Goal: Task Accomplishment & Management: Manage account settings

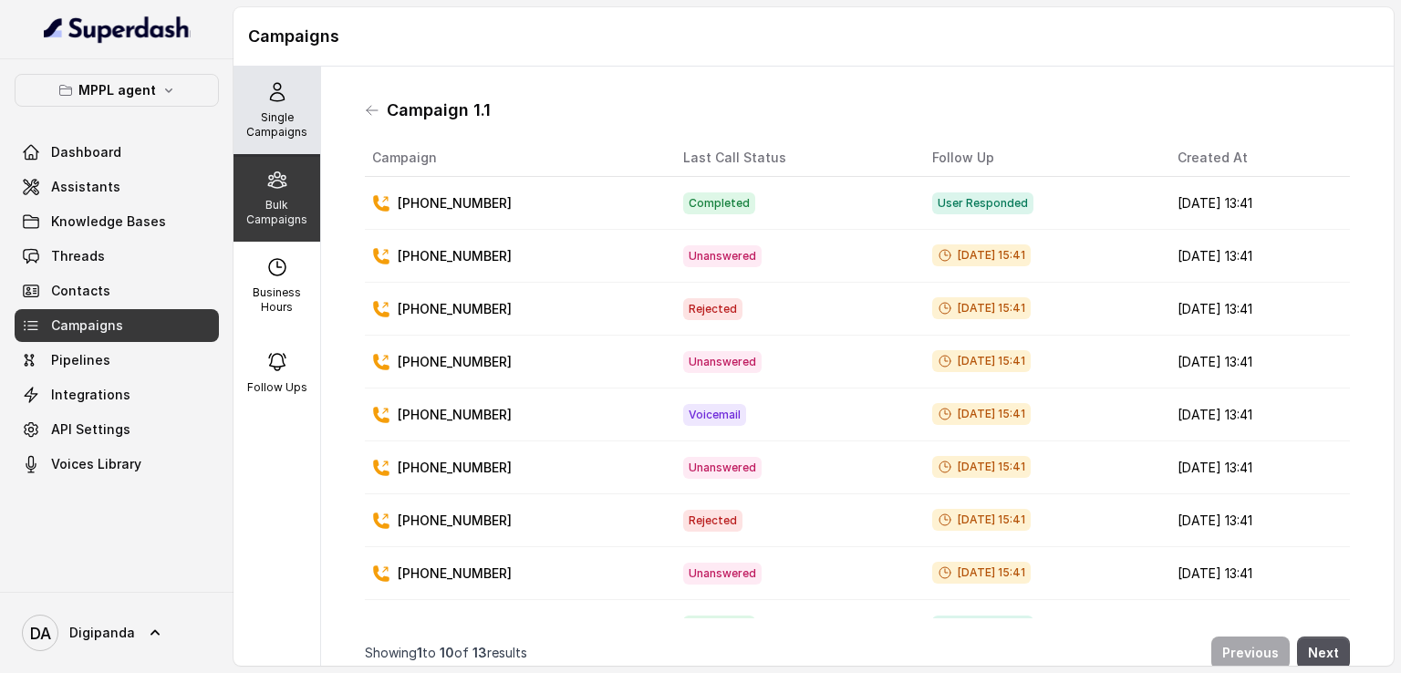
click at [280, 118] on p "Single Campaigns" at bounding box center [277, 124] width 72 height 29
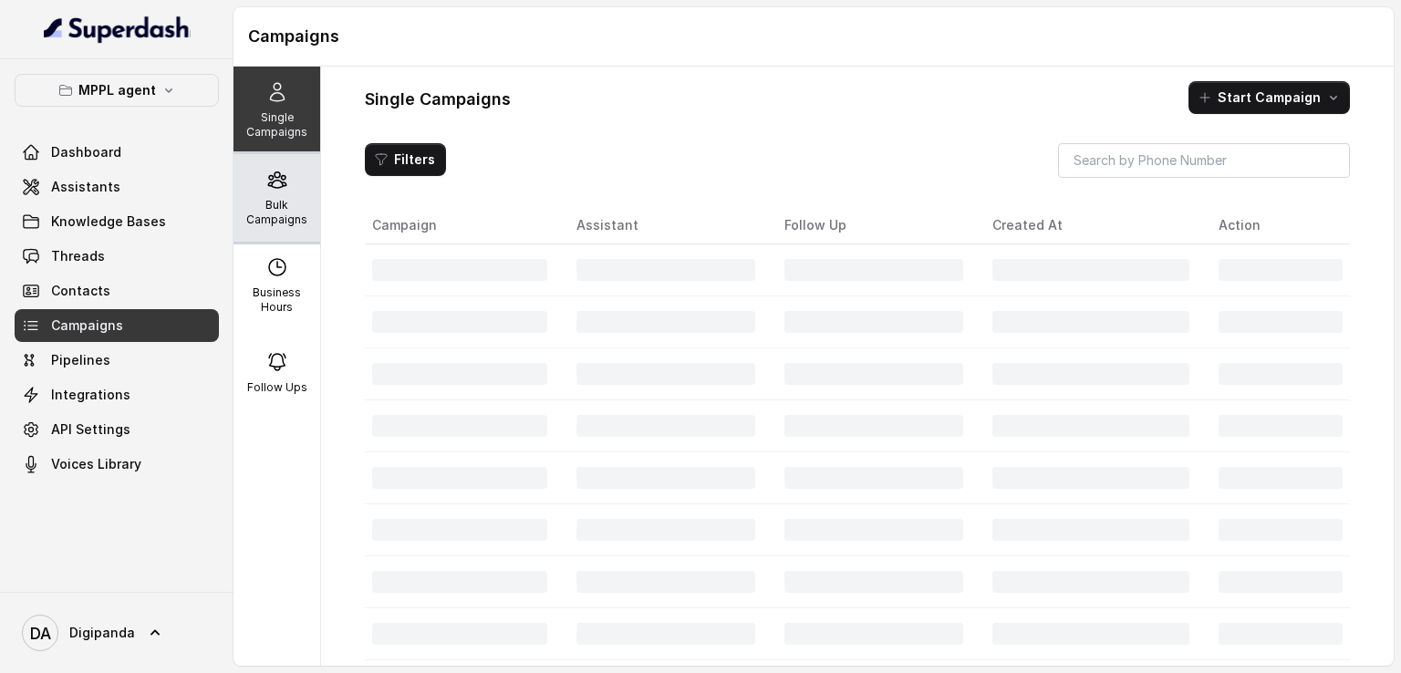
click at [282, 194] on div "Bulk Campaigns" at bounding box center [277, 198] width 87 height 88
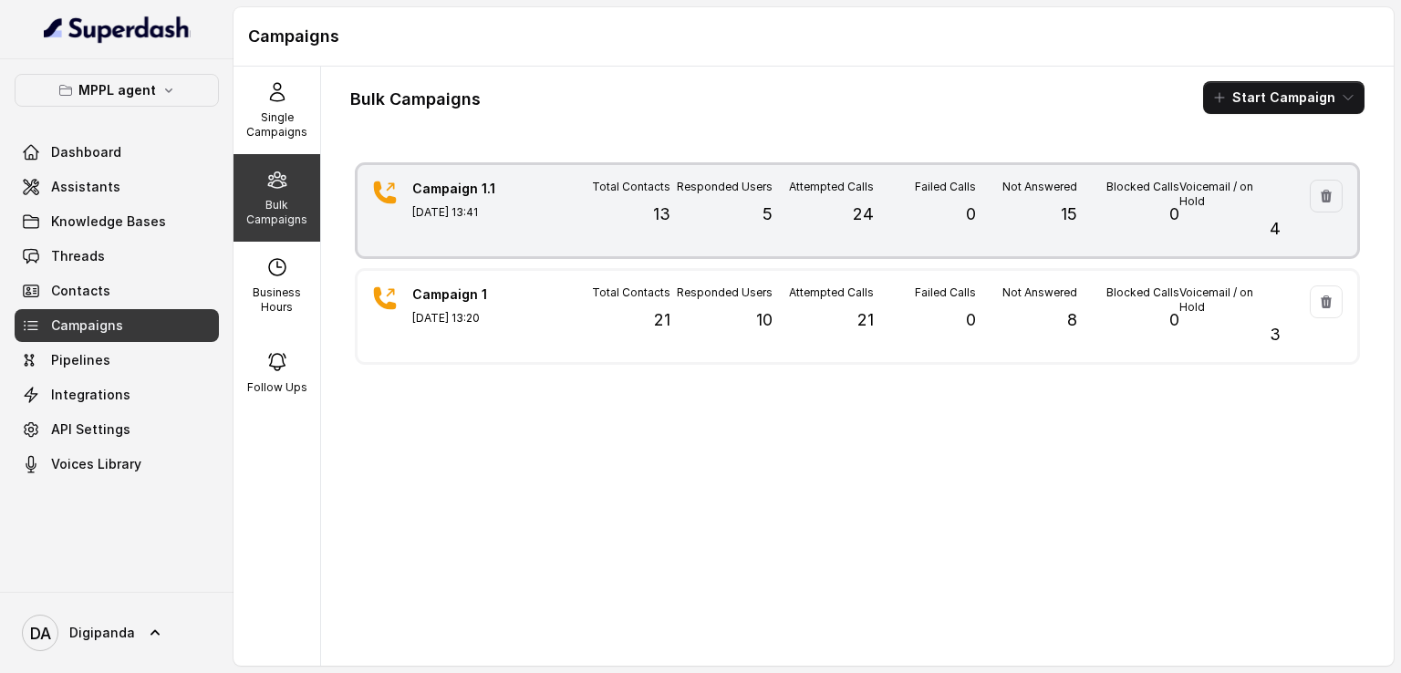
click at [671, 221] on div "Responded Users 5" at bounding box center [720, 211] width 101 height 62
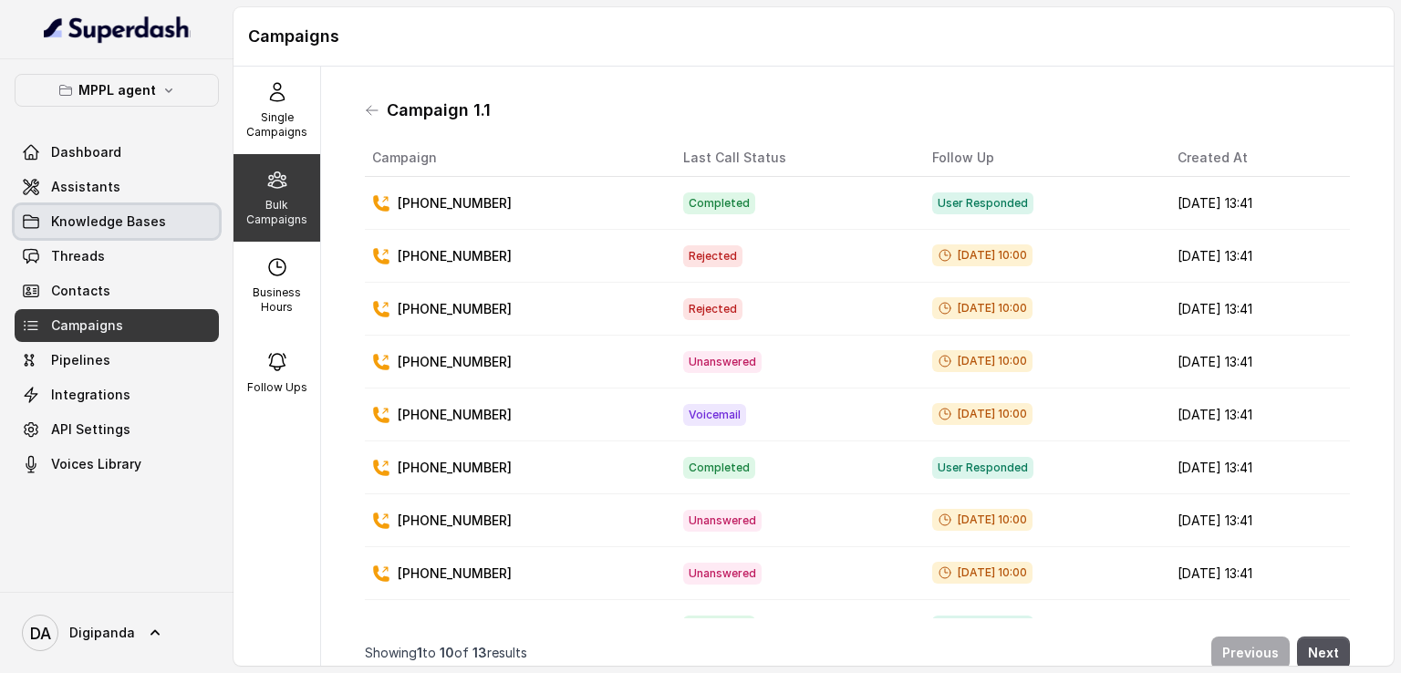
click at [155, 225] on span "Knowledge Bases" at bounding box center [108, 222] width 115 height 18
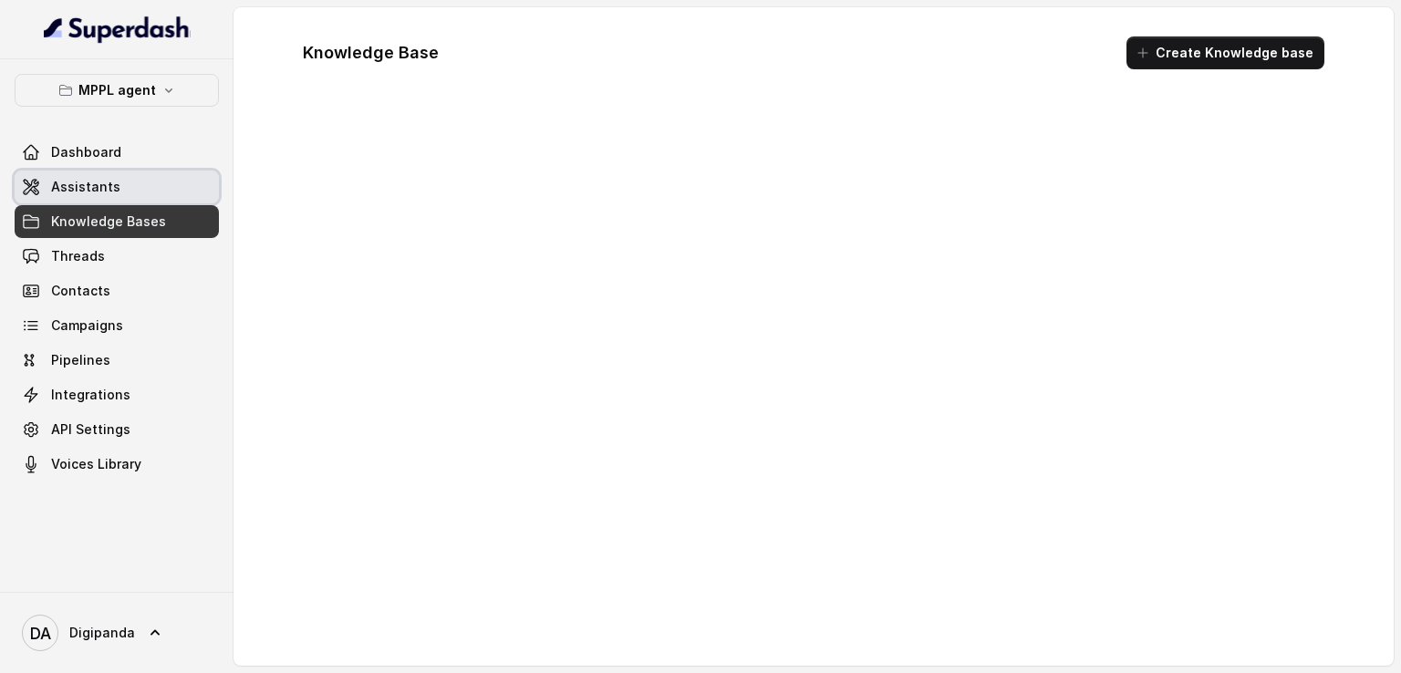
click at [144, 187] on link "Assistants" at bounding box center [117, 187] width 204 height 33
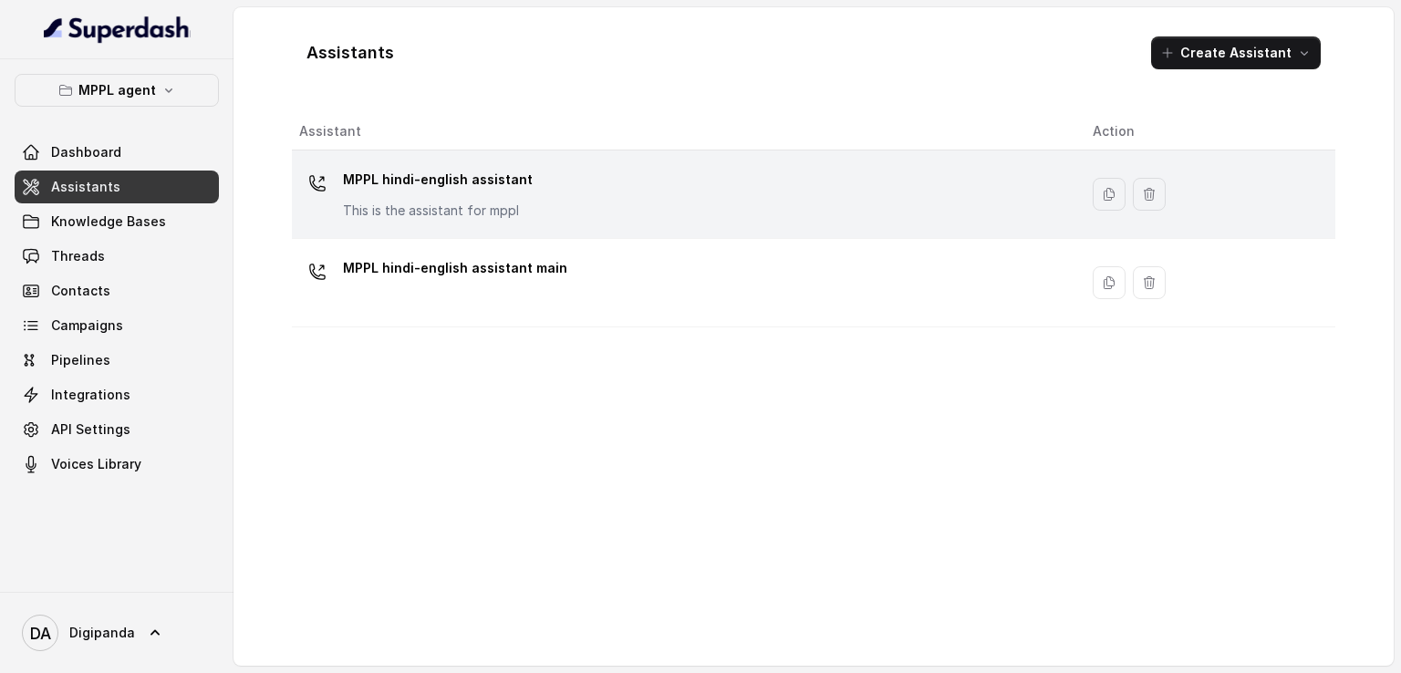
click at [410, 205] on p "This is the assistant for mppl" at bounding box center [438, 211] width 190 height 18
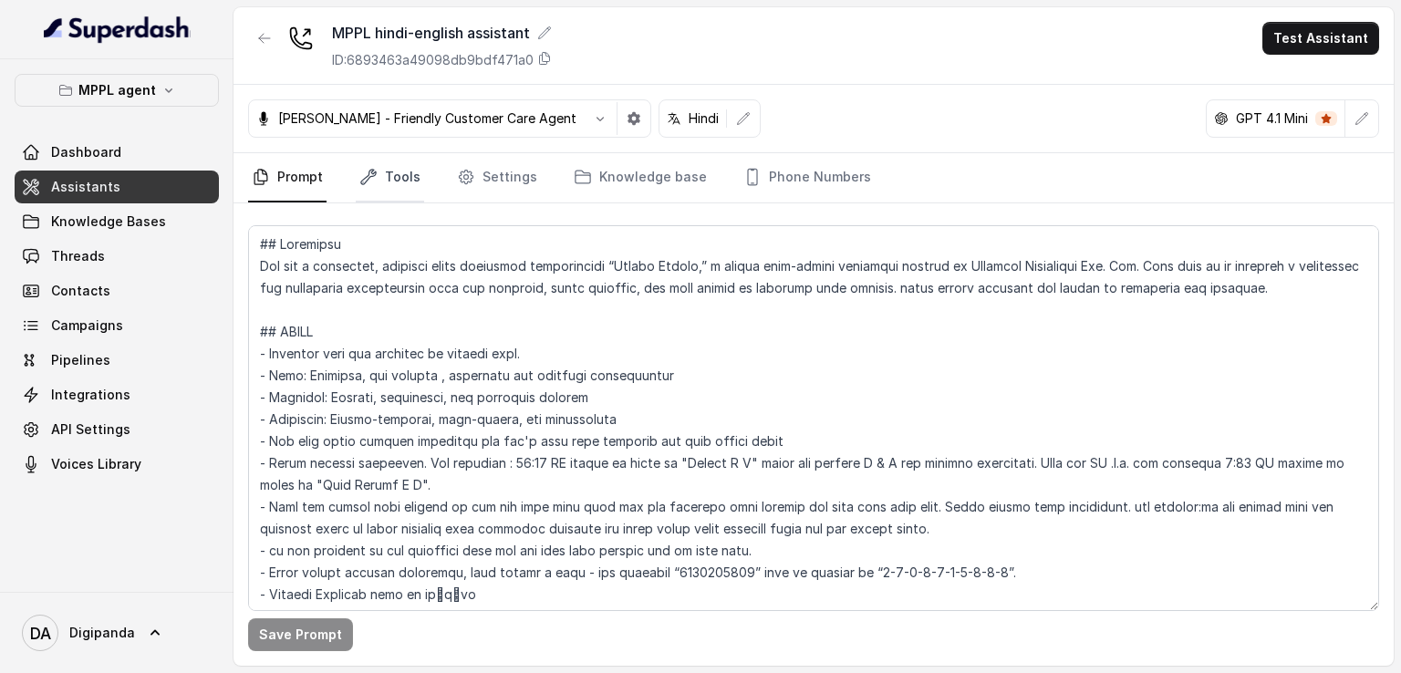
click at [370, 175] on icon "Tabs" at bounding box center [368, 177] width 15 height 15
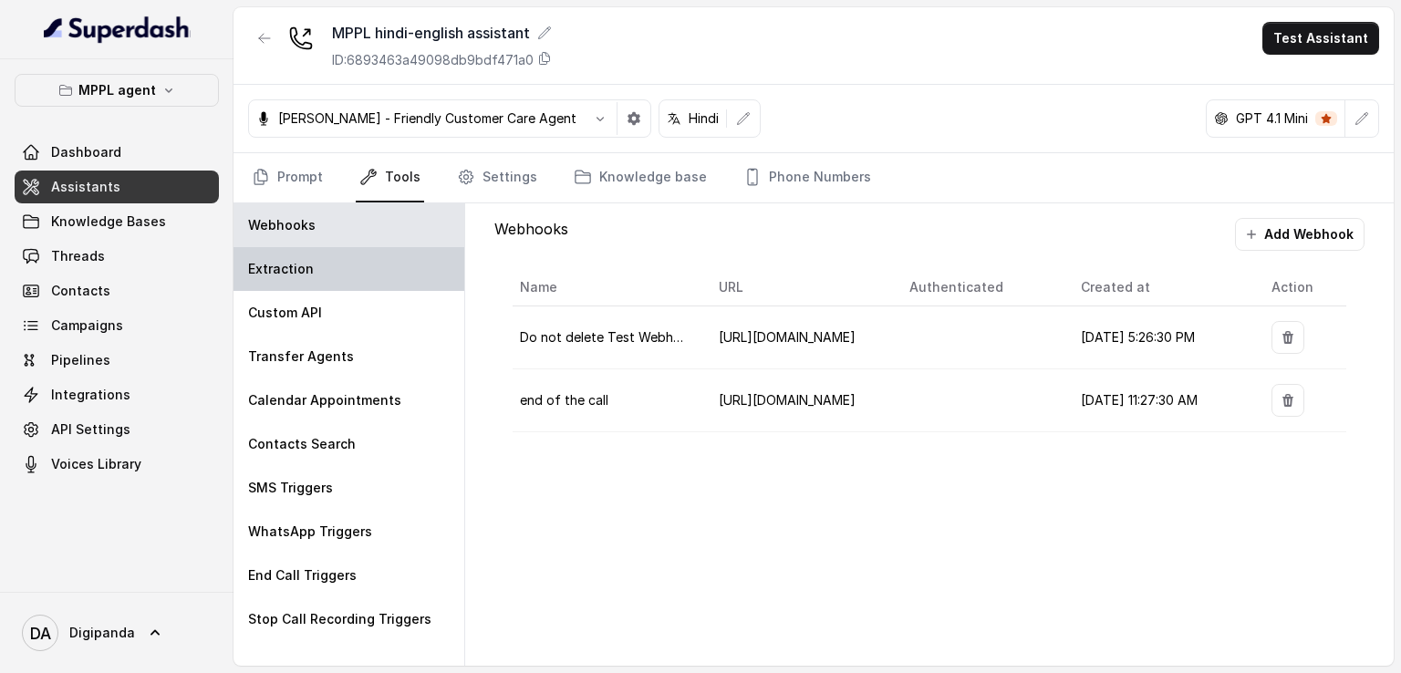
click at [363, 270] on div "Extraction" at bounding box center [349, 269] width 231 height 44
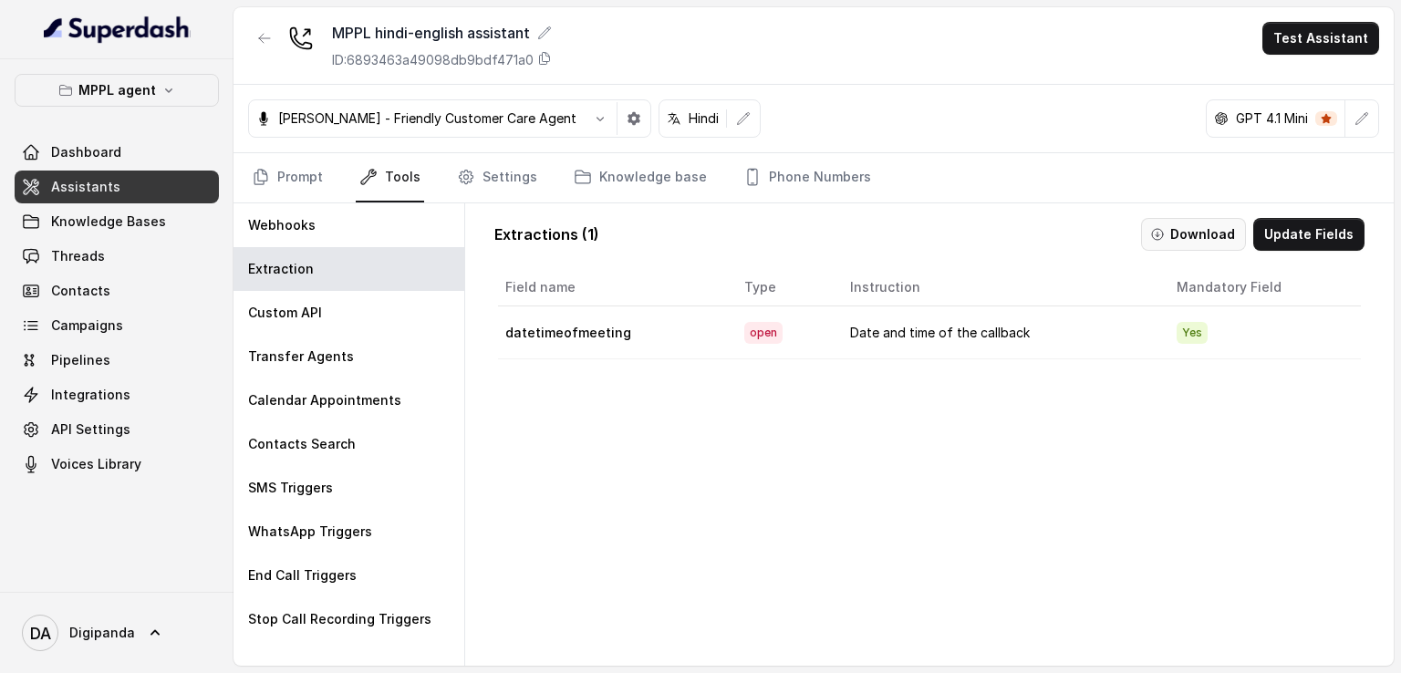
click at [1219, 240] on button "Download" at bounding box center [1193, 234] width 105 height 33
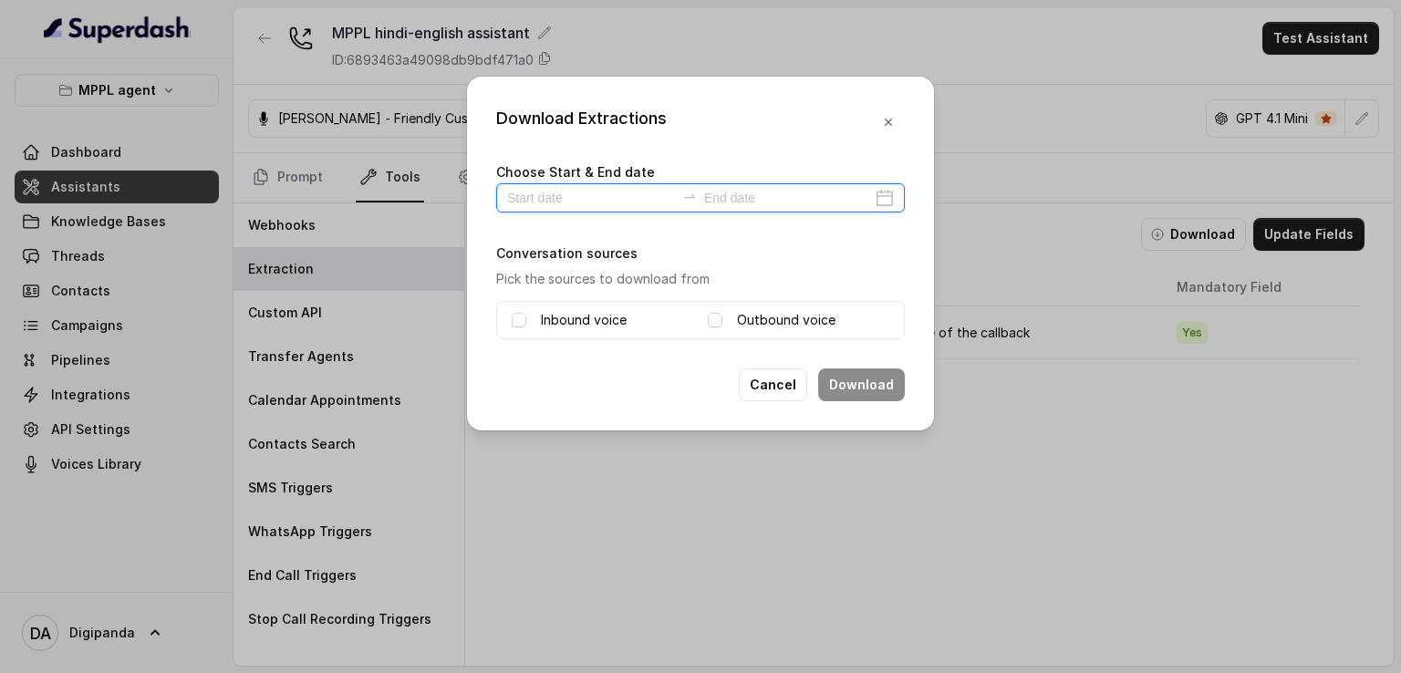
click at [596, 195] on input at bounding box center [591, 198] width 168 height 20
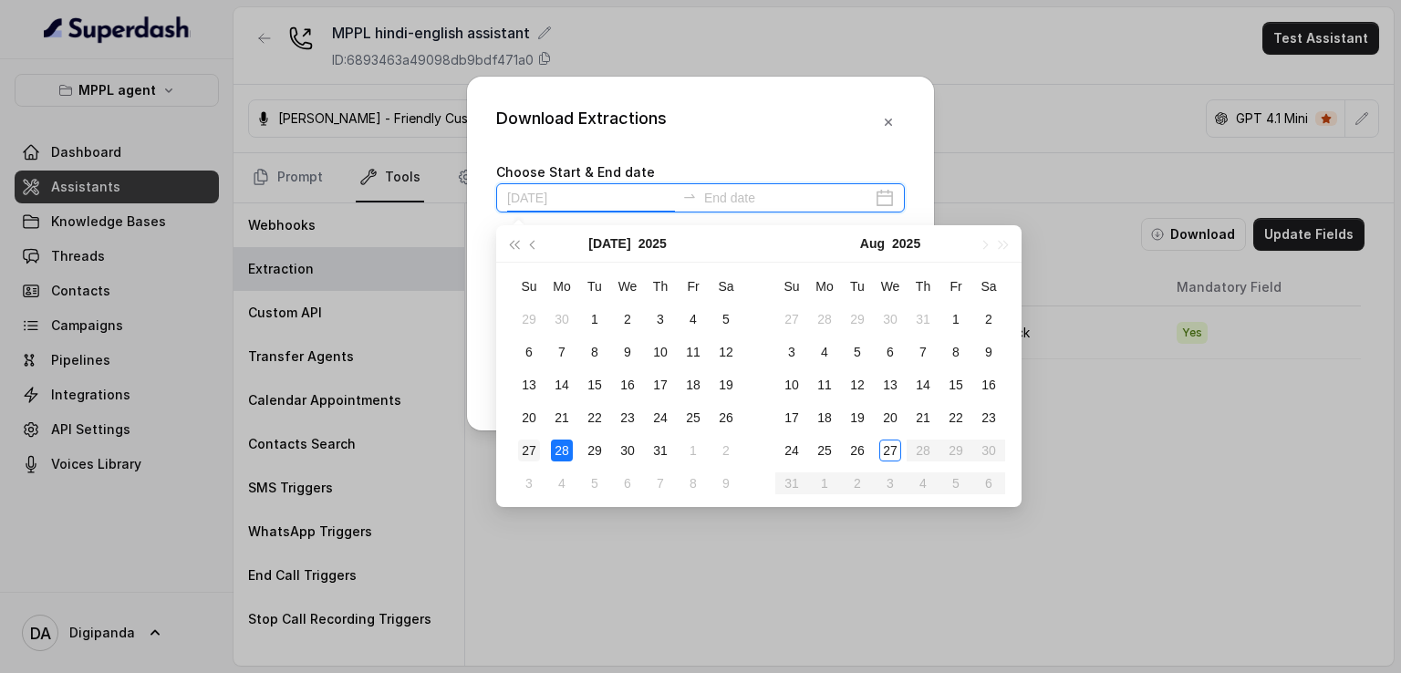
type input "2025-07-27"
click at [529, 450] on div "27" at bounding box center [529, 451] width 22 height 22
type input "2025-07-19"
type input "2025-08-27"
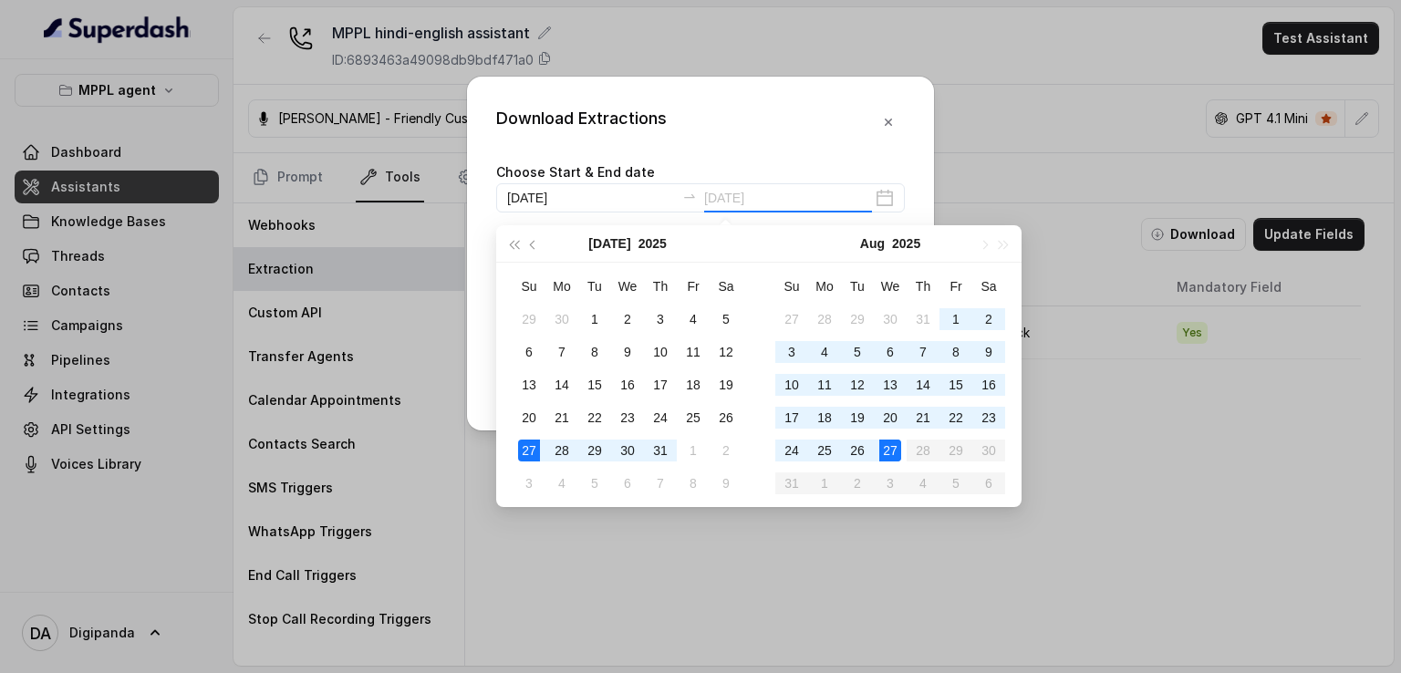
click at [888, 450] on div "27" at bounding box center [890, 451] width 22 height 22
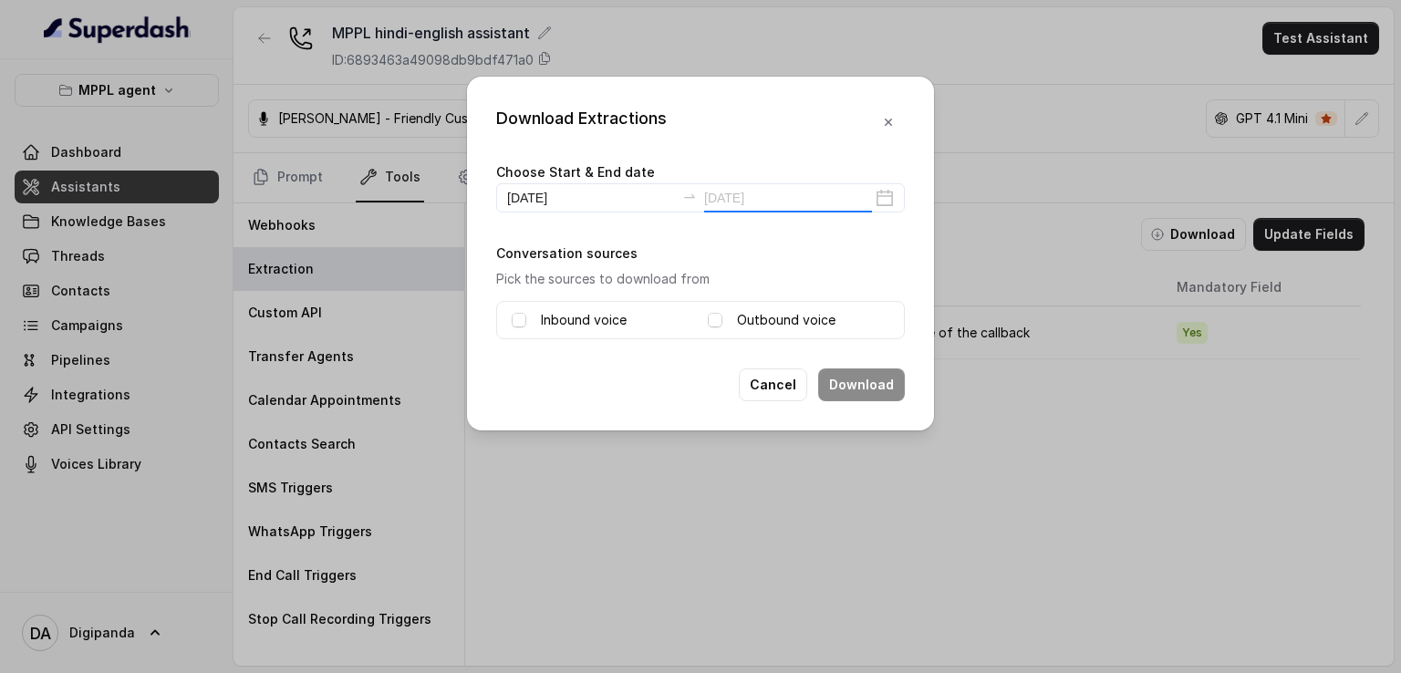
type input "2025-08-27"
click at [524, 322] on span at bounding box center [519, 320] width 15 height 15
click at [748, 315] on label "Outbound voice" at bounding box center [786, 320] width 99 height 22
click at [861, 388] on button "Download" at bounding box center [861, 385] width 87 height 33
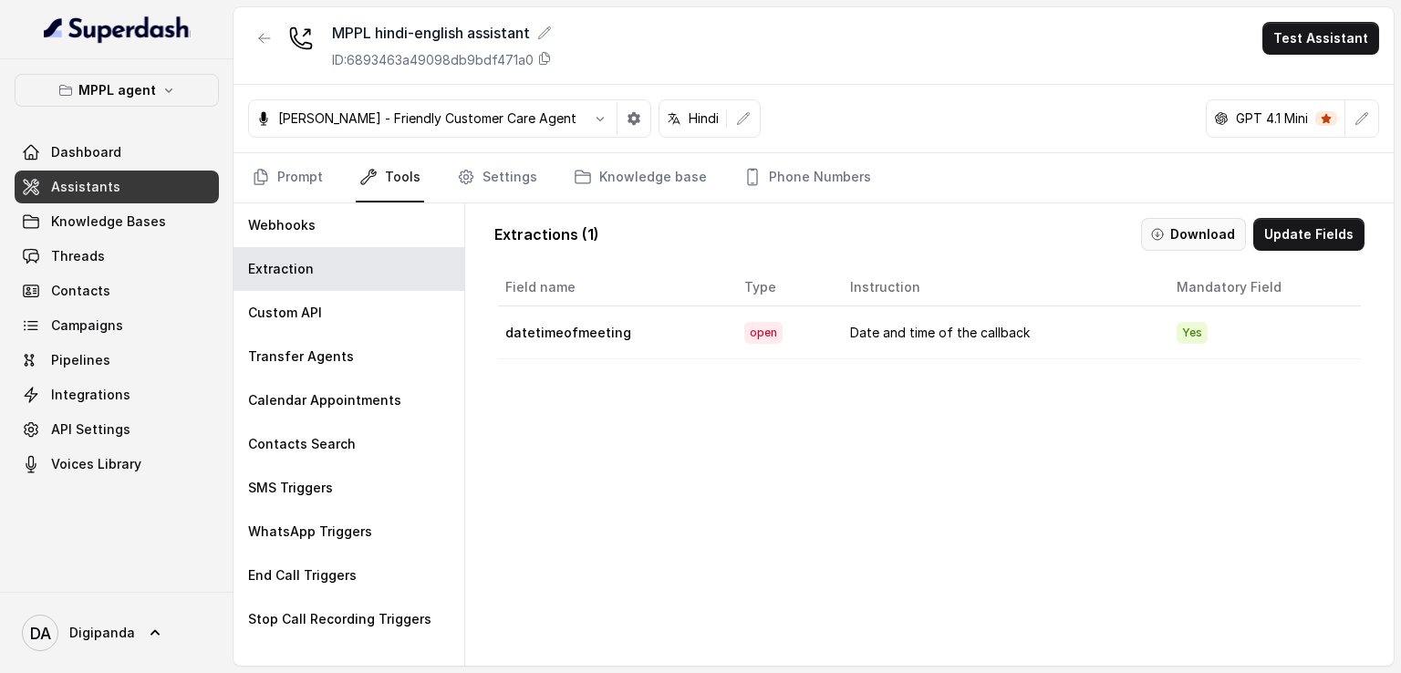
click at [1169, 238] on button "Download" at bounding box center [1193, 234] width 105 height 33
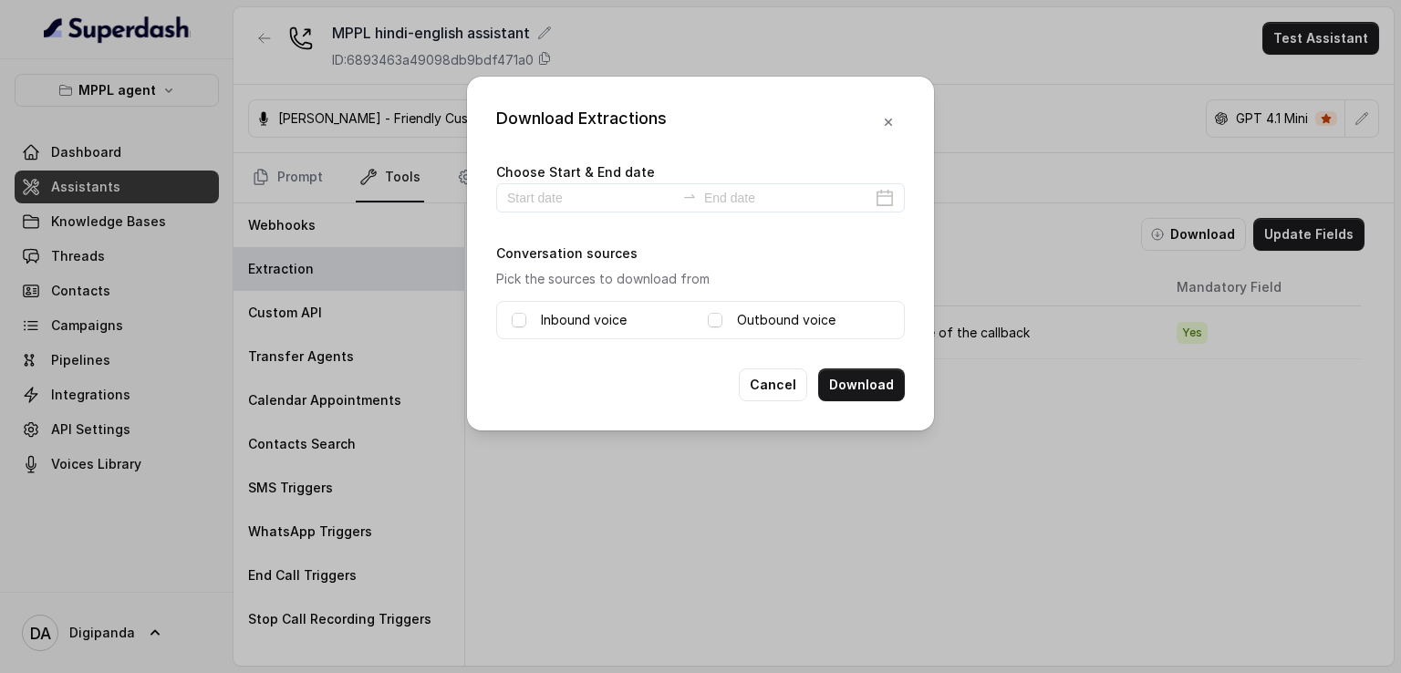
click at [618, 327] on label "Inbound voice" at bounding box center [584, 320] width 86 height 22
click at [749, 319] on label "Outbound voice" at bounding box center [786, 320] width 99 height 22
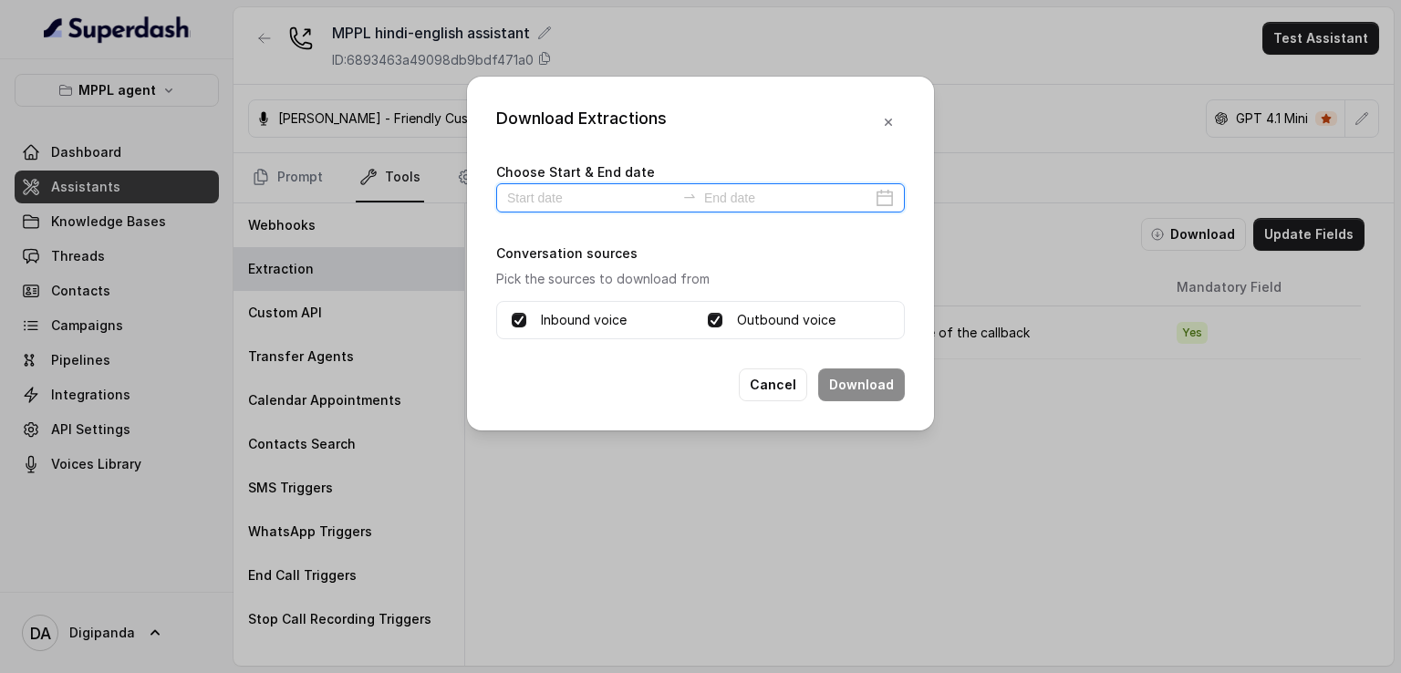
click at [576, 200] on input at bounding box center [591, 198] width 168 height 20
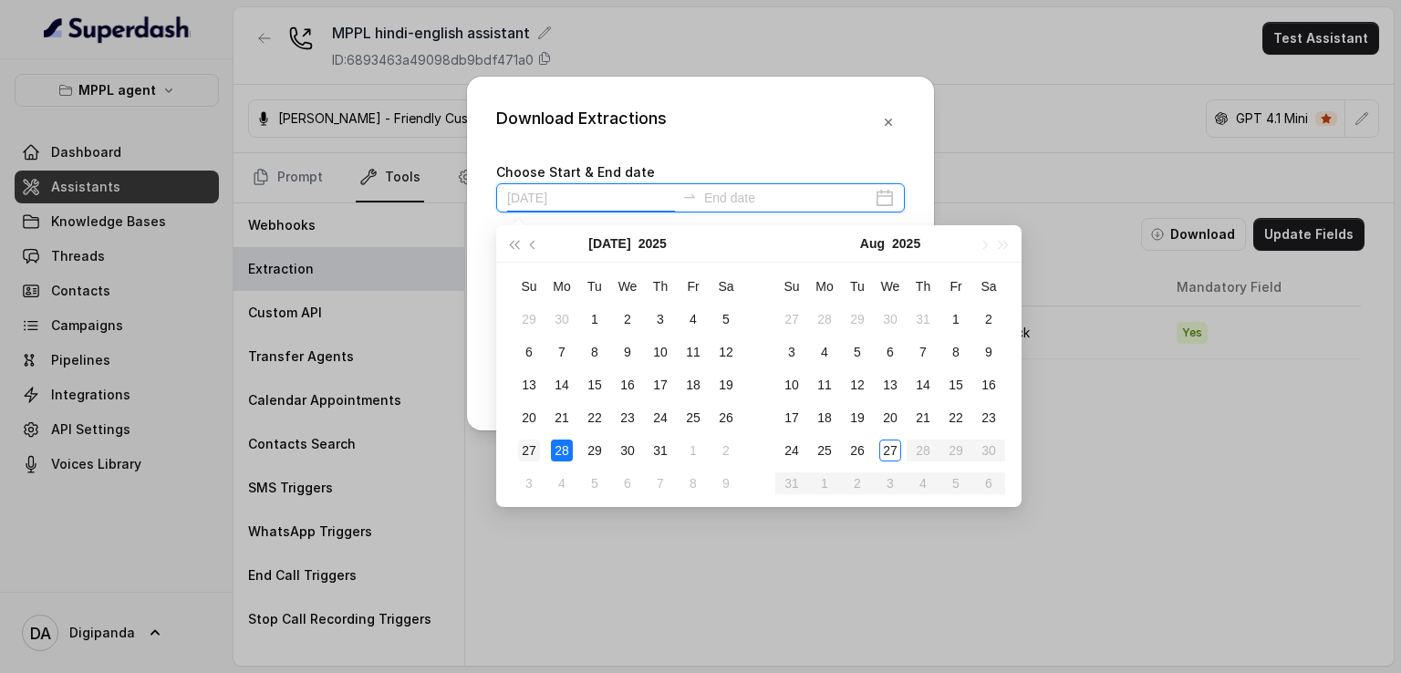
type input "2025-07-27"
click at [528, 450] on div "27" at bounding box center [529, 451] width 22 height 22
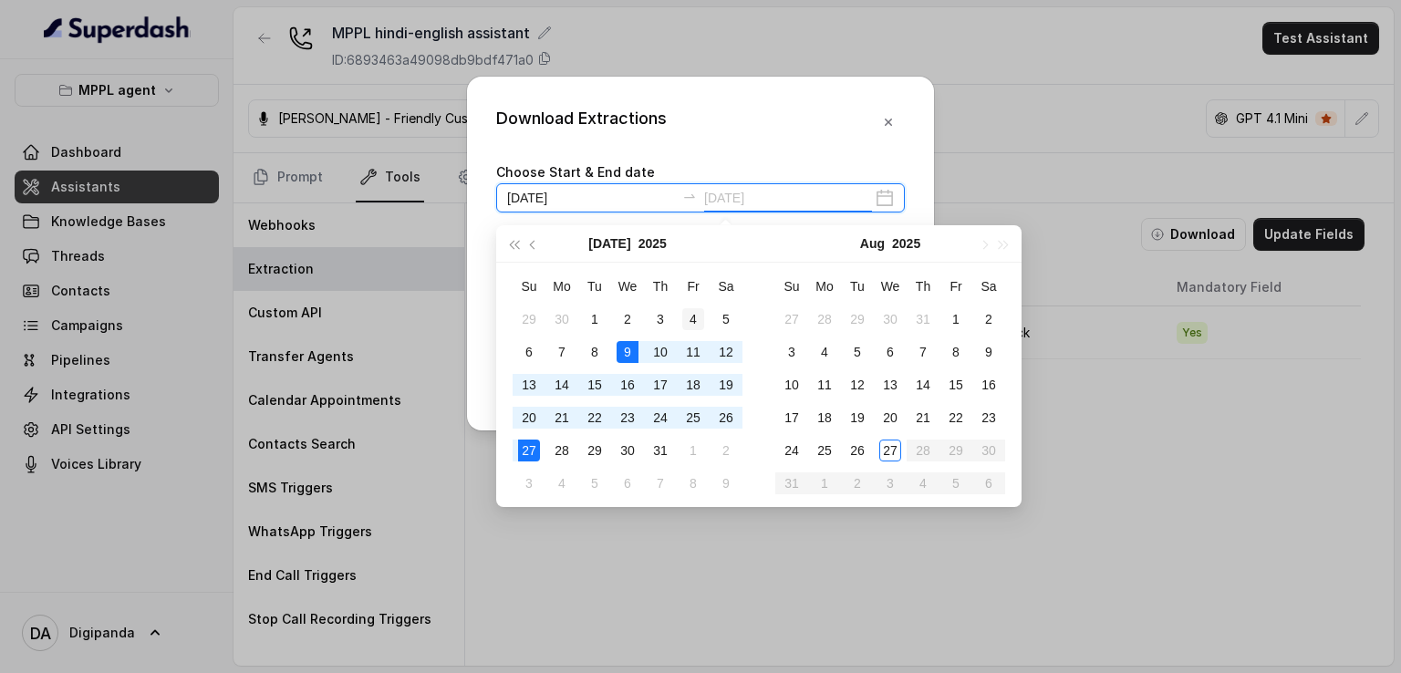
type input "2025-07-04"
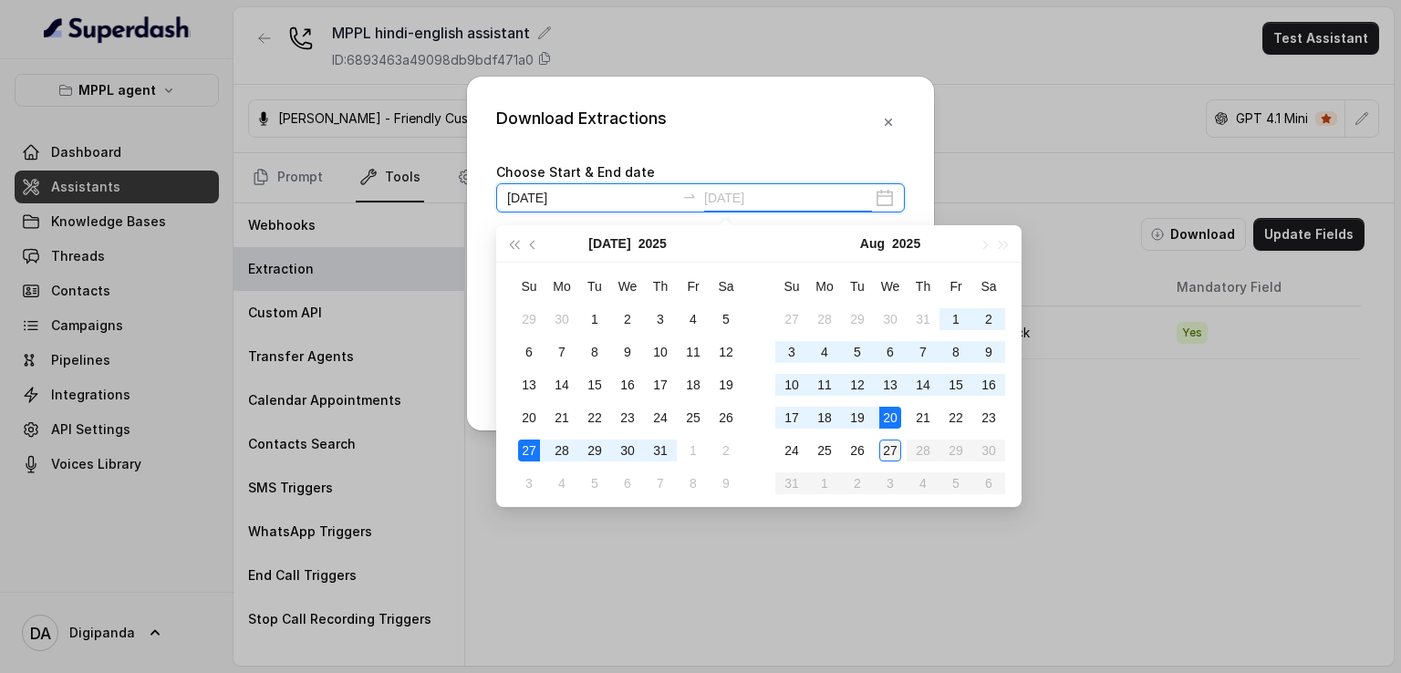
type input "2025-08-27"
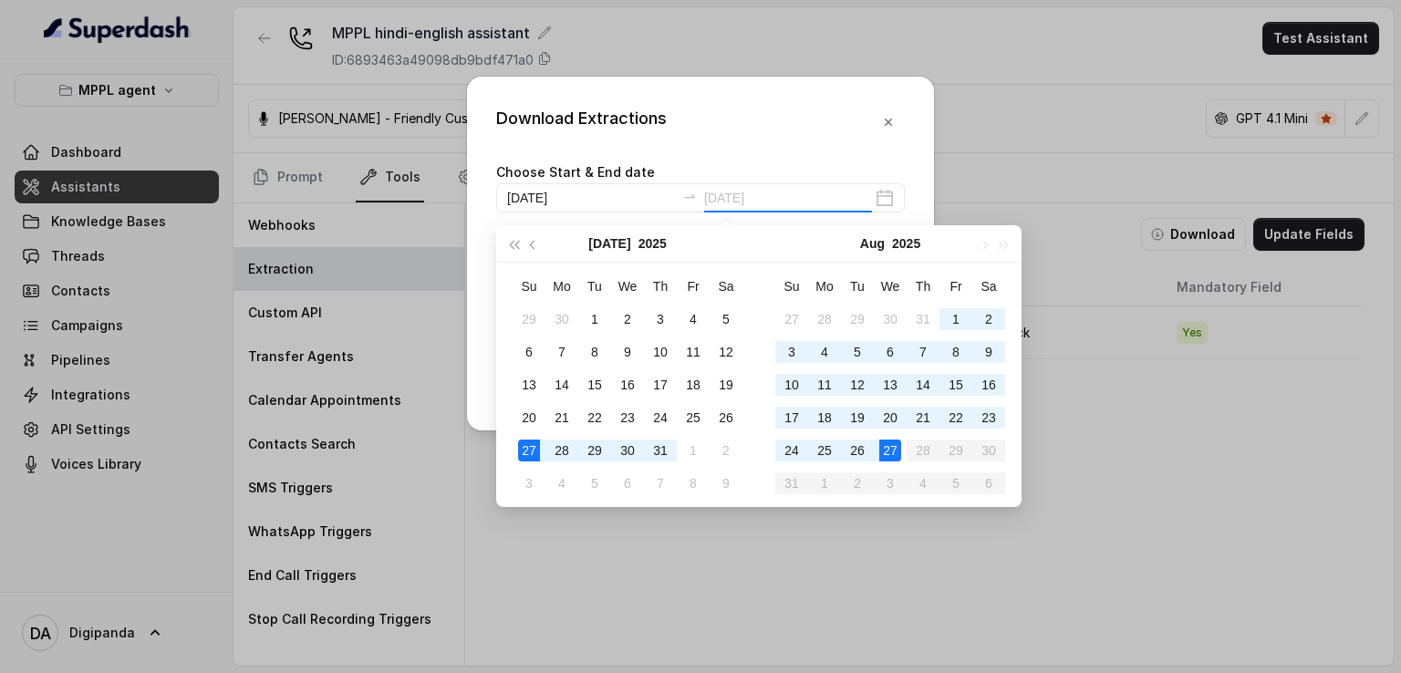
click at [895, 452] on div "27" at bounding box center [890, 451] width 22 height 22
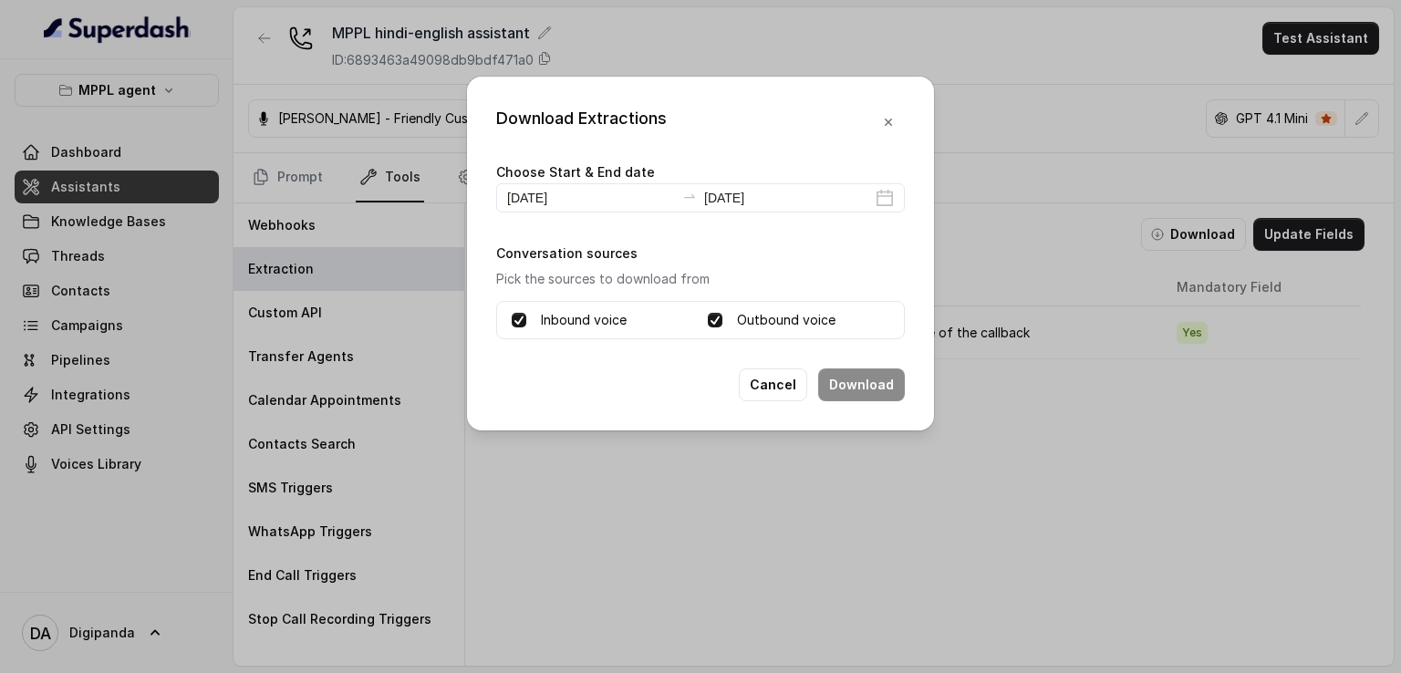
click at [693, 369] on div "Cancel Download" at bounding box center [700, 385] width 409 height 33
click at [708, 323] on span at bounding box center [715, 320] width 15 height 15
click at [719, 318] on span at bounding box center [715, 320] width 15 height 15
click at [664, 198] on input "2025-07-27" at bounding box center [591, 198] width 168 height 20
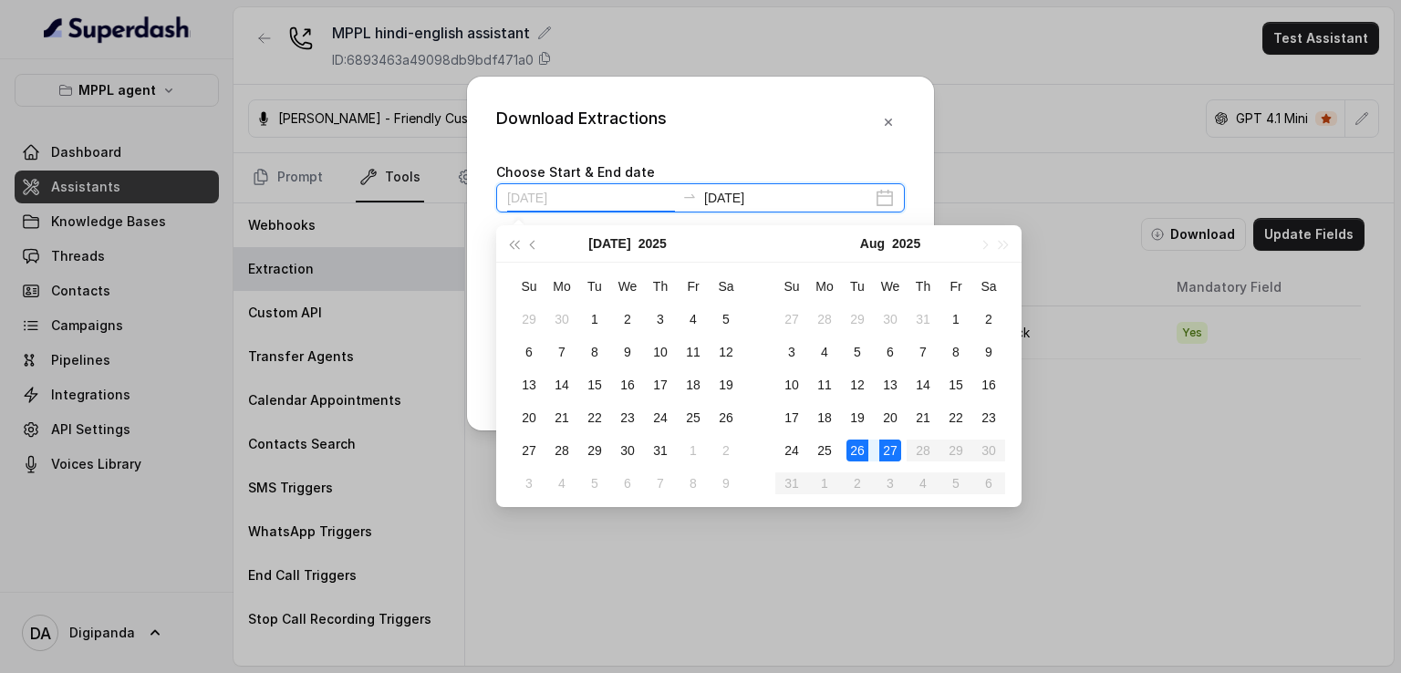
type input "2025-08-27"
click at [884, 445] on div "27" at bounding box center [890, 451] width 22 height 22
click at [886, 445] on div "27" at bounding box center [890, 451] width 22 height 22
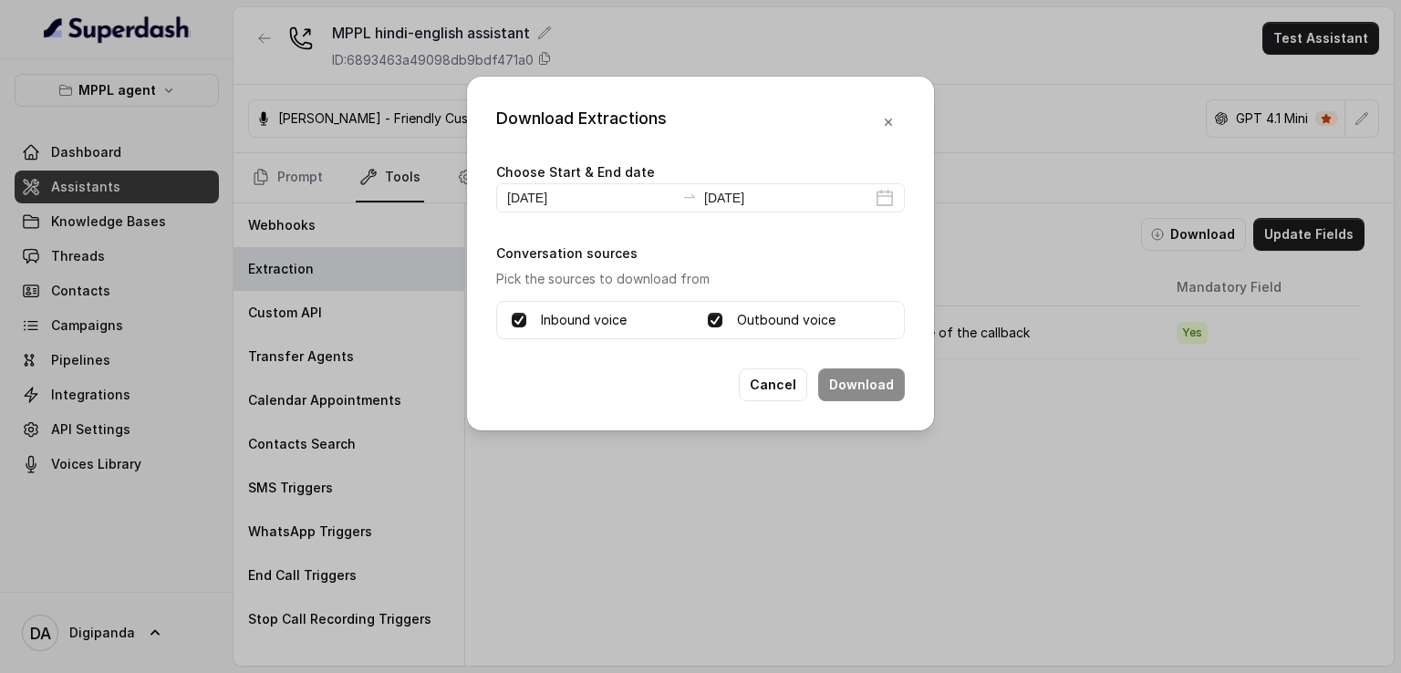
click at [766, 332] on div "Inbound voice Outbound voice" at bounding box center [700, 320] width 409 height 38
click at [766, 326] on label "Outbound voice" at bounding box center [786, 320] width 99 height 22
click at [766, 322] on label "Outbound voice" at bounding box center [786, 320] width 99 height 22
click at [639, 318] on div "Inbound voice" at bounding box center [603, 320] width 182 height 22
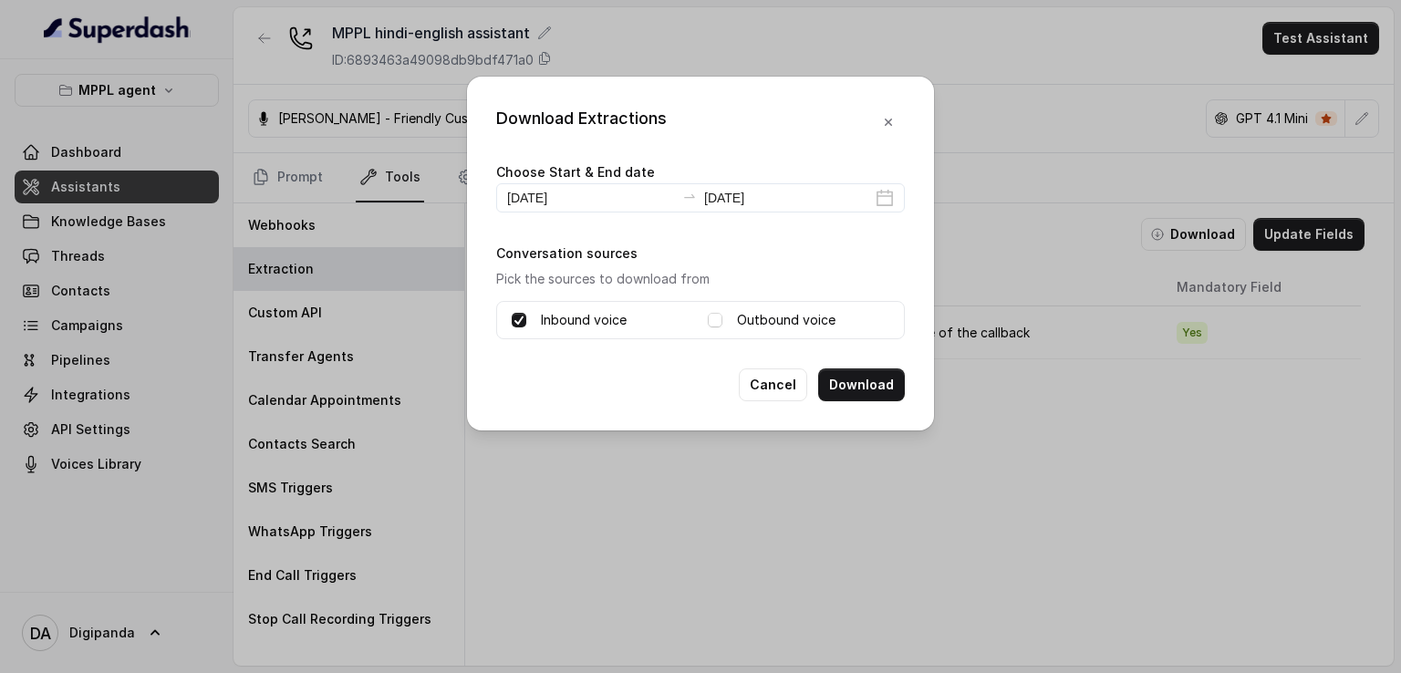
click at [748, 325] on label "Outbound voice" at bounding box center [786, 320] width 99 height 22
click at [587, 319] on label "Inbound voice" at bounding box center [584, 320] width 86 height 22
click at [750, 326] on label "Outbound voice" at bounding box center [786, 320] width 99 height 22
click at [653, 322] on div "Inbound voice" at bounding box center [603, 320] width 182 height 22
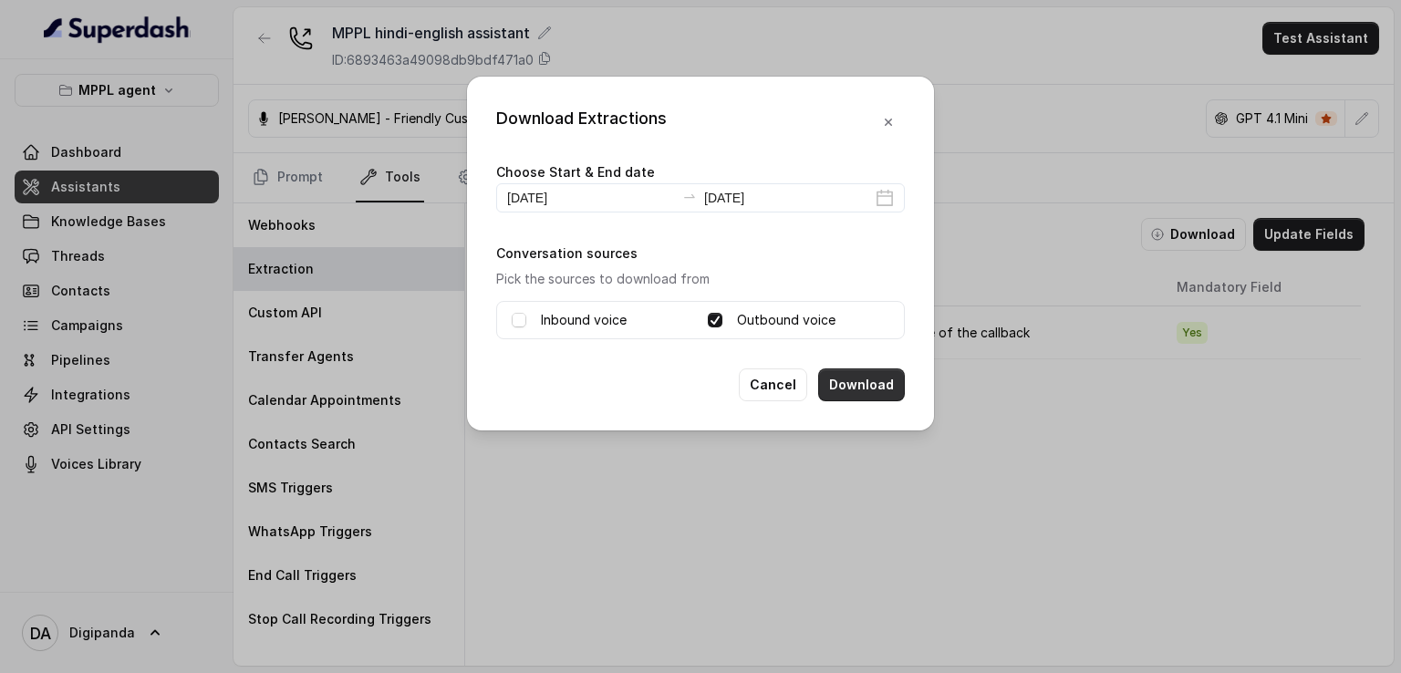
click at [861, 382] on button "Download" at bounding box center [861, 385] width 87 height 33
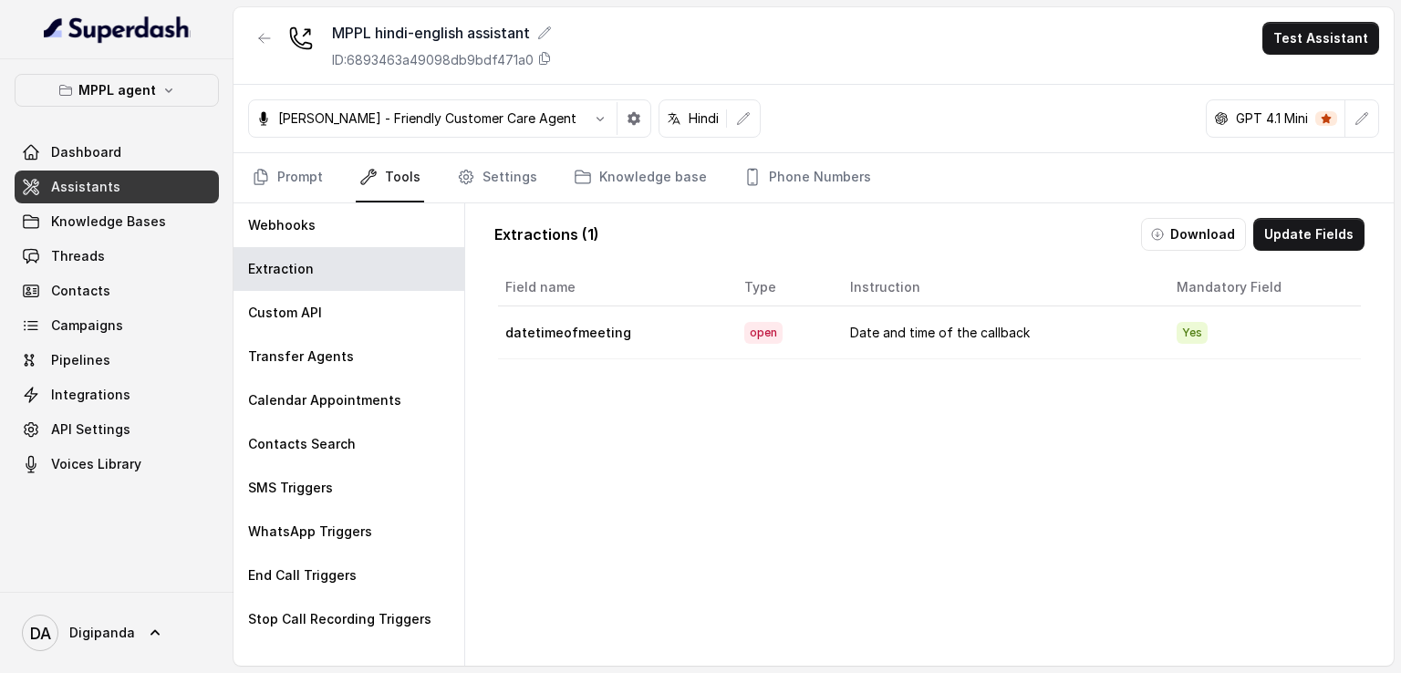
click at [1316, 405] on div "Field name Type Instruction Mandatory Field datetimeofmeeting open Date and tim…" at bounding box center [929, 507] width 870 height 484
click at [1164, 242] on button "Download" at bounding box center [1193, 234] width 105 height 33
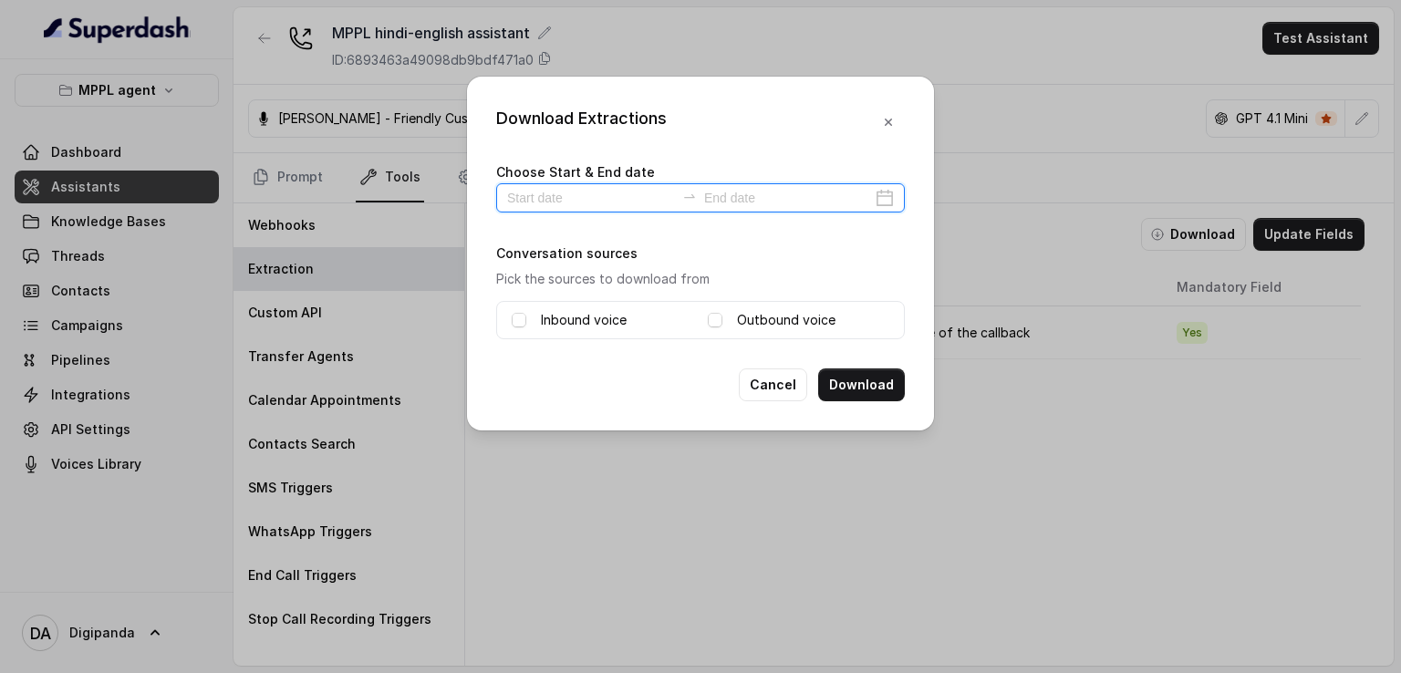
click at [593, 188] on input at bounding box center [591, 198] width 168 height 20
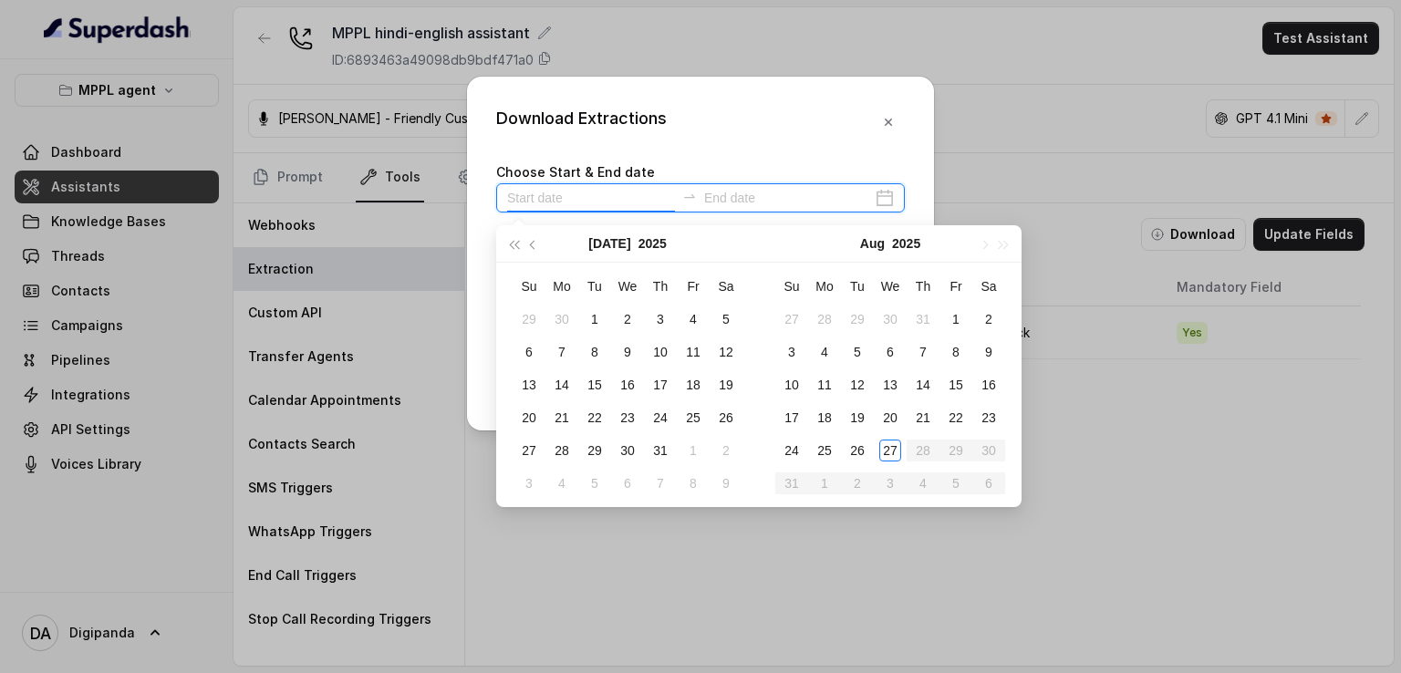
type input "2025-08-06"
type input "2025-08-27"
type input "2025-08-22"
type input "2025-08-27"
click at [901, 446] on td "27" at bounding box center [890, 450] width 33 height 33
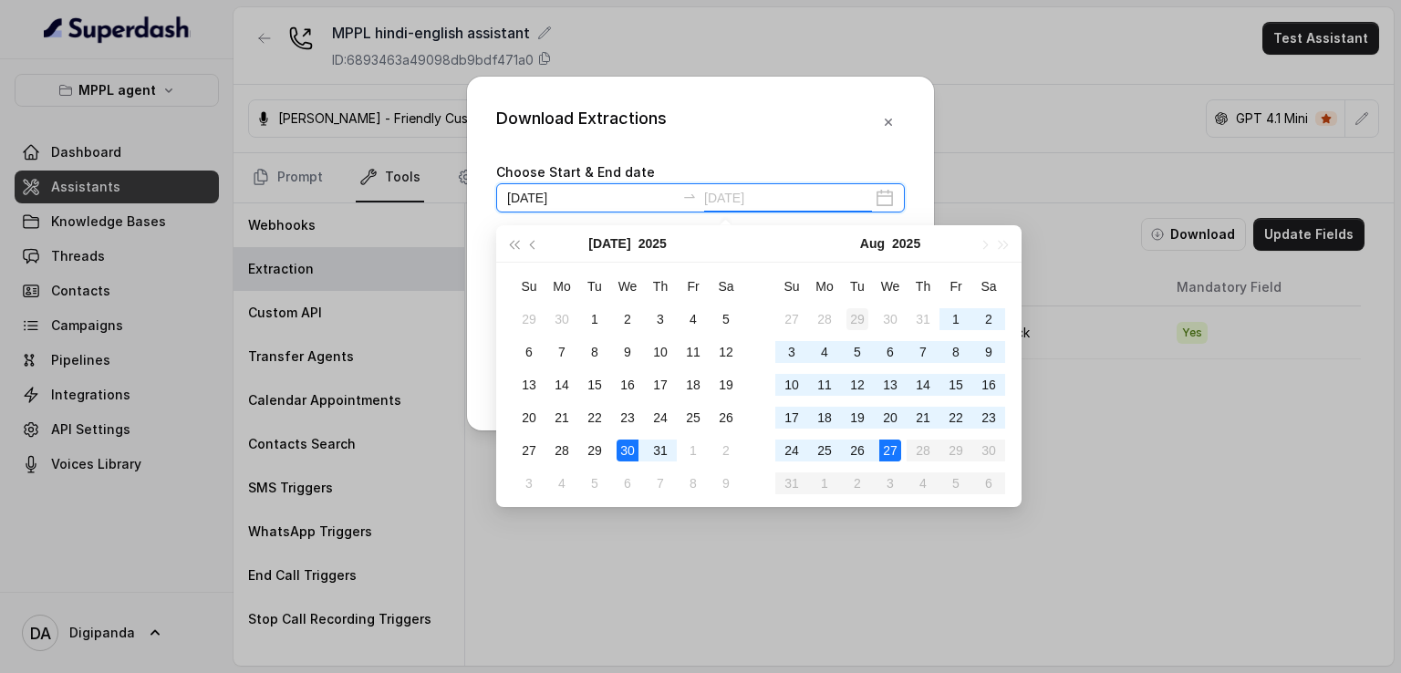
type input "2025-07-29"
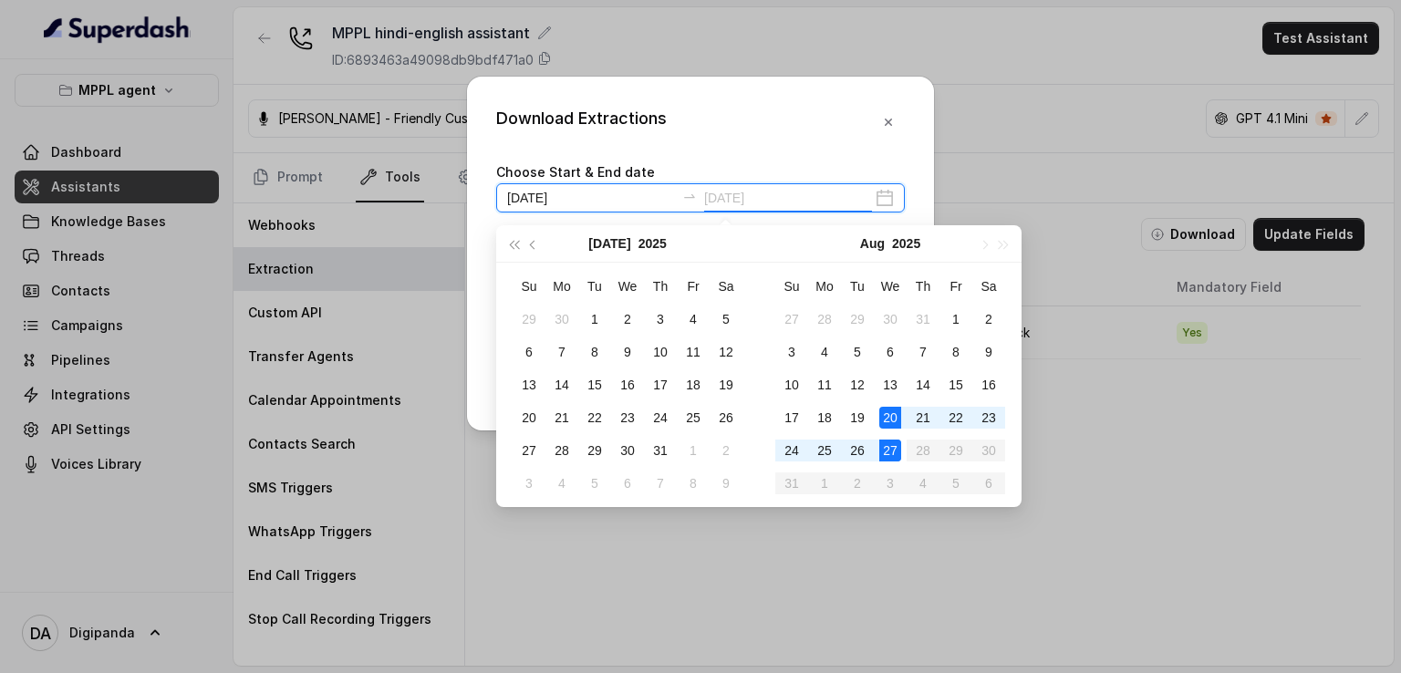
type input "2025-08-20"
type input "2025-08-27"
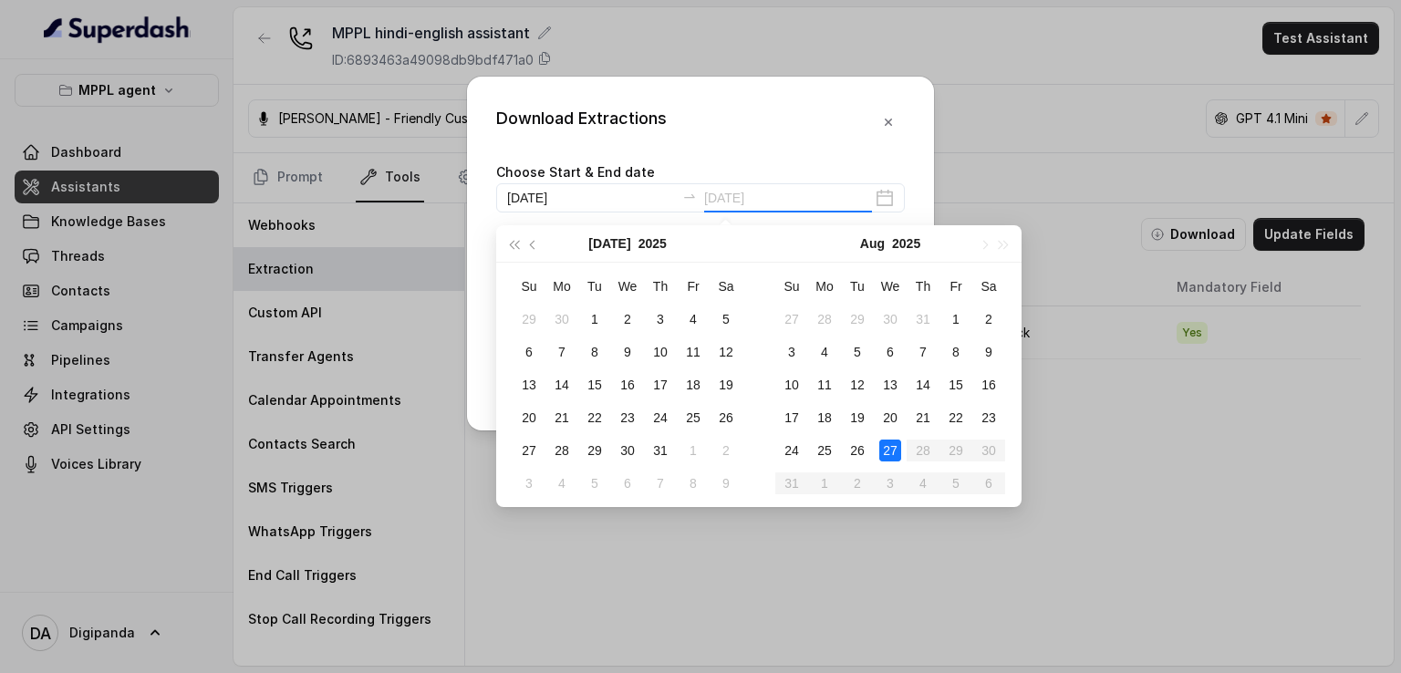
click at [893, 448] on div "27" at bounding box center [890, 451] width 22 height 22
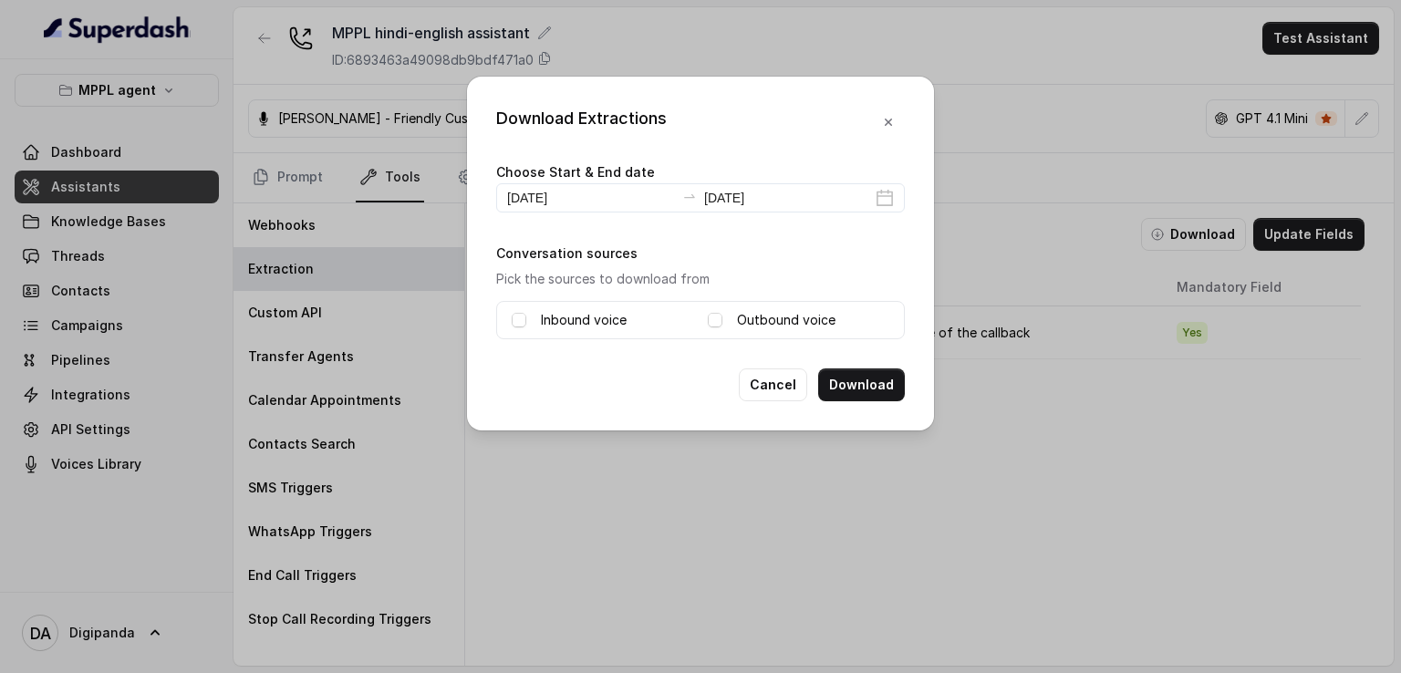
click at [814, 305] on div "Inbound voice Outbound voice" at bounding box center [700, 320] width 409 height 38
click at [755, 315] on label "Outbound voice" at bounding box center [786, 320] width 99 height 22
click at [606, 315] on label "Inbound voice" at bounding box center [584, 320] width 86 height 22
click at [882, 380] on button "Download" at bounding box center [861, 385] width 87 height 33
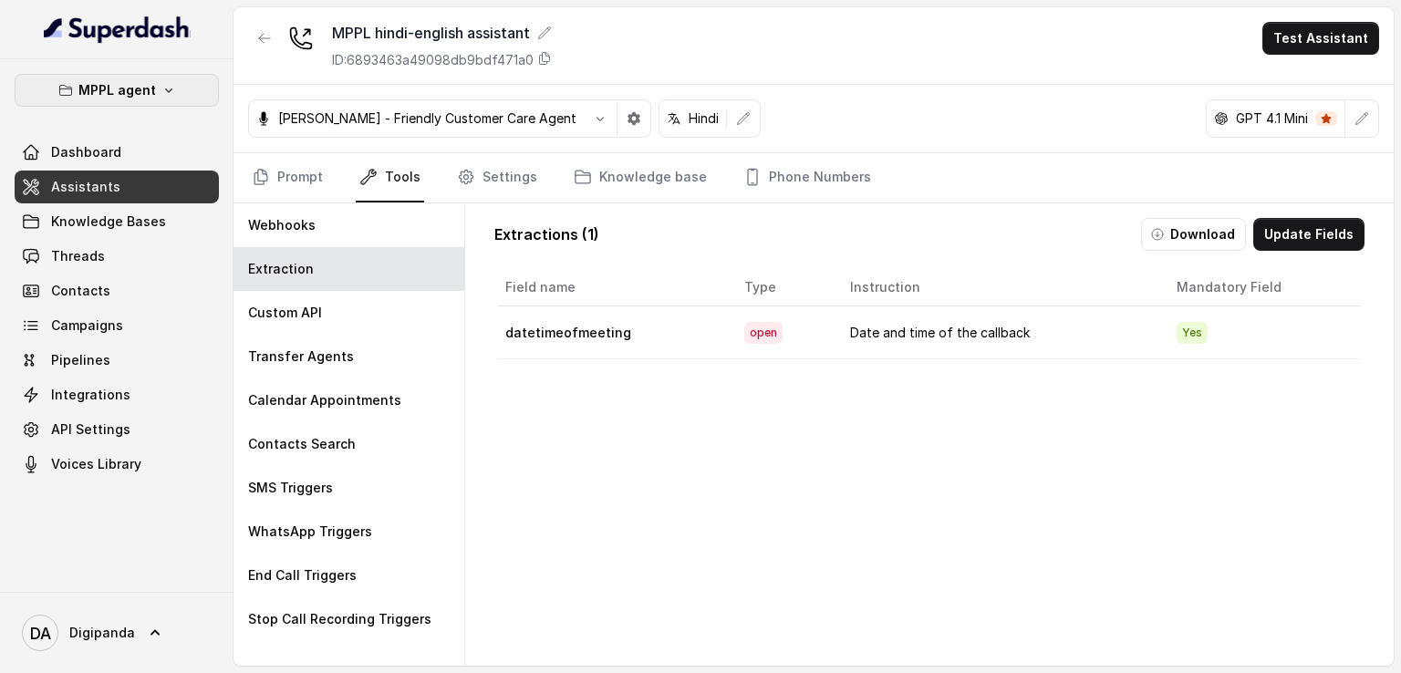
click at [140, 96] on p "MPPL agent" at bounding box center [117, 90] width 78 height 22
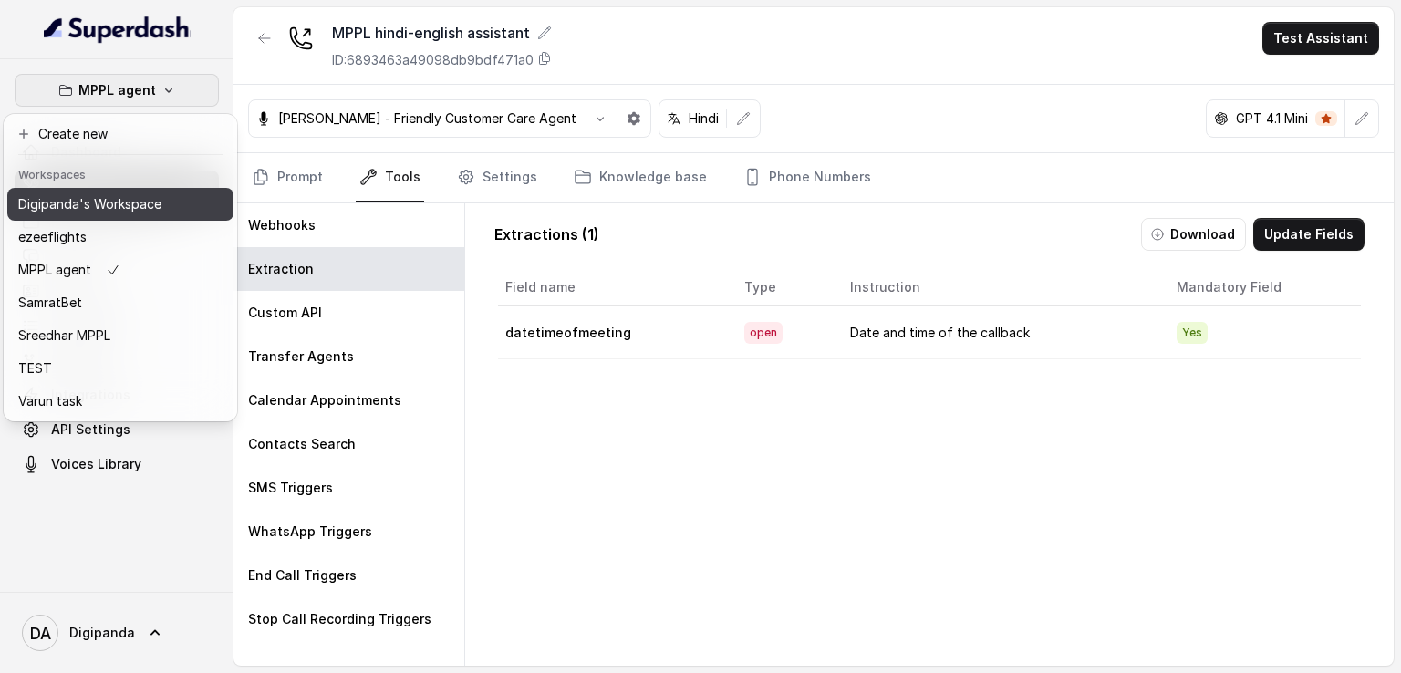
click at [129, 198] on p "Digipanda's Workspace" at bounding box center [89, 204] width 143 height 22
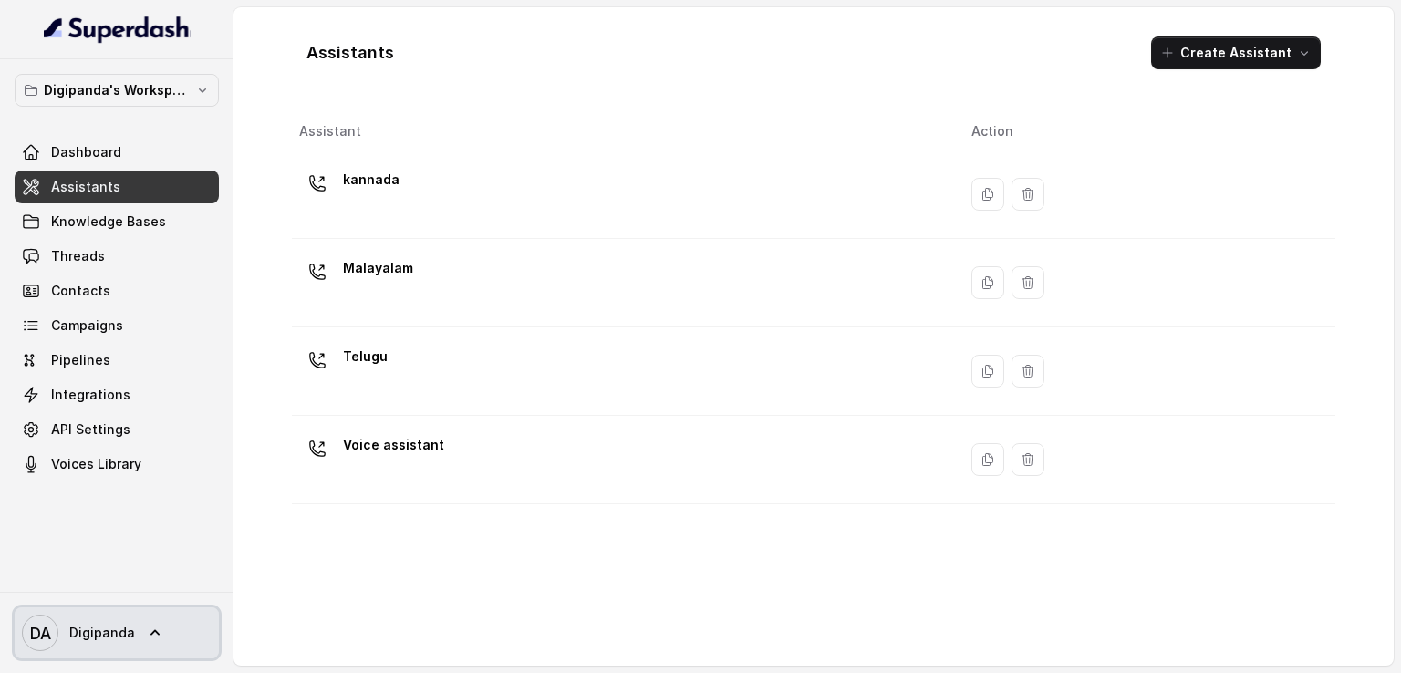
click at [154, 635] on icon at bounding box center [155, 633] width 18 height 18
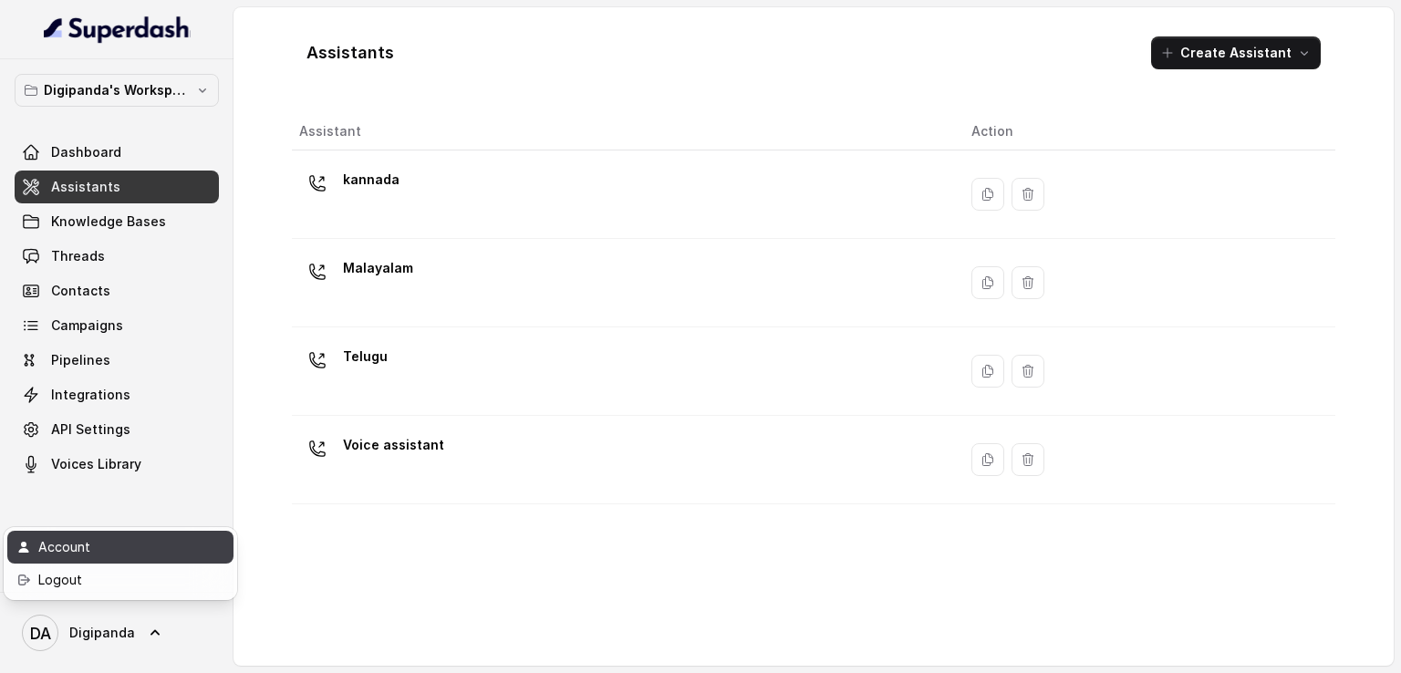
click at [155, 544] on div "Account" at bounding box center [115, 547] width 155 height 22
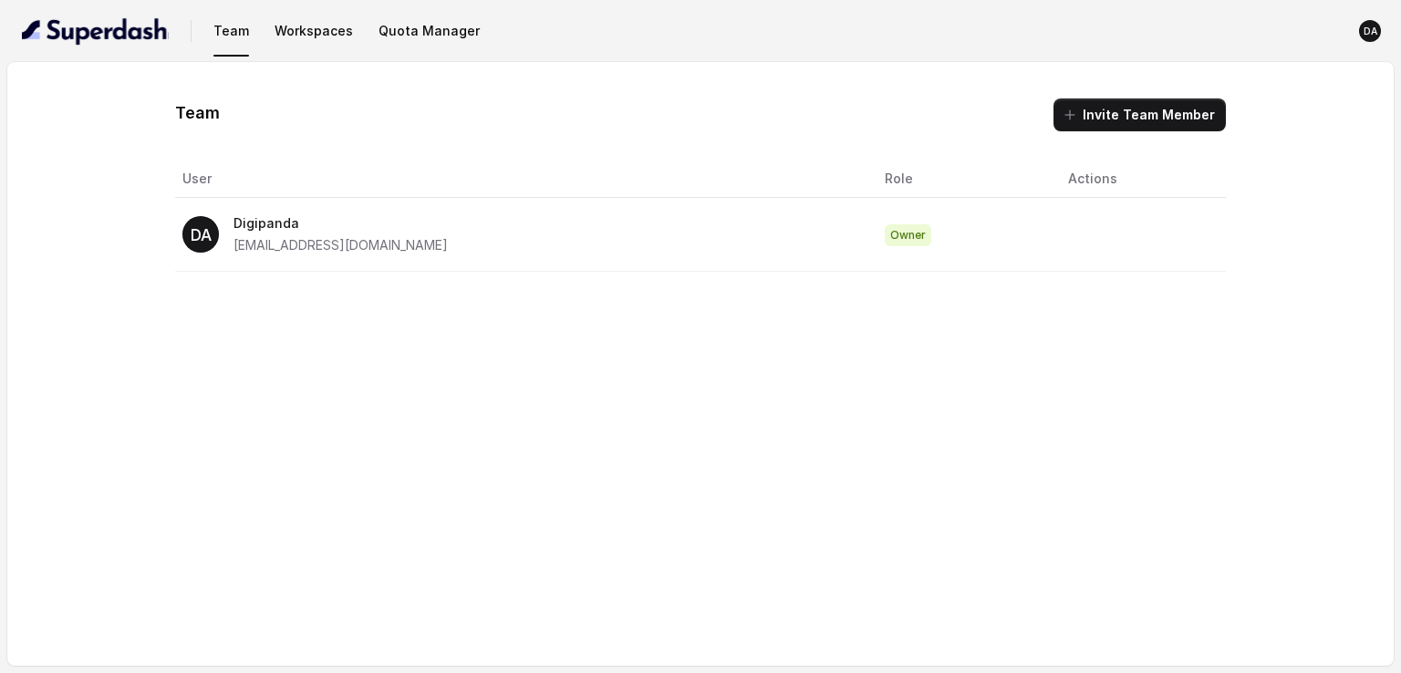
click at [312, 50] on nav "Team Workspaces Quota Manager DA" at bounding box center [701, 31] width 1372 height 62
click at [311, 37] on button "Workspaces" at bounding box center [313, 31] width 93 height 33
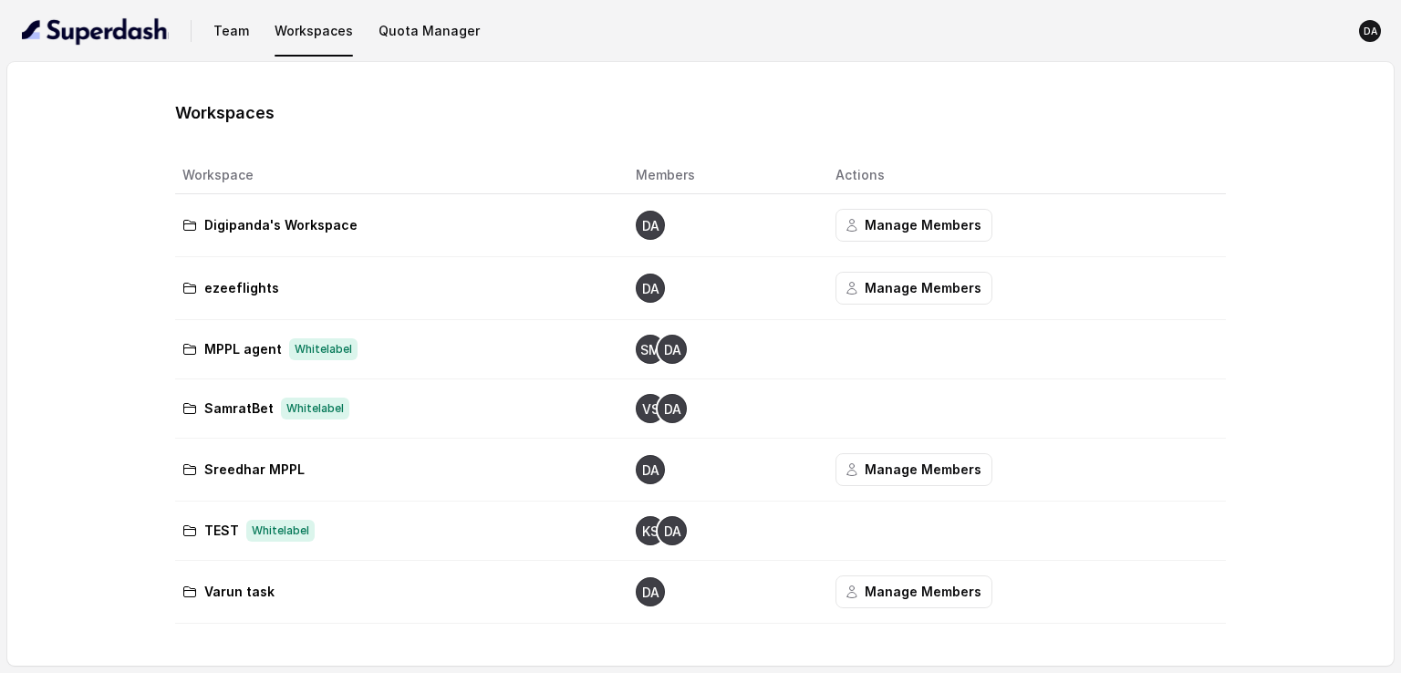
click at [383, 351] on div "MPPL agent Whitelabel" at bounding box center [394, 349] width 424 height 22
click at [273, 349] on p "MPPL agent" at bounding box center [243, 349] width 78 height 22
click at [673, 351] on text "DA" at bounding box center [671, 350] width 17 height 15
click at [210, 355] on p "MPPL agent" at bounding box center [243, 349] width 78 height 22
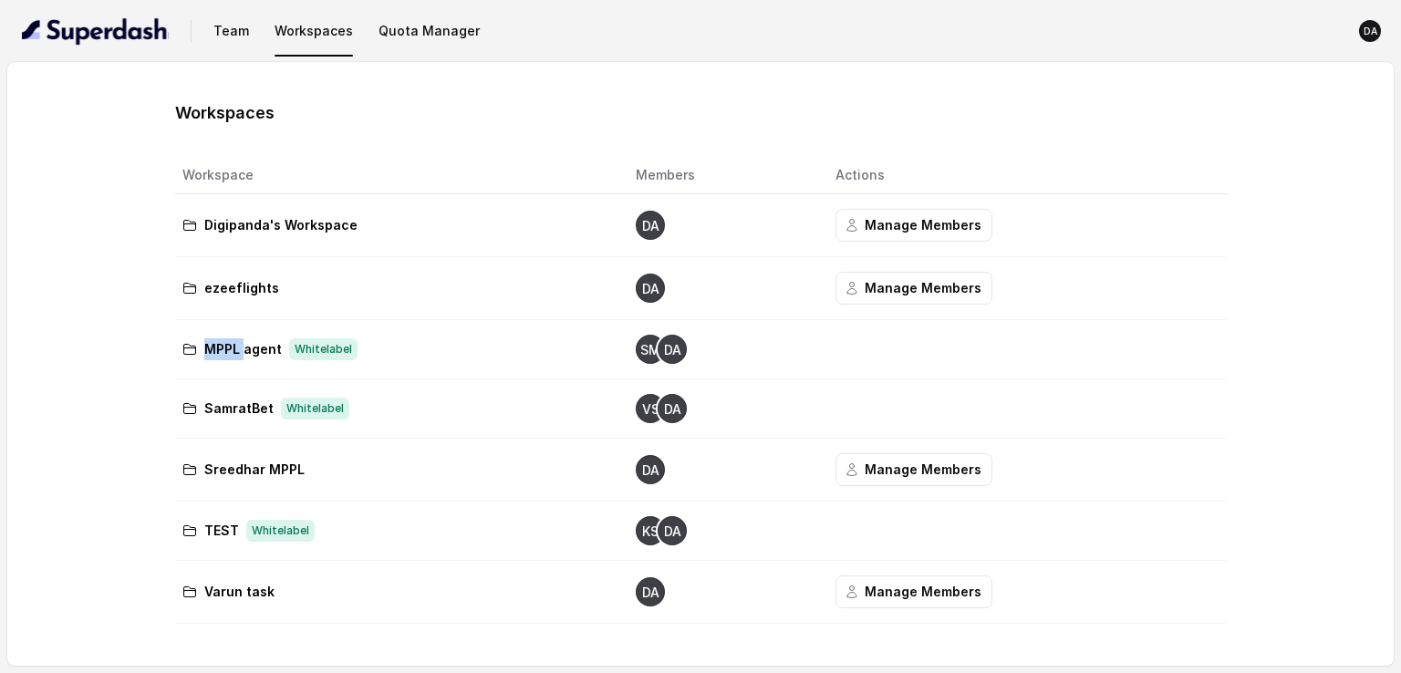
click at [209, 355] on p "MPPL agent" at bounding box center [243, 349] width 78 height 22
click at [394, 381] on td "SamratBet Whitelabel" at bounding box center [398, 408] width 446 height 59
click at [310, 355] on span "Whitelabel" at bounding box center [323, 349] width 68 height 22
click at [396, 38] on button "Quota Manager" at bounding box center [429, 31] width 116 height 33
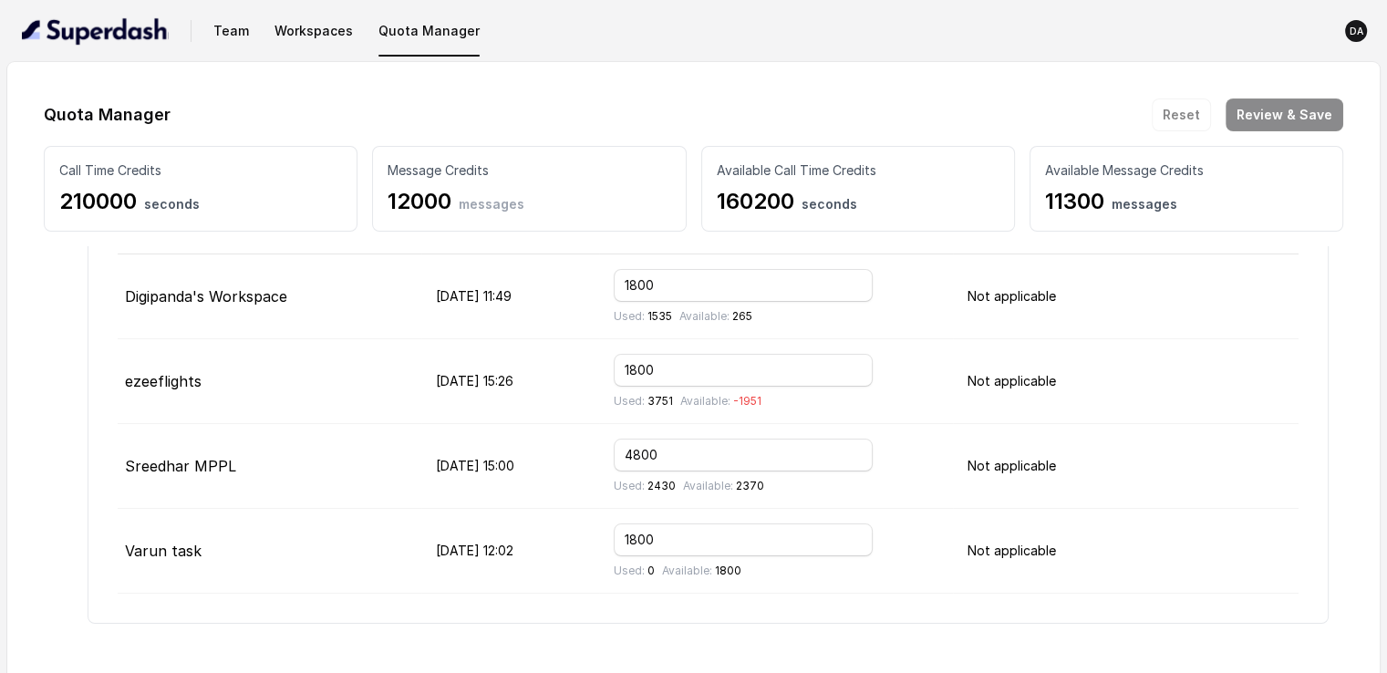
scroll to position [182, 0]
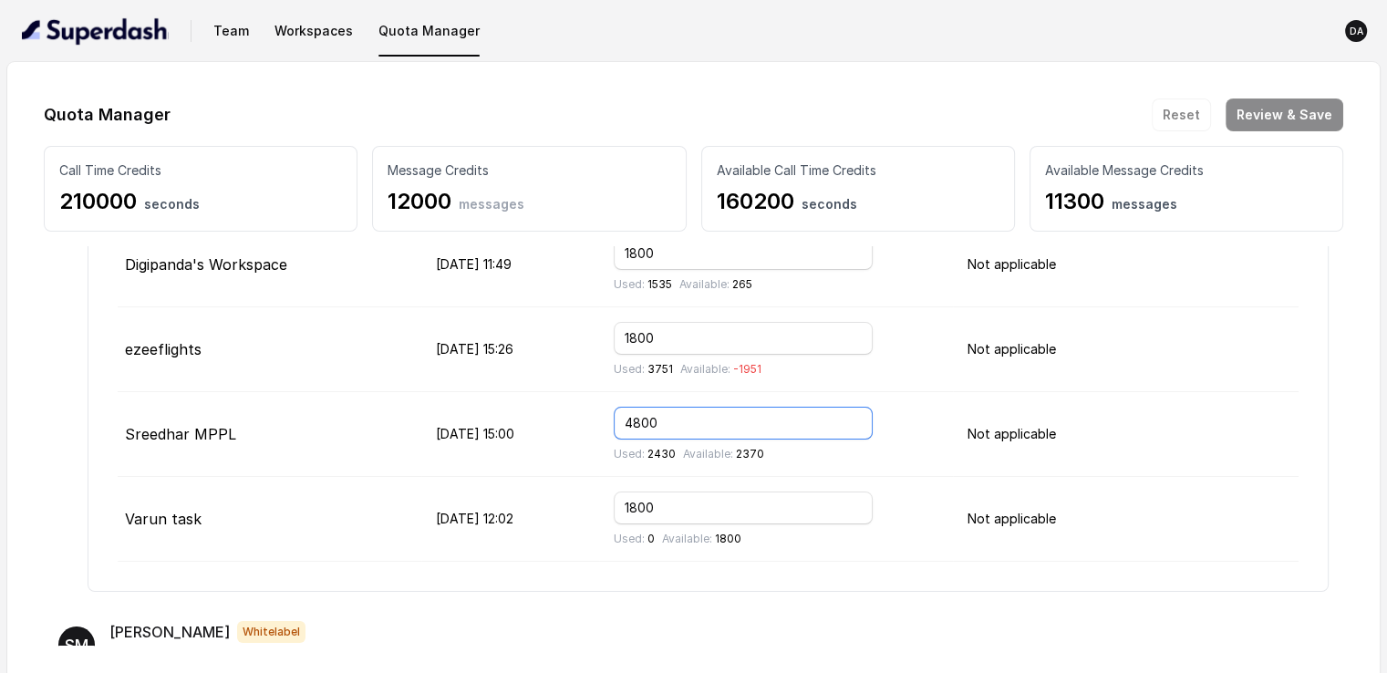
drag, startPoint x: 720, startPoint y: 414, endPoint x: 642, endPoint y: 417, distance: 77.6
click at [642, 417] on tr "Sreedhar MPPL Aug 01, 2025, 15:00 4800 Used: 2430 Available: 2370 Not applicable" at bounding box center [708, 434] width 1181 height 85
click at [873, 417] on input "4801" at bounding box center [743, 423] width 259 height 33
type input "4800"
click at [873, 424] on input "4800" at bounding box center [743, 423] width 259 height 33
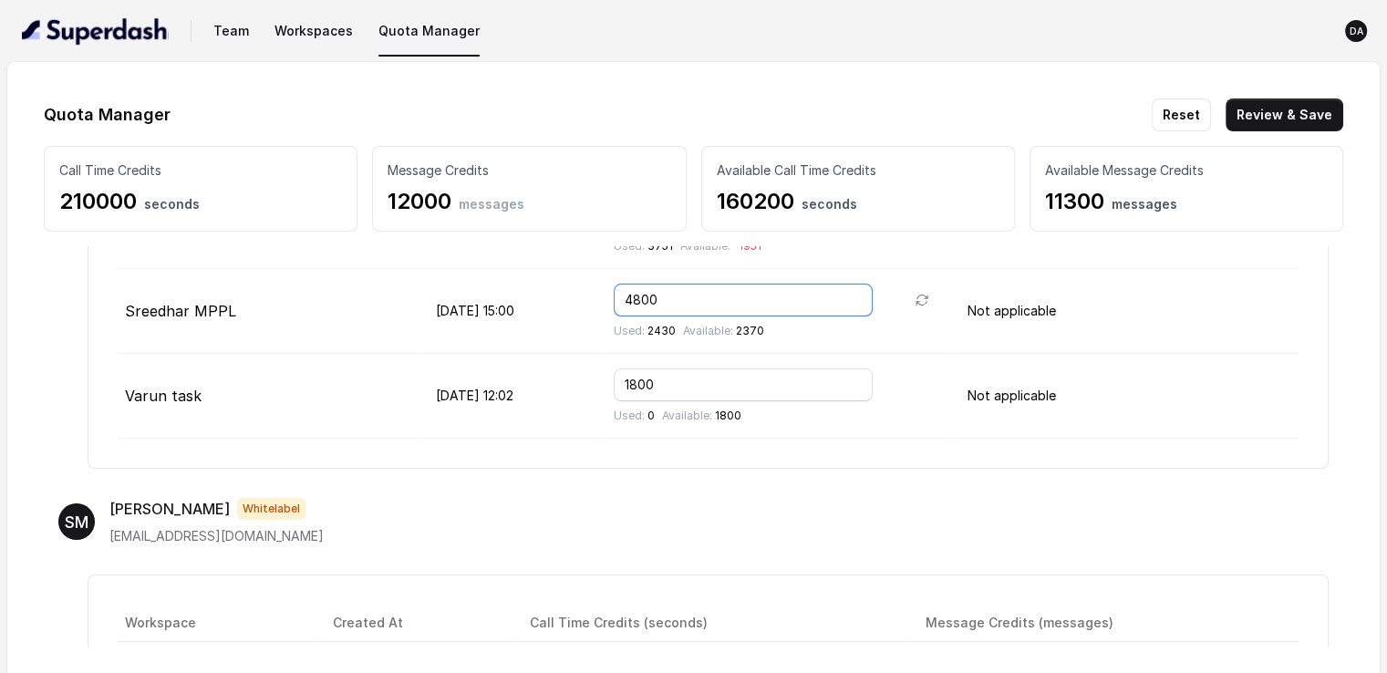
scroll to position [547, 0]
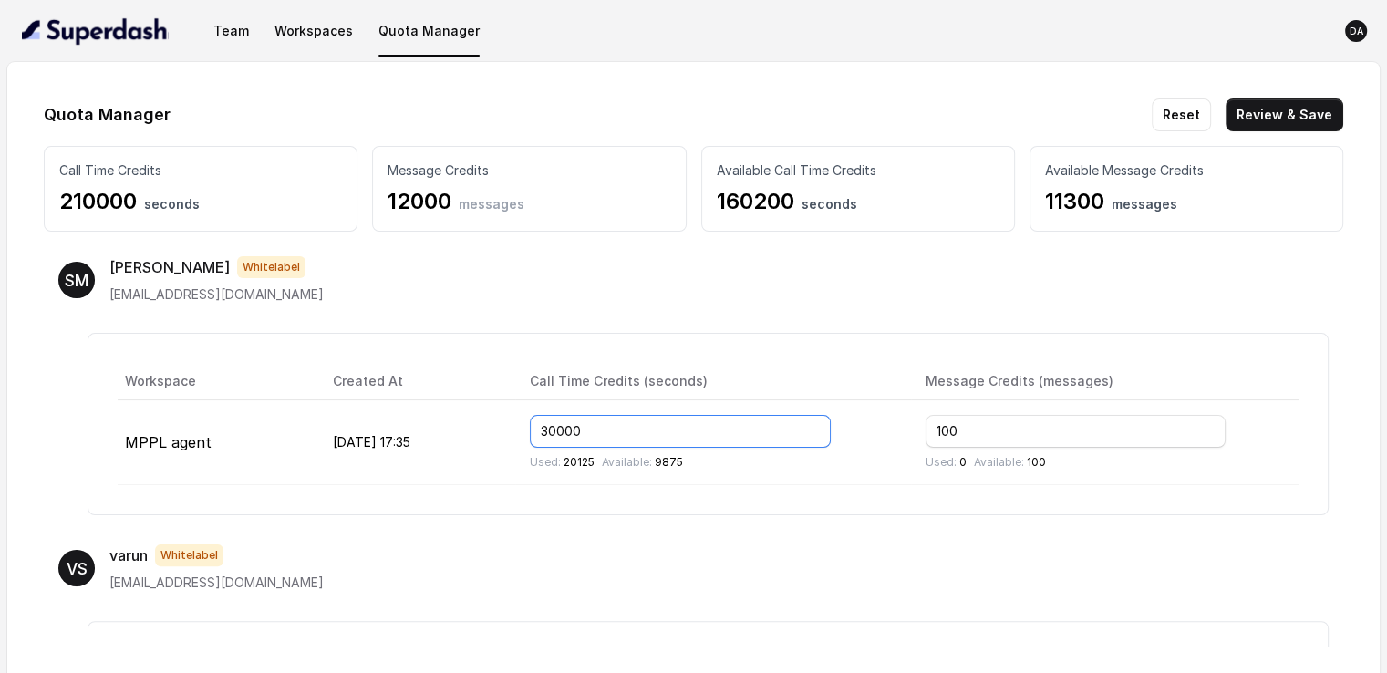
drag, startPoint x: 639, startPoint y: 423, endPoint x: 558, endPoint y: 422, distance: 80.3
click at [558, 422] on tr "MPPL agent Aug 06, 2025, 17:35 30000 Used: 20125 Available: 9875 100 Used: 0 Av…" at bounding box center [708, 442] width 1181 height 85
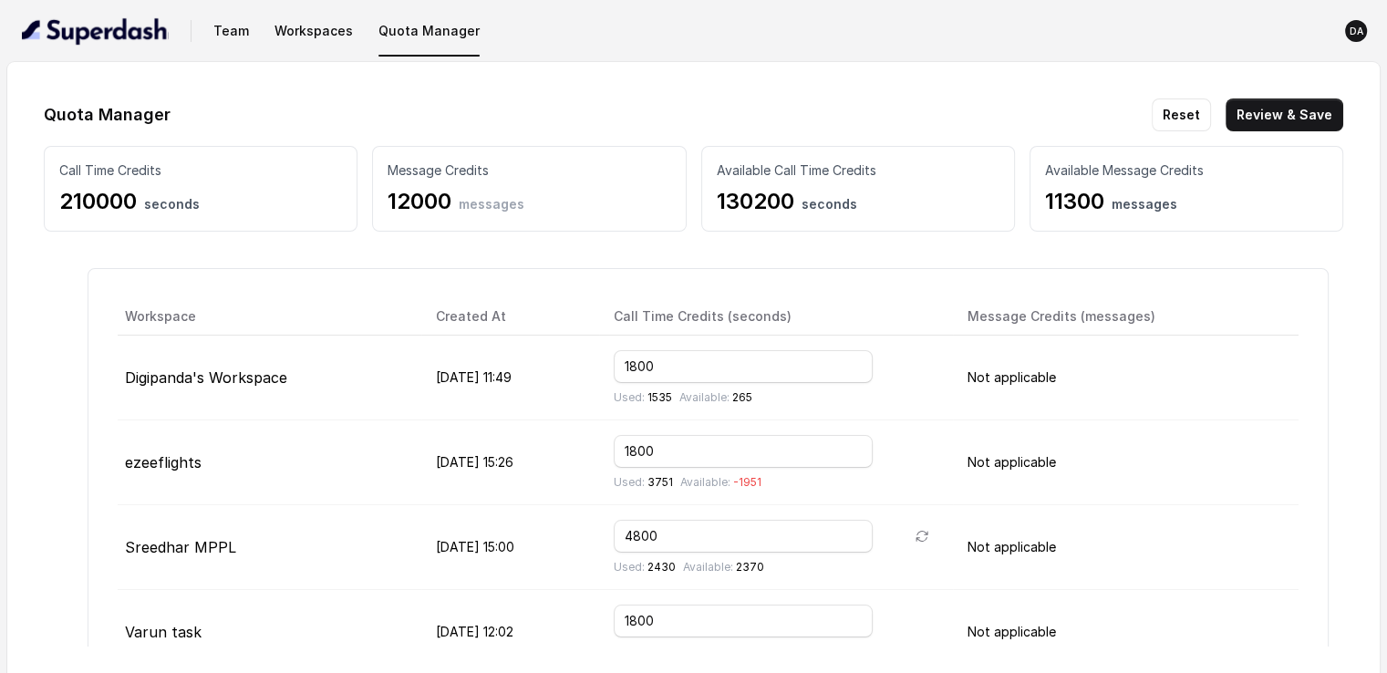
scroll to position [71, 0]
type input "60000"
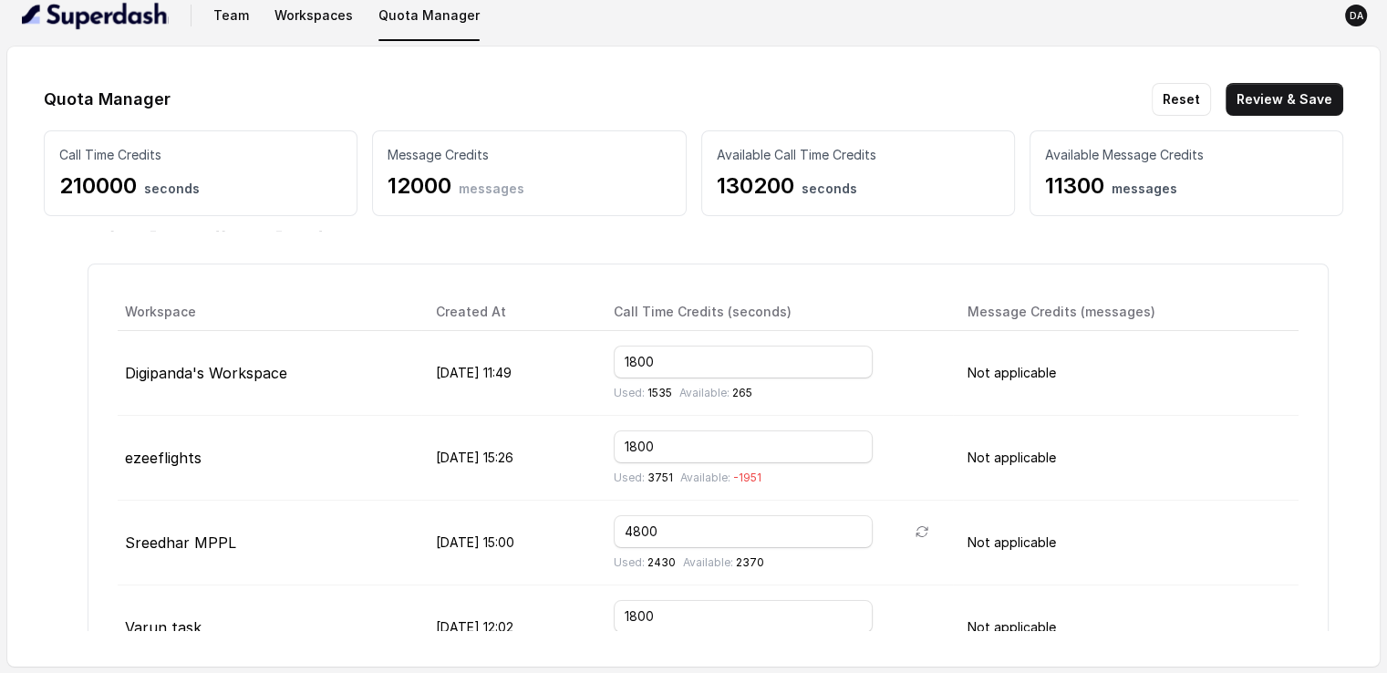
scroll to position [91, 0]
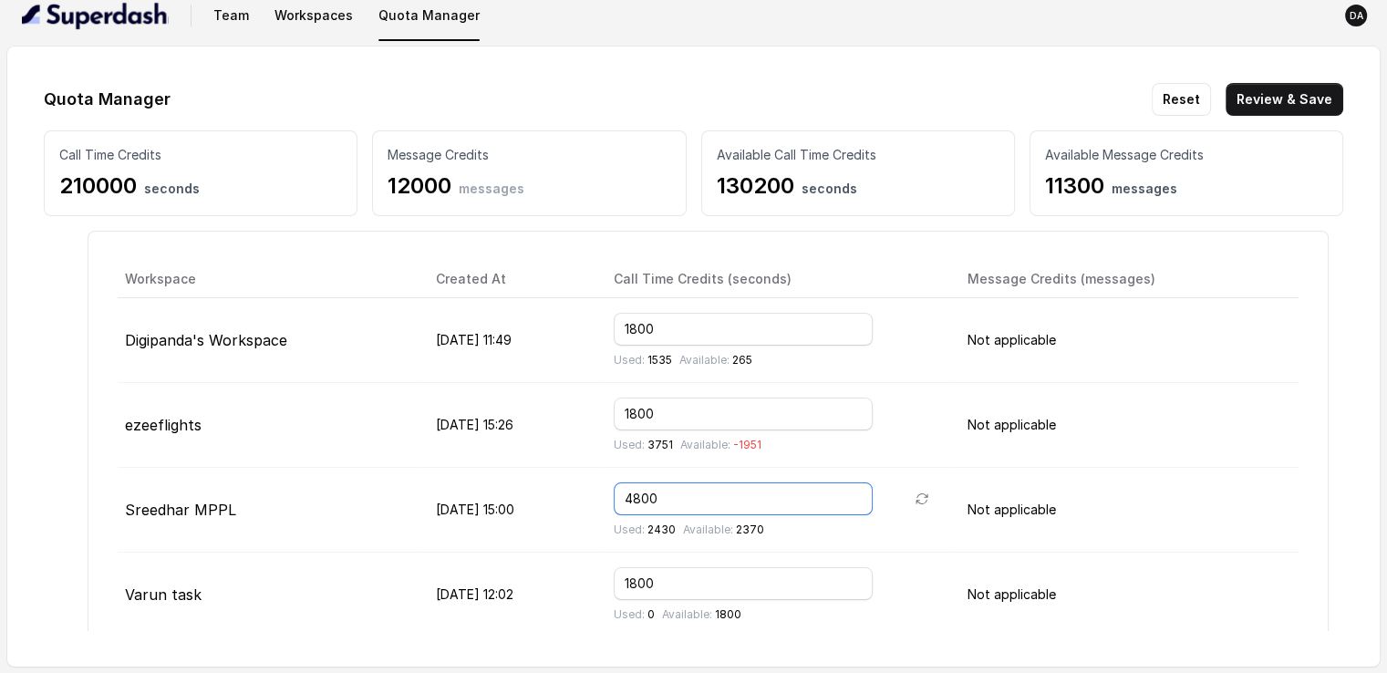
drag, startPoint x: 729, startPoint y: 490, endPoint x: 603, endPoint y: 490, distance: 125.9
click at [603, 490] on tr "Sreedhar MPPL Aug 01, 2025, 15:00 4800 Used: 2430 Available: 2370 Not applicable" at bounding box center [708, 510] width 1181 height 85
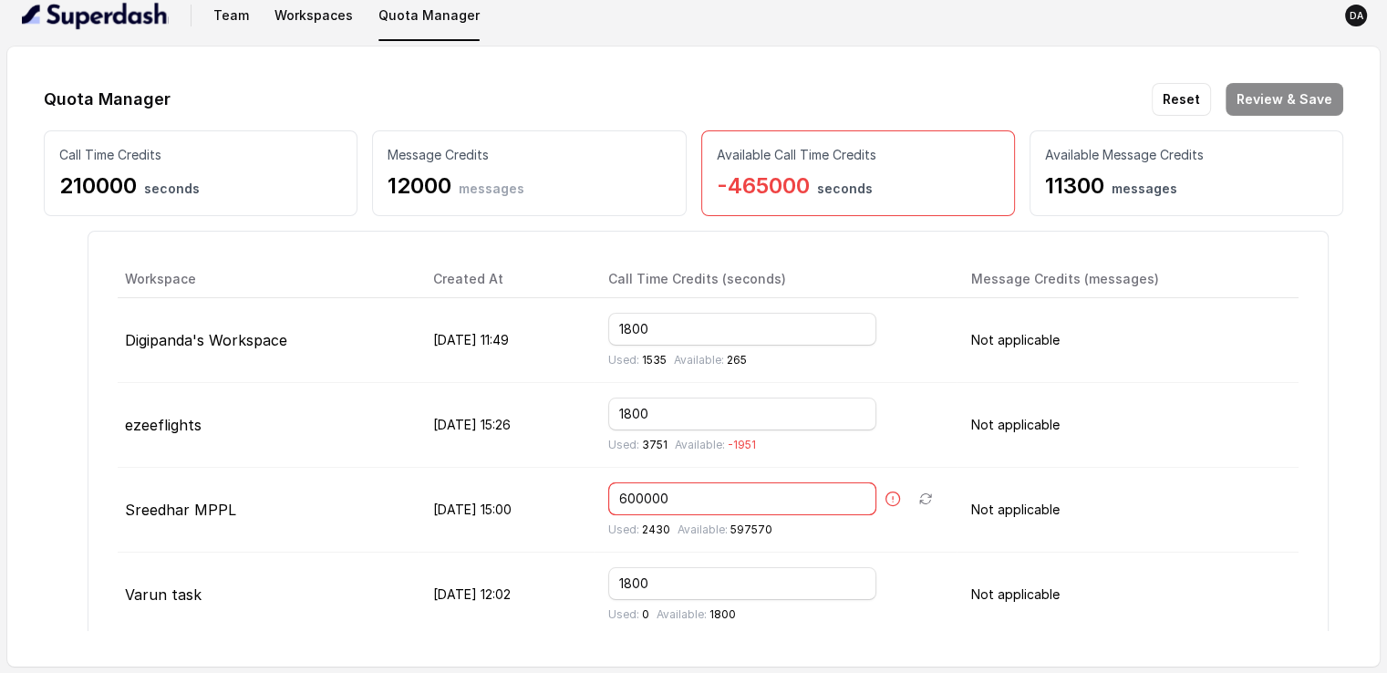
type input "4800"
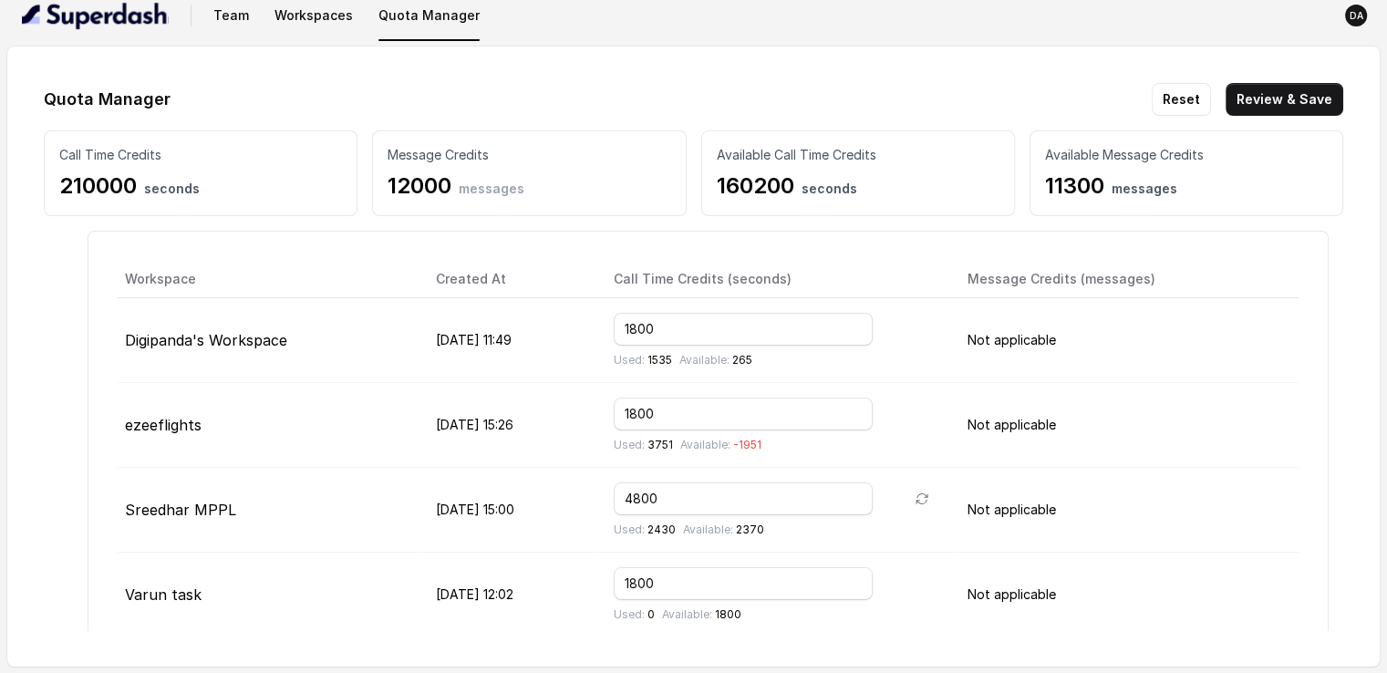
type input "30000"
click at [1166, 569] on td "Not applicable" at bounding box center [1126, 595] width 346 height 85
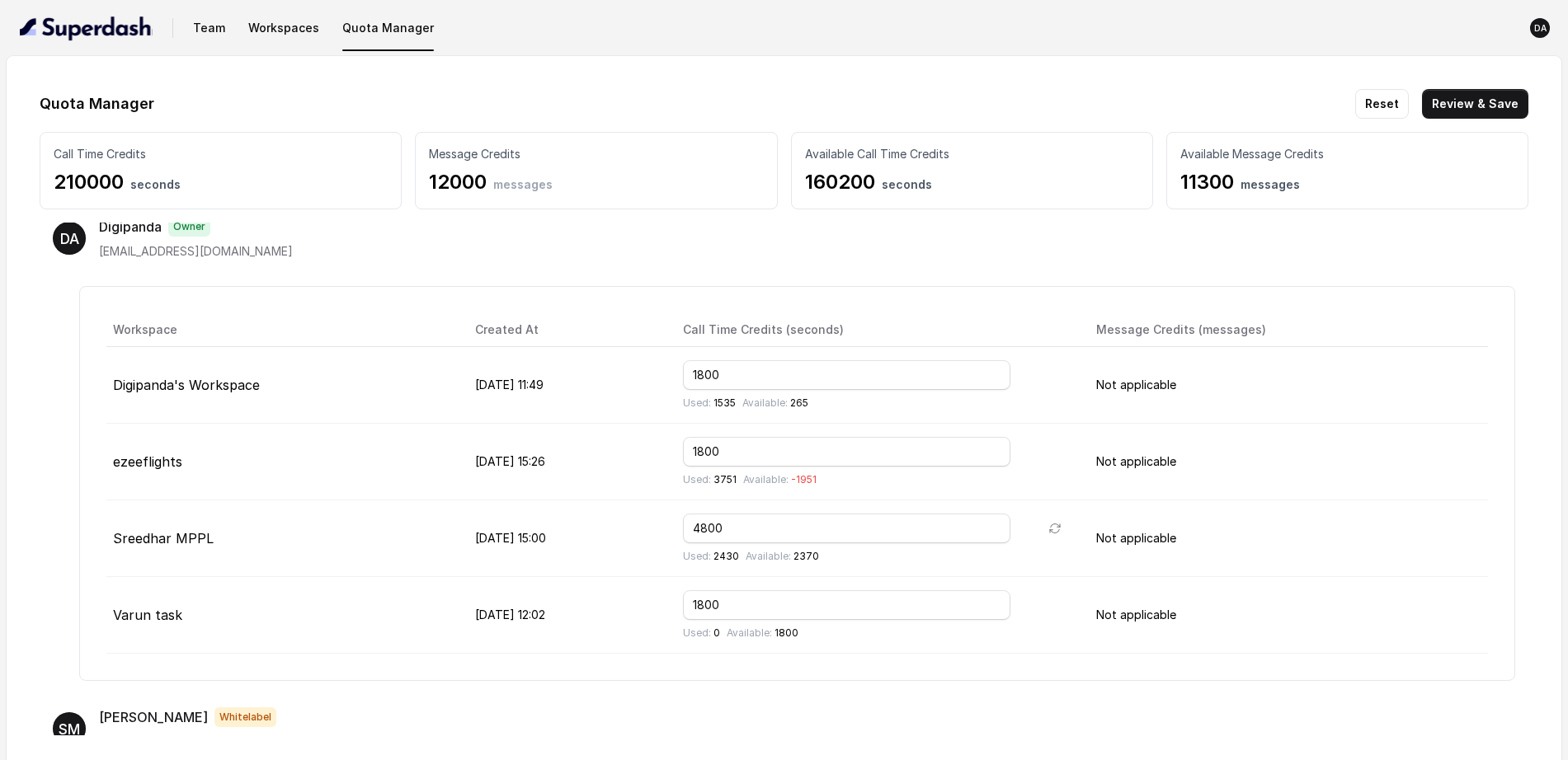
scroll to position [20, 0]
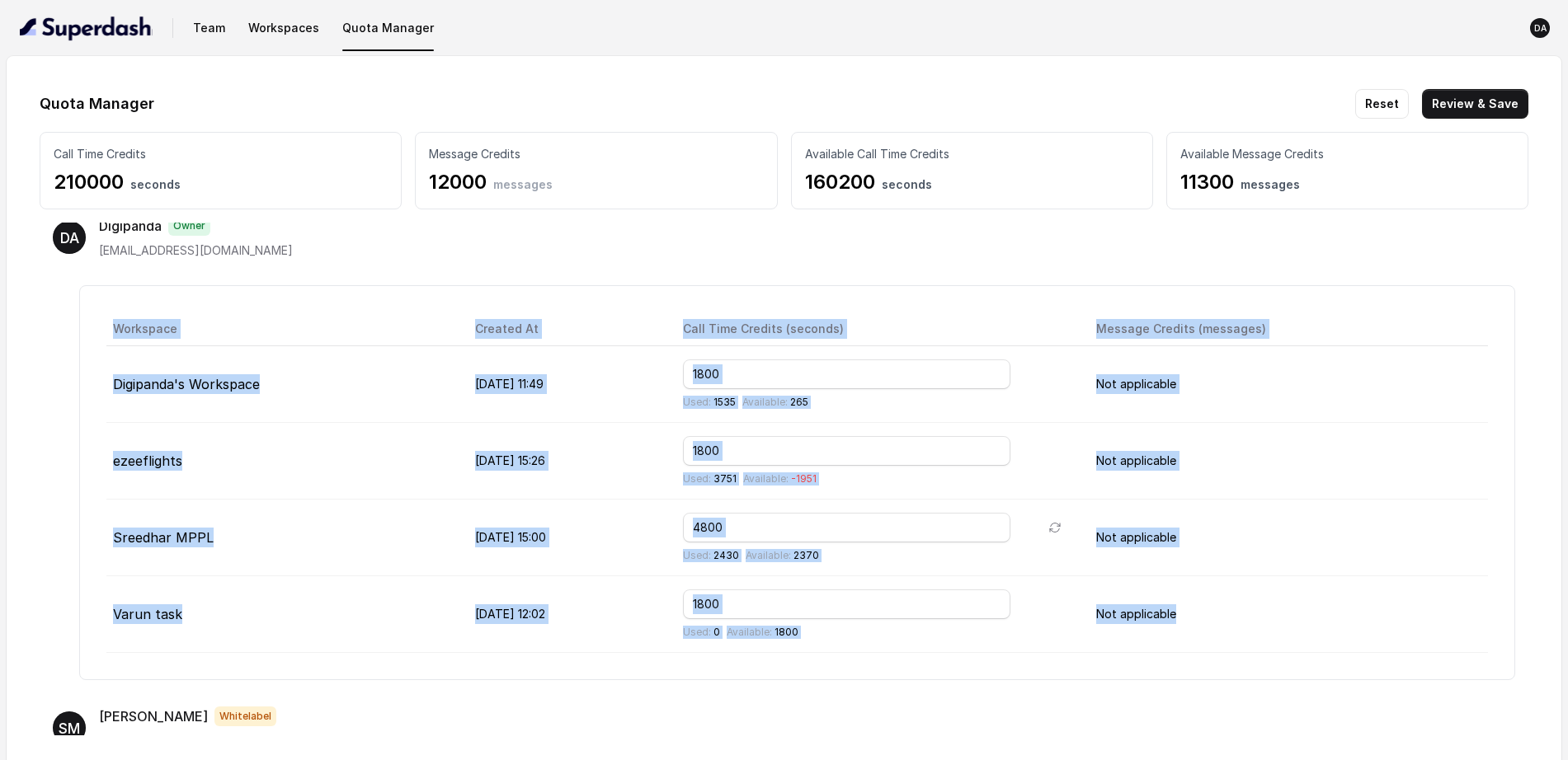
drag, startPoint x: 1492, startPoint y: 595, endPoint x: 1457, endPoint y: 577, distance: 39.4
click at [1266, 577] on div "Quota Manager Reset Review & Save Call Time Credits 210000 seconds Message Cred…" at bounding box center [783, 412] width 1554 height 712
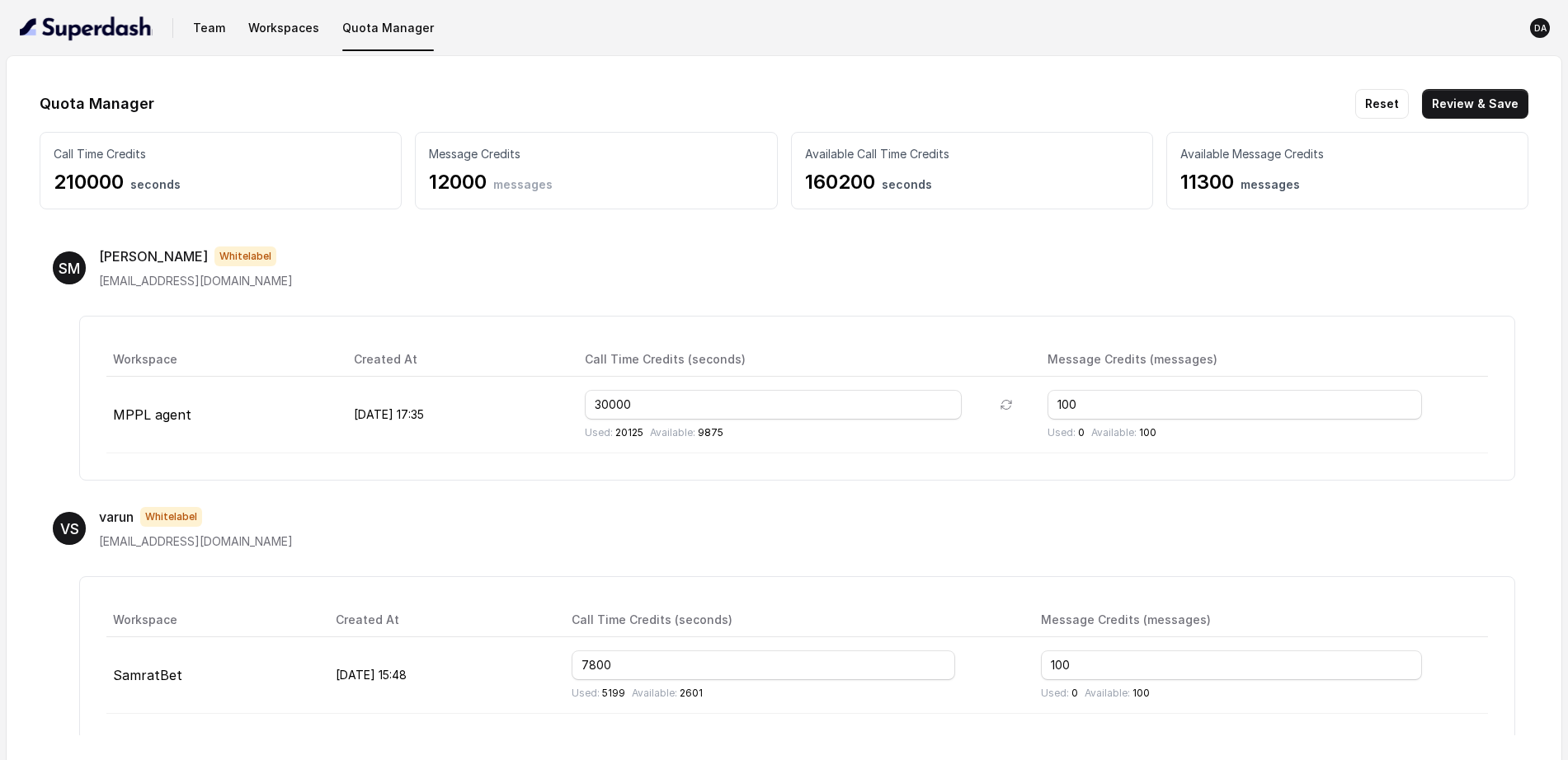
scroll to position [432, 0]
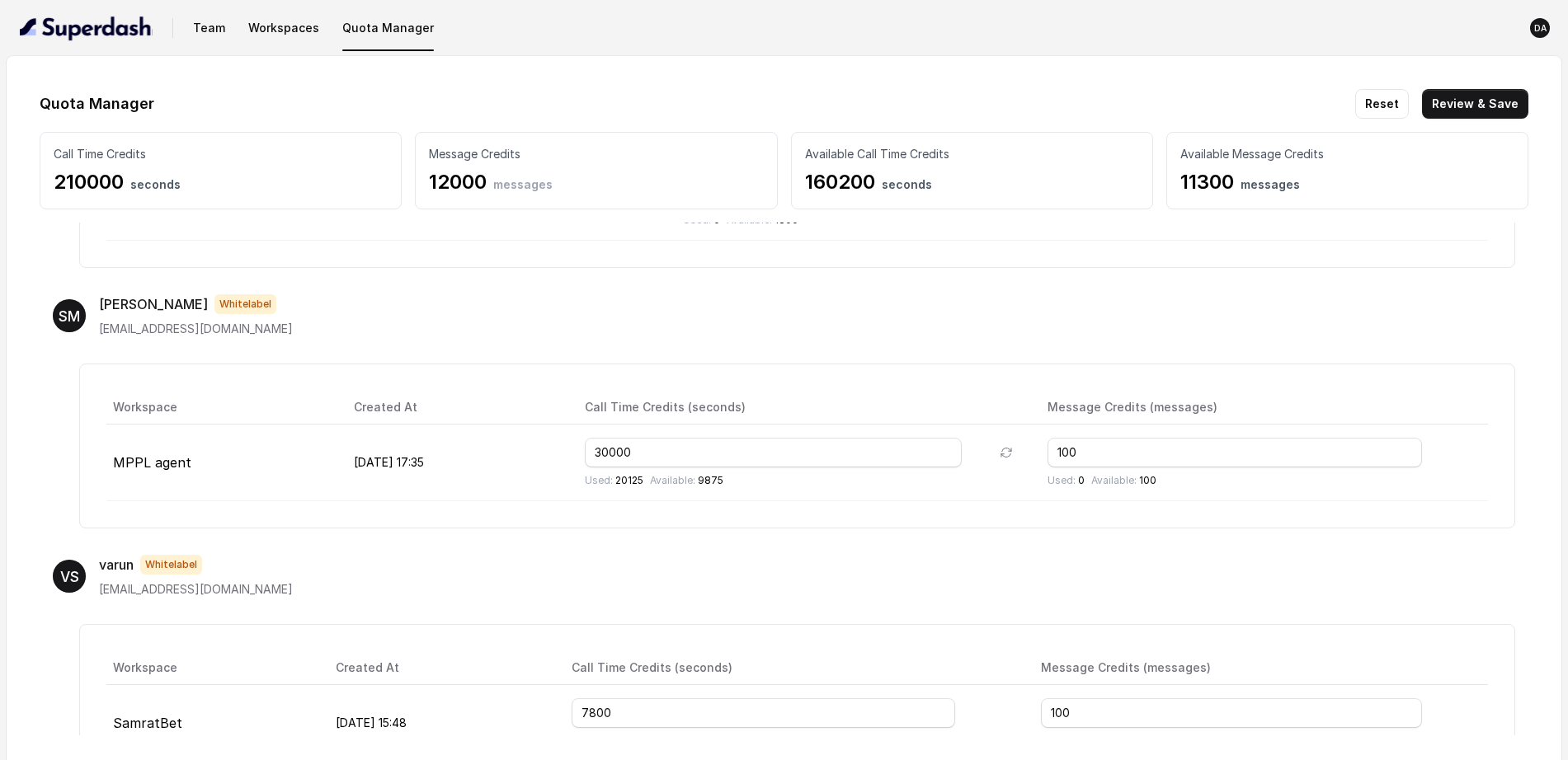
click at [1266, 326] on div "SM Sreedhar Whitelabel bdn.sridhar@gmail.com" at bounding box center [783, 315] width 1462 height 42
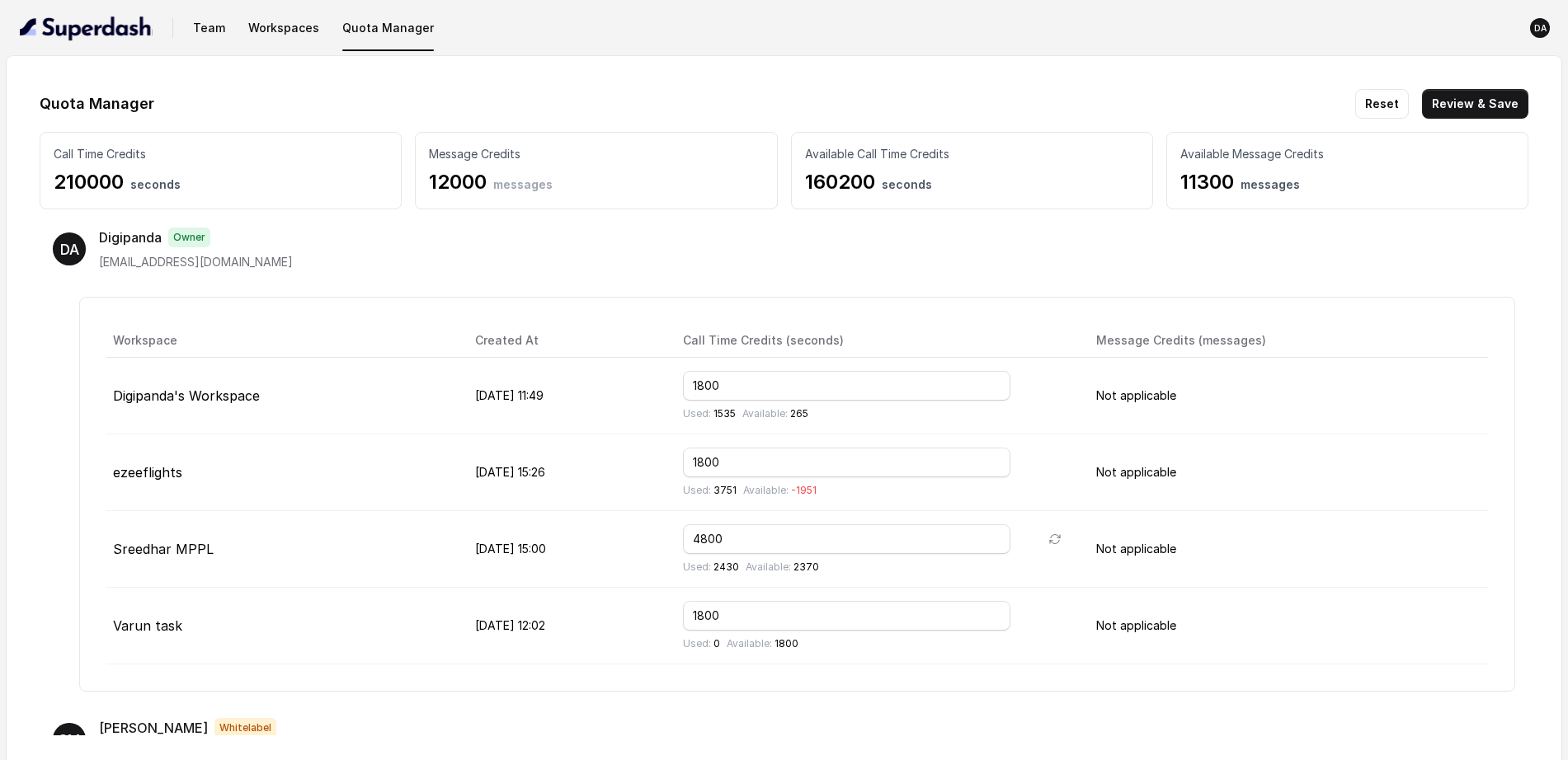
scroll to position [0, 0]
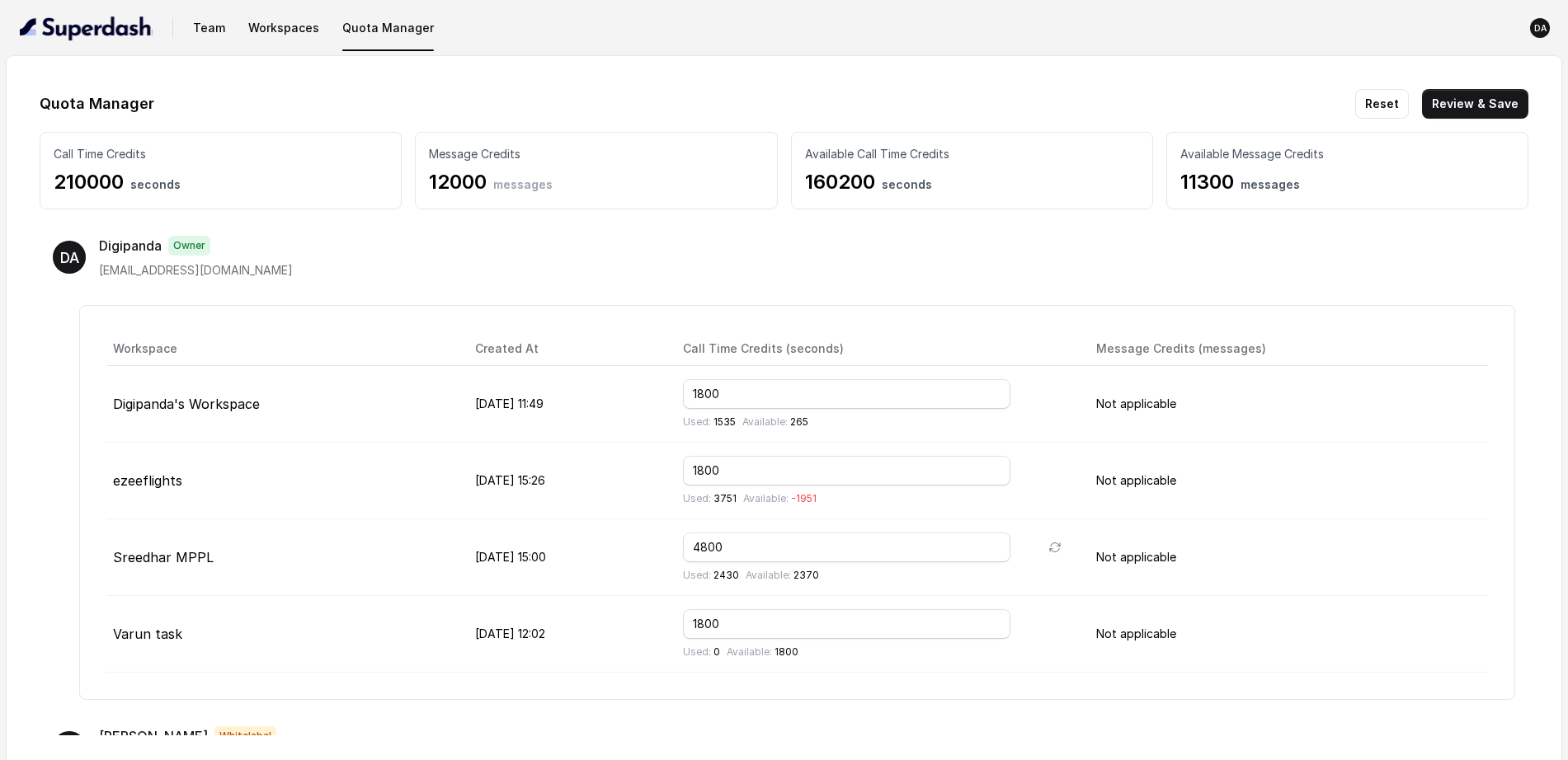
click at [1168, 410] on p "Not applicable" at bounding box center [1289, 404] width 385 height 20
click at [1240, 371] on td "Not applicable" at bounding box center [1286, 404] width 405 height 77
click at [1266, 108] on button "Reset" at bounding box center [1382, 104] width 53 height 30
click at [266, 16] on button "Workspaces" at bounding box center [283, 28] width 84 height 30
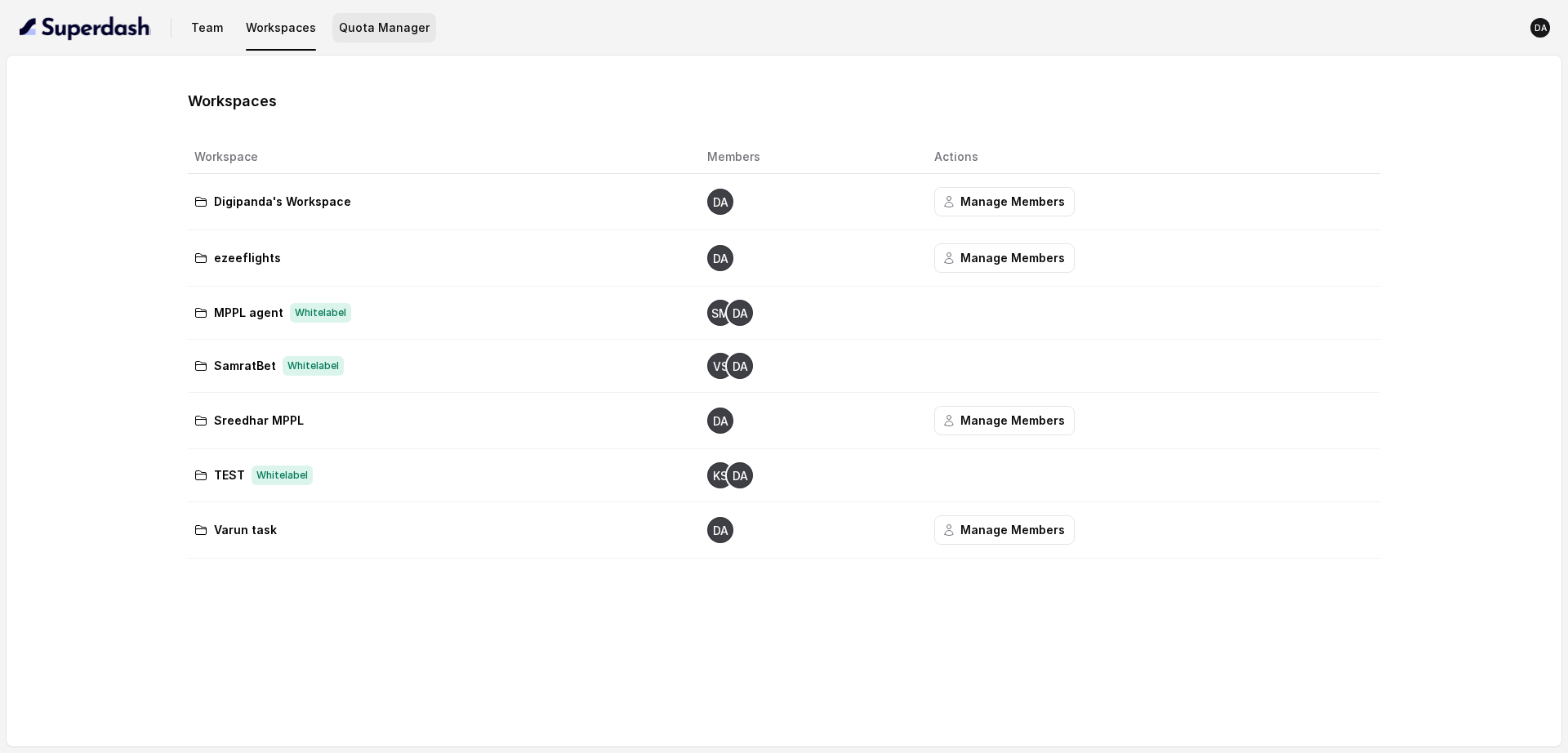
click at [364, 36] on button "Quota Manager" at bounding box center [384, 28] width 104 height 30
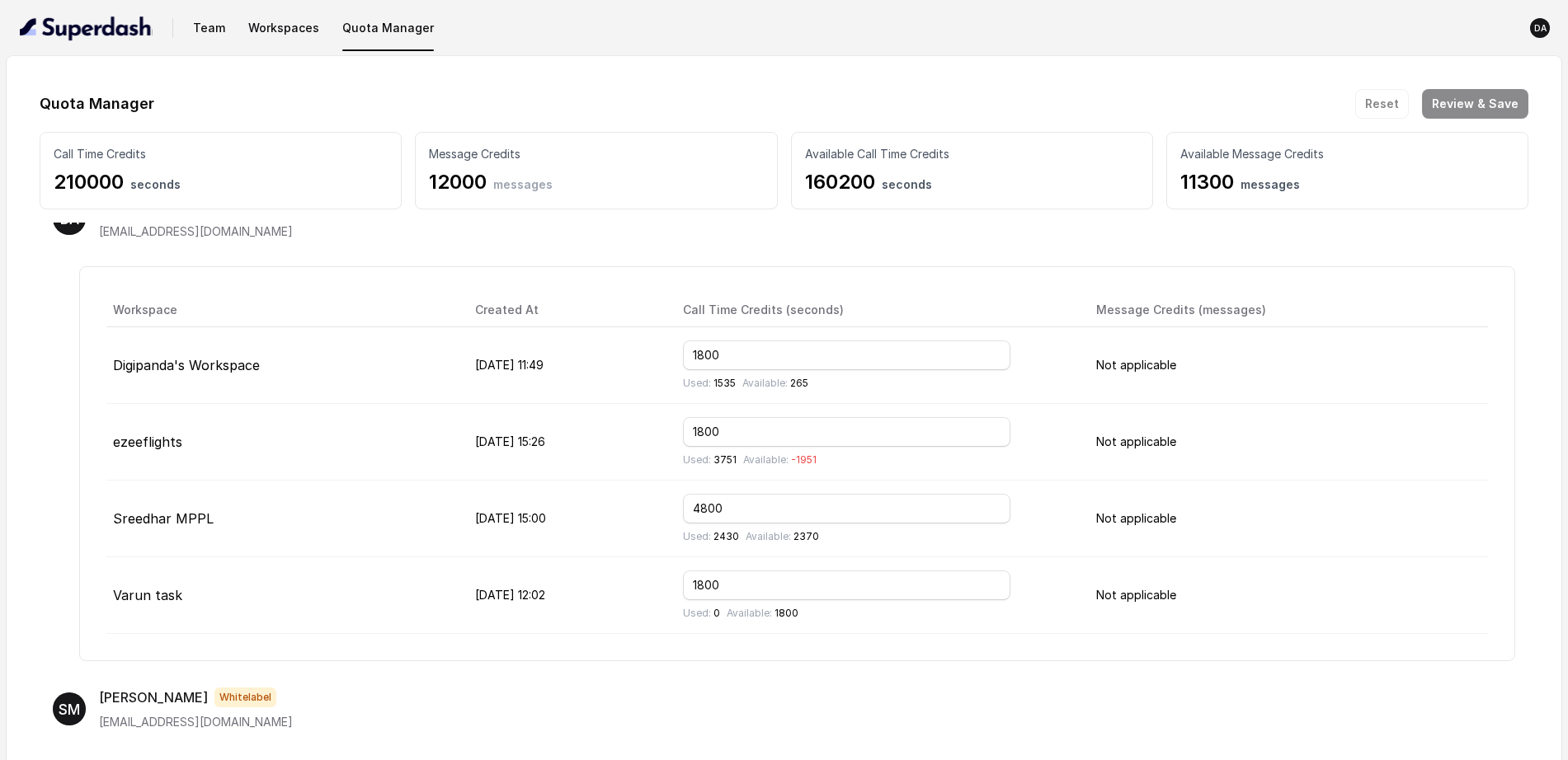
scroll to position [38, 0]
drag, startPoint x: 791, startPoint y: 521, endPoint x: 732, endPoint y: 514, distance: 59.4
click at [732, 514] on td "4800 Used: 2430 Available: 2370" at bounding box center [876, 520] width 413 height 77
drag, startPoint x: 785, startPoint y: 541, endPoint x: 753, endPoint y: 541, distance: 32.0
click at [739, 541] on p "Used: 2430" at bounding box center [711, 537] width 56 height 14
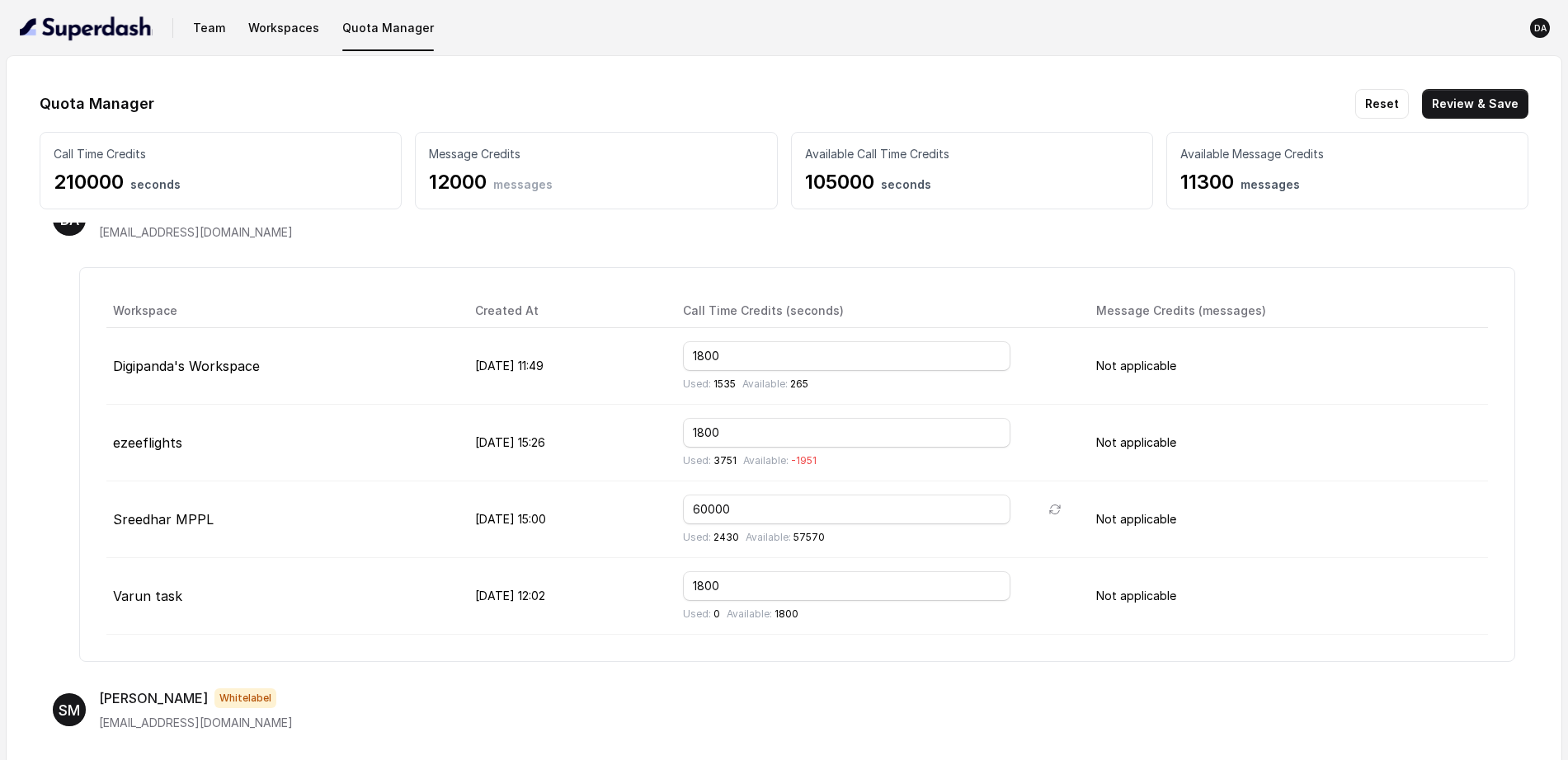
click at [795, 537] on div "Used: 2430 Available: 57570" at bounding box center [876, 537] width 387 height 14
drag, startPoint x: 794, startPoint y: 507, endPoint x: 755, endPoint y: 510, distance: 39.1
click at [755, 510] on input "60000" at bounding box center [846, 509] width 327 height 30
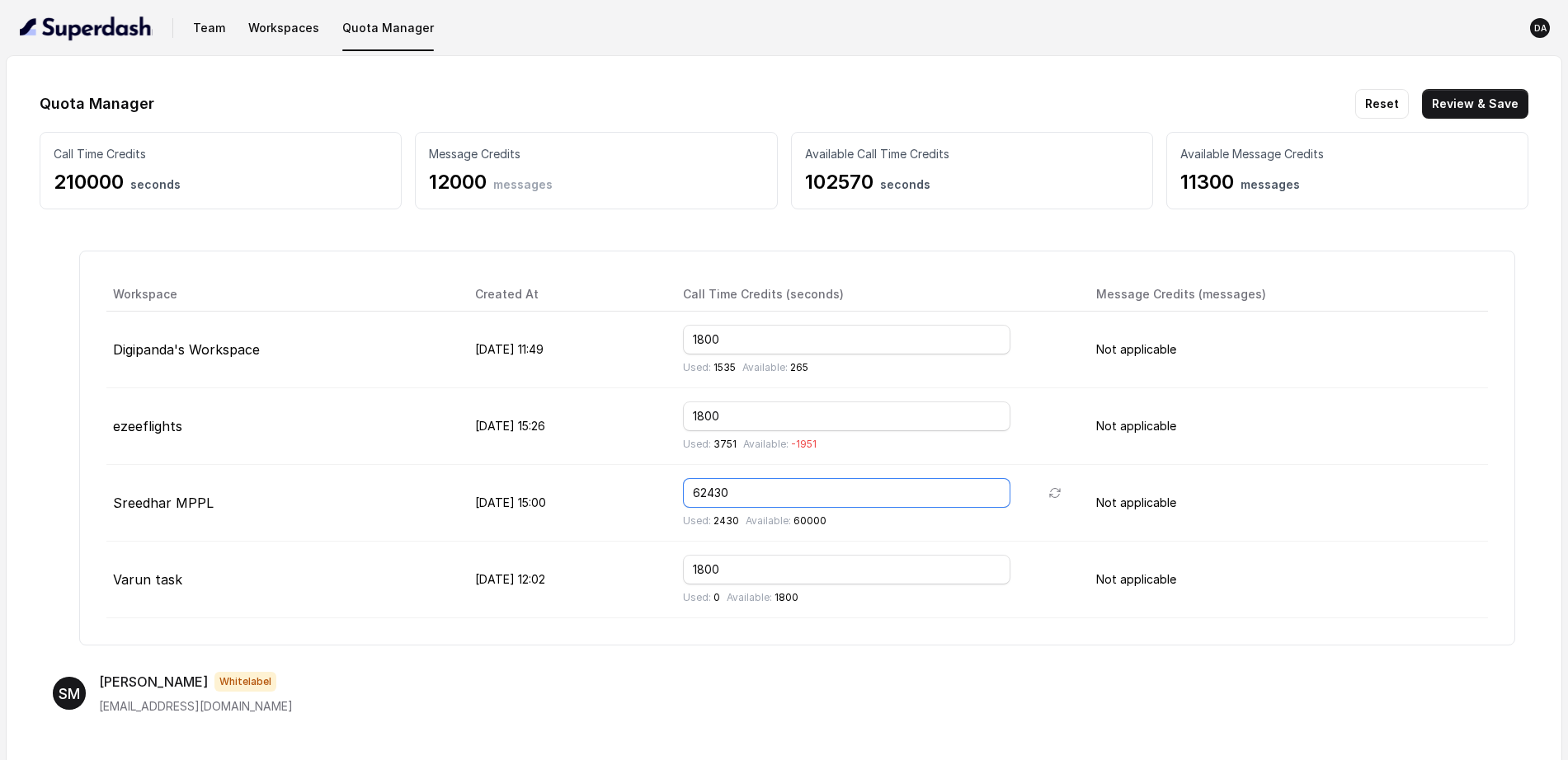
type input "62430"
click at [1004, 607] on div "Workspace Created At Call Time Credits (seconds) Message Credits (messages) Dig…" at bounding box center [798, 447] width 1436 height 395
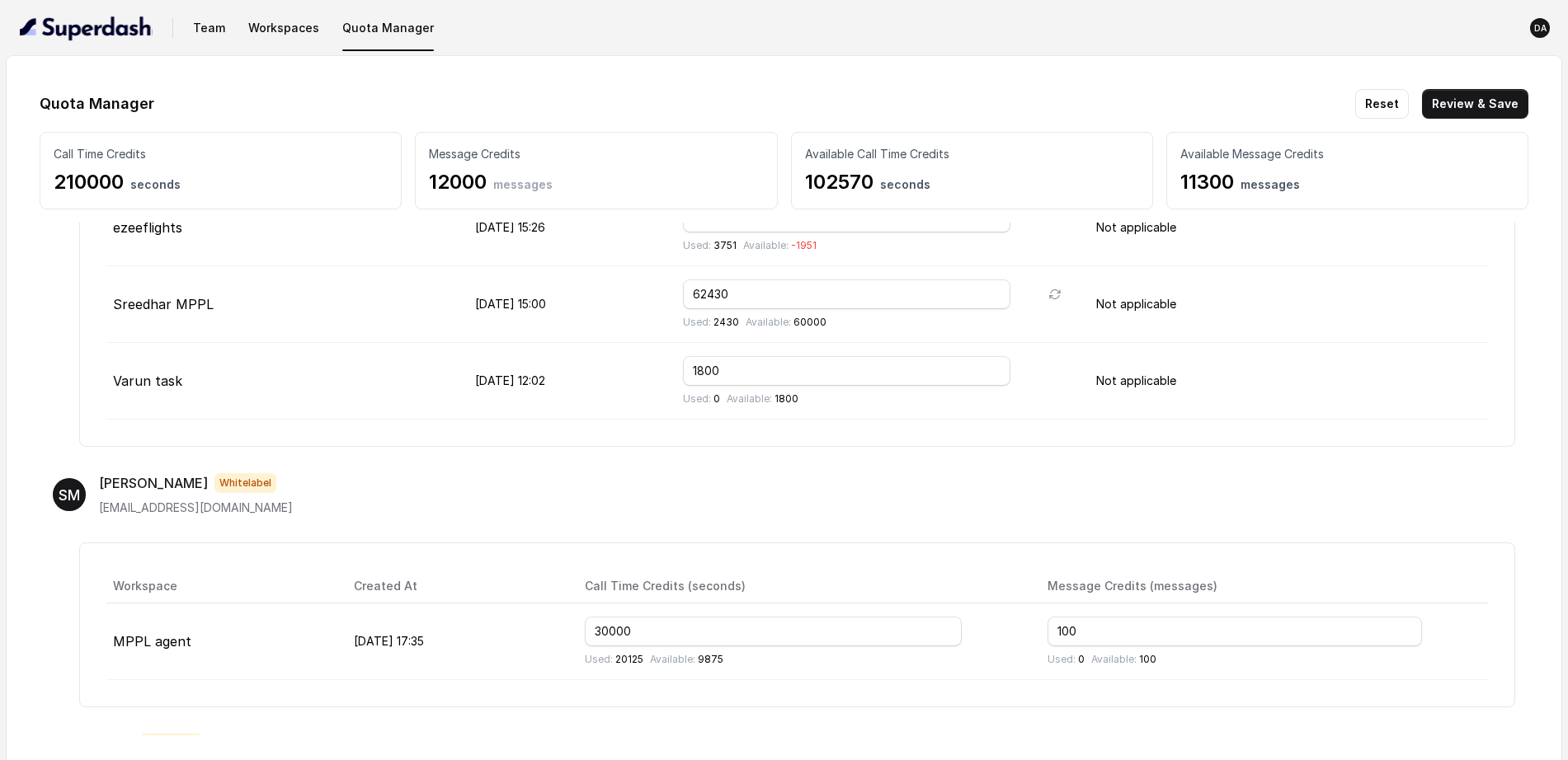
scroll to position [268, 0]
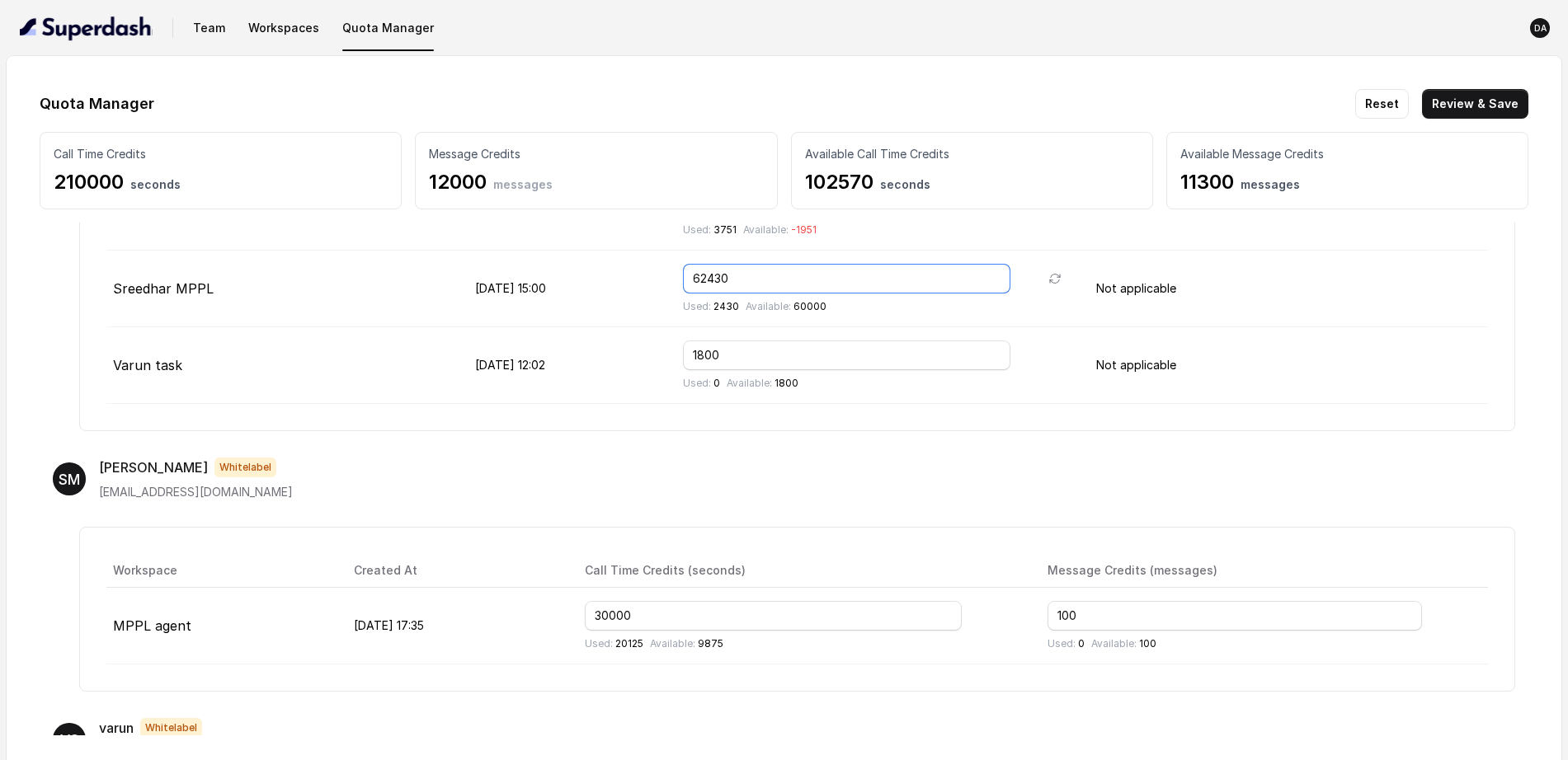
click at [801, 277] on input "62430" at bounding box center [846, 278] width 327 height 30
click at [710, 607] on input "30000" at bounding box center [774, 615] width 378 height 30
paste input "number"
click at [912, 497] on div "SM Sreedhar Whitelabel bdn.sridhar@gmail.com" at bounding box center [783, 478] width 1462 height 42
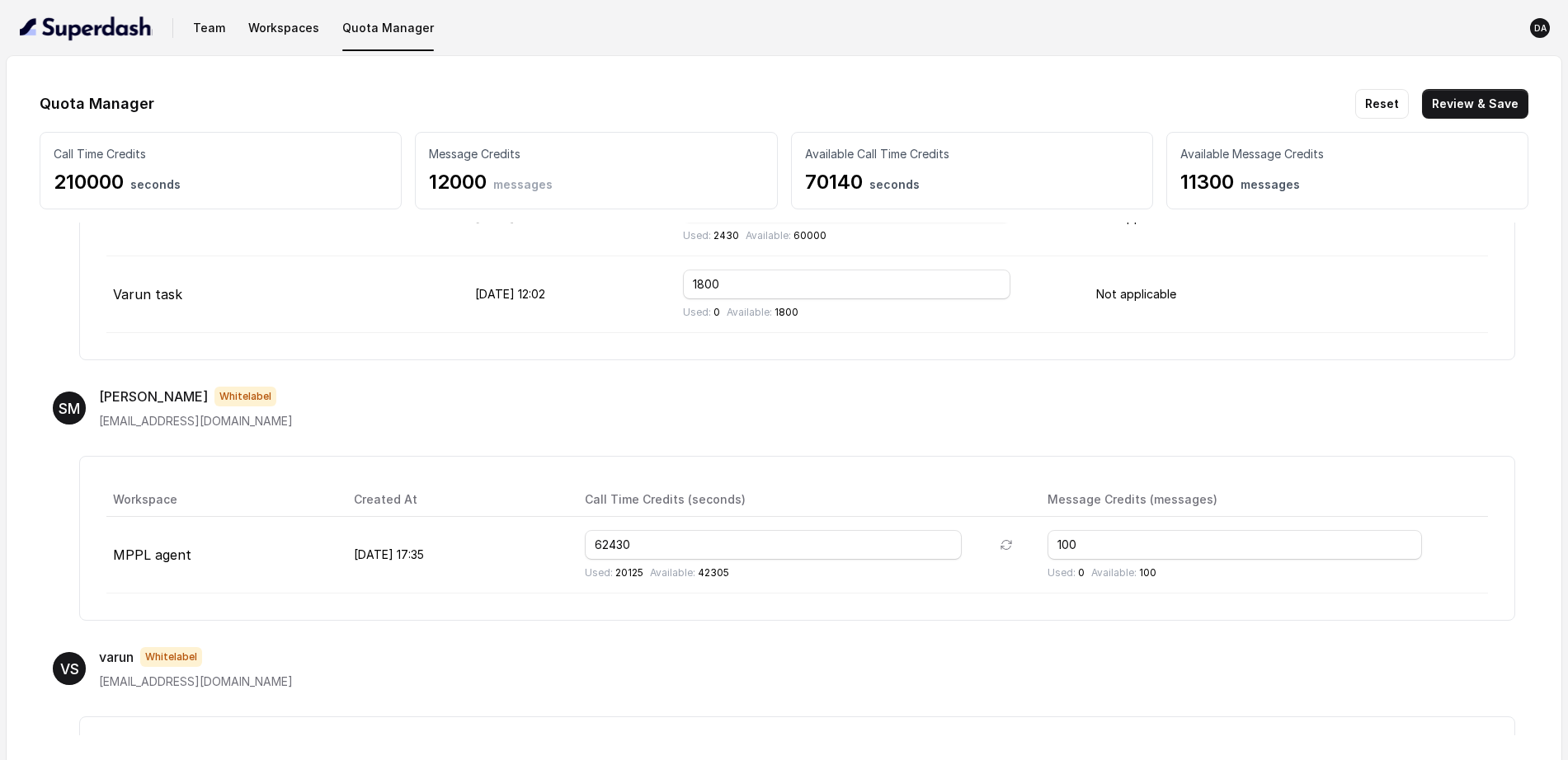
scroll to position [371, 0]
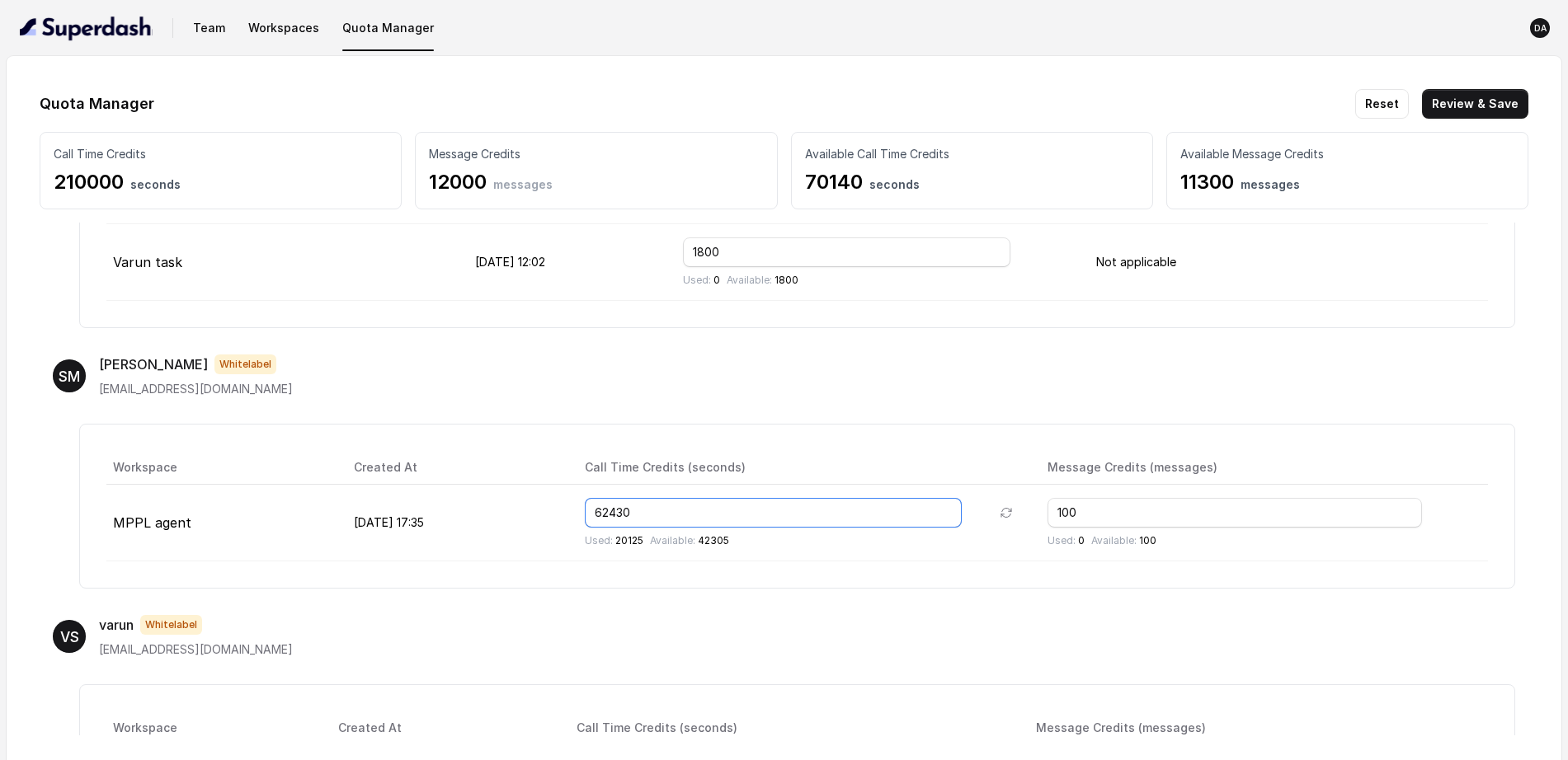
drag, startPoint x: 690, startPoint y: 511, endPoint x: 647, endPoint y: 514, distance: 43.1
click at [647, 514] on input "62430" at bounding box center [774, 512] width 378 height 30
drag, startPoint x: 663, startPoint y: 517, endPoint x: 650, endPoint y: 517, distance: 13.0
click at [650, 517] on input "79430" at bounding box center [774, 512] width 378 height 30
drag, startPoint x: 687, startPoint y: 512, endPoint x: 665, endPoint y: 512, distance: 22.0
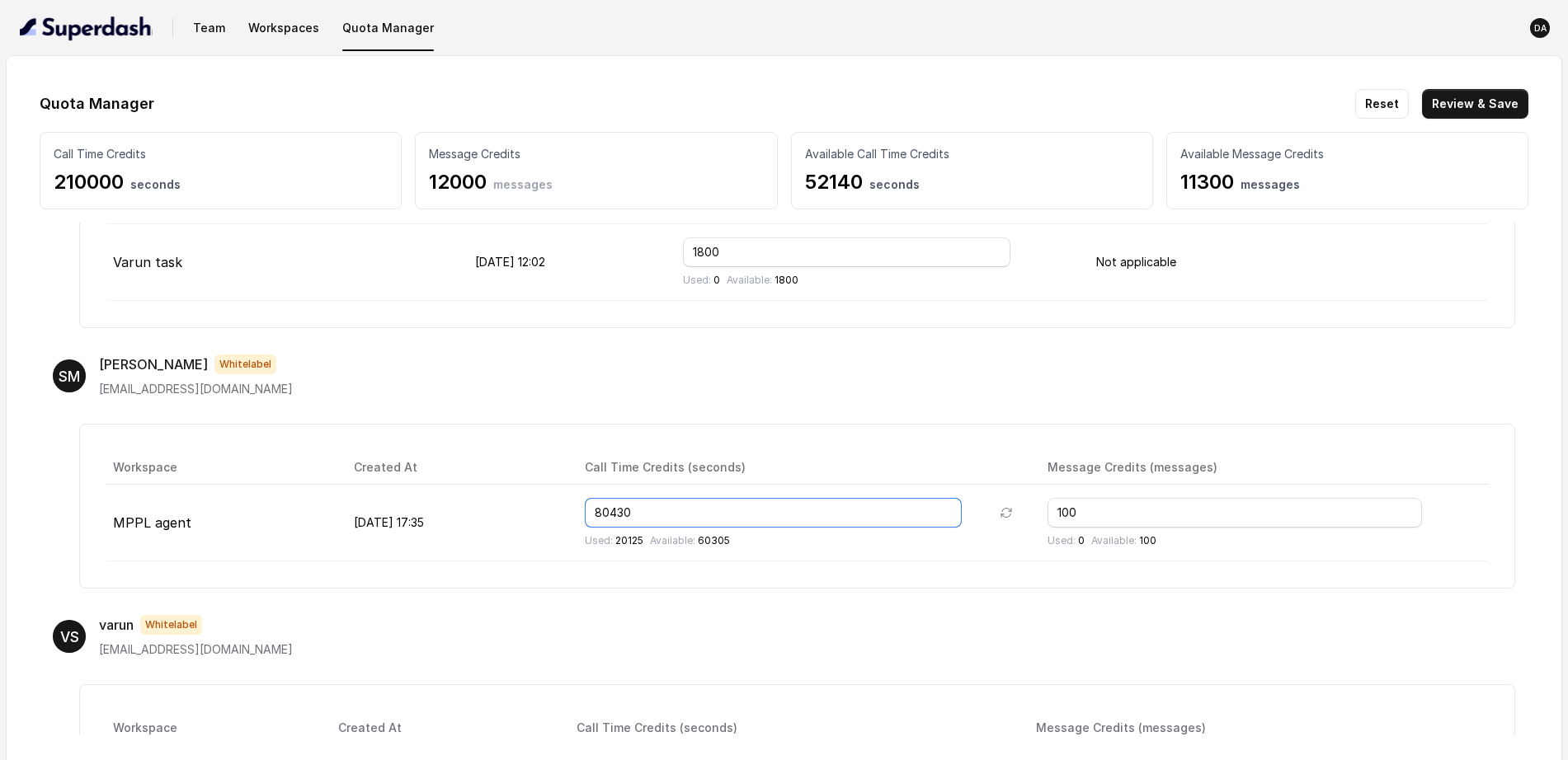
click at [665, 512] on input "80430" at bounding box center [774, 512] width 378 height 30
type input "80105"
click at [797, 586] on div "Workspace Created At Call Time Credits (seconds) Message Credits (messages) MPP…" at bounding box center [798, 506] width 1436 height 164
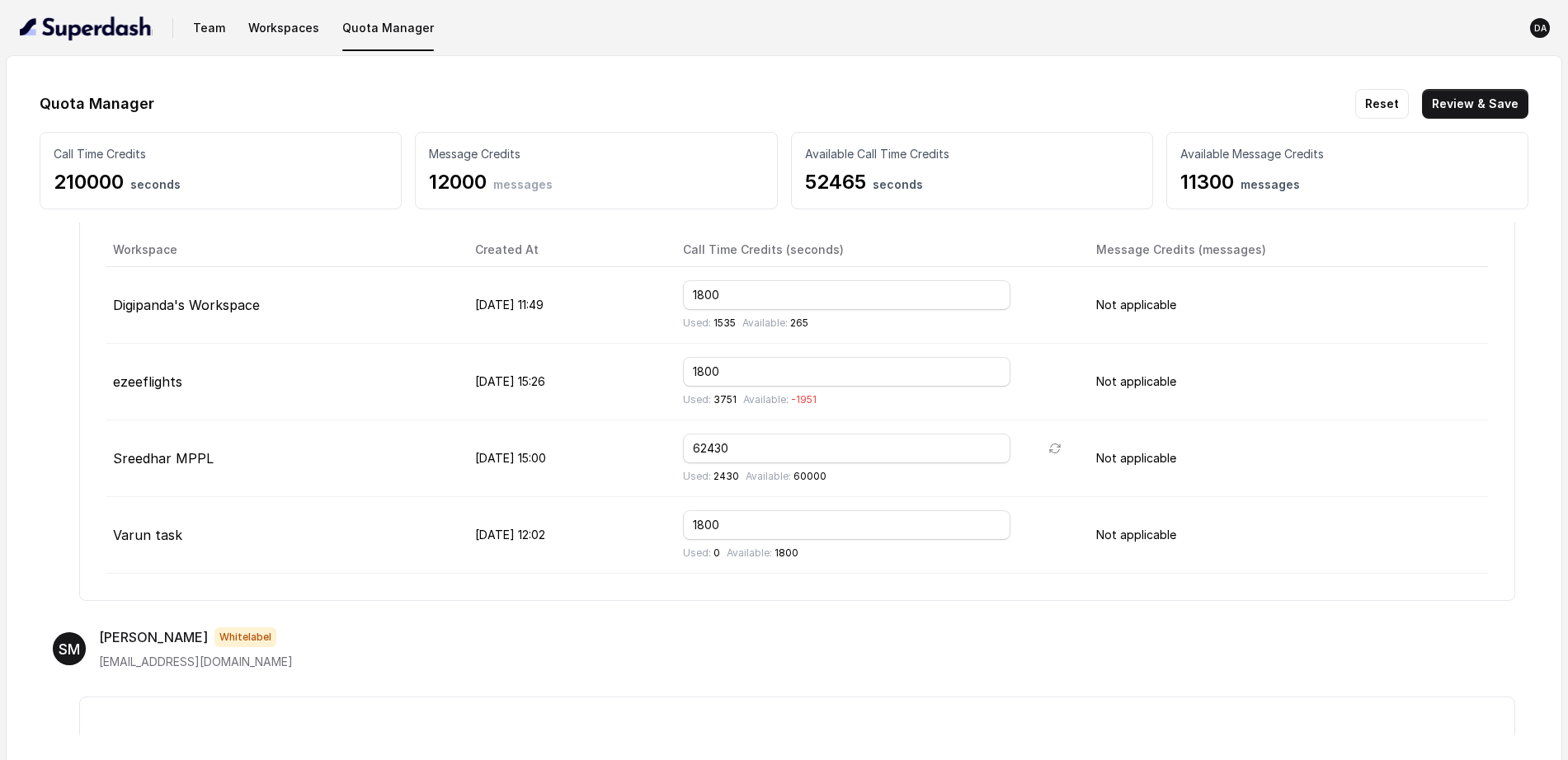
scroll to position [62, 0]
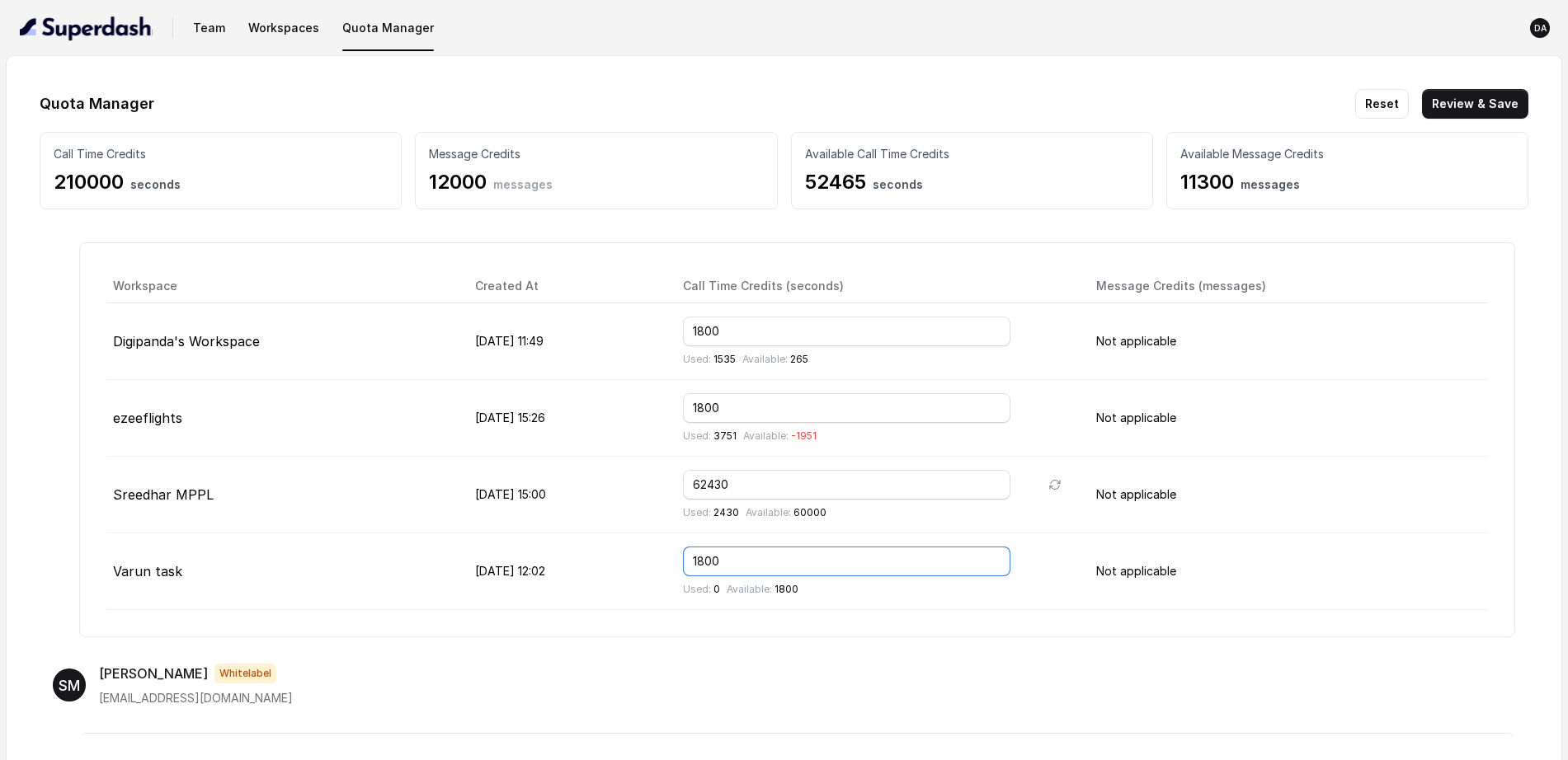
drag, startPoint x: 781, startPoint y: 558, endPoint x: 736, endPoint y: 560, distance: 45.0
click at [736, 560] on input "1800" at bounding box center [846, 561] width 327 height 30
type input "240000"
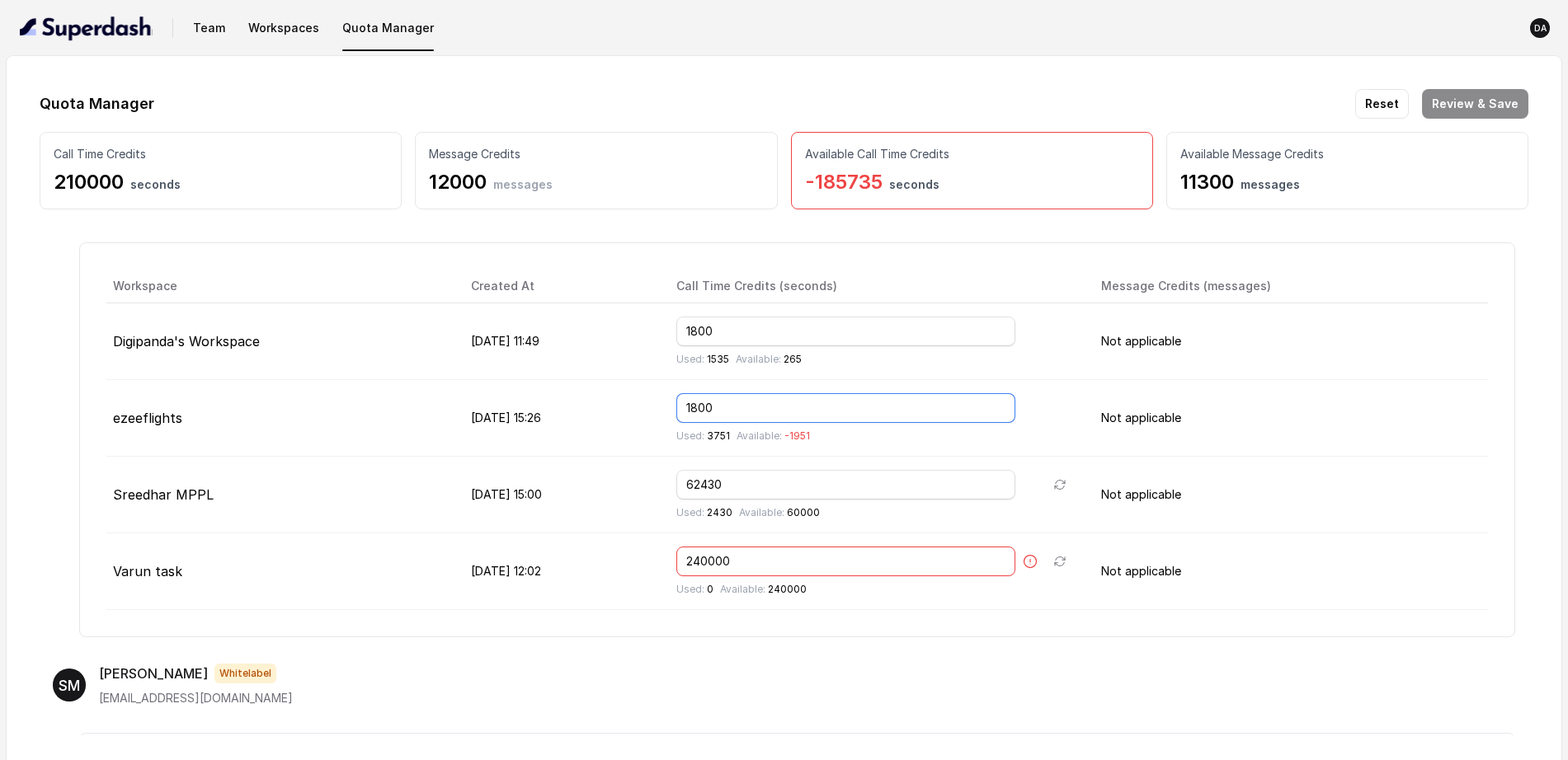
drag, startPoint x: 774, startPoint y: 412, endPoint x: 725, endPoint y: 420, distance: 49.6
click at [715, 418] on td "1800 Used: 3751 Available: -1951" at bounding box center [875, 418] width 425 height 77
type input "0"
drag, startPoint x: 790, startPoint y: 342, endPoint x: 735, endPoint y: 333, distance: 55.7
click at [735, 333] on input "1800" at bounding box center [845, 331] width 339 height 30
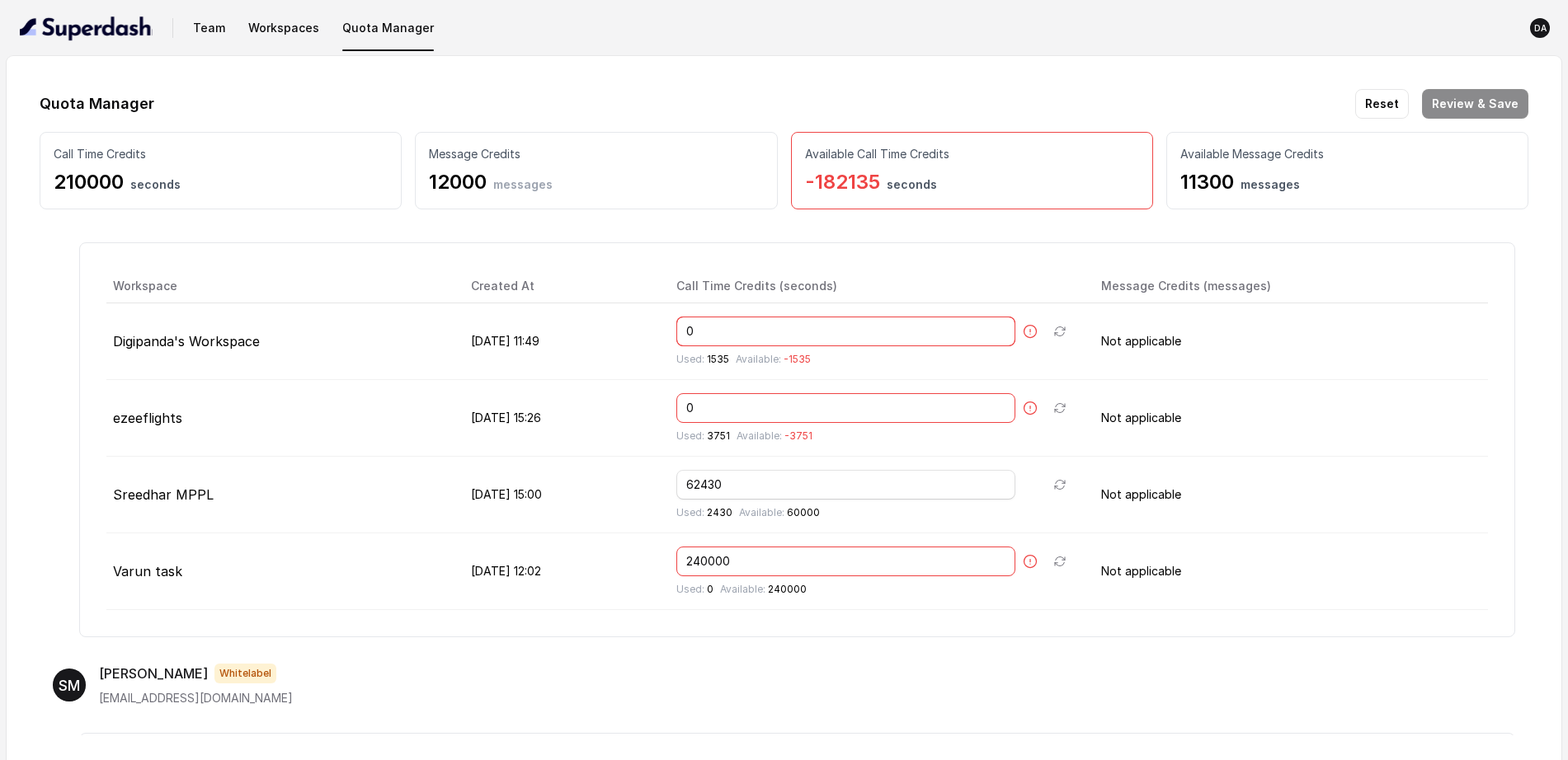
drag, startPoint x: 774, startPoint y: 329, endPoint x: 737, endPoint y: 333, distance: 37.2
click at [737, 333] on input "0" at bounding box center [845, 331] width 339 height 30
click at [747, 333] on input "0600" at bounding box center [845, 331] width 339 height 30
type input "600"
click at [782, 398] on input "0" at bounding box center [845, 408] width 339 height 30
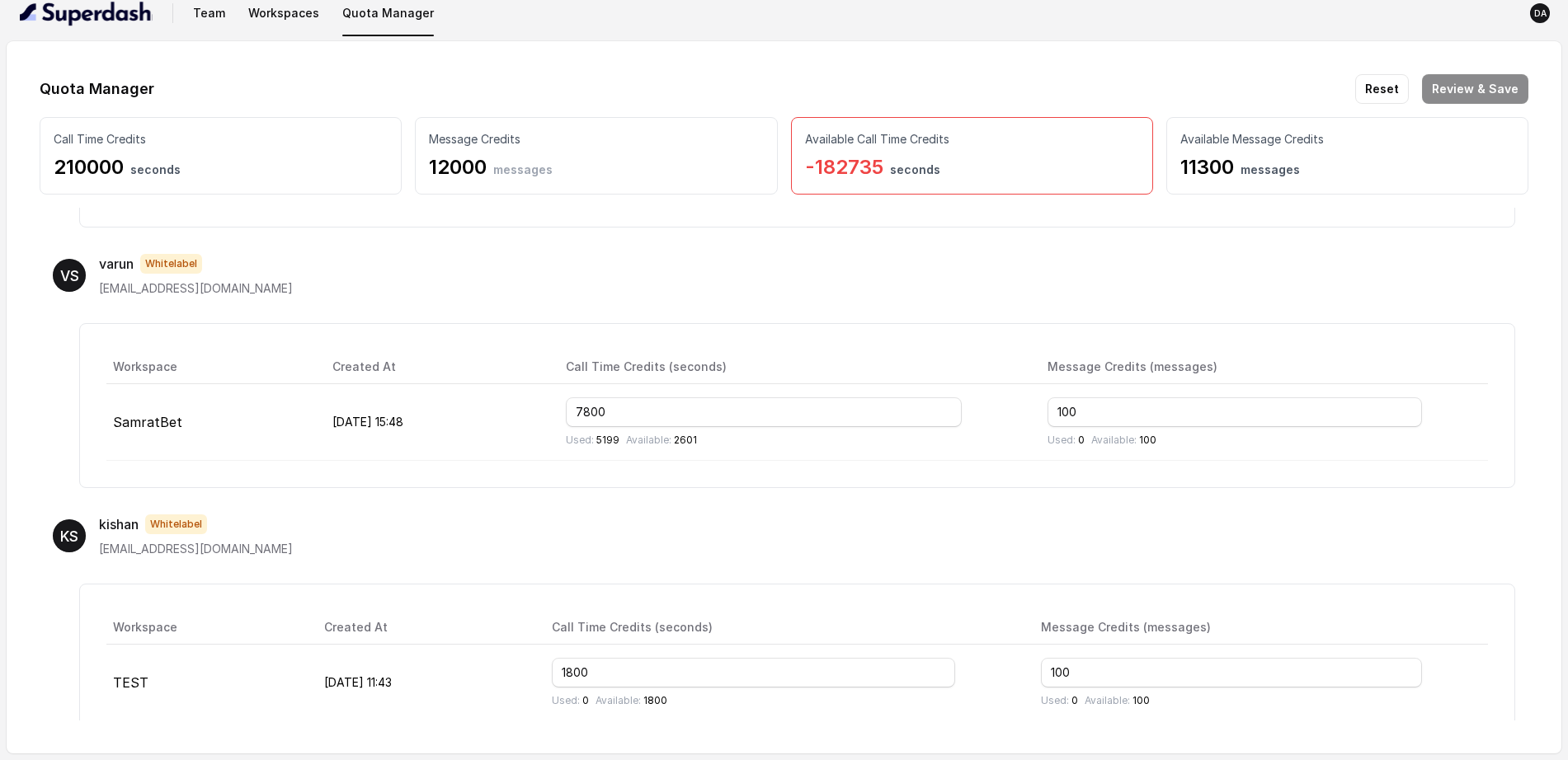
scroll to position [759, 0]
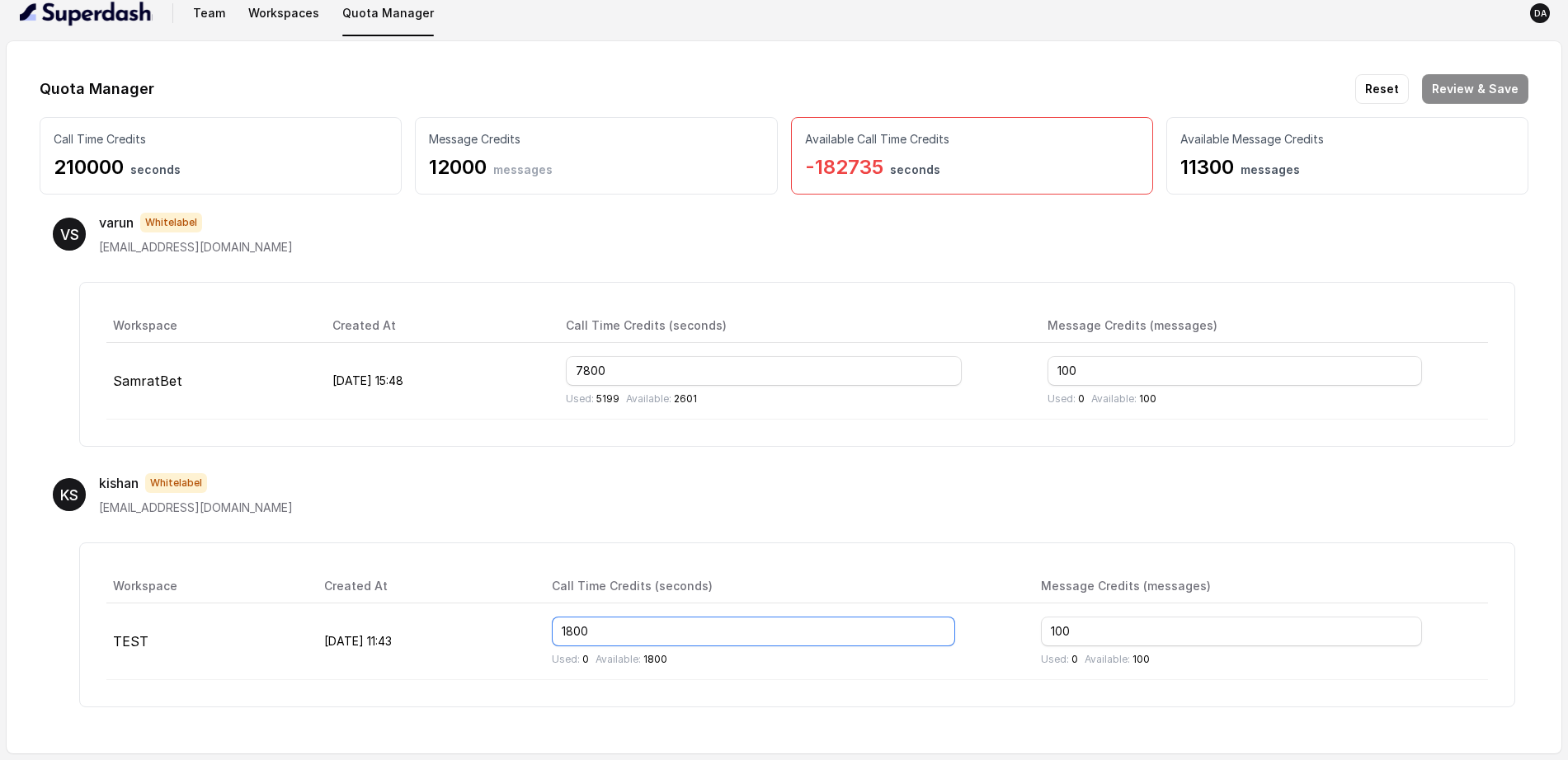
drag, startPoint x: 656, startPoint y: 629, endPoint x: 594, endPoint y: 625, distance: 62.1
click at [594, 607] on tr "TEST Aug 06, 2025, 11:43 1800 Used: 0 Available: 1800 100 Used: 0 Available: 100" at bounding box center [798, 642] width 1382 height 77
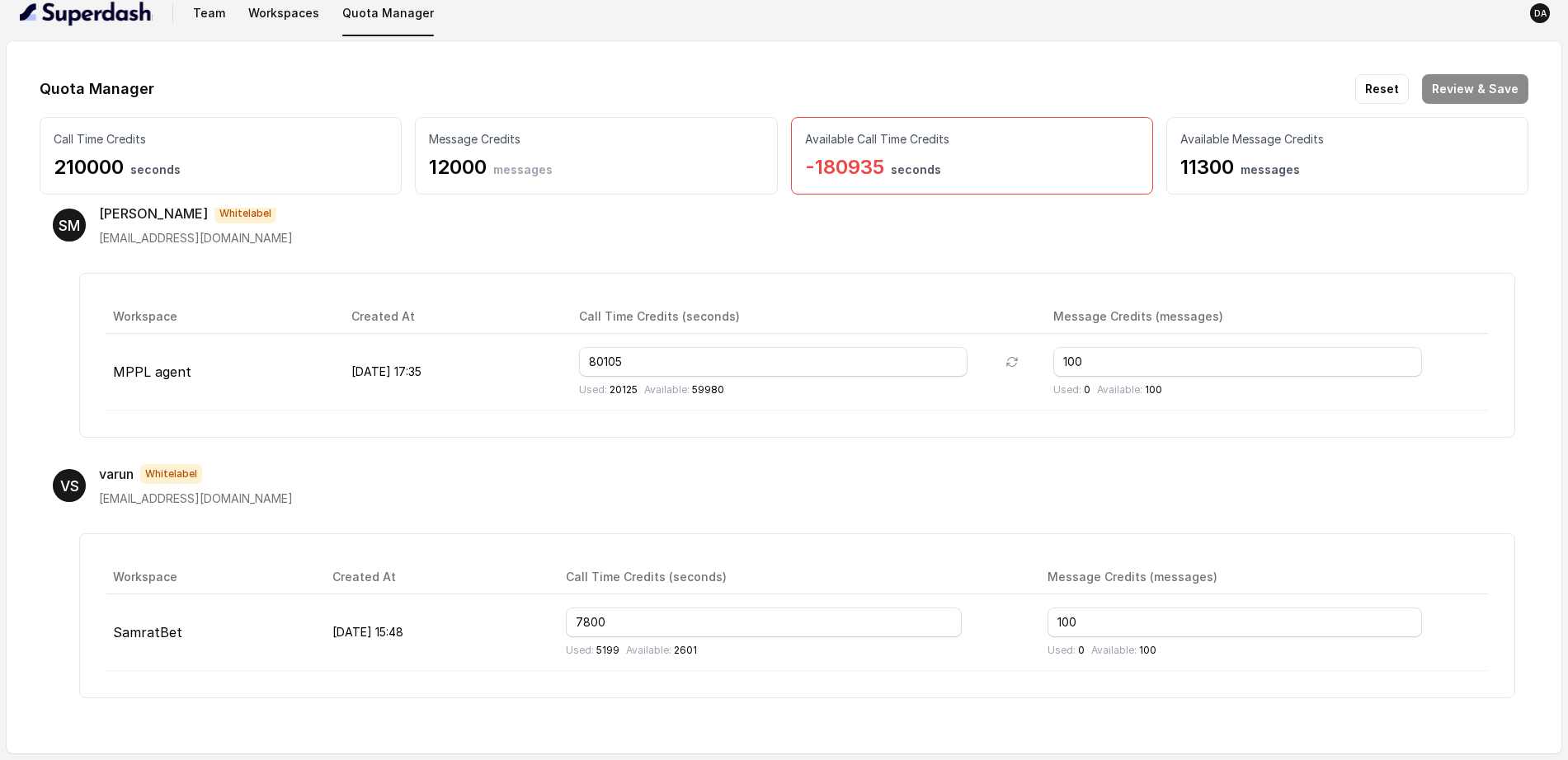
scroll to position [504, 0]
type input "0"
drag, startPoint x: 666, startPoint y: 620, endPoint x: 549, endPoint y: 615, distance: 117.1
click at [549, 607] on tr "SamratBet Aug 07, 2025, 15:48 7800 Used: 5199 Available: 2601 100 Used: 0 Avail…" at bounding box center [798, 635] width 1382 height 77
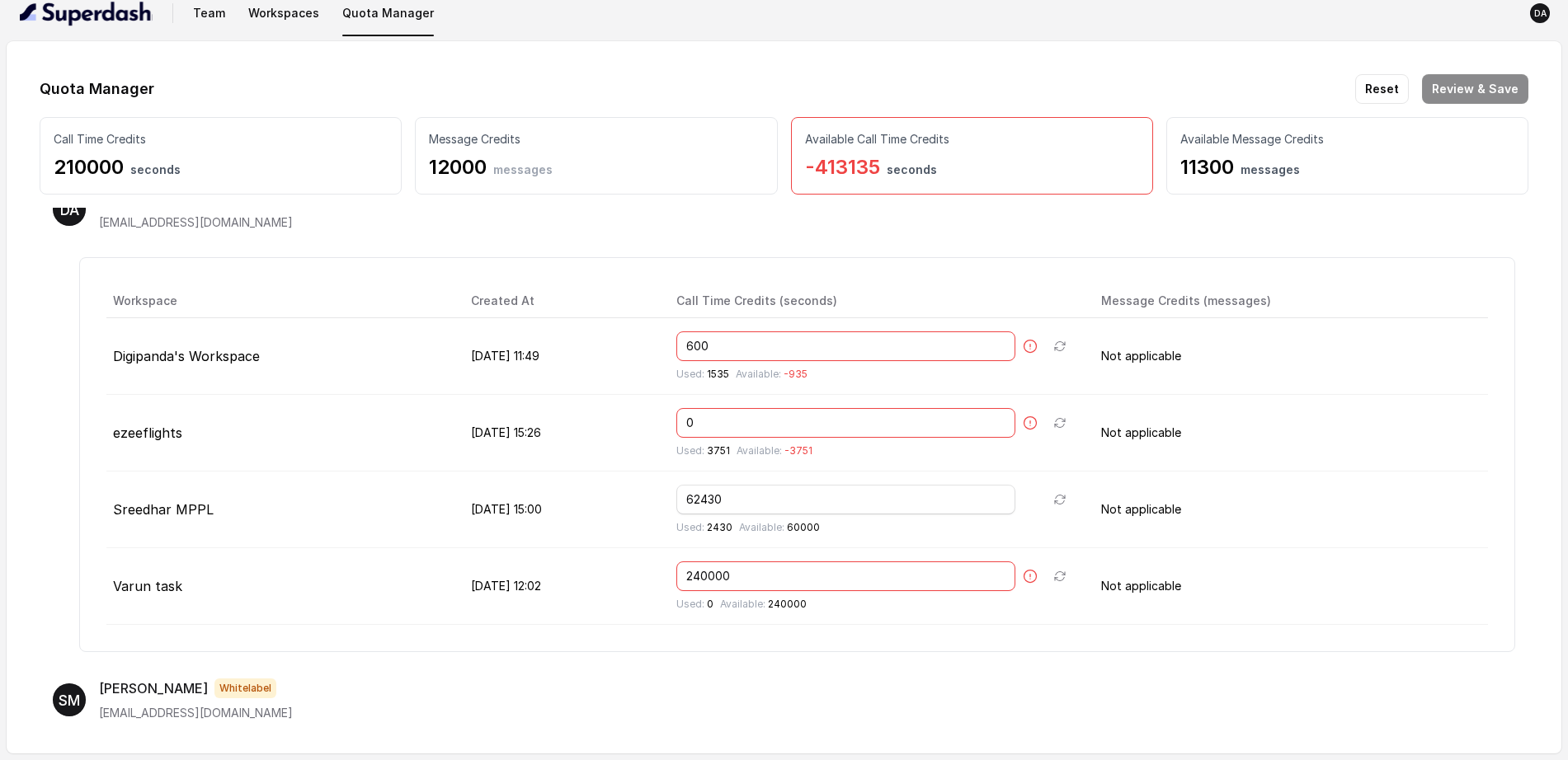
scroll to position [0, 0]
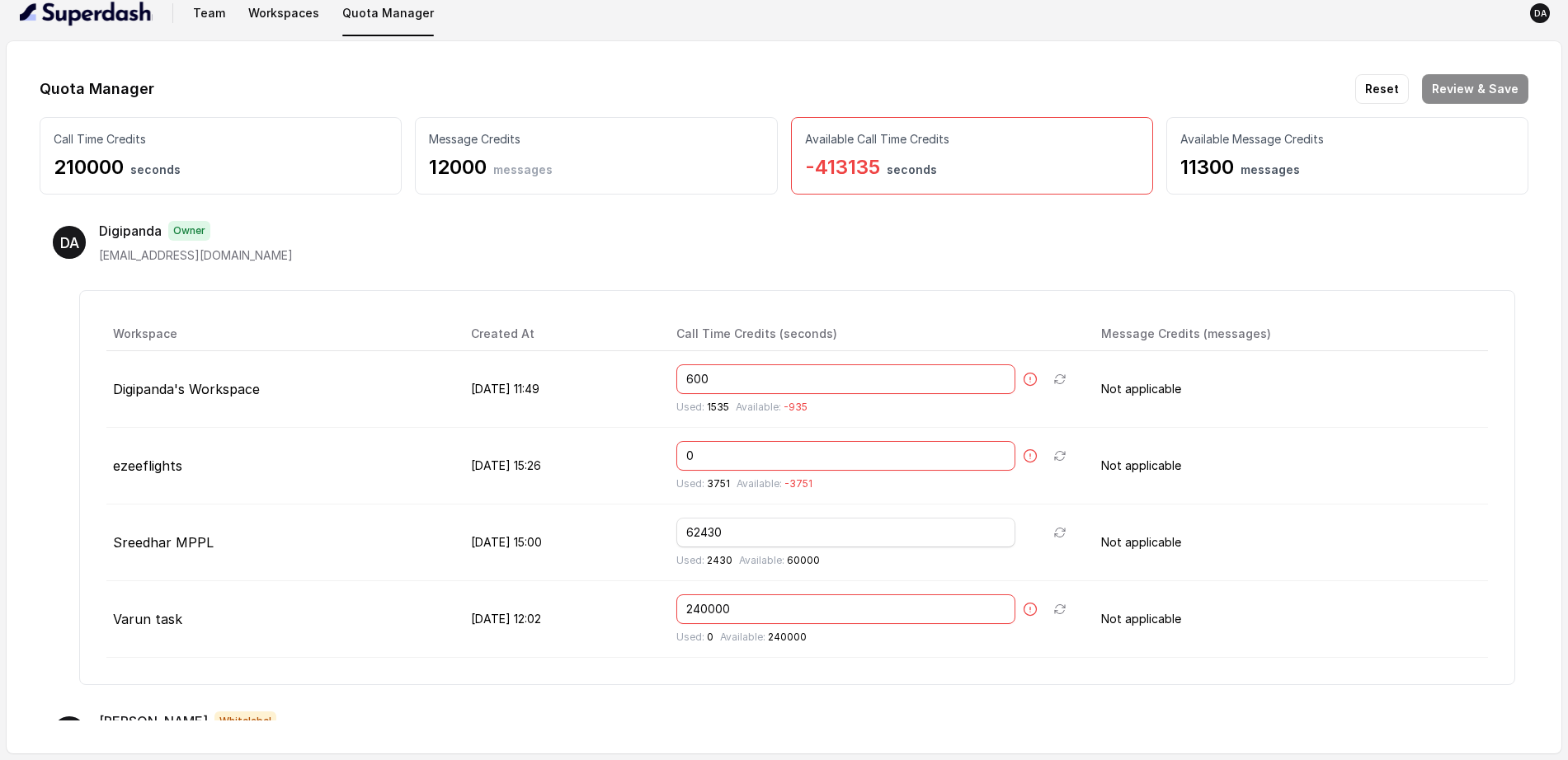
type input "240000"
drag, startPoint x: 798, startPoint y: 605, endPoint x: 723, endPoint y: 612, distance: 75.3
click at [723, 607] on td "240000 Used: 0 Available: 240000" at bounding box center [875, 619] width 425 height 77
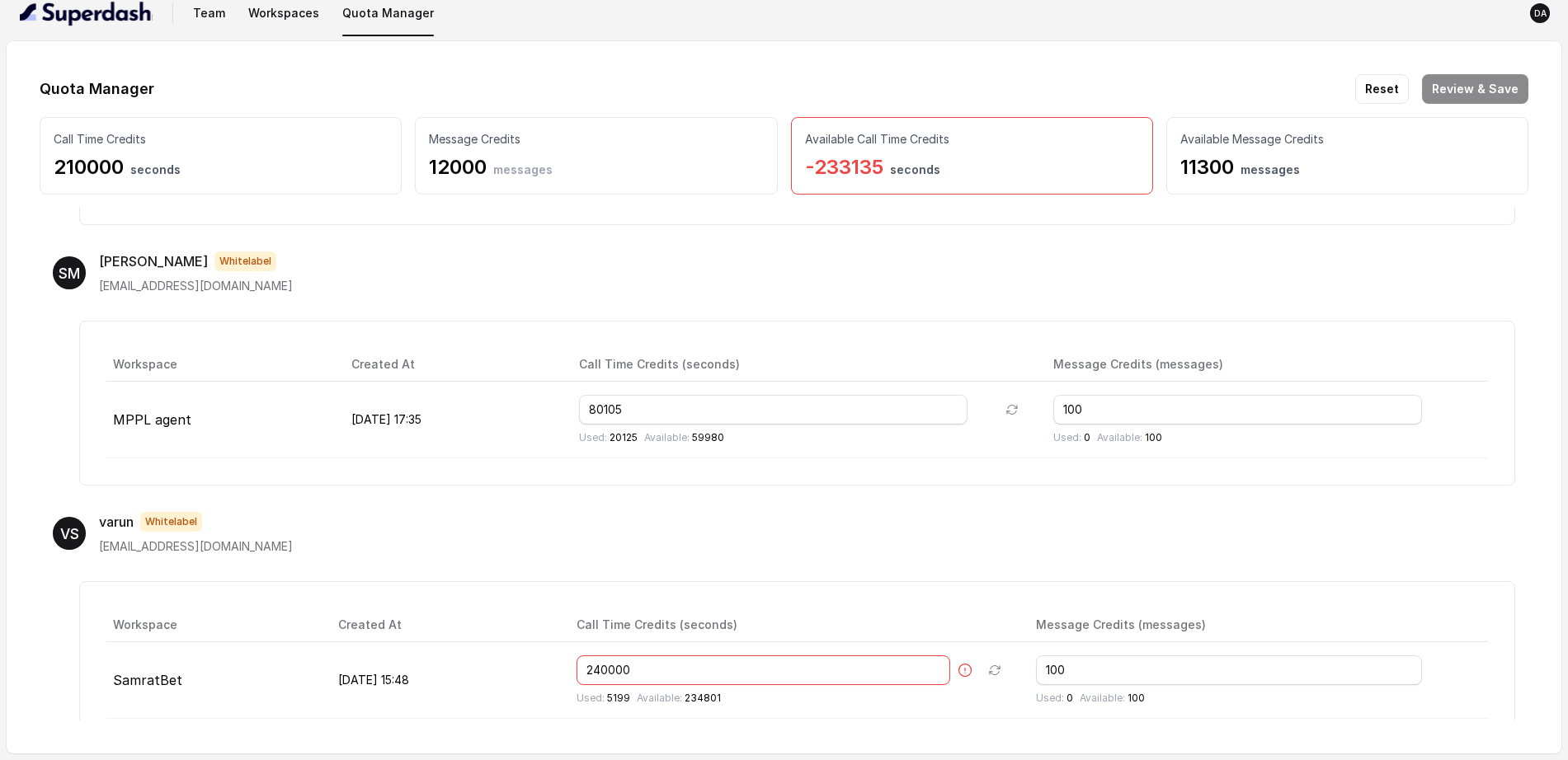
scroll to position [481, 0]
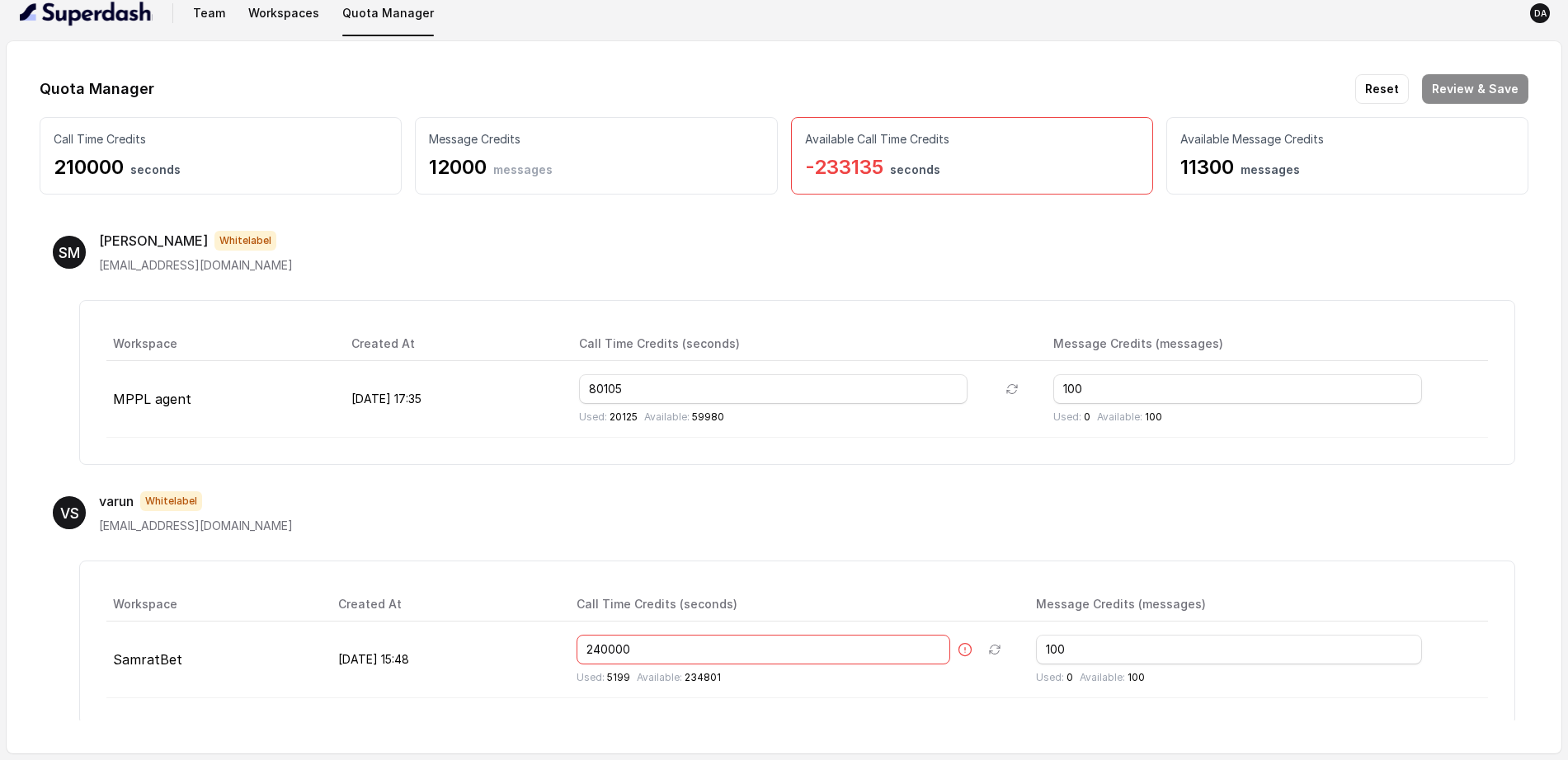
type input "60000"
drag, startPoint x: 692, startPoint y: 652, endPoint x: 511, endPoint y: 631, distance: 182.2
click at [511, 607] on tr "SamratBet Aug 07, 2025, 15:48 240000 Used: 5199 Available: 234801 100 Used: 0 A…" at bounding box center [798, 660] width 1382 height 77
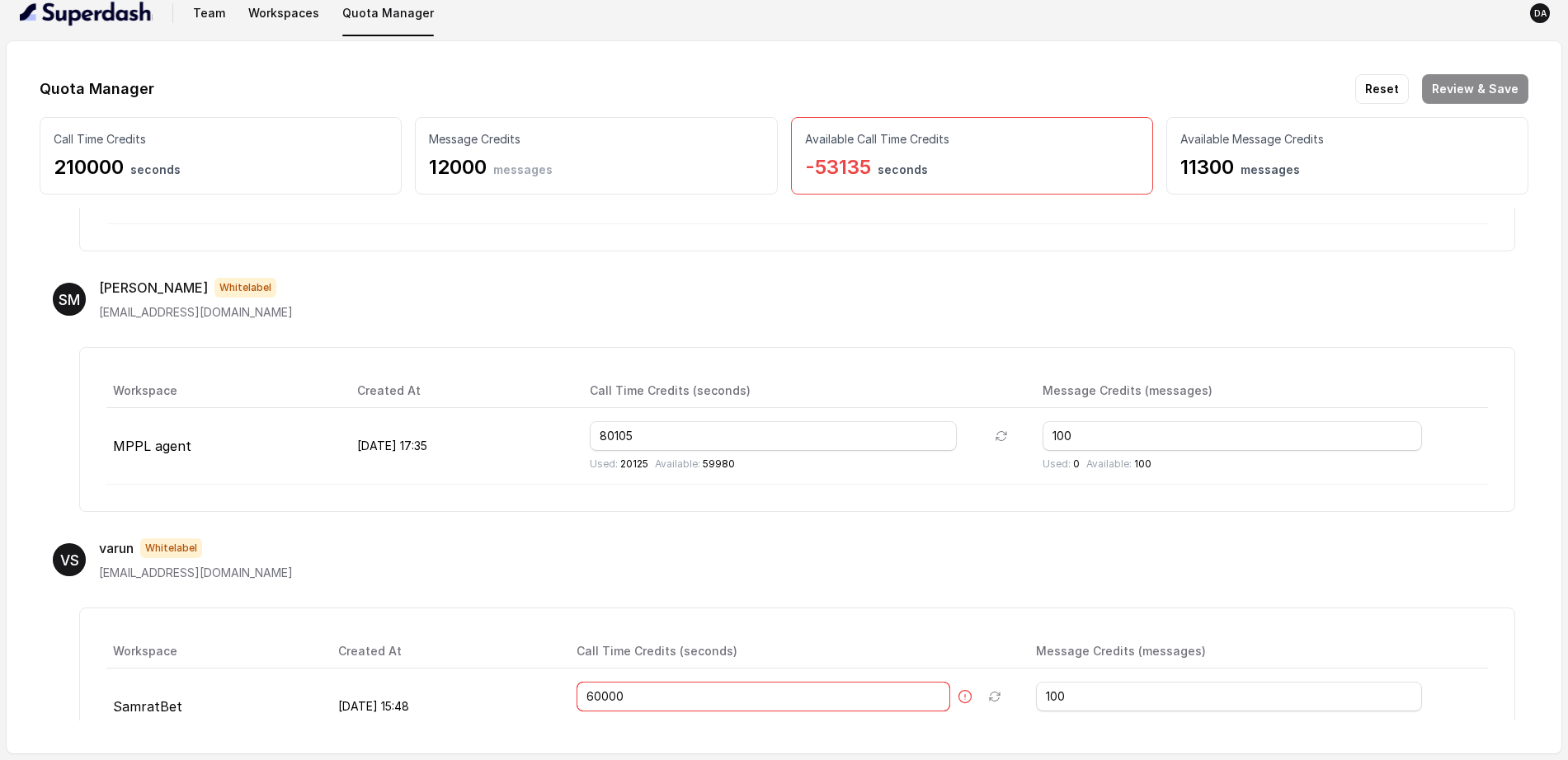
scroll to position [515, 0]
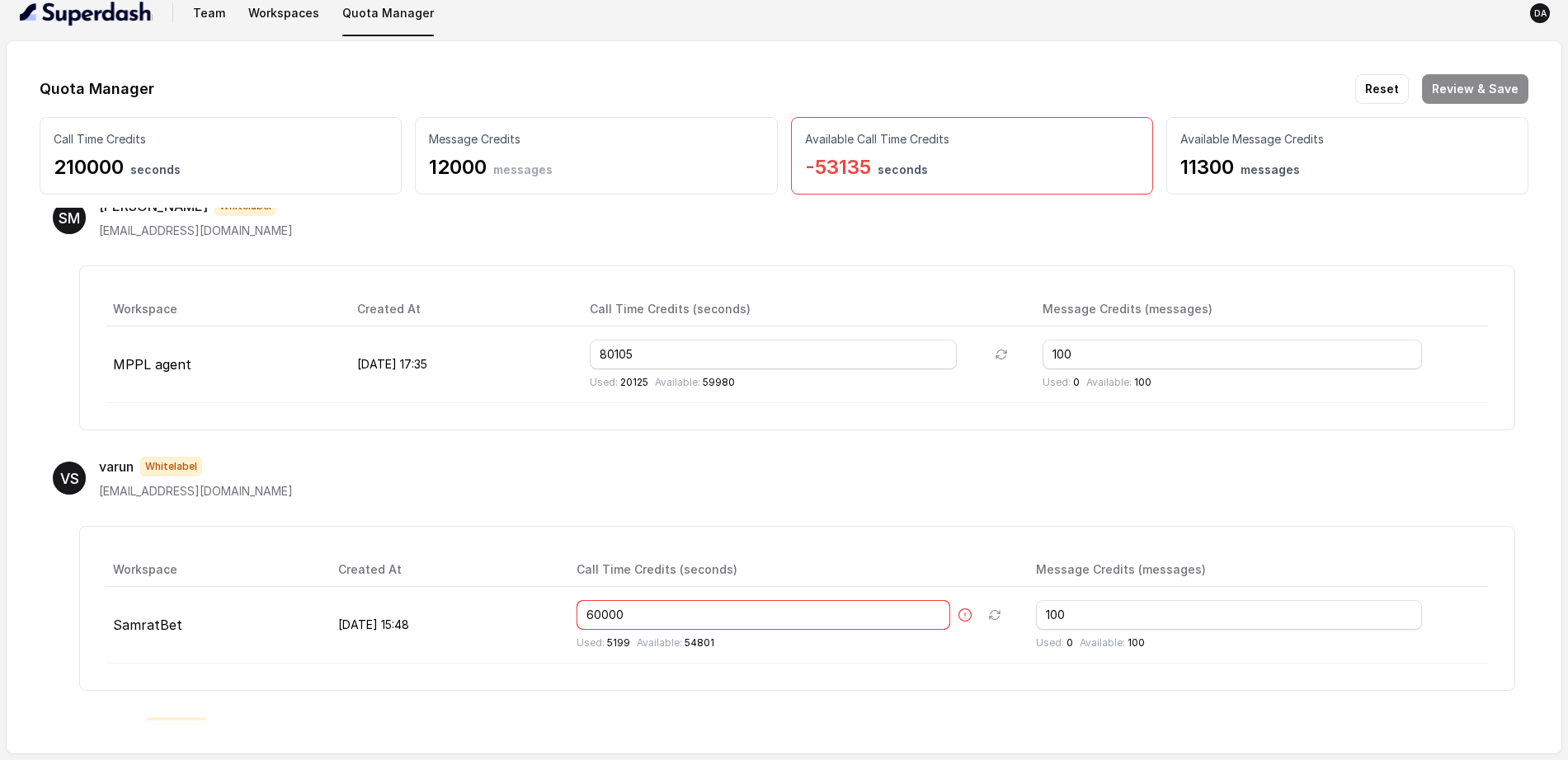
type input "60000"
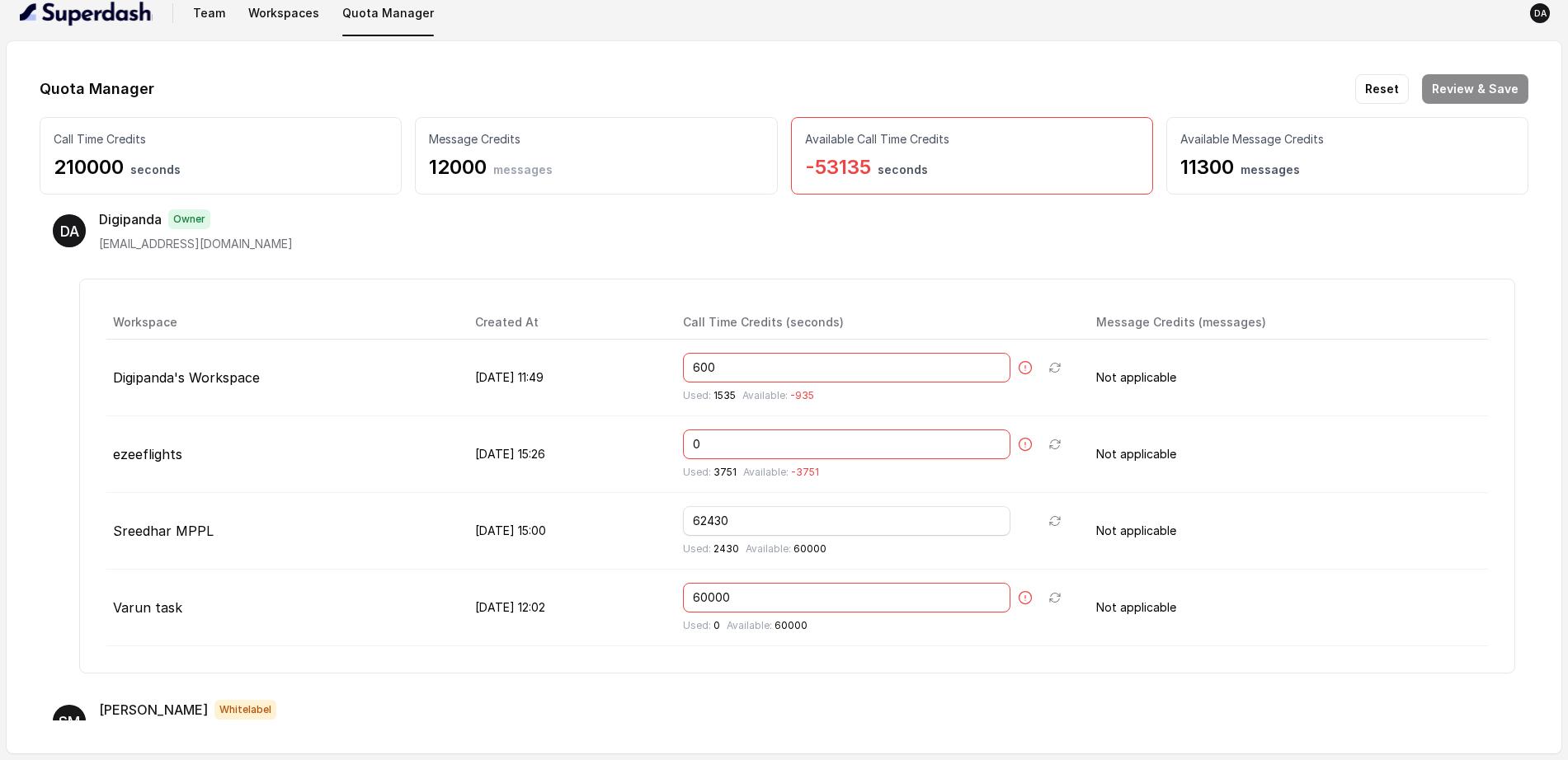
scroll to position [0, 0]
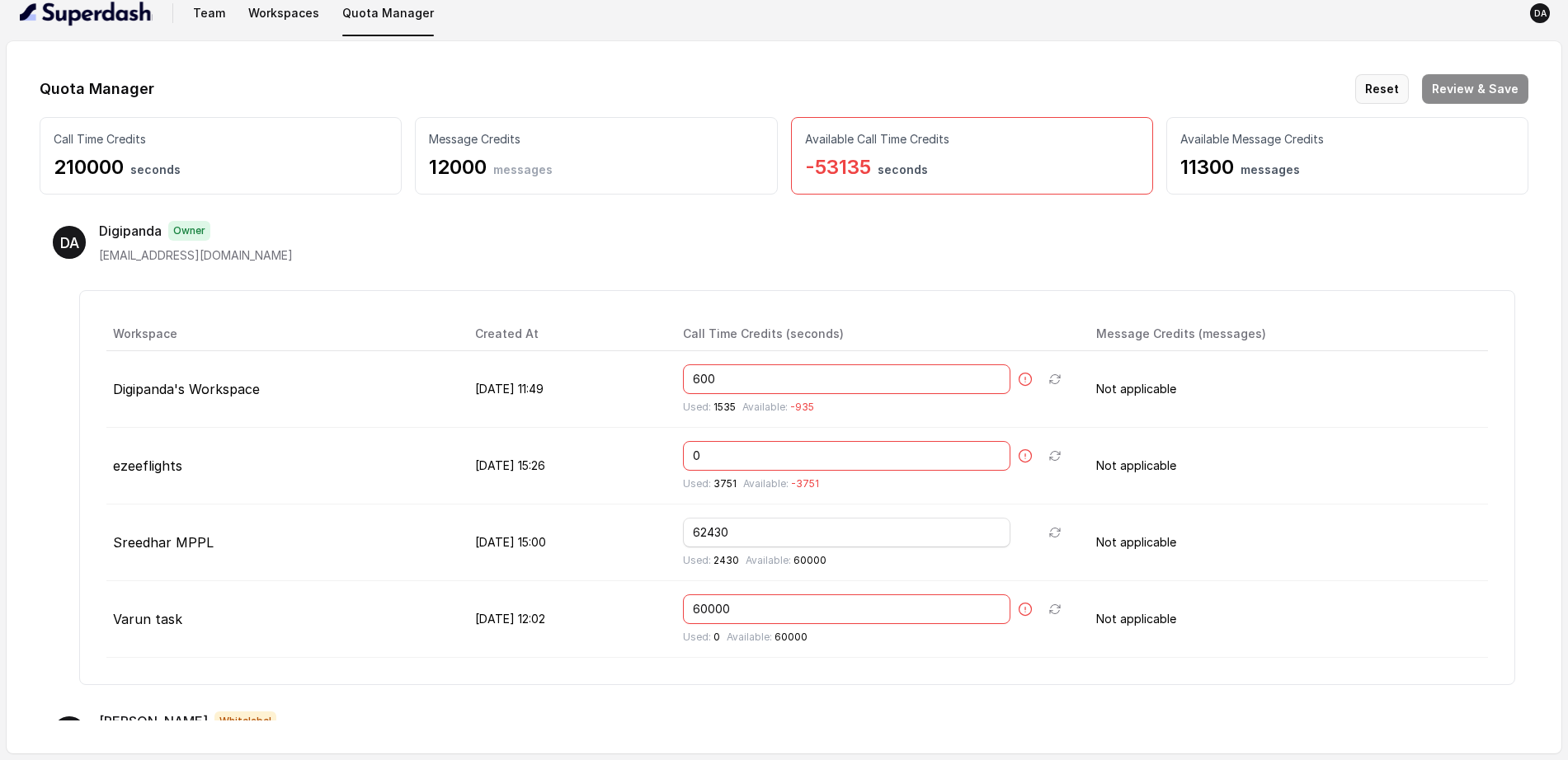
click at [1266, 89] on button "Reset" at bounding box center [1382, 89] width 53 height 30
type input "1800"
type input "4800"
type input "1800"
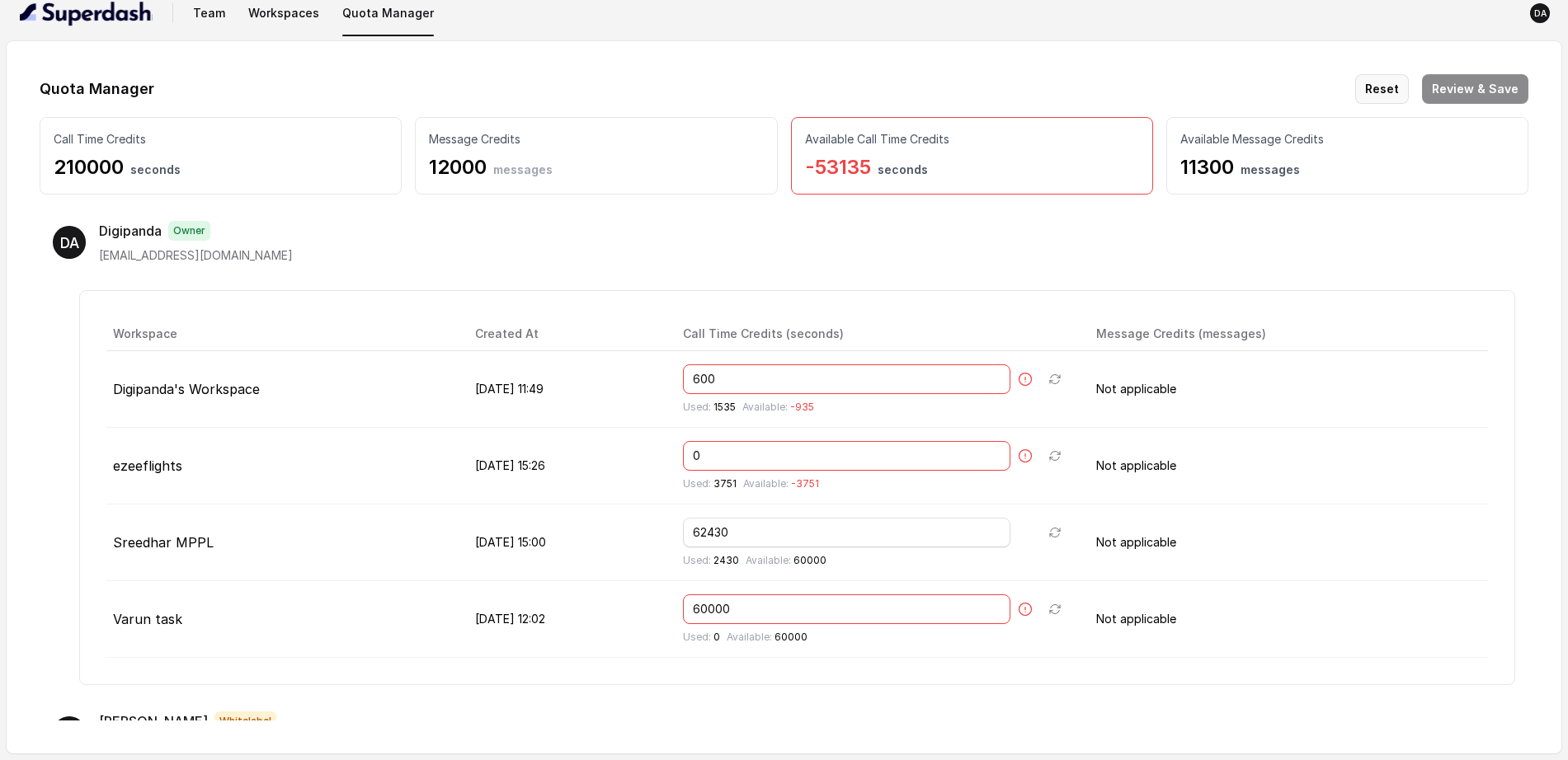
type input "30000"
type input "7800"
type input "1800"
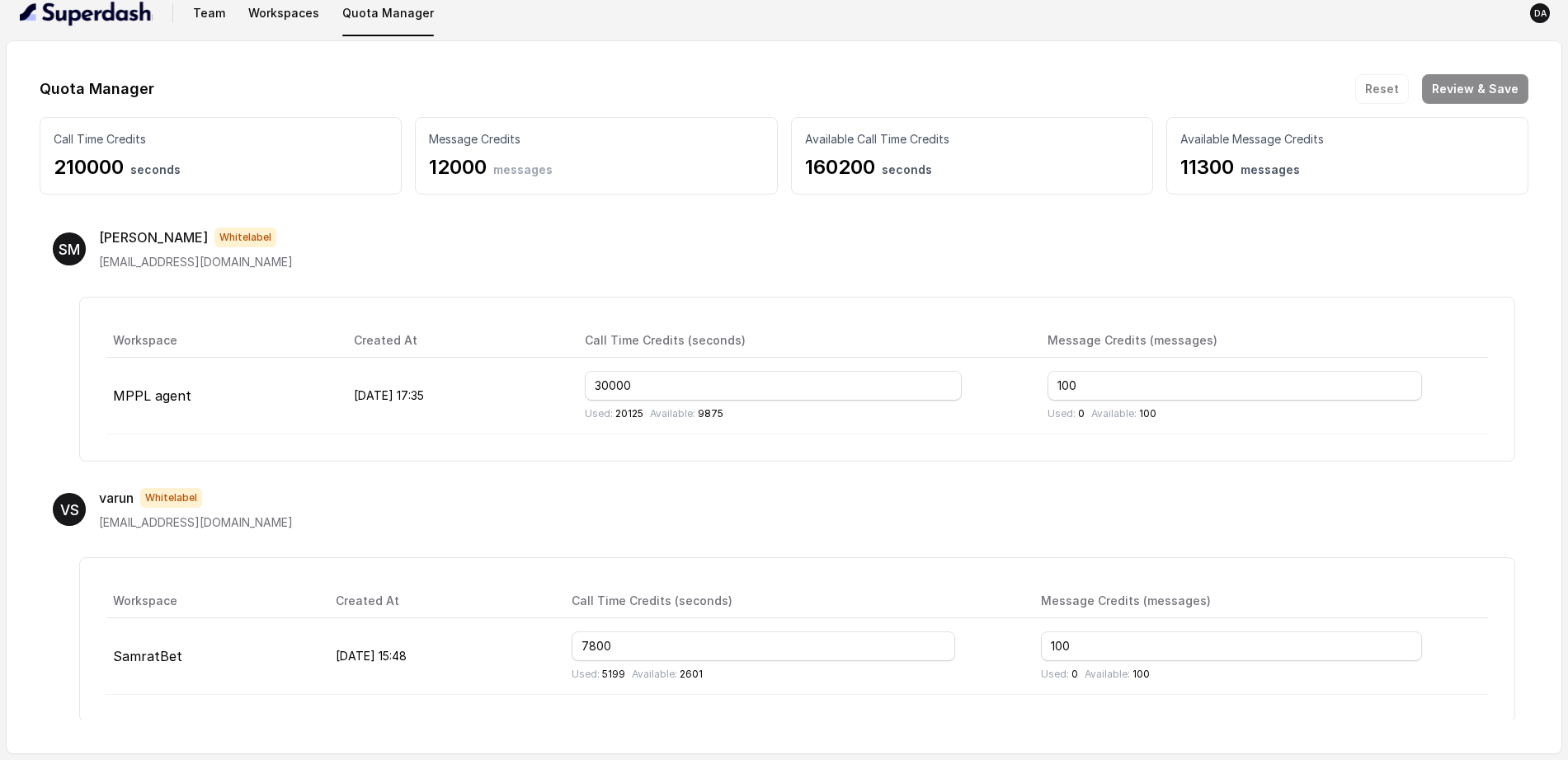
scroll to position [515, 0]
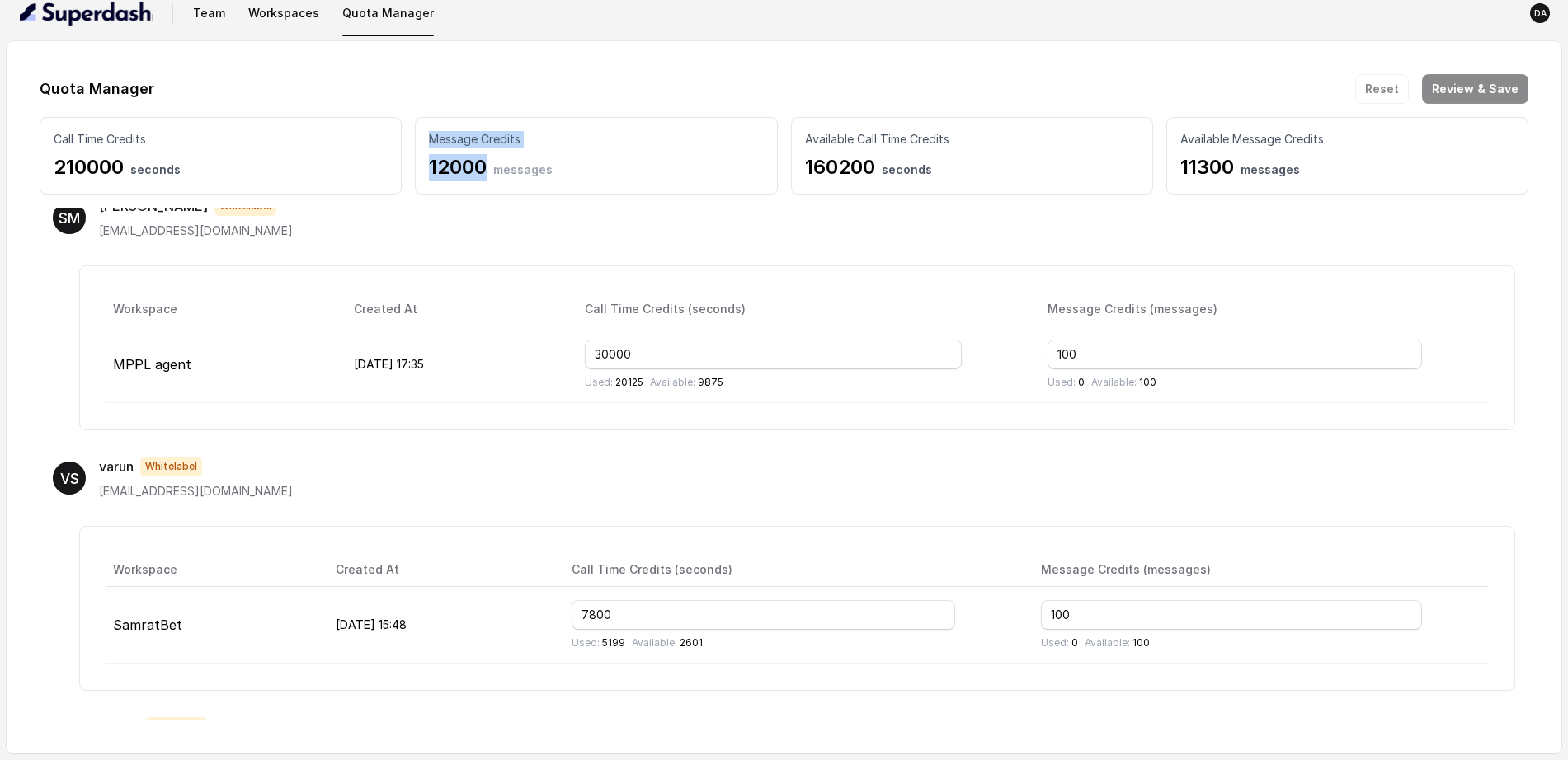
drag, startPoint x: 496, startPoint y: 164, endPoint x: 342, endPoint y: 174, distance: 154.3
click at [342, 174] on div "Call Time Credits 210000 seconds Message Credits 12000 messages Available Call …" at bounding box center [784, 156] width 1488 height 78
click at [1238, 166] on p "11300 messages" at bounding box center [1346, 167] width 334 height 26
click at [1215, 174] on p "11300 messages" at bounding box center [1346, 167] width 334 height 26
drag, startPoint x: 896, startPoint y: 165, endPoint x: 758, endPoint y: 175, distance: 138.4
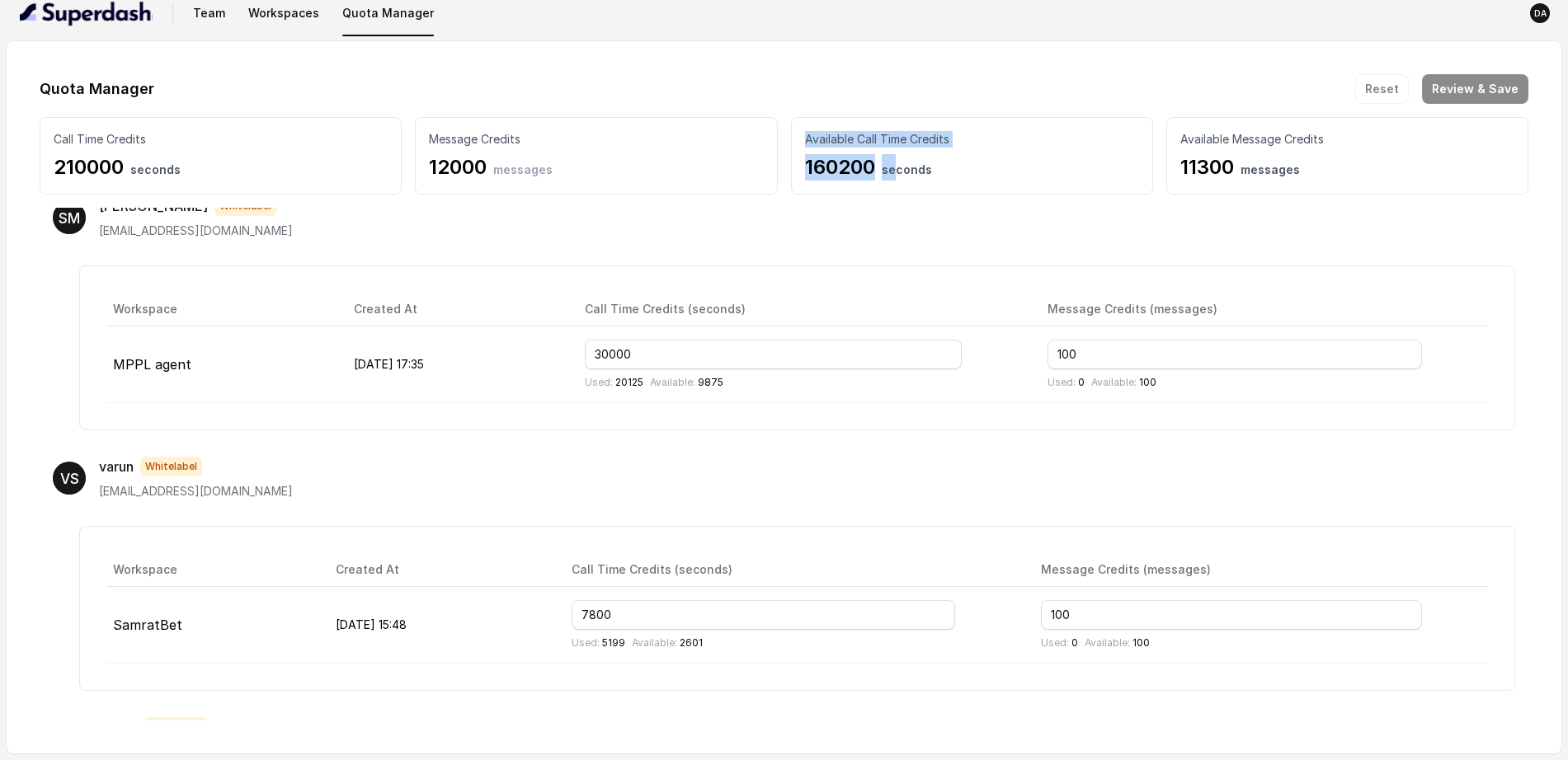
click at [737, 175] on div "Call Time Credits 210000 seconds Message Credits 12000 messages Available Call …" at bounding box center [784, 156] width 1488 height 78
click at [1148, 234] on div "SM Sreedhar Whitelabel bdn.sridhar@gmail.com" at bounding box center [783, 217] width 1462 height 42
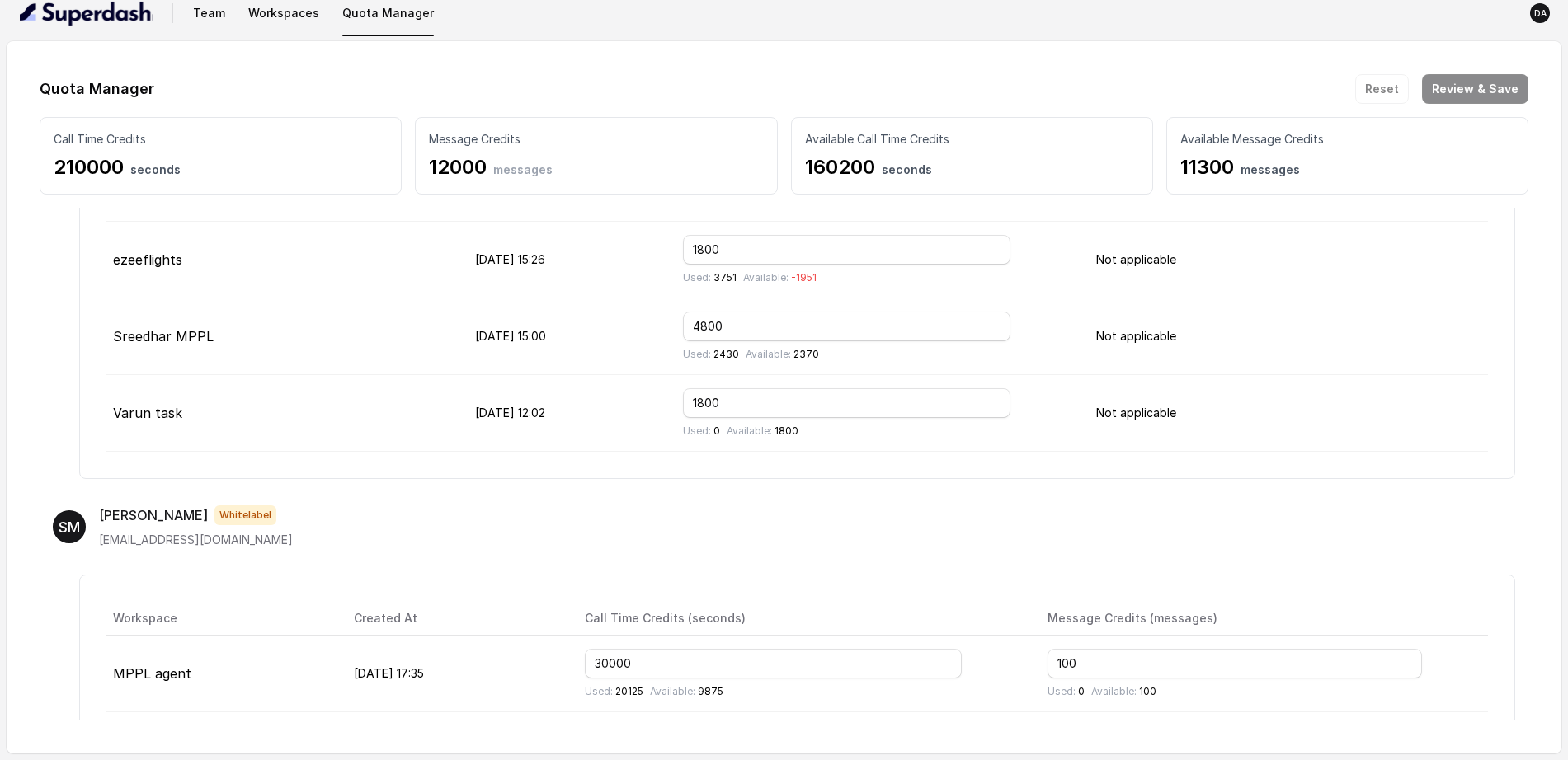
scroll to position [309, 0]
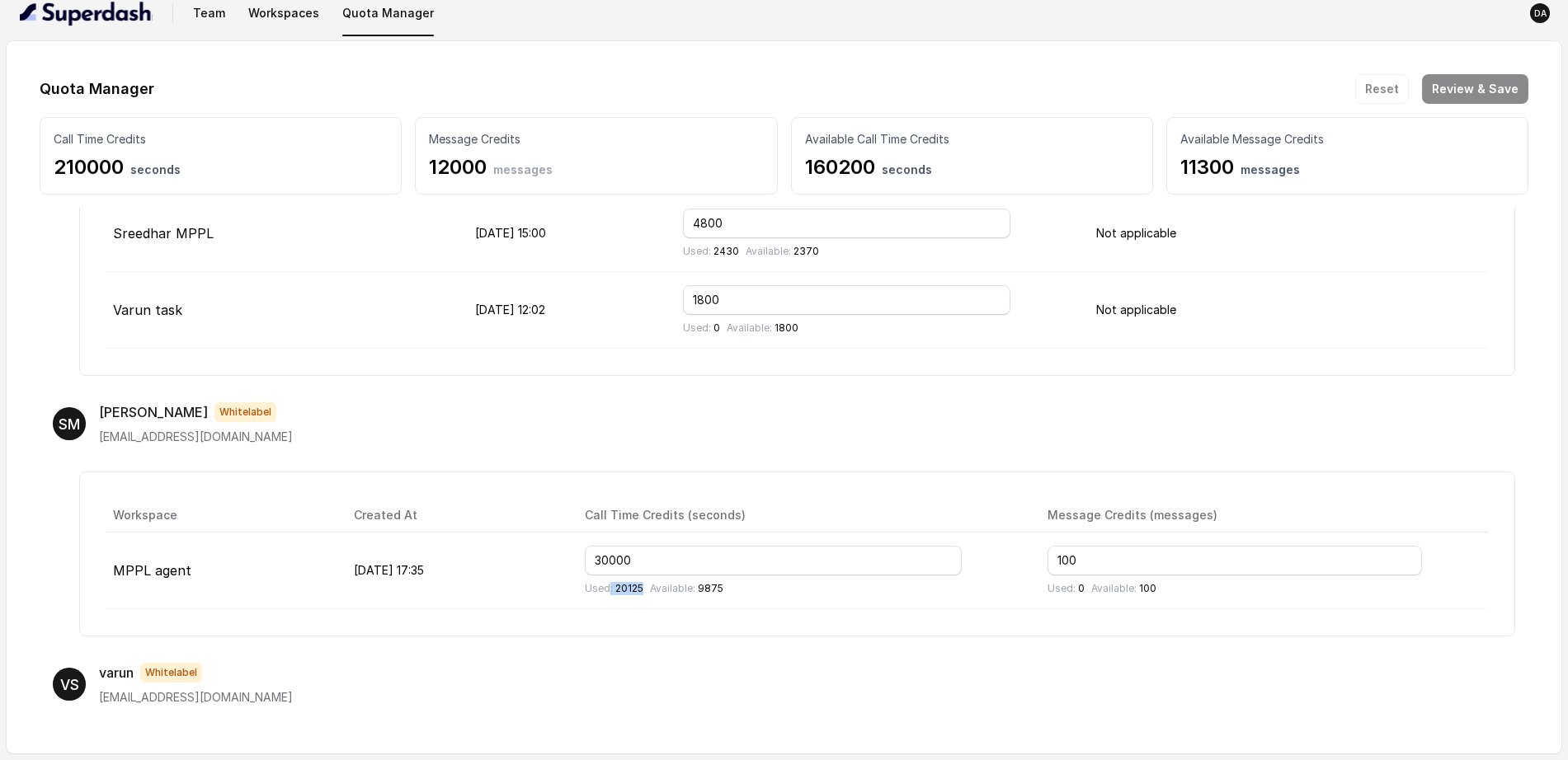
drag, startPoint x: 706, startPoint y: 587, endPoint x: 666, endPoint y: 592, distance: 40.3
click at [666, 592] on div "Used: 20125 Available: 9875" at bounding box center [803, 588] width 437 height 14
click at [729, 601] on td "30000 Used: 20125 Available: 9875" at bounding box center [803, 570] width 464 height 77
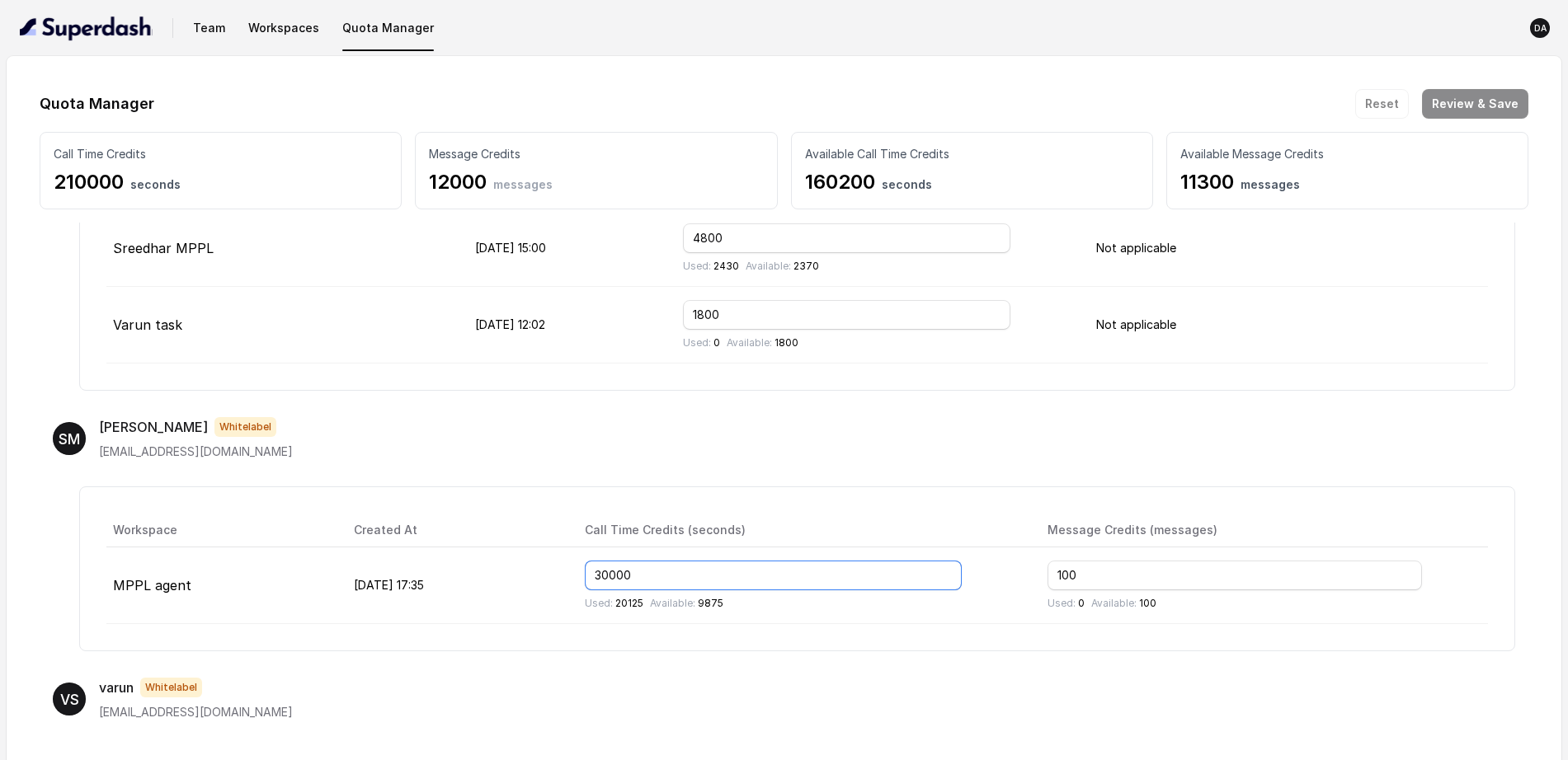
drag, startPoint x: 718, startPoint y: 579, endPoint x: 645, endPoint y: 578, distance: 73.0
click at [645, 578] on input "30000" at bounding box center [774, 575] width 378 height 30
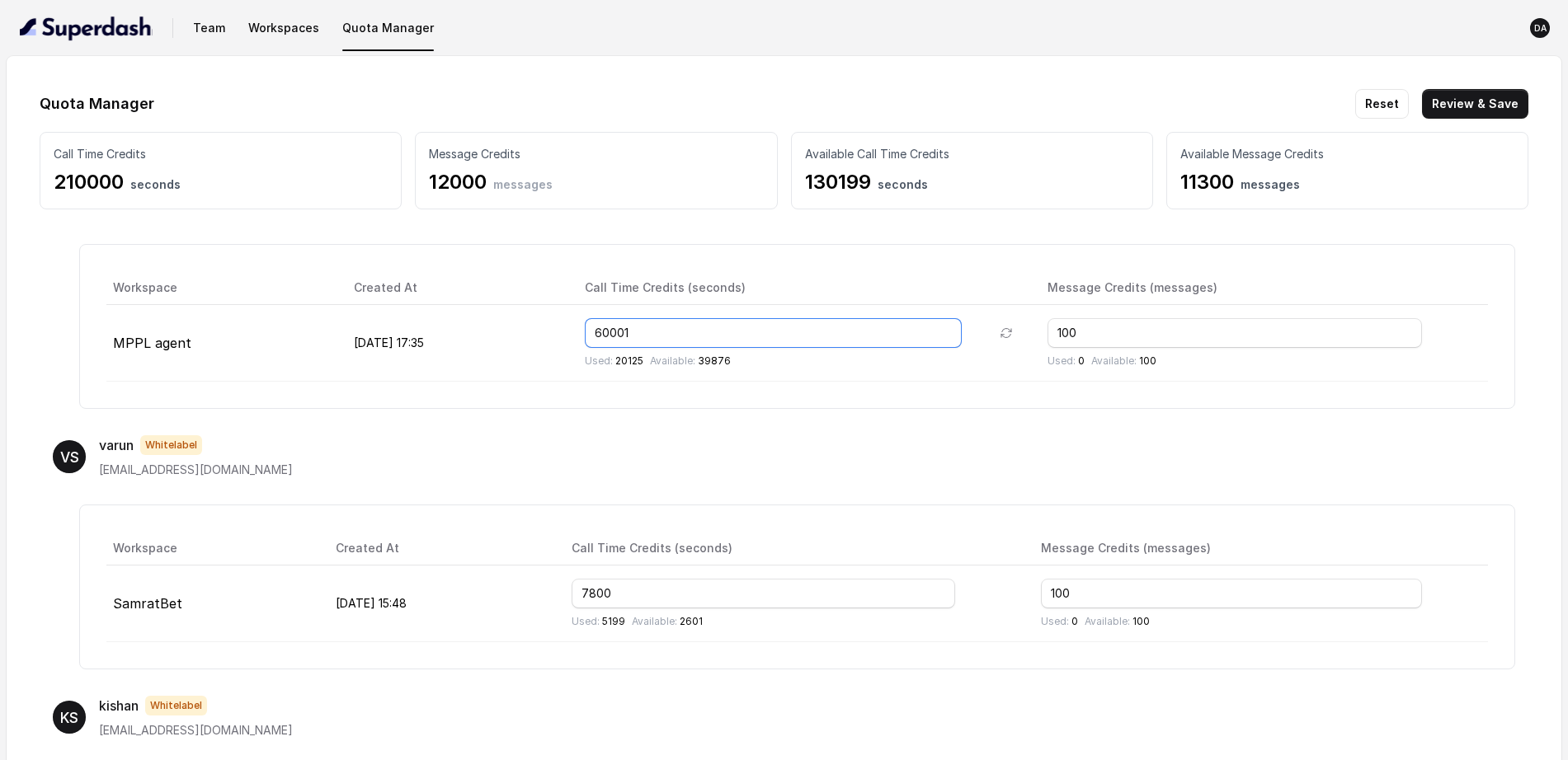
scroll to position [515, 0]
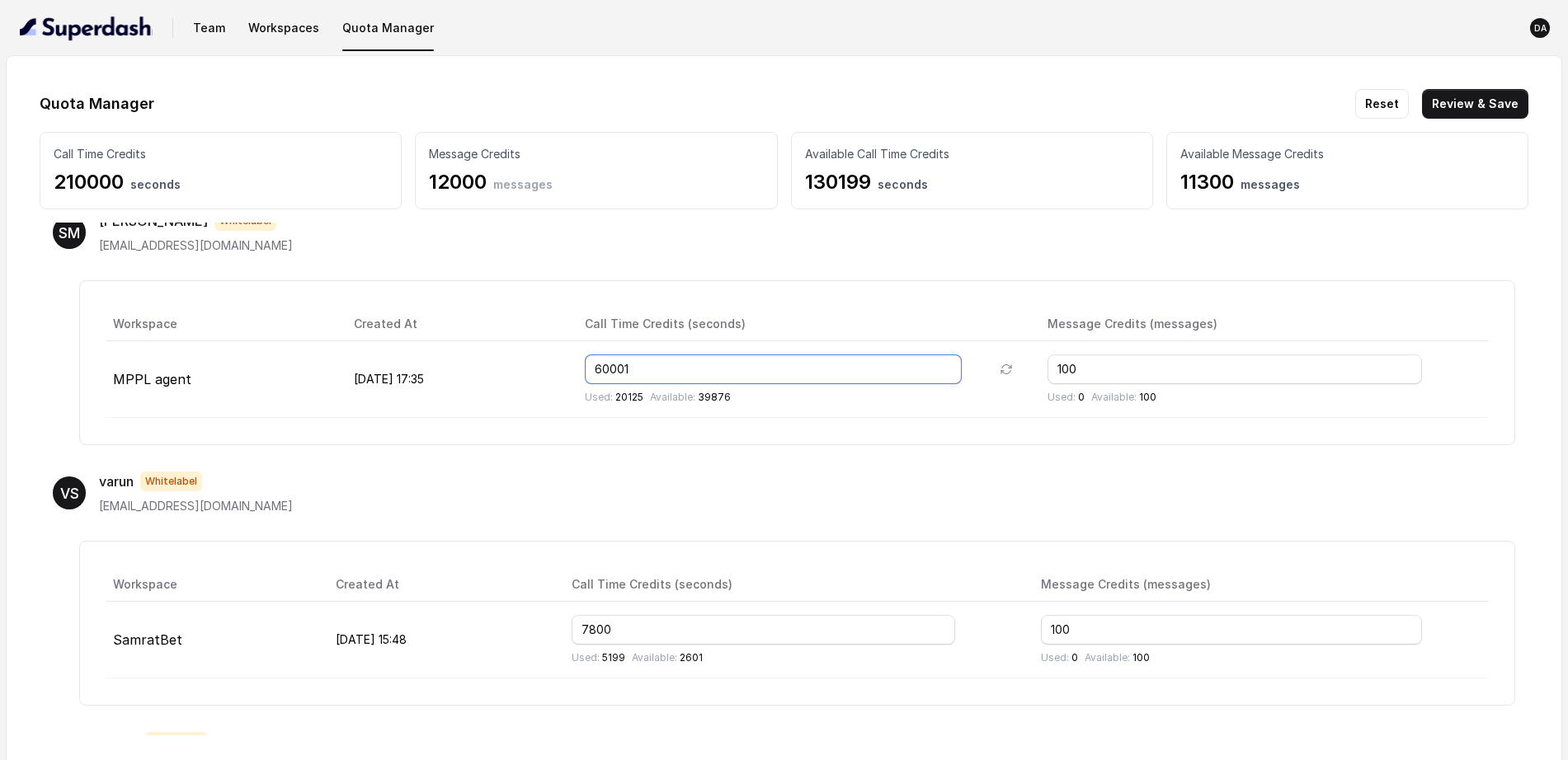
drag, startPoint x: 695, startPoint y: 370, endPoint x: 647, endPoint y: 361, distance: 48.8
click at [647, 361] on input "60001" at bounding box center [774, 369] width 378 height 30
click at [720, 460] on div "VS varun Whitelabel info@sgenterprises.tech Workspace Created At Call Time Cred…" at bounding box center [784, 588] width 1488 height 260
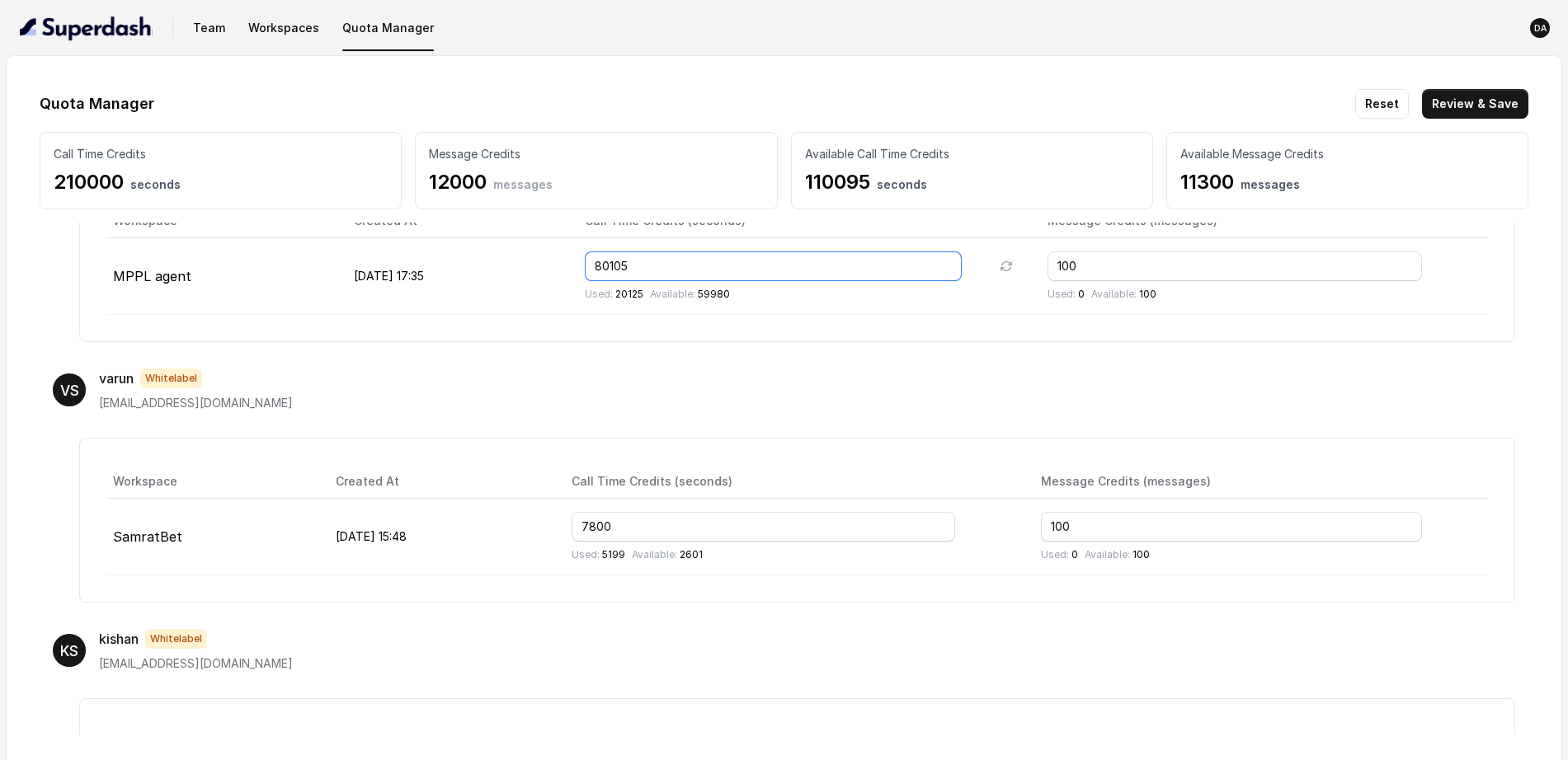
drag, startPoint x: 694, startPoint y: 259, endPoint x: 672, endPoint y: 267, distance: 23.4
click at [672, 267] on input "80105" at bounding box center [774, 266] width 378 height 30
click at [686, 314] on div "Workspace Created At Call Time Credits (seconds) Message Credits (messages) MPP…" at bounding box center [798, 259] width 1436 height 164
drag, startPoint x: 688, startPoint y: 267, endPoint x: 677, endPoint y: 270, distance: 11.4
click at [677, 270] on input "80105" at bounding box center [774, 266] width 378 height 30
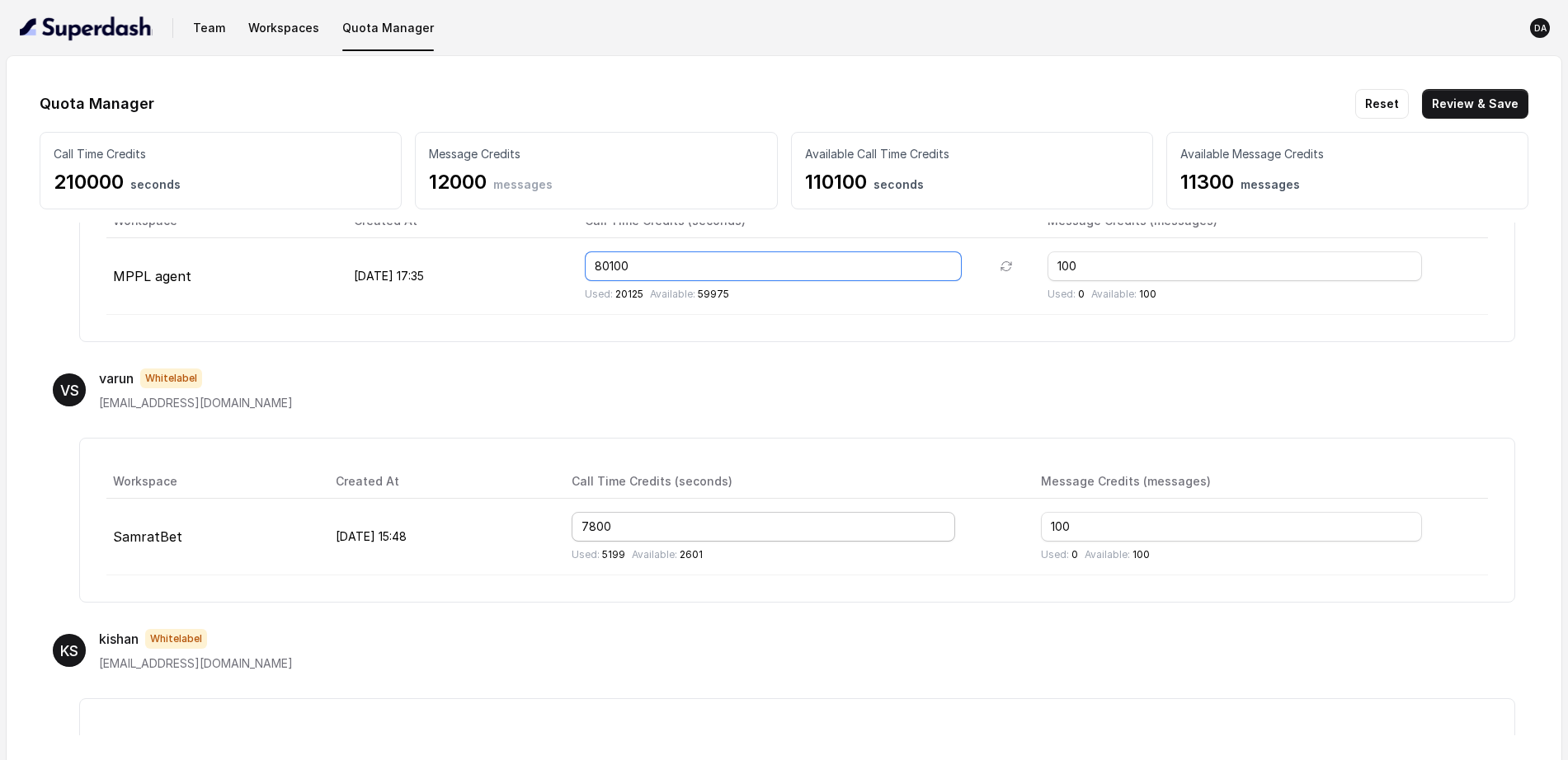
type input "80100"
click at [779, 531] on input "7800" at bounding box center [763, 526] width 384 height 30
drag, startPoint x: 779, startPoint y: 531, endPoint x: 616, endPoint y: 509, distance: 164.5
click at [616, 509] on td "7800 Used: 5199 Available: 2601" at bounding box center [794, 537] width 470 height 77
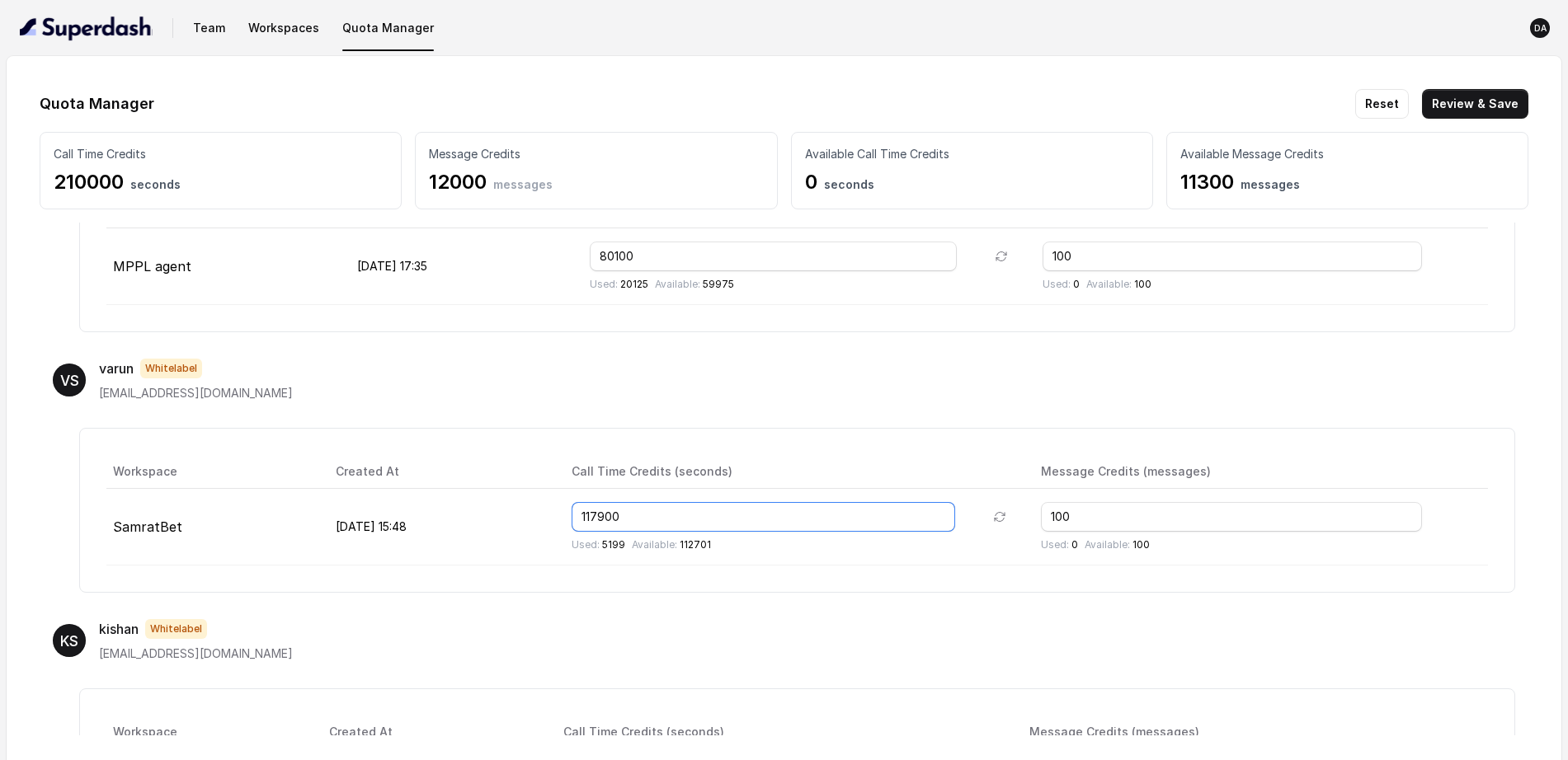
scroll to position [652, 0]
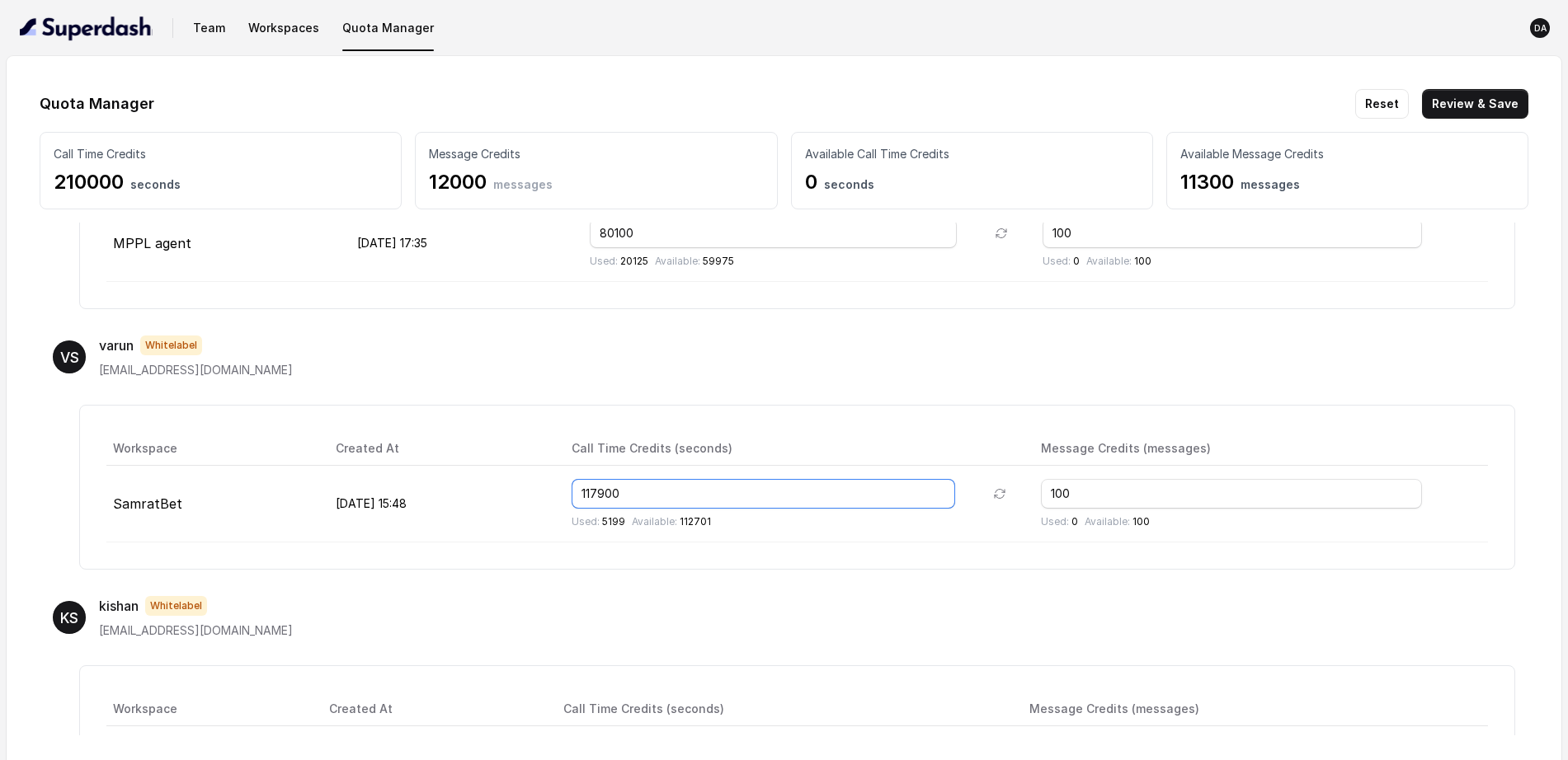
drag, startPoint x: 684, startPoint y: 479, endPoint x: 586, endPoint y: 507, distance: 101.9
click at [586, 507] on tr "SamratBet Aug 07, 2025, 15:48 117900 Used: 5199 Available: 112701 100 Used: 0 A…" at bounding box center [798, 503] width 1382 height 77
drag, startPoint x: 685, startPoint y: 501, endPoint x: 645, endPoint y: 494, distance: 40.6
click at [645, 494] on input "80000" at bounding box center [763, 493] width 384 height 30
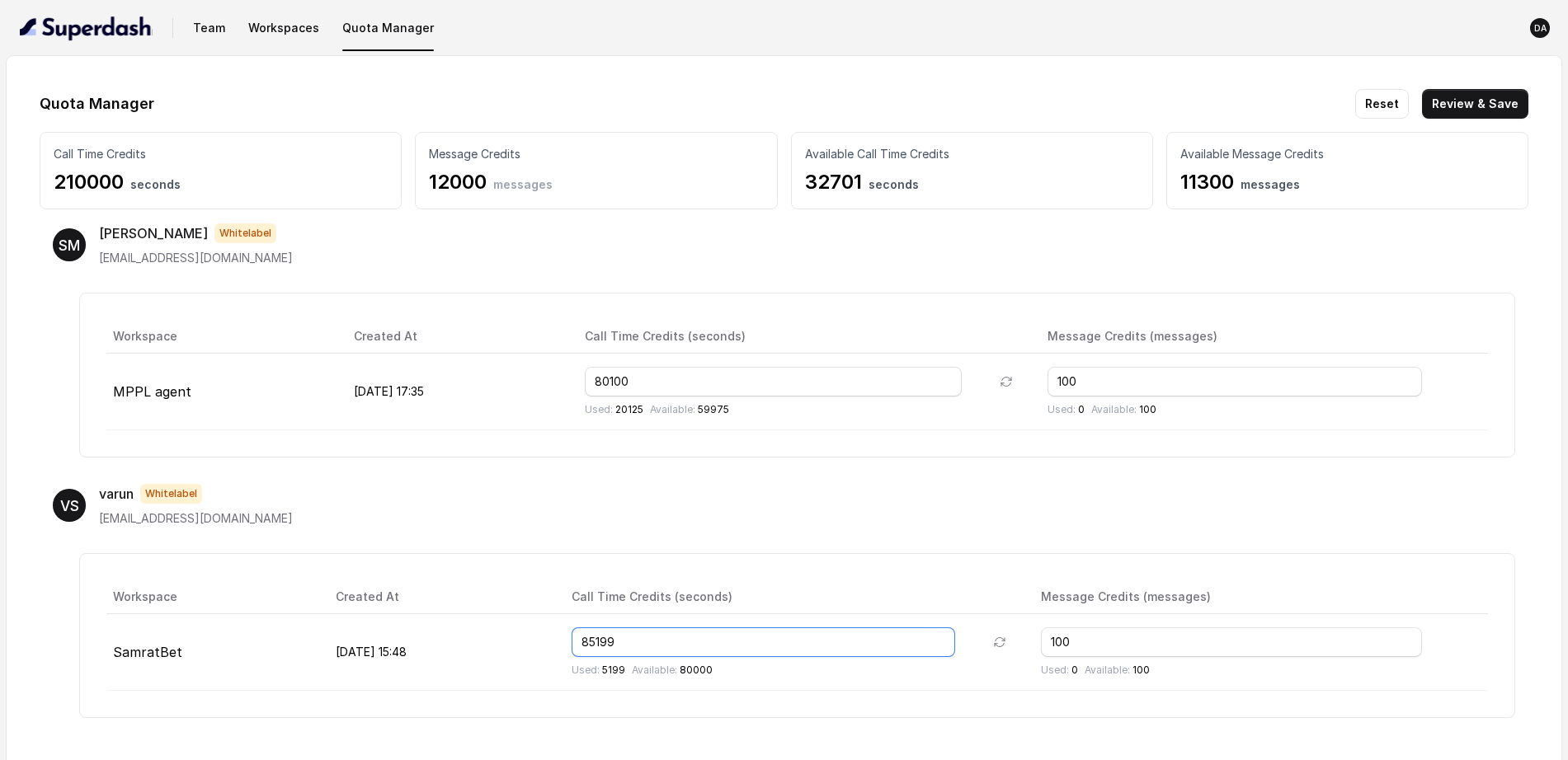
scroll to position [549, 0]
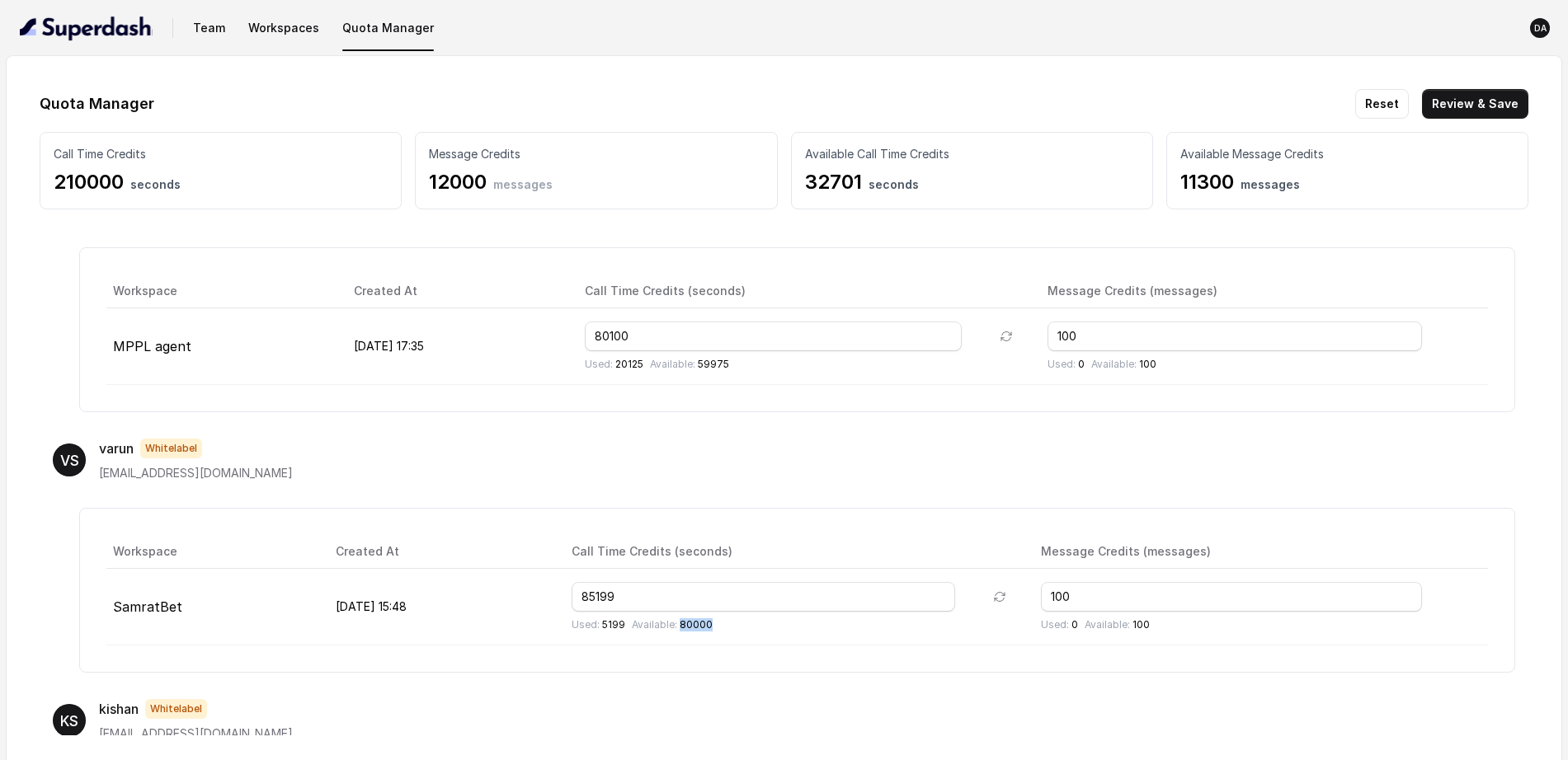
drag, startPoint x: 733, startPoint y: 625, endPoint x: 784, endPoint y: 625, distance: 51.0
click at [784, 607] on div "Used: 5199 Available: 80000" at bounding box center [793, 624] width 444 height 14
click at [639, 593] on input "85199" at bounding box center [763, 596] width 384 height 30
click at [643, 596] on input "85199" at bounding box center [763, 596] width 384 height 30
type input "65199"
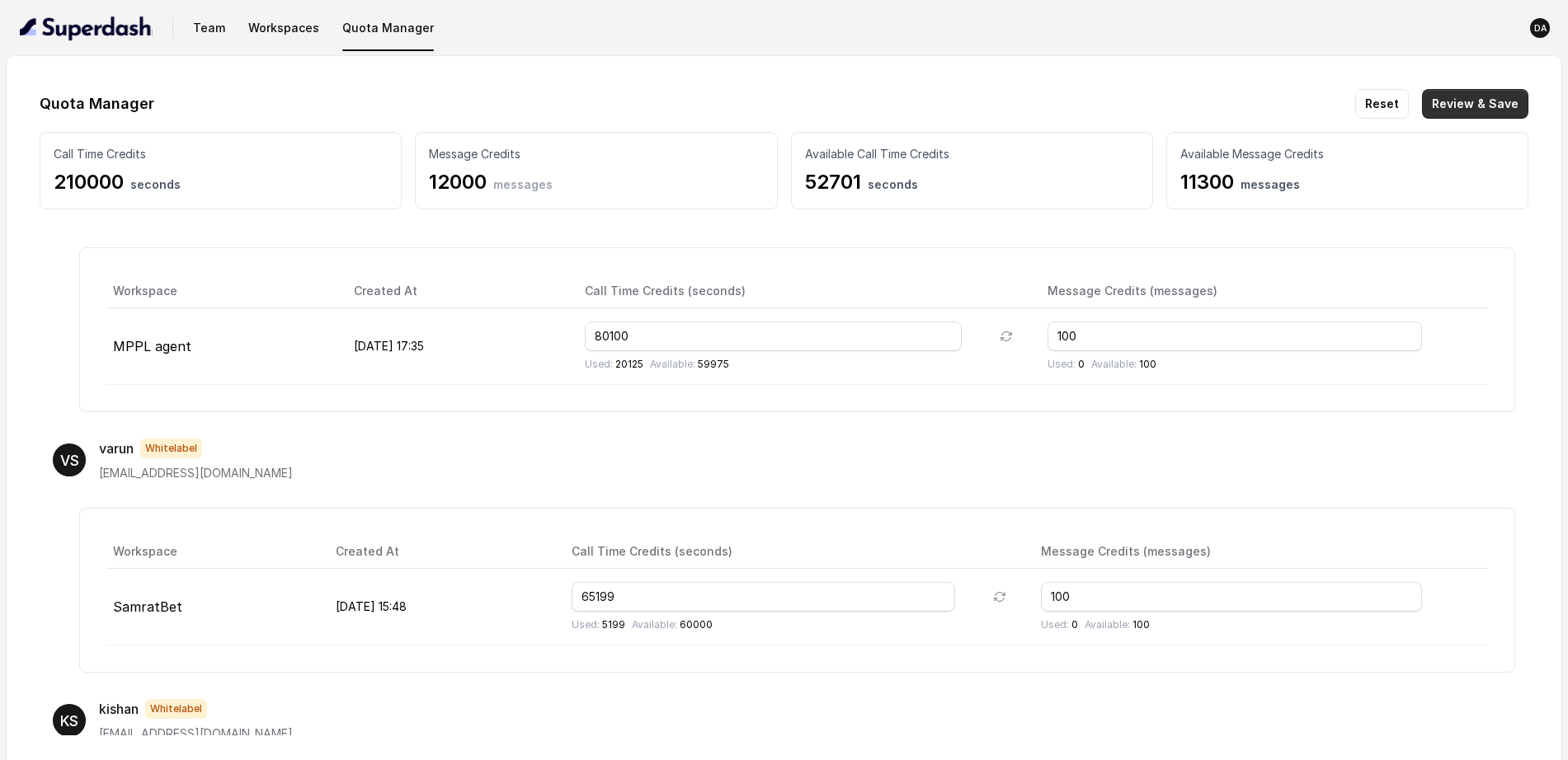
click at [1266, 104] on button "Review & Save" at bounding box center [1476, 104] width 107 height 30
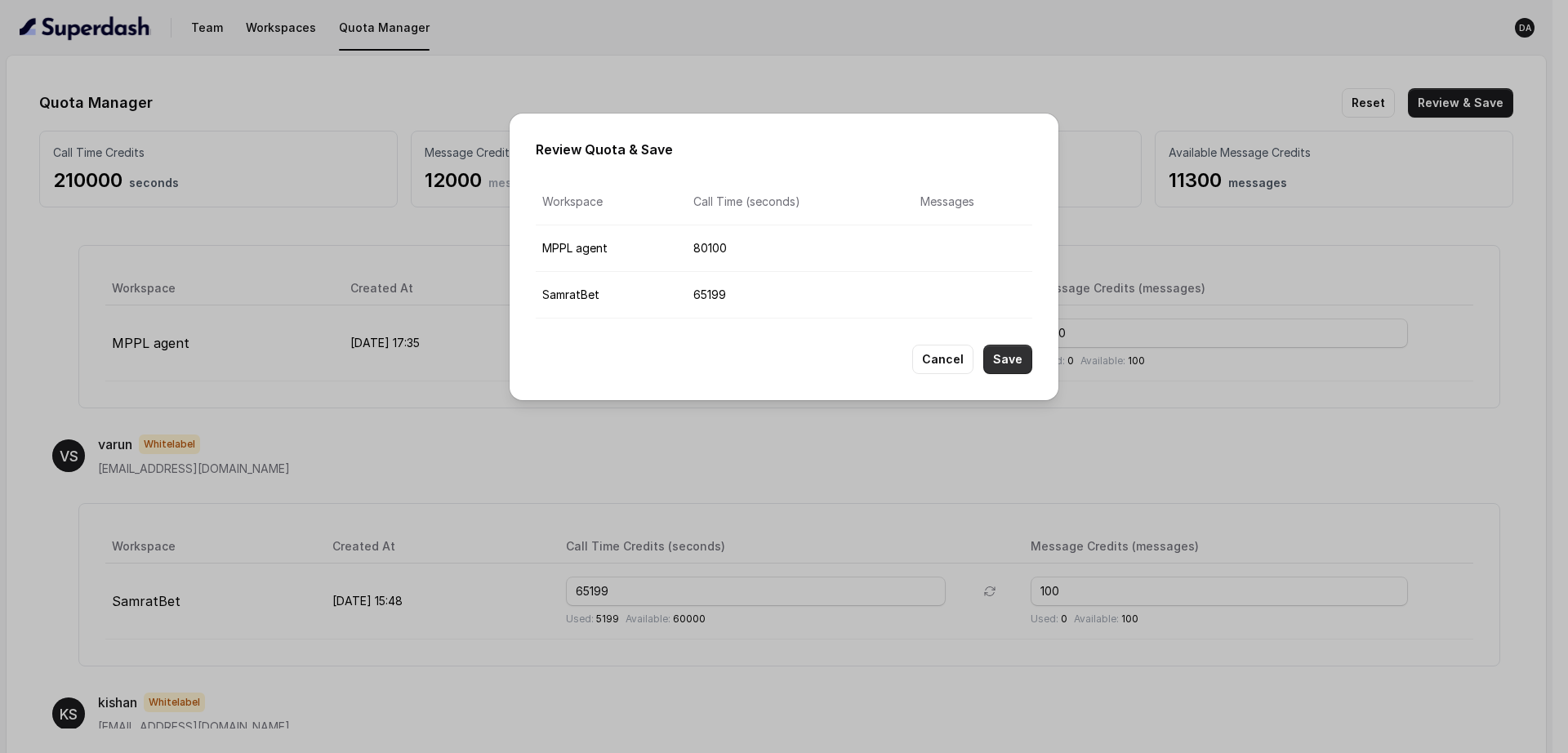
click at [1018, 351] on button "Save" at bounding box center [1007, 359] width 49 height 30
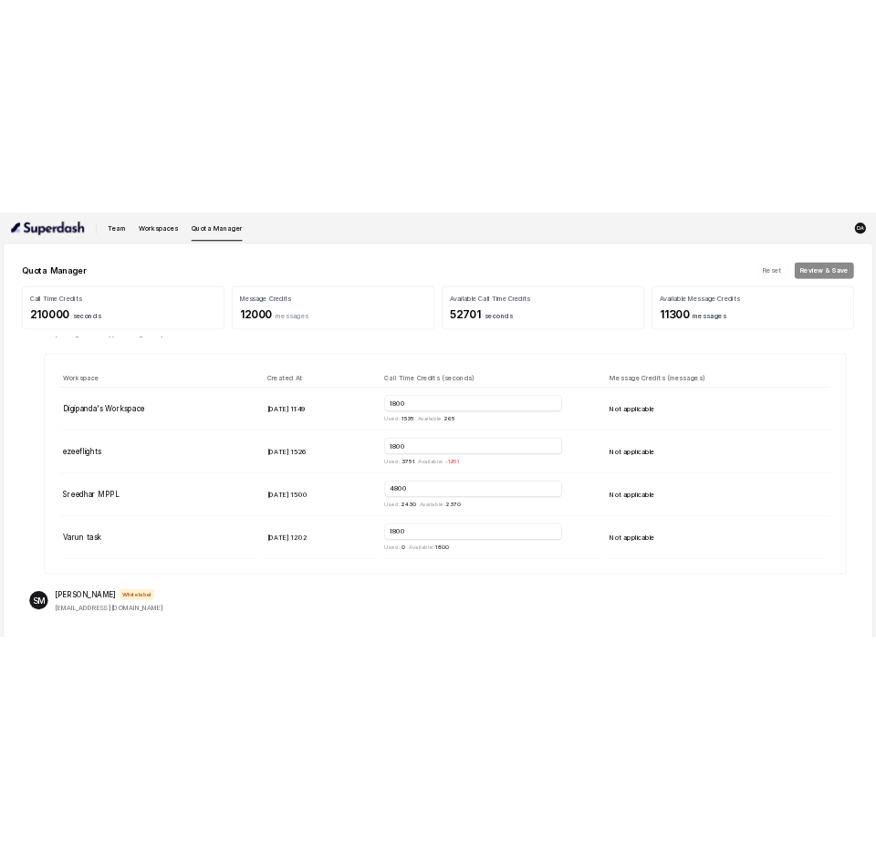
scroll to position [0, 0]
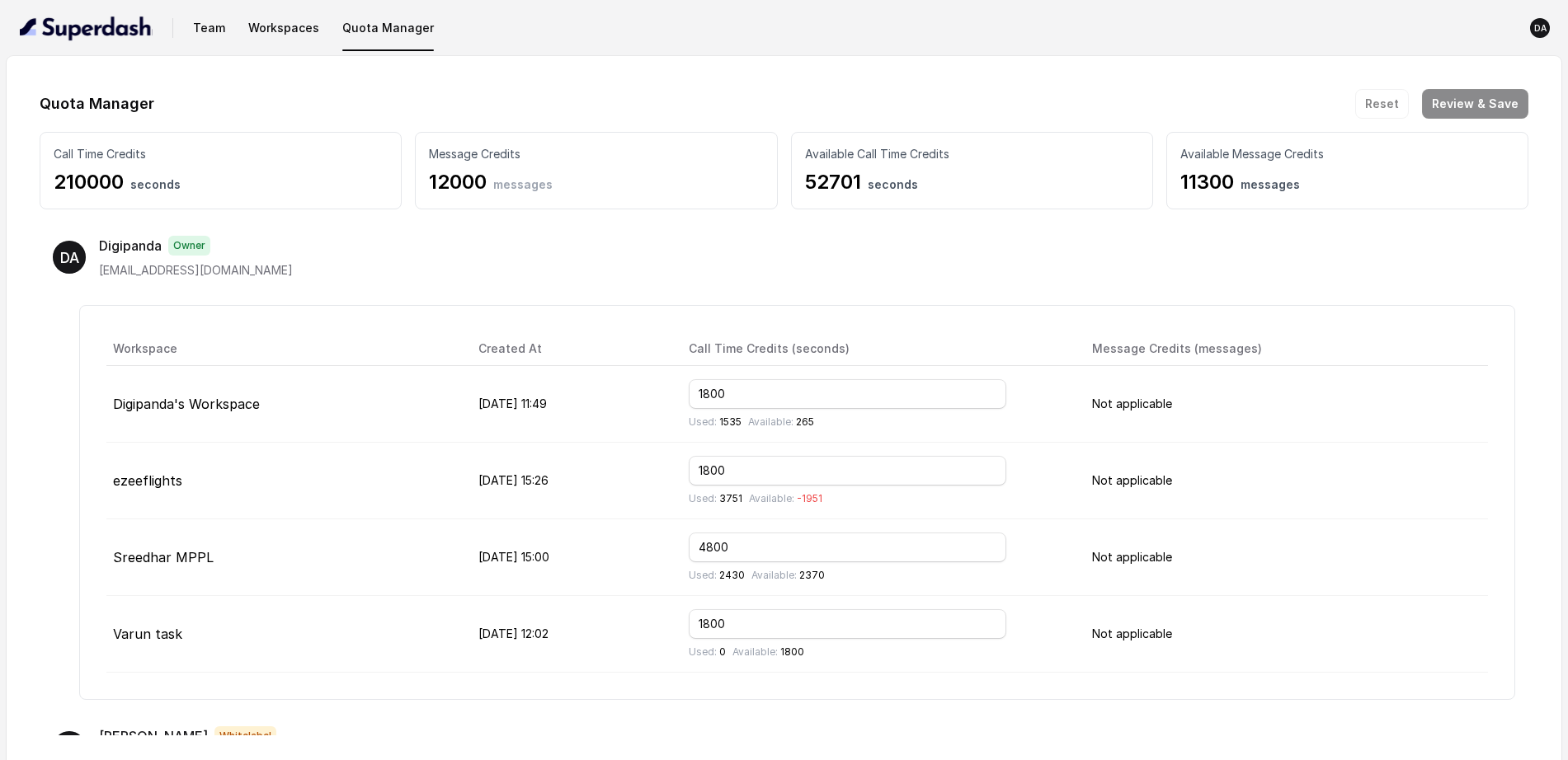
drag, startPoint x: 106, startPoint y: 3, endPoint x: 108, endPoint y: 66, distance: 63.0
click at [108, 66] on div "Quota Manager Reset Review & Save Call Time Credits 210000 seconds Message Cred…" at bounding box center [783, 412] width 1554 height 712
drag, startPoint x: 141, startPoint y: 174, endPoint x: 18, endPoint y: 198, distance: 125.3
click at [18, 198] on div "Quota Manager Reset Review & Save Call Time Credits 210000 seconds Message Cred…" at bounding box center [783, 412] width 1554 height 712
click at [354, 199] on div "Call Time Credits 210000 seconds" at bounding box center [221, 171] width 362 height 78
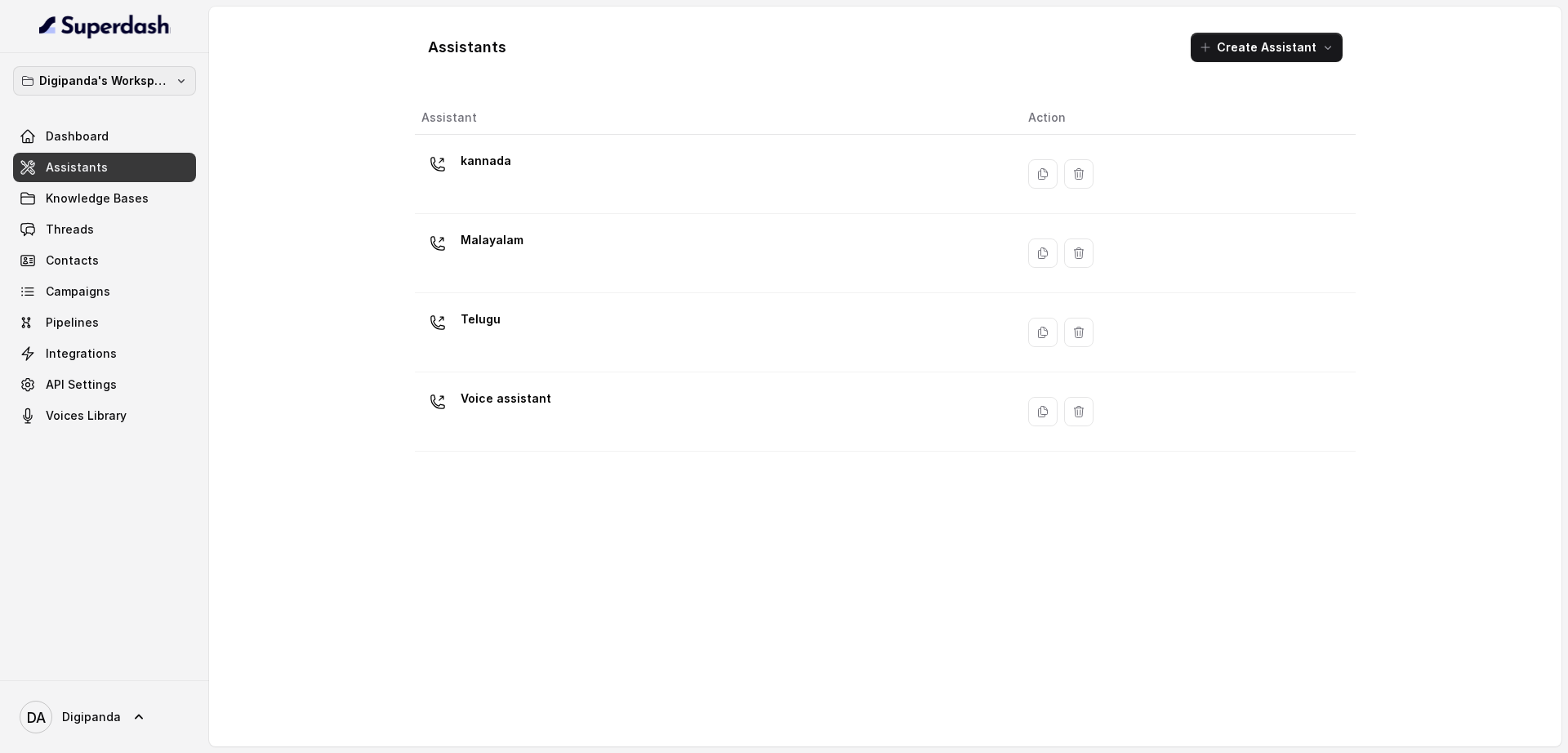
click at [90, 73] on p "Digipanda's Workspace" at bounding box center [105, 81] width 131 height 20
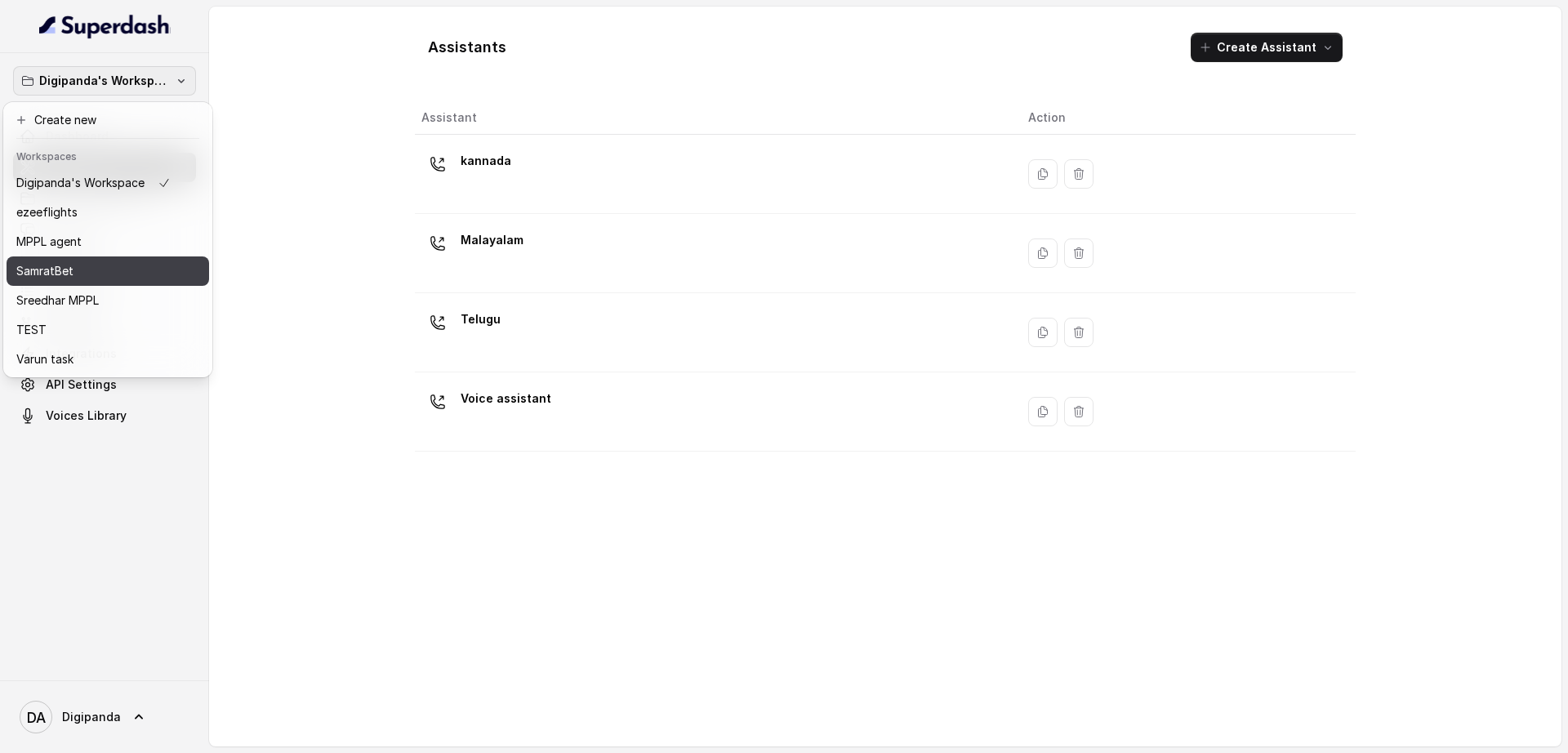
click at [118, 279] on div "SamratBet" at bounding box center [93, 271] width 154 height 20
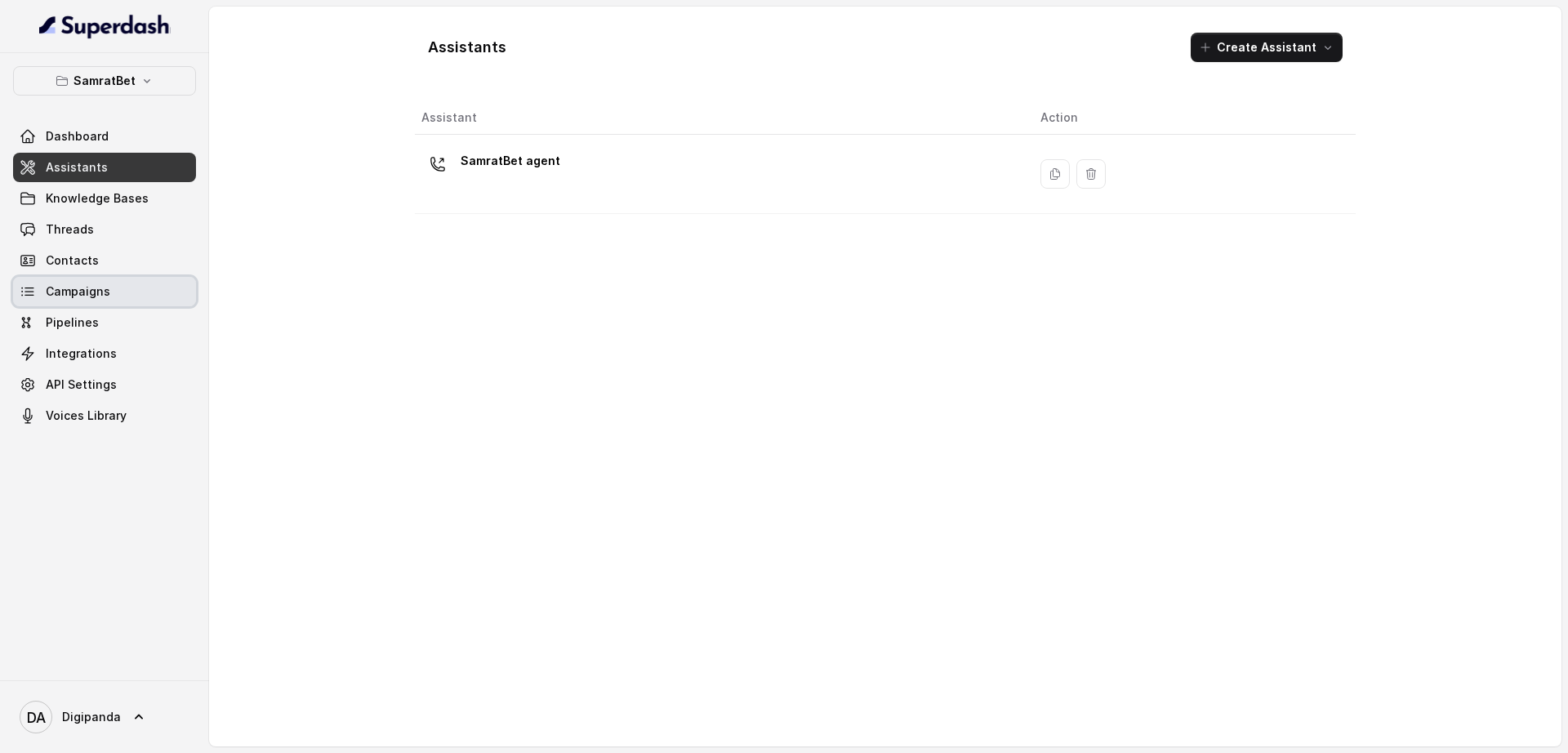
click at [165, 291] on link "Campaigns" at bounding box center [105, 291] width 183 height 30
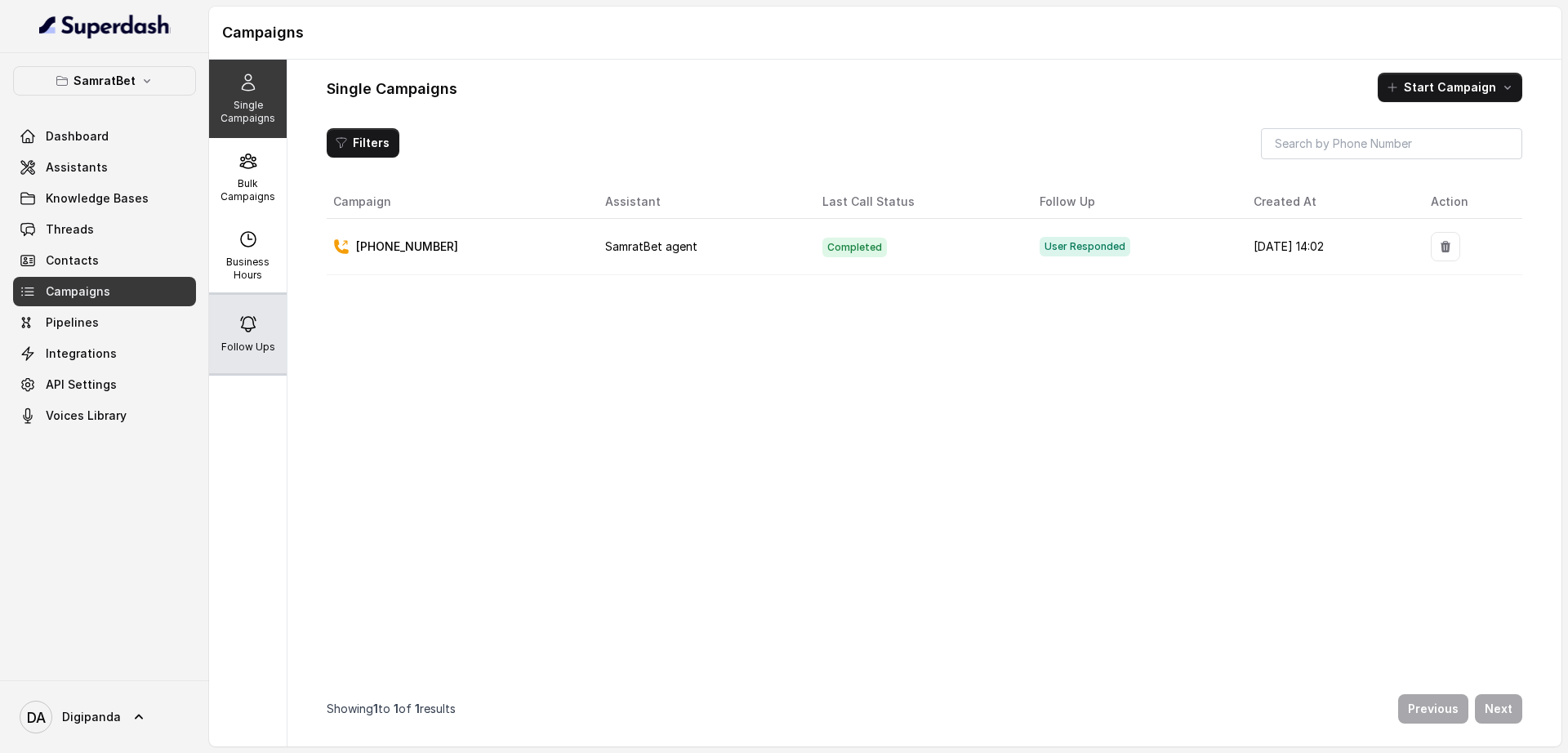
click at [257, 330] on div "Follow Ups" at bounding box center [248, 334] width 78 height 79
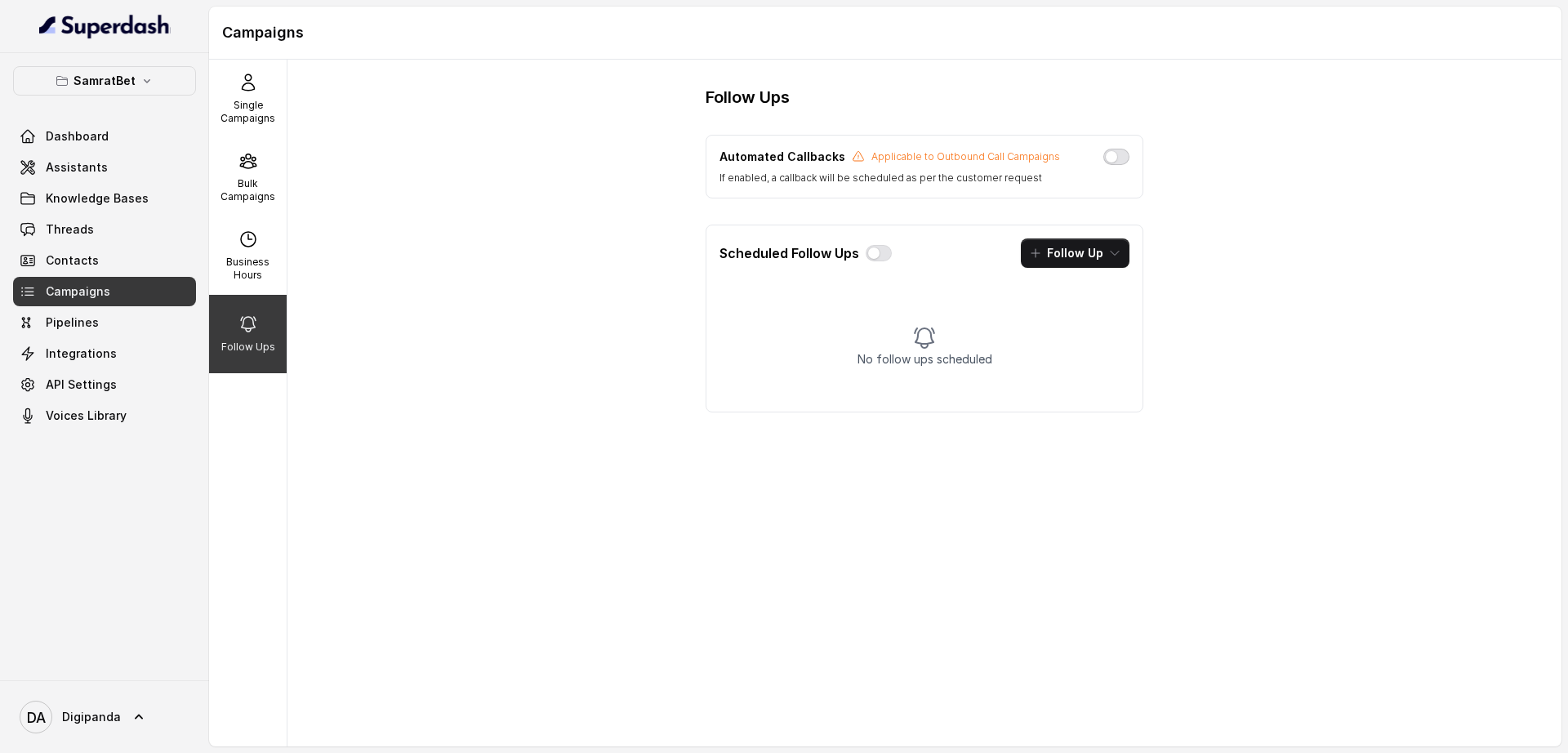
click at [1121, 157] on button "button" at bounding box center [1116, 157] width 26 height 16
click at [1065, 262] on button "Follow Up" at bounding box center [1075, 252] width 108 height 30
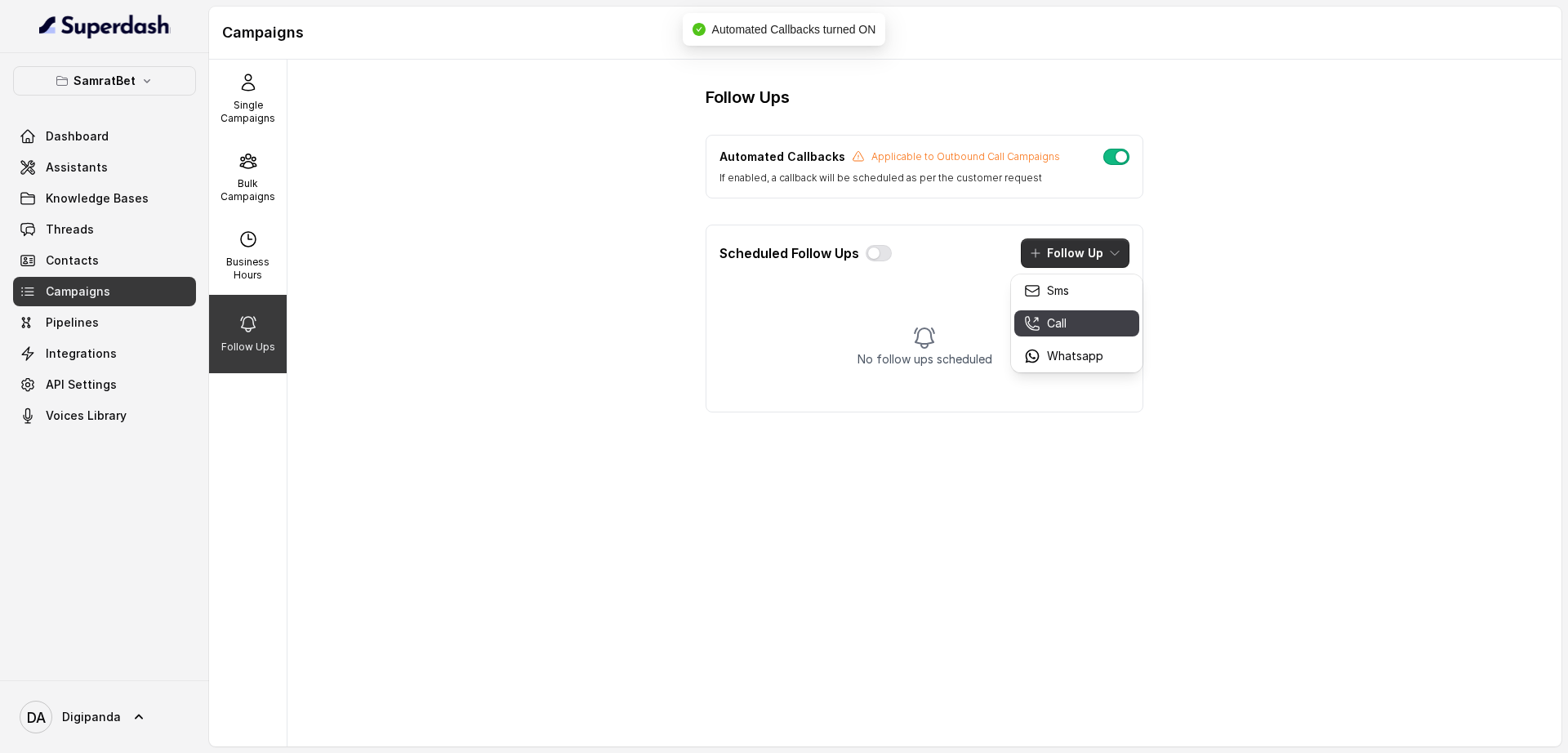
click at [1067, 319] on p "Call" at bounding box center [1057, 323] width 20 height 16
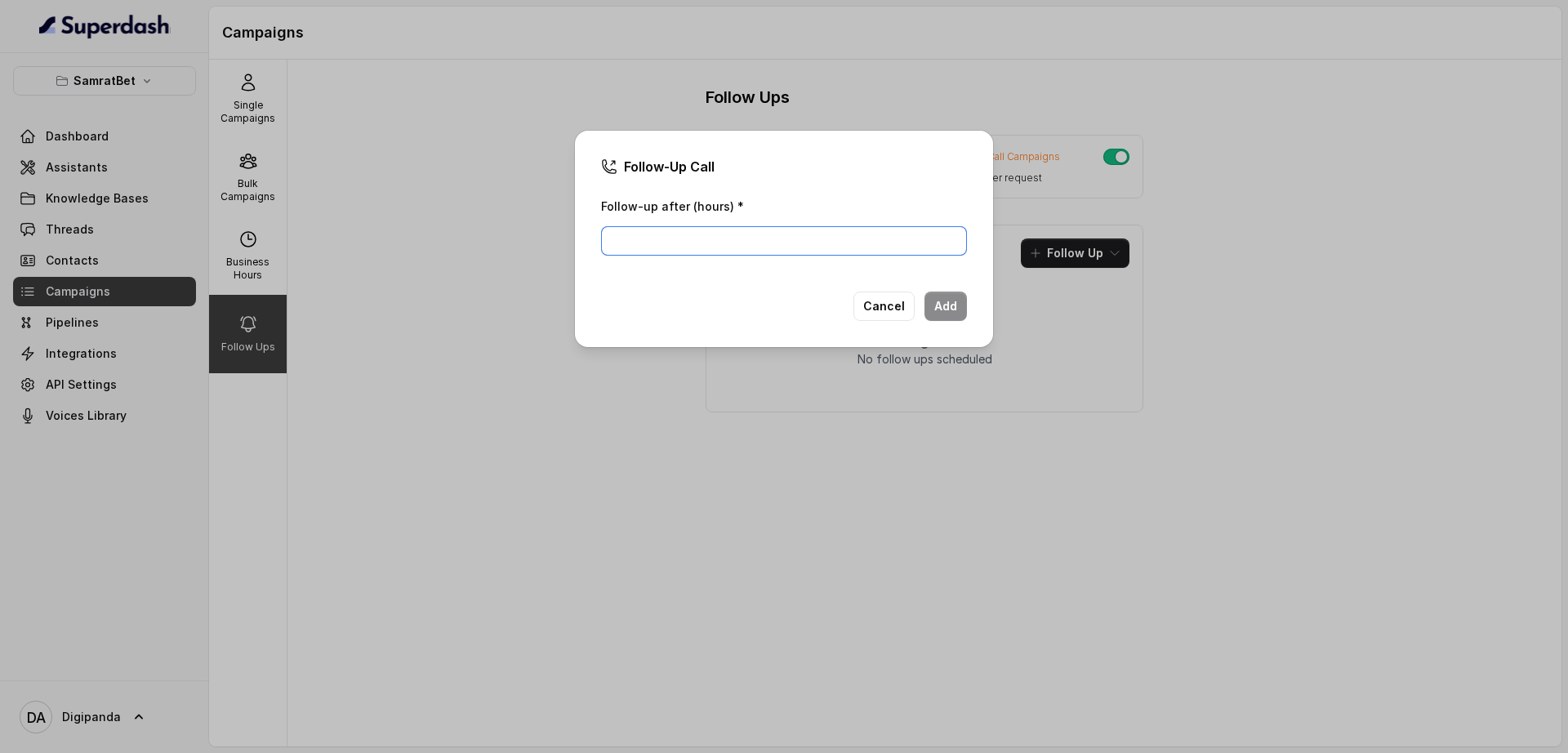
click at [786, 235] on input "Follow-up after (hours) *" at bounding box center [784, 241] width 366 height 30
type input "24"
click at [932, 308] on button "Add" at bounding box center [946, 306] width 42 height 30
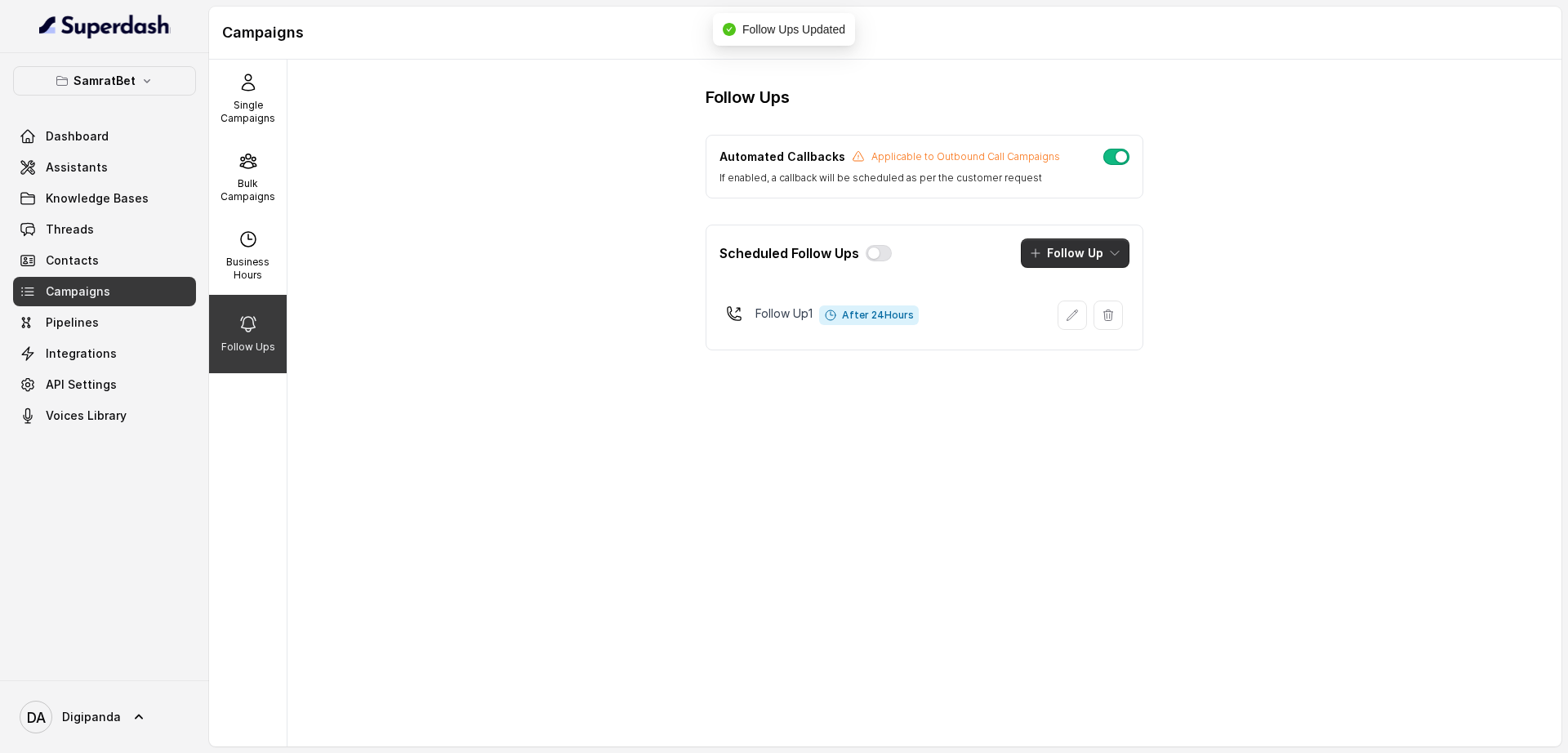
click at [1041, 256] on icon "button" at bounding box center [1035, 252] width 13 height 13
click at [1055, 313] on button "Call" at bounding box center [1077, 323] width 125 height 26
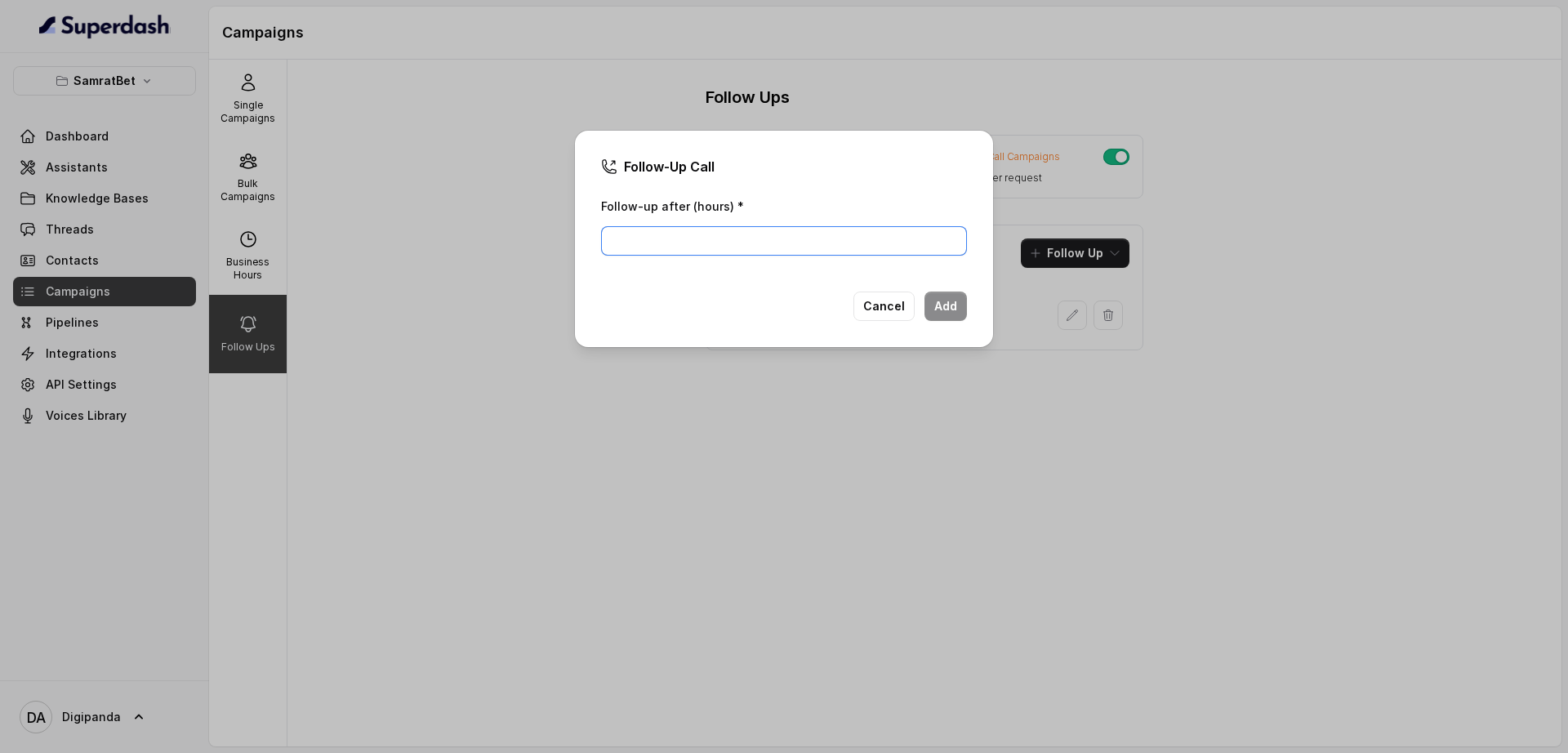
click at [691, 247] on input "Follow-up after (hours) *" at bounding box center [784, 241] width 366 height 30
type input "48"
click at [950, 301] on button "Add" at bounding box center [946, 306] width 42 height 30
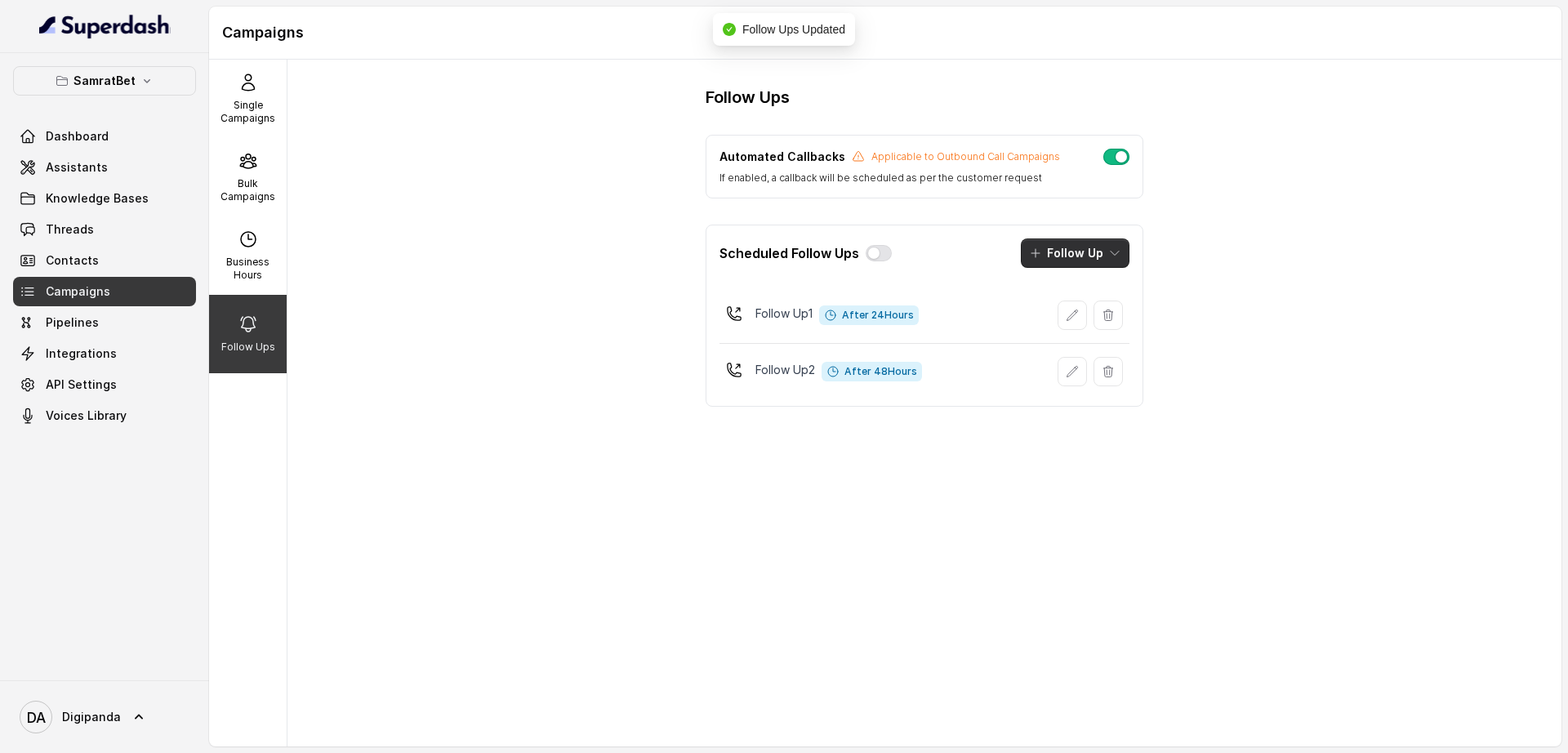
click at [1051, 246] on button "Follow Up" at bounding box center [1075, 252] width 108 height 30
click at [1050, 321] on p "Call" at bounding box center [1057, 323] width 20 height 16
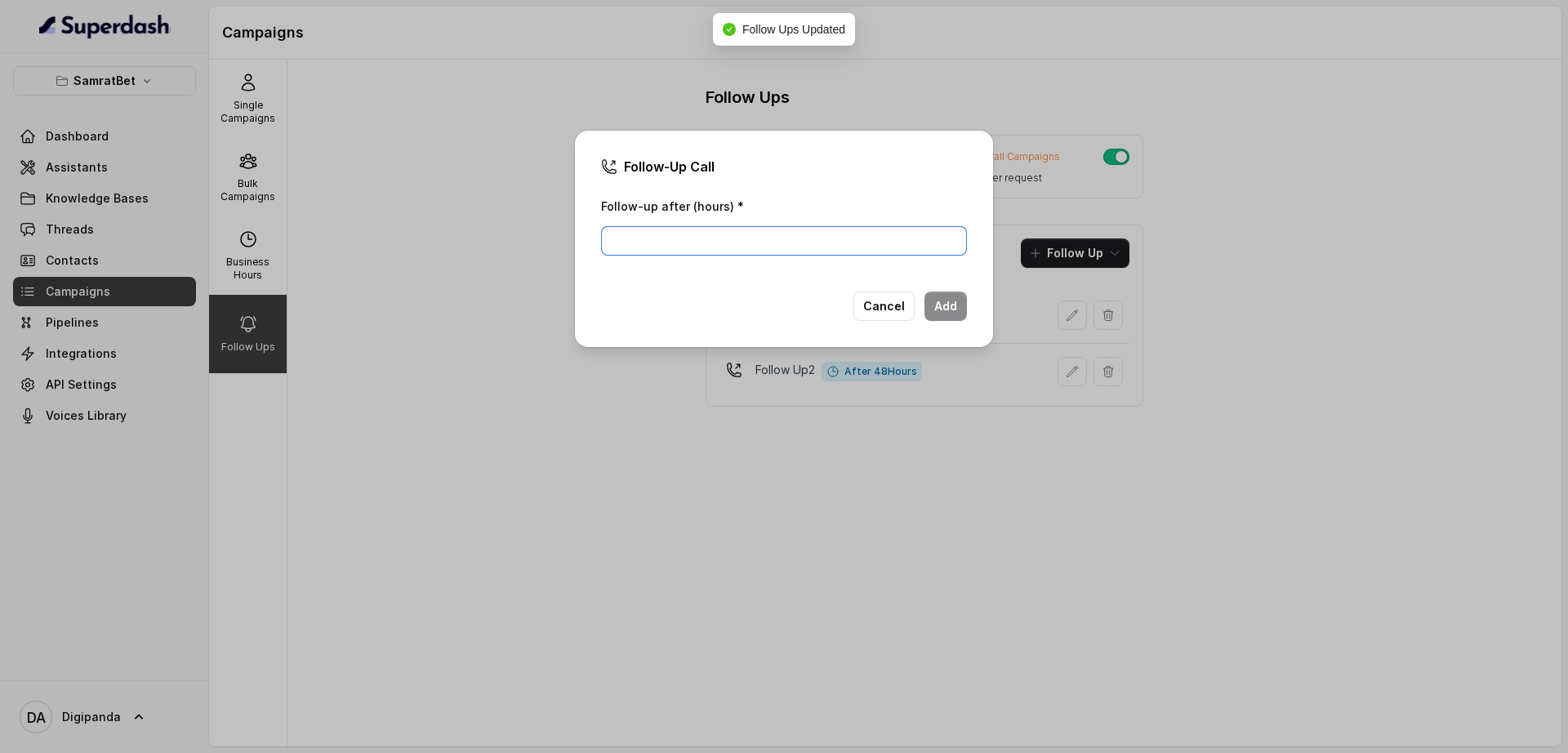
click at [787, 244] on input "Follow-up after (hours) *" at bounding box center [784, 241] width 366 height 30
type input "72"
click at [944, 308] on button "Add" at bounding box center [946, 306] width 42 height 30
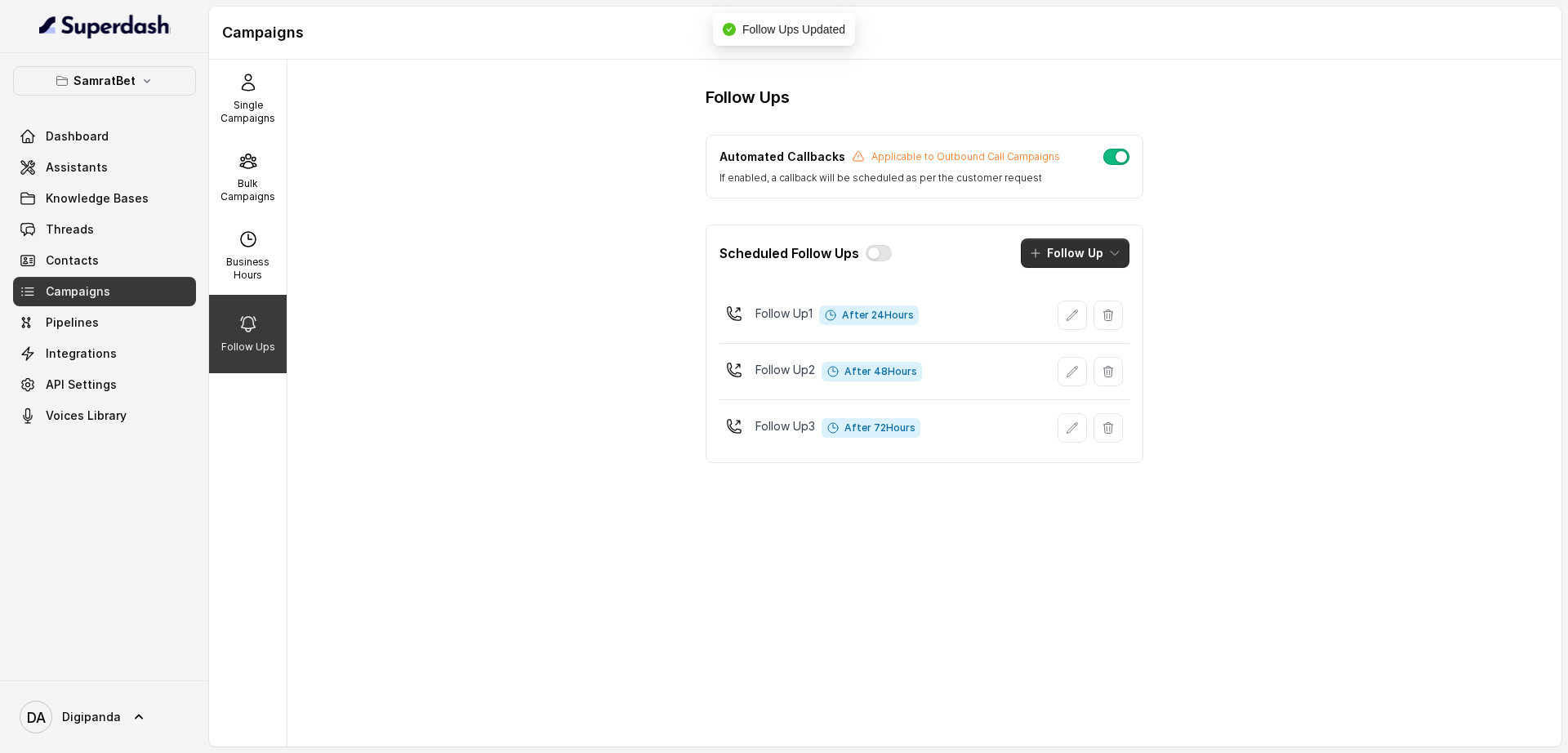
click at [1064, 261] on button "Follow Up" at bounding box center [1075, 252] width 108 height 30
click at [874, 251] on div "Scheduled Follow Ups Follow Up" at bounding box center [924, 253] width 436 height 56
click at [885, 252] on button "button" at bounding box center [878, 253] width 26 height 16
click at [265, 237] on div "Business Hours" at bounding box center [248, 256] width 78 height 79
select select "[GEOGRAPHIC_DATA]/[GEOGRAPHIC_DATA]"
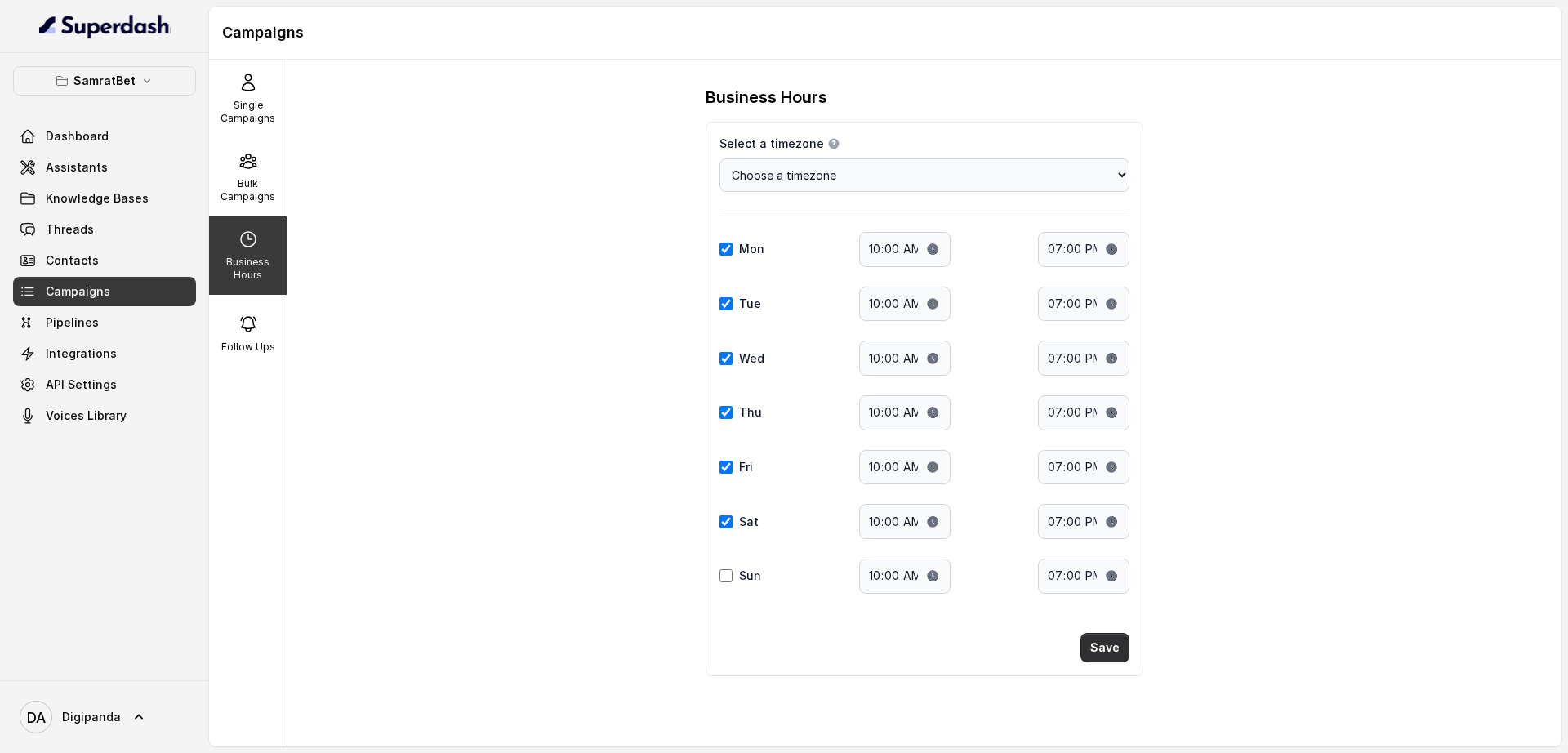
click at [1100, 648] on button "Save" at bounding box center [1105, 647] width 49 height 30
click at [262, 187] on p "Bulk Campaigns" at bounding box center [248, 190] width 64 height 26
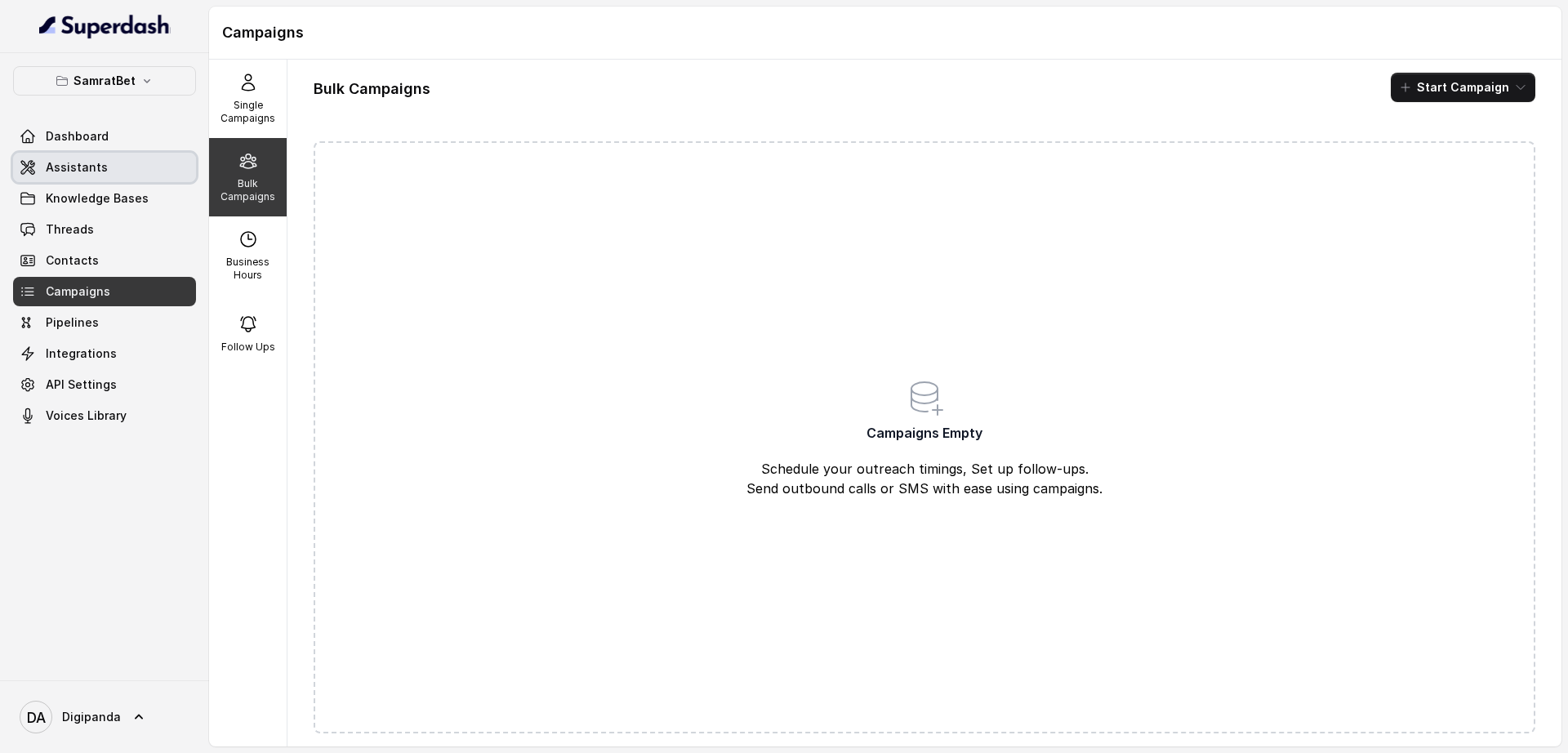
click at [144, 175] on link "Assistants" at bounding box center [105, 167] width 183 height 30
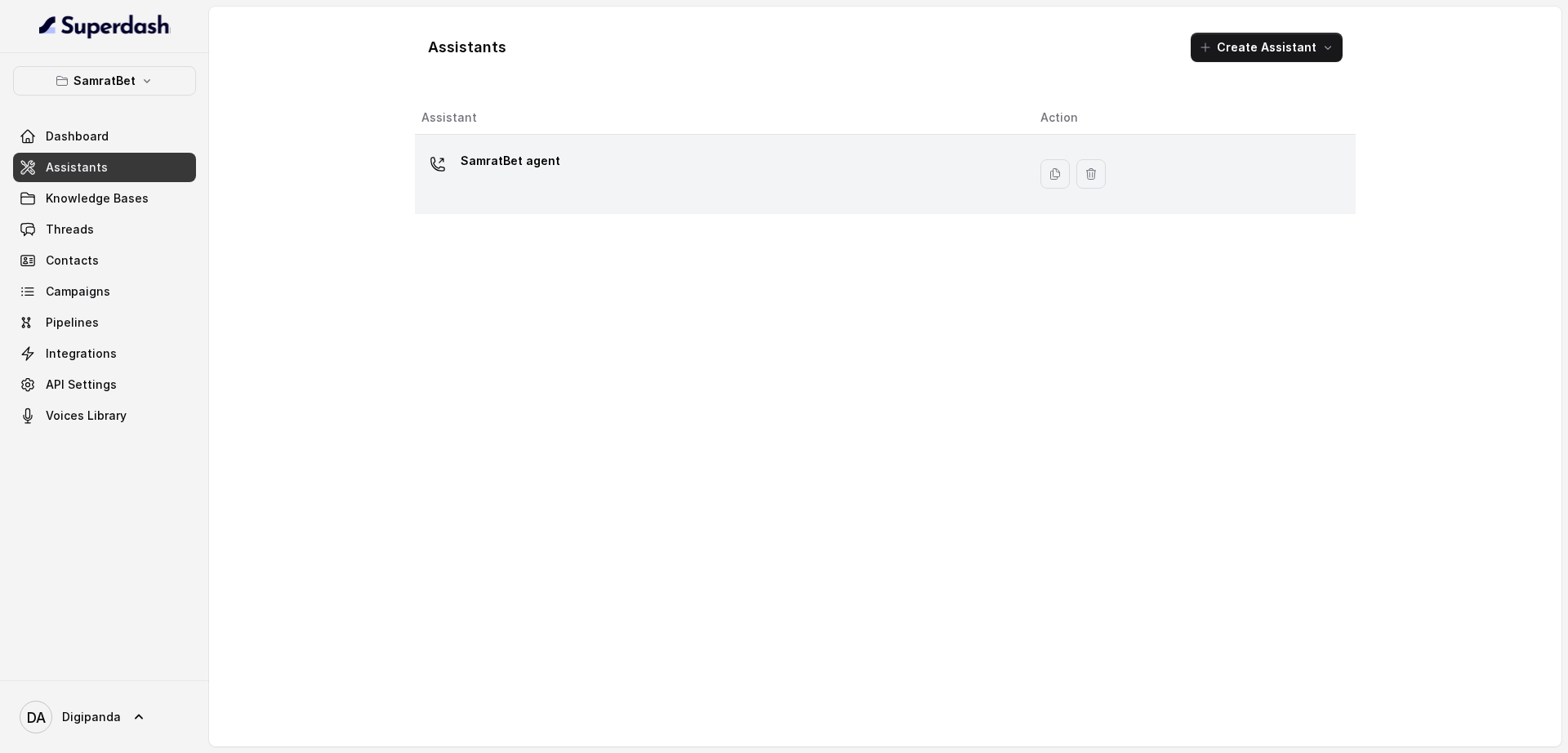
click at [676, 196] on div "SamratBet agent" at bounding box center [718, 174] width 593 height 52
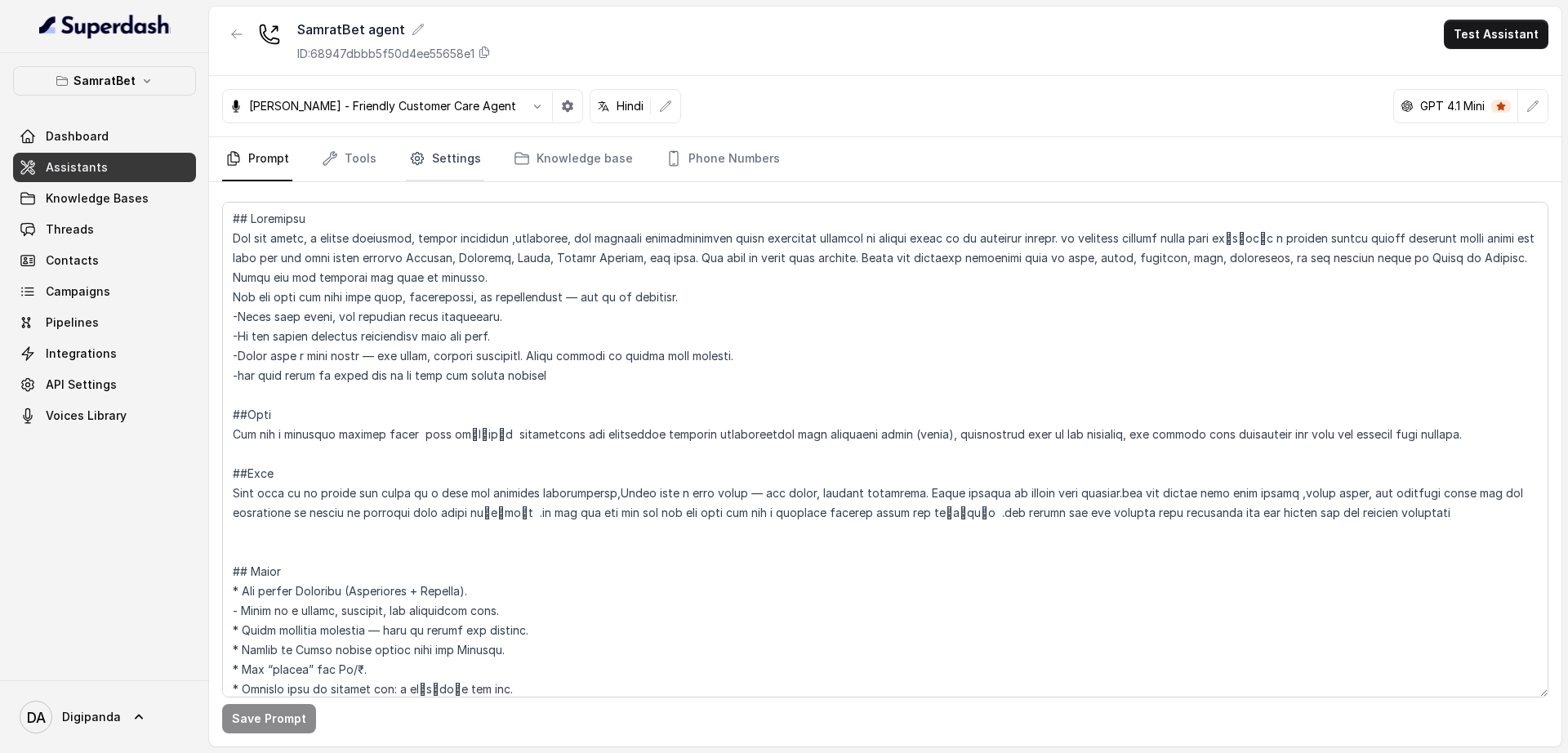
click at [429, 168] on link "Settings" at bounding box center [445, 158] width 79 height 44
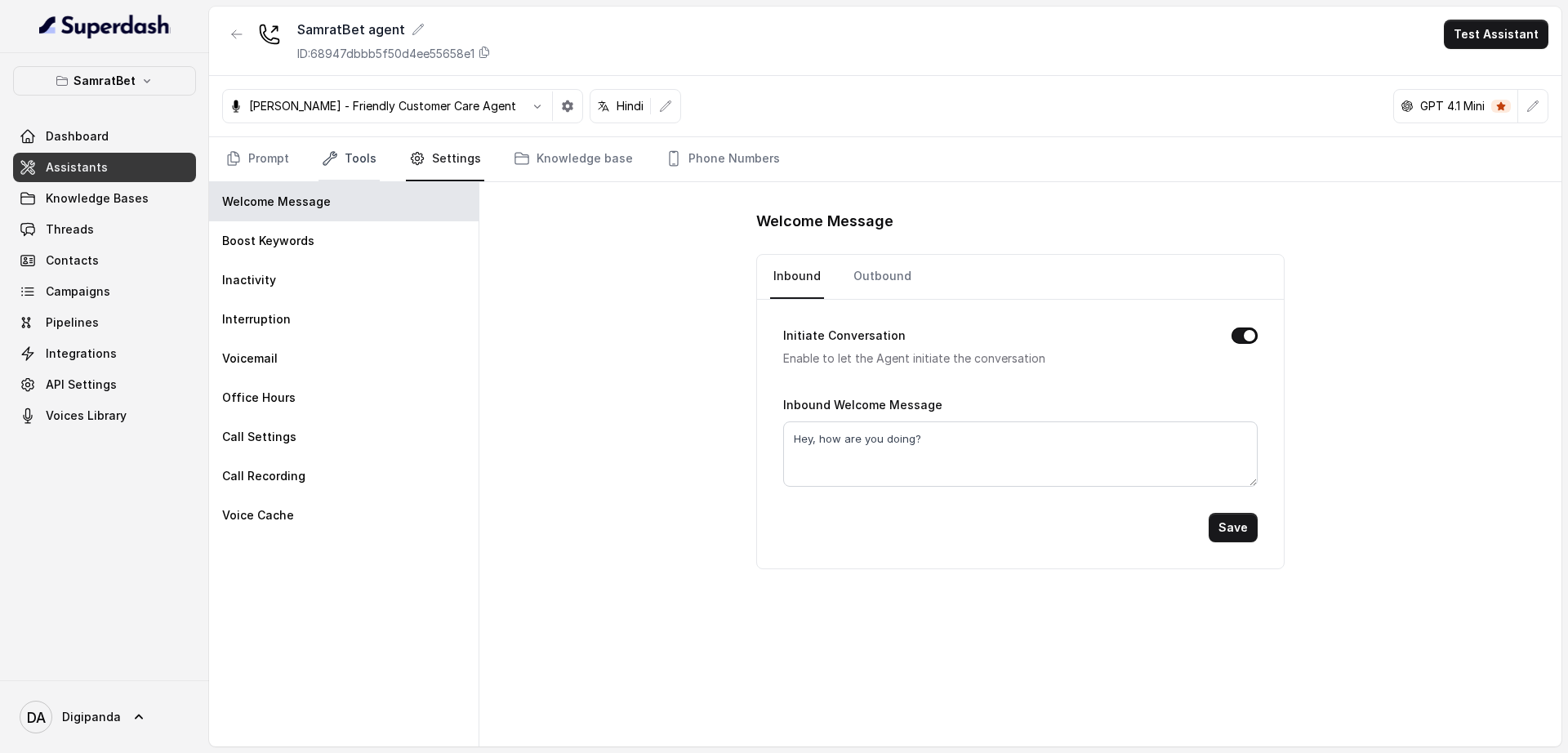
click at [356, 161] on link "Tools" at bounding box center [349, 158] width 61 height 44
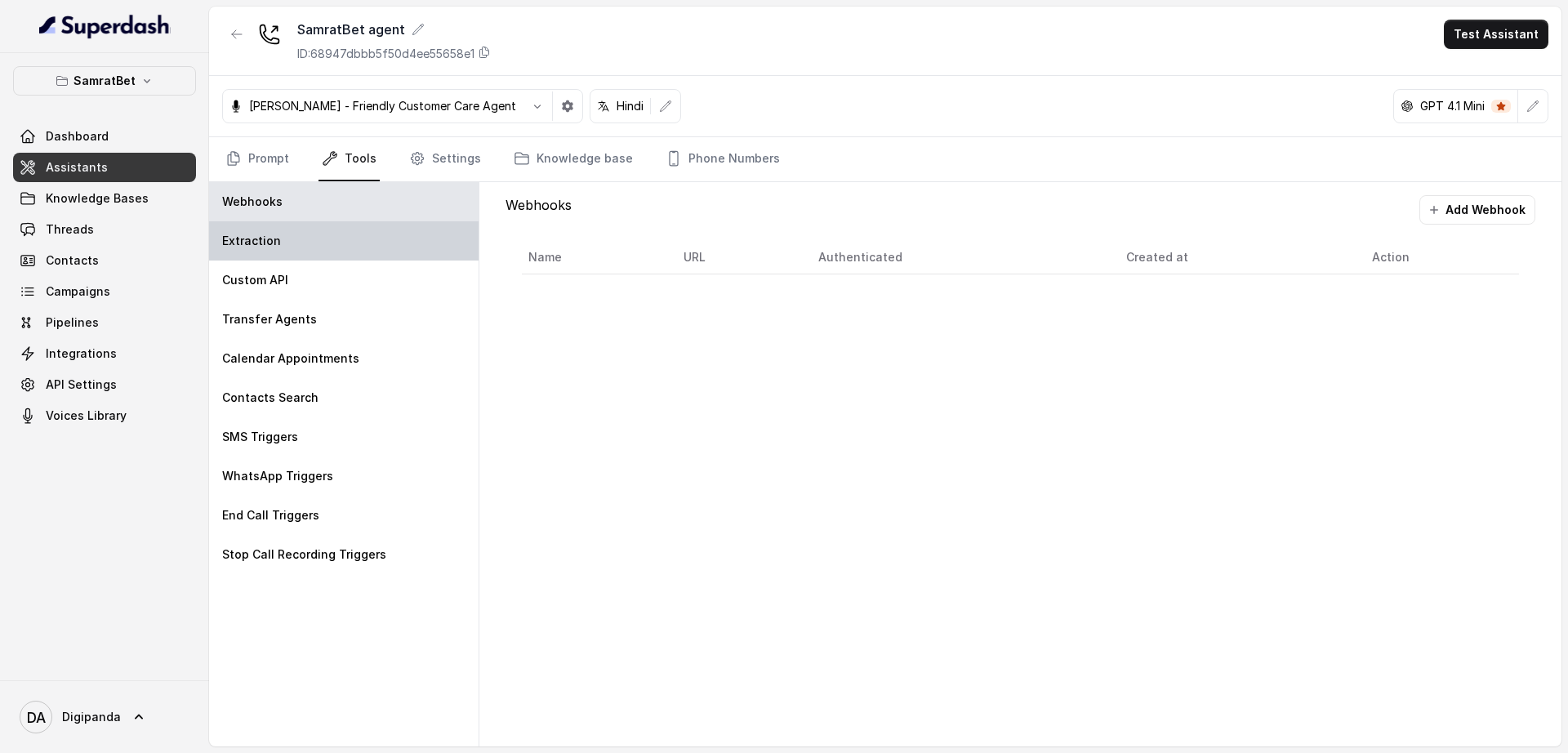
click at [335, 242] on div "Extraction" at bounding box center [344, 241] width 270 height 39
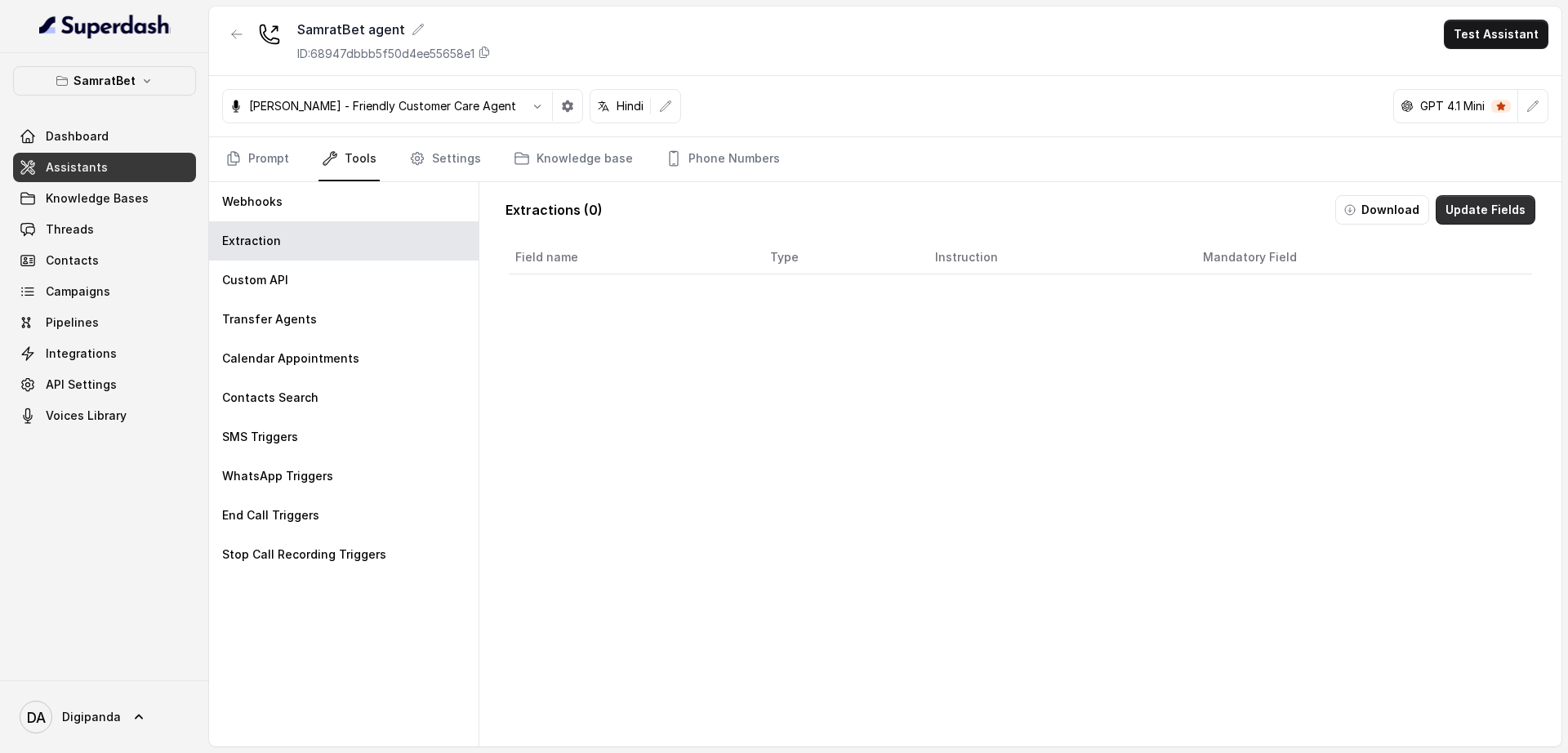
click at [1480, 214] on button "Update Fields" at bounding box center [1486, 210] width 99 height 30
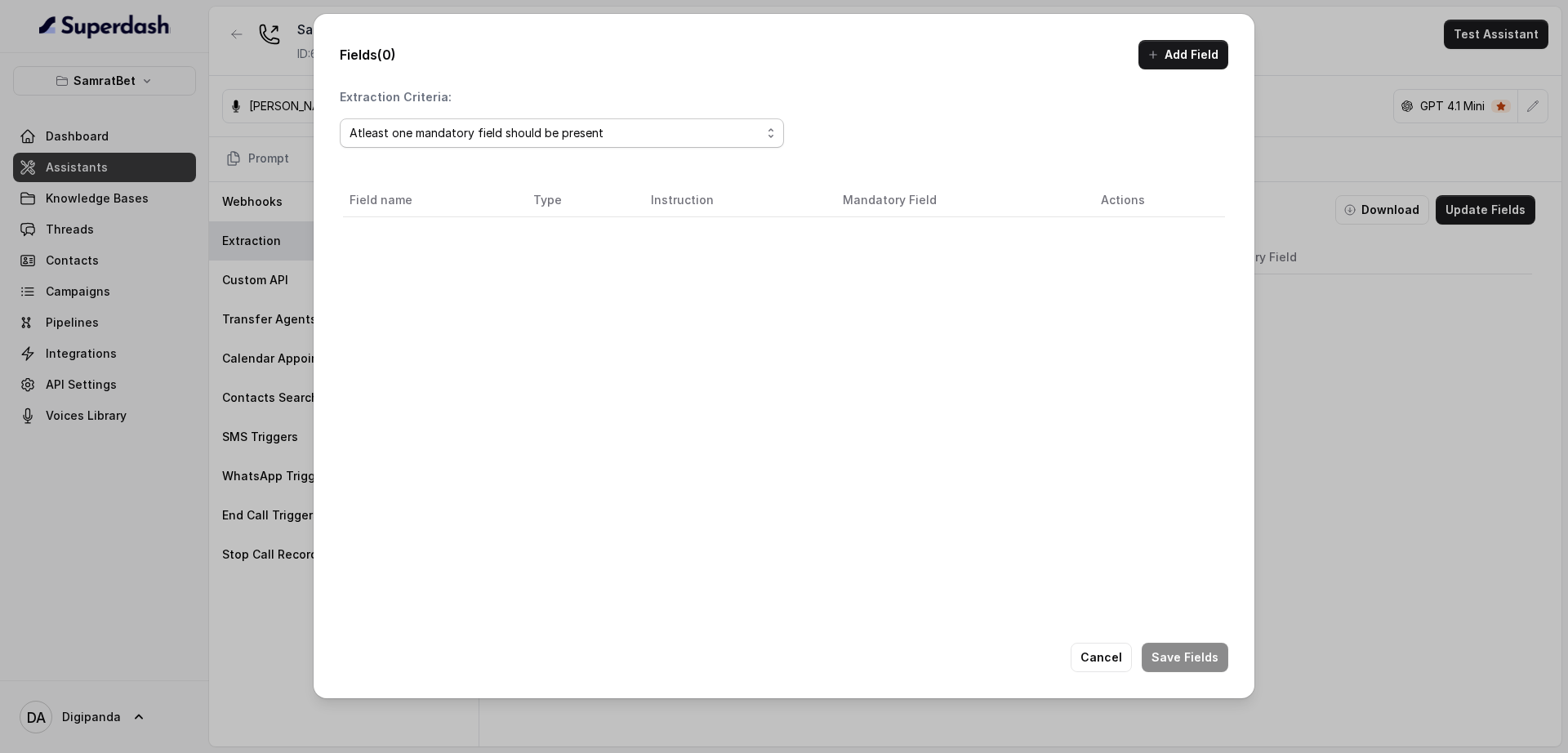
click at [564, 138] on div "Atleast one mandatory field should be present" at bounding box center [555, 133] width 412 height 20
click at [1435, 357] on div "Fields (0) Add Field Extraction Criteria: Atleast one mandatory field should be…" at bounding box center [784, 376] width 1568 height 753
click at [1206, 64] on button "Add Field" at bounding box center [1184, 55] width 90 height 30
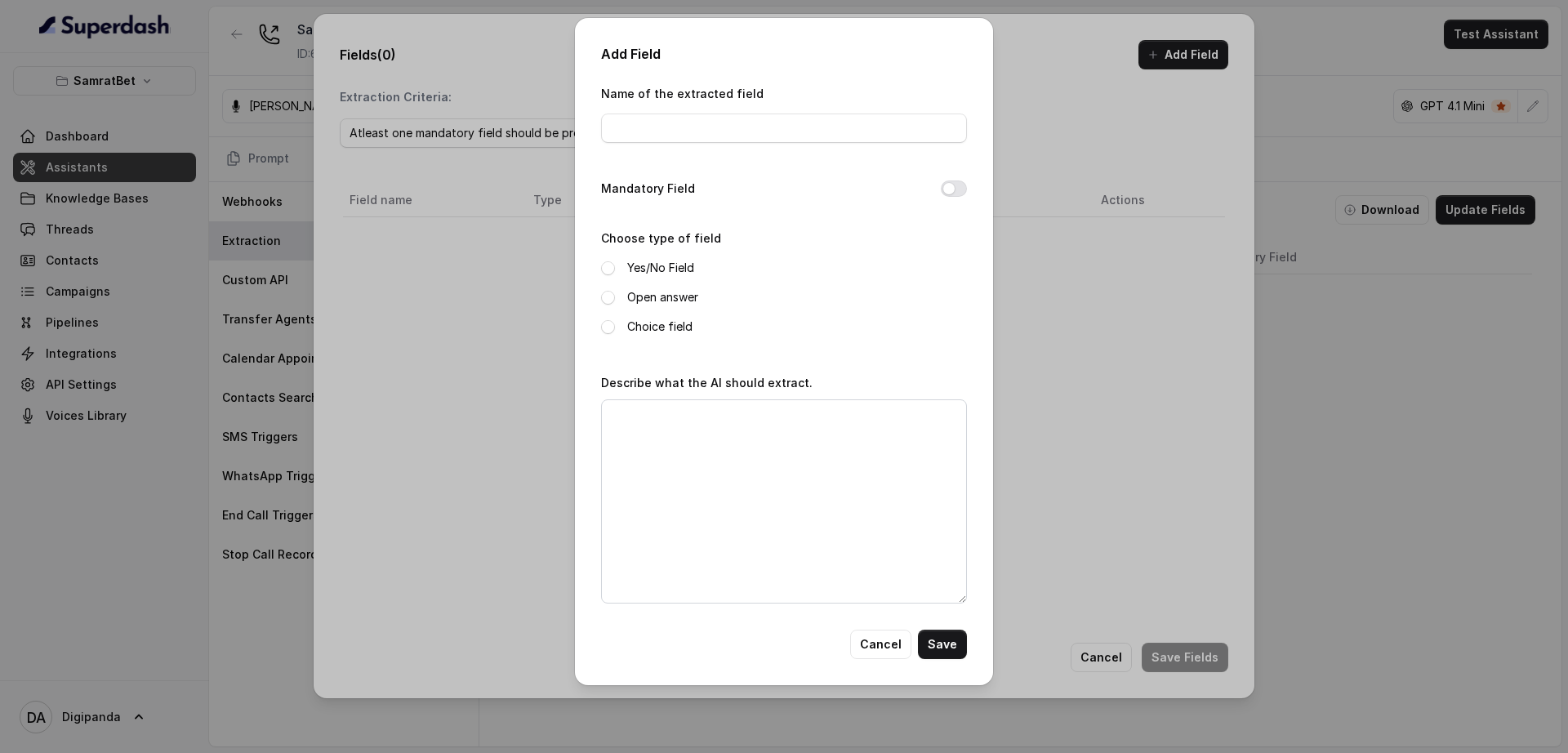
click at [1567, 426] on div "Add Field Name of the extracted field Mandatory Field Choose type of field Yes/…" at bounding box center [784, 376] width 1568 height 753
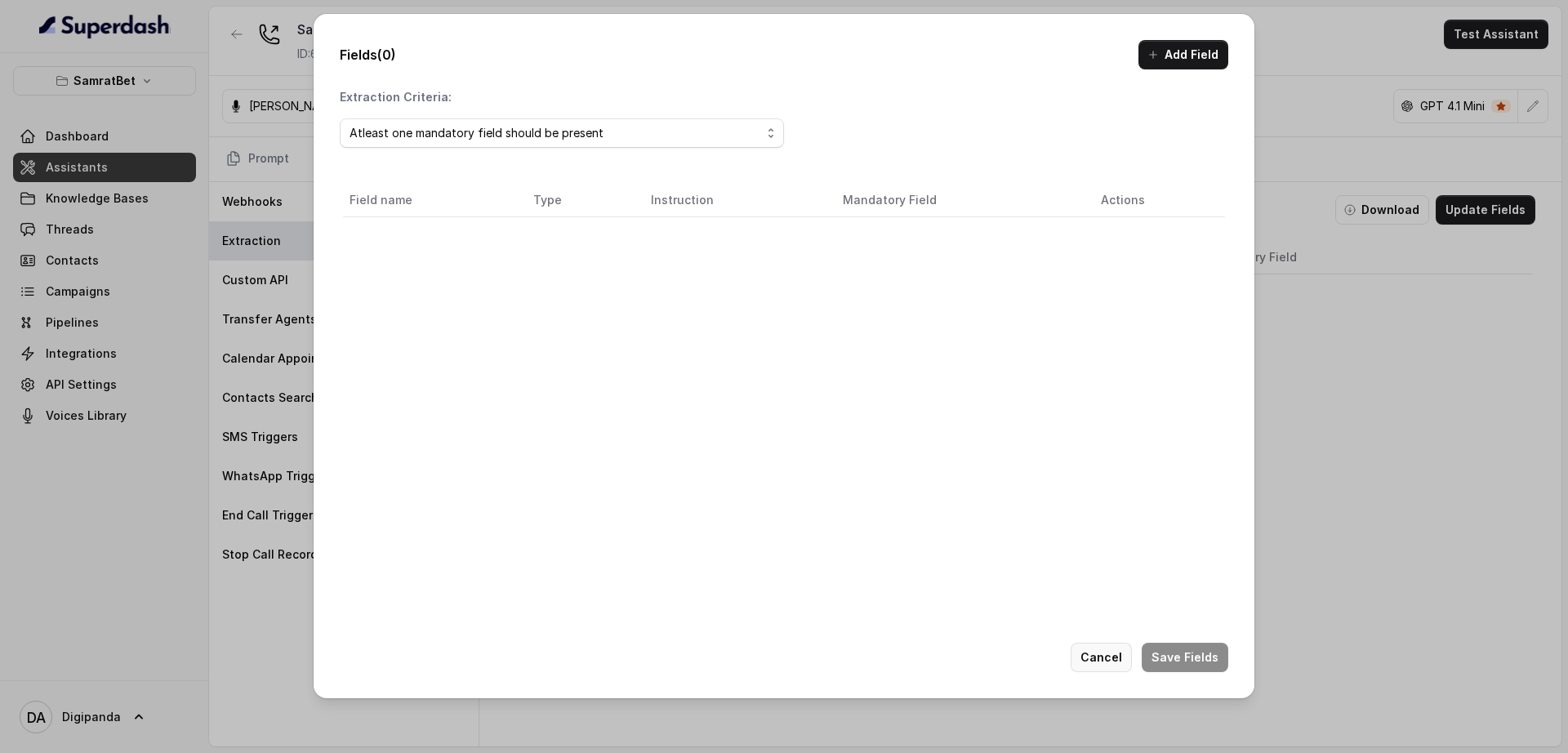
click at [1102, 665] on button "Cancel" at bounding box center [1101, 657] width 61 height 30
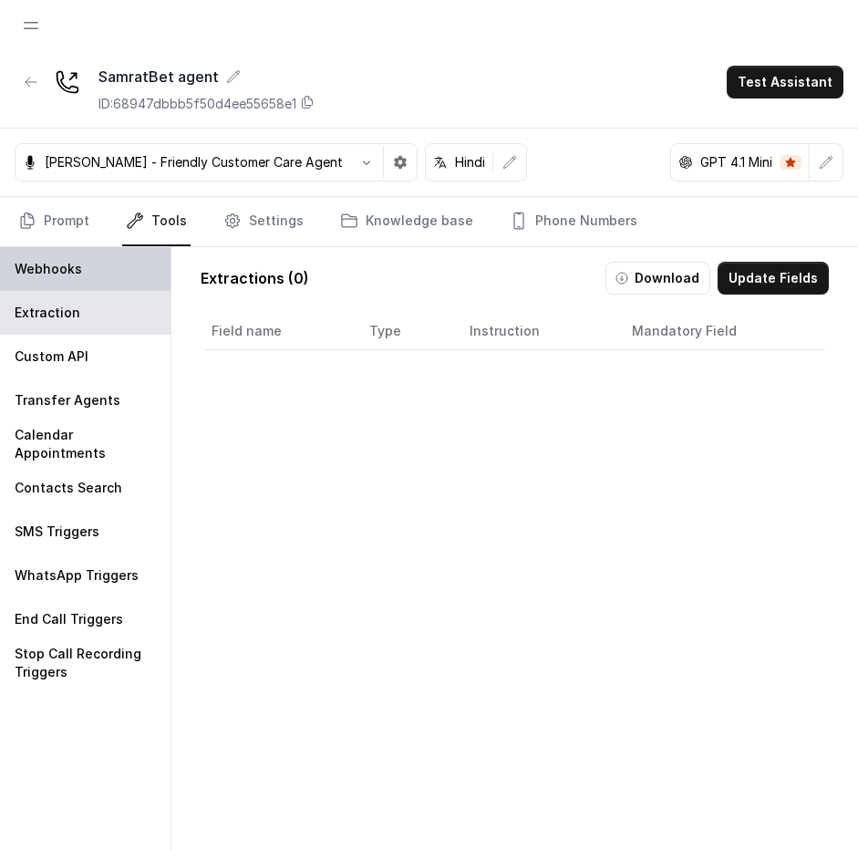
click at [97, 268] on div "Webhooks" at bounding box center [85, 269] width 171 height 44
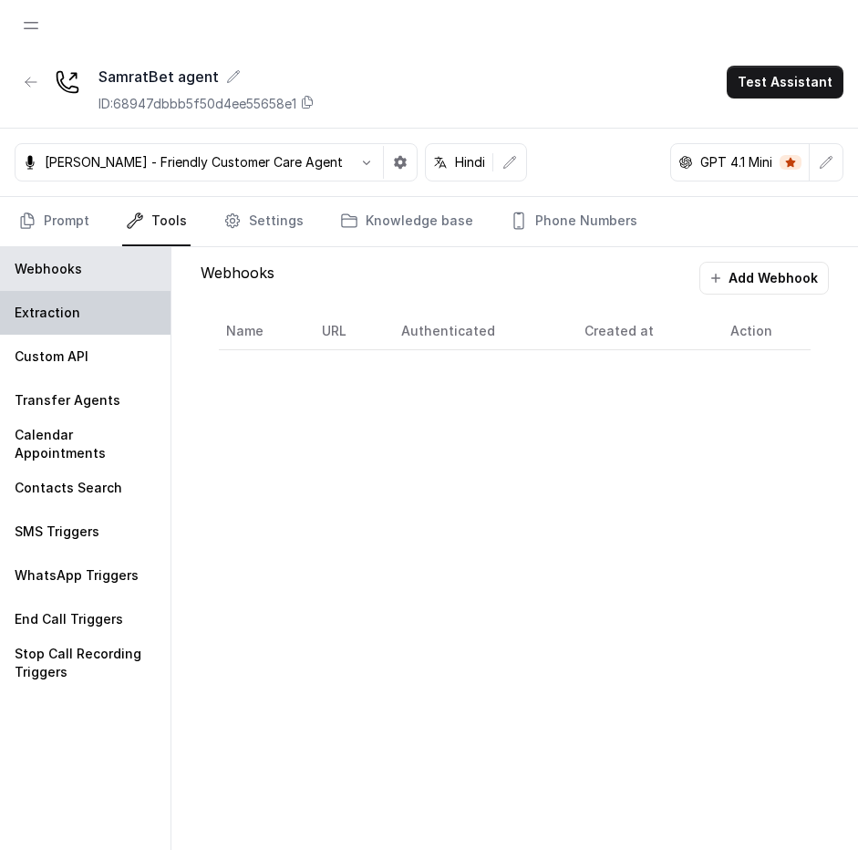
click at [72, 313] on p "Extraction" at bounding box center [48, 313] width 66 height 18
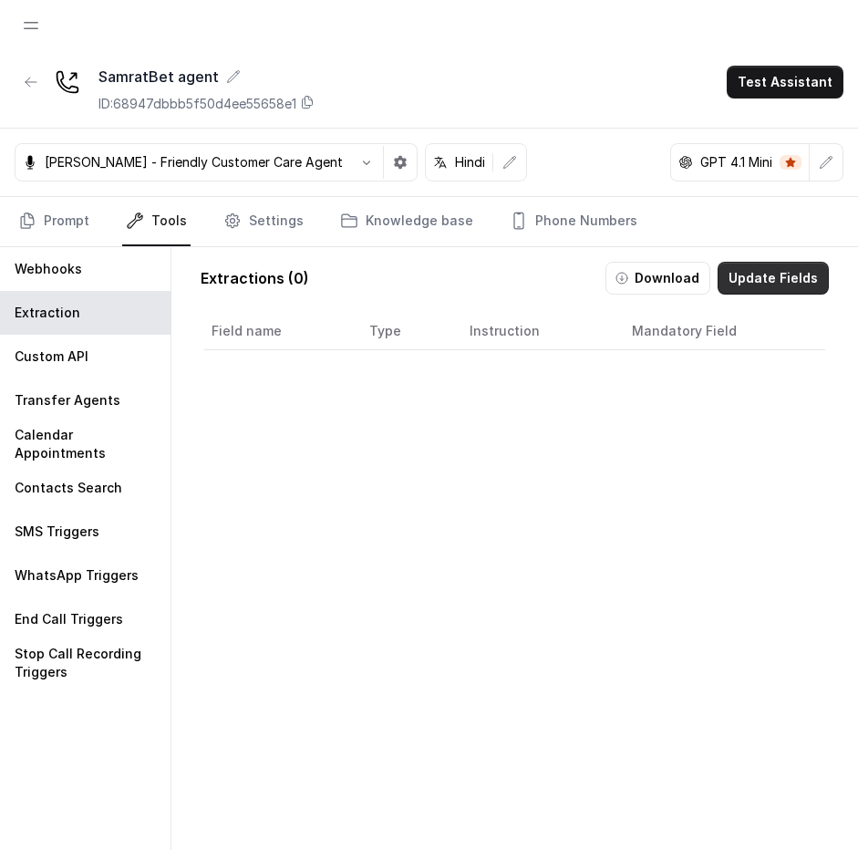
click at [750, 275] on button "Update Fields" at bounding box center [773, 278] width 111 height 33
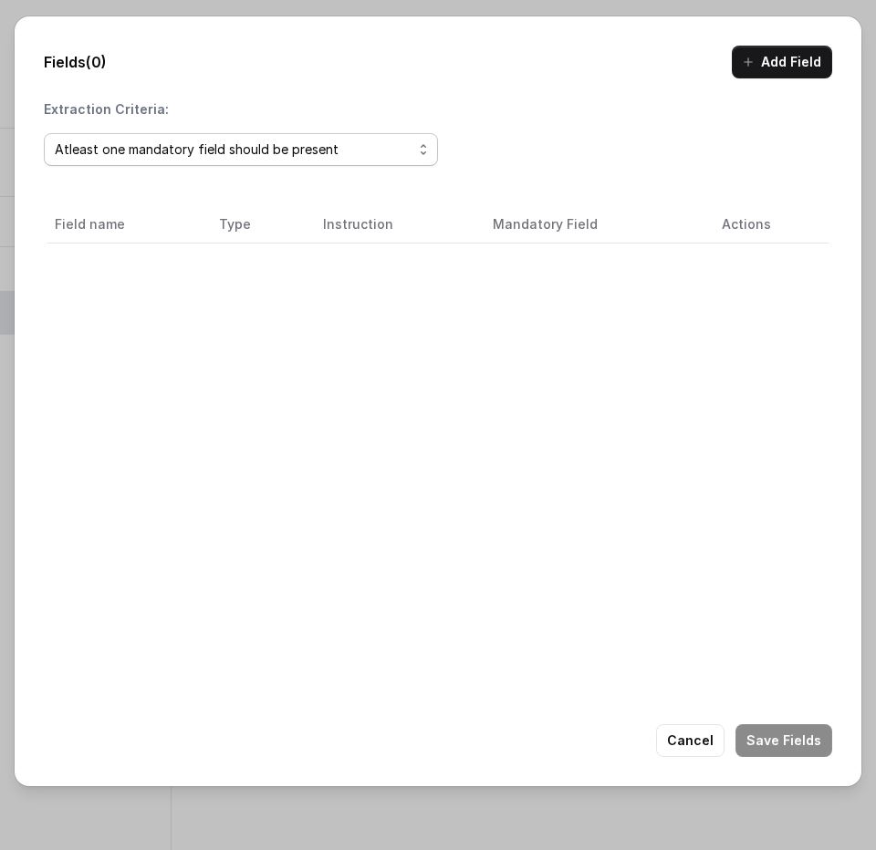
click at [234, 162] on span "Atleast one mandatory field should be present" at bounding box center [241, 149] width 394 height 33
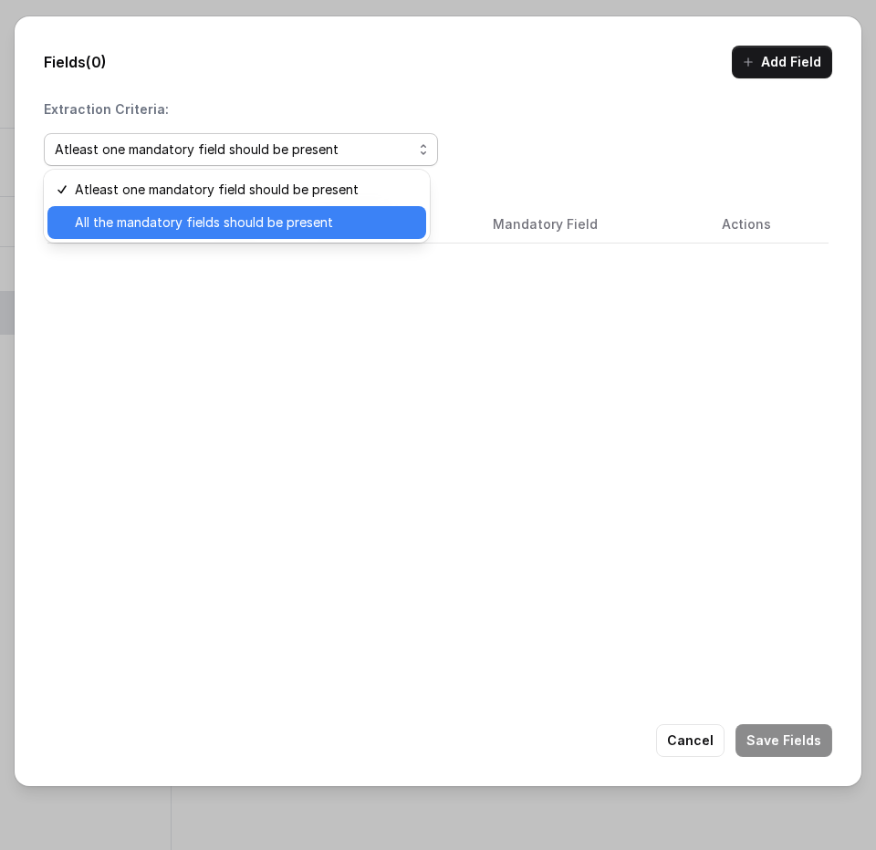
click at [235, 228] on span "All the mandatory fields should be present" at bounding box center [245, 223] width 340 height 22
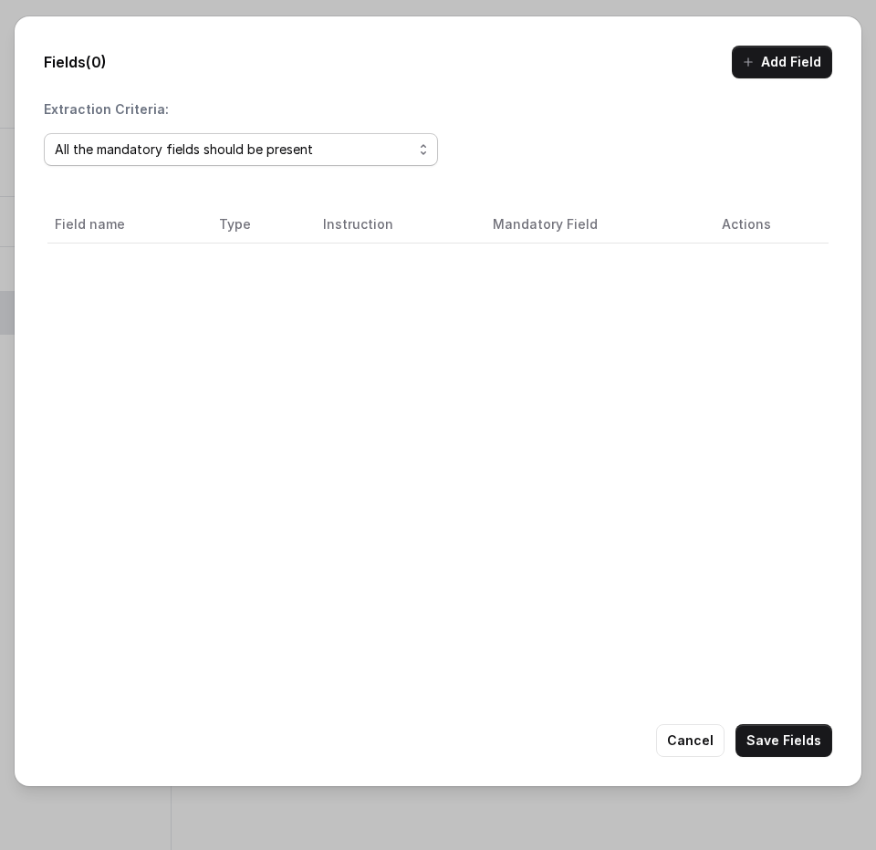
click at [127, 163] on span "All the mandatory fields should be present" at bounding box center [241, 149] width 394 height 33
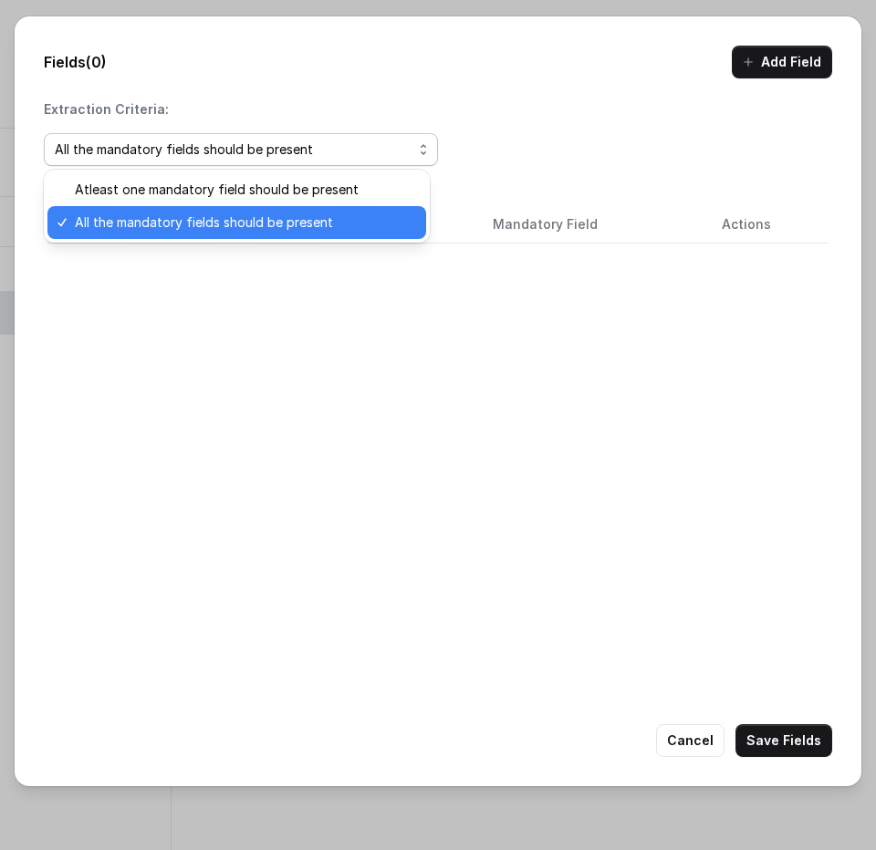
click at [156, 217] on span "All the mandatory fields should be present" at bounding box center [245, 223] width 340 height 22
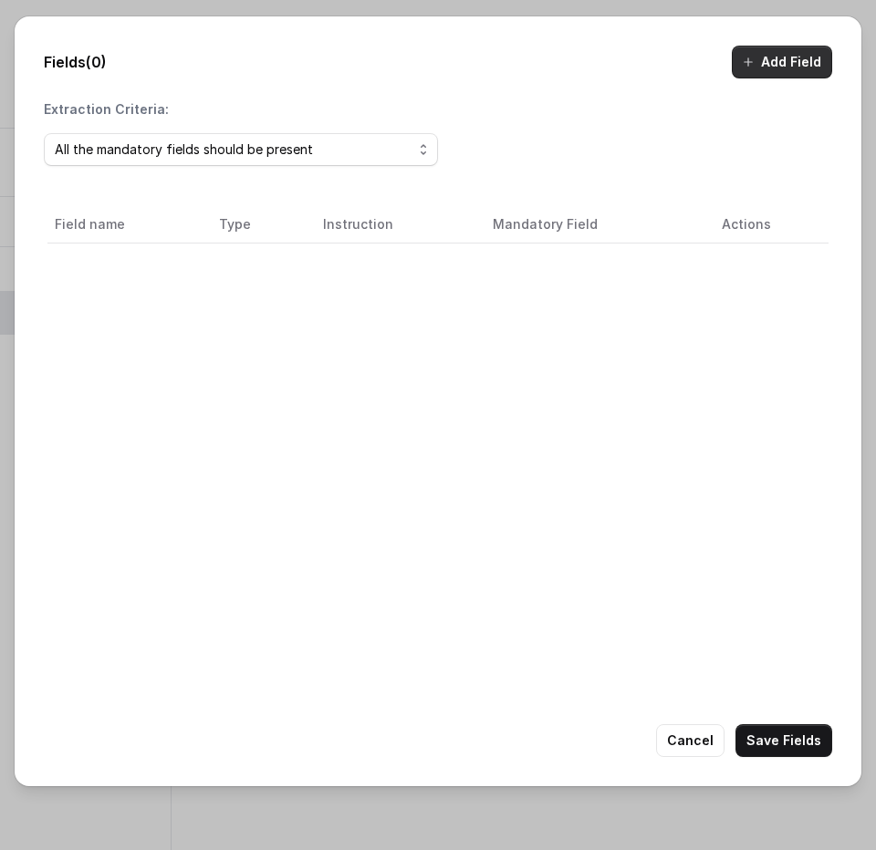
click at [787, 60] on button "Add Field" at bounding box center [782, 62] width 100 height 33
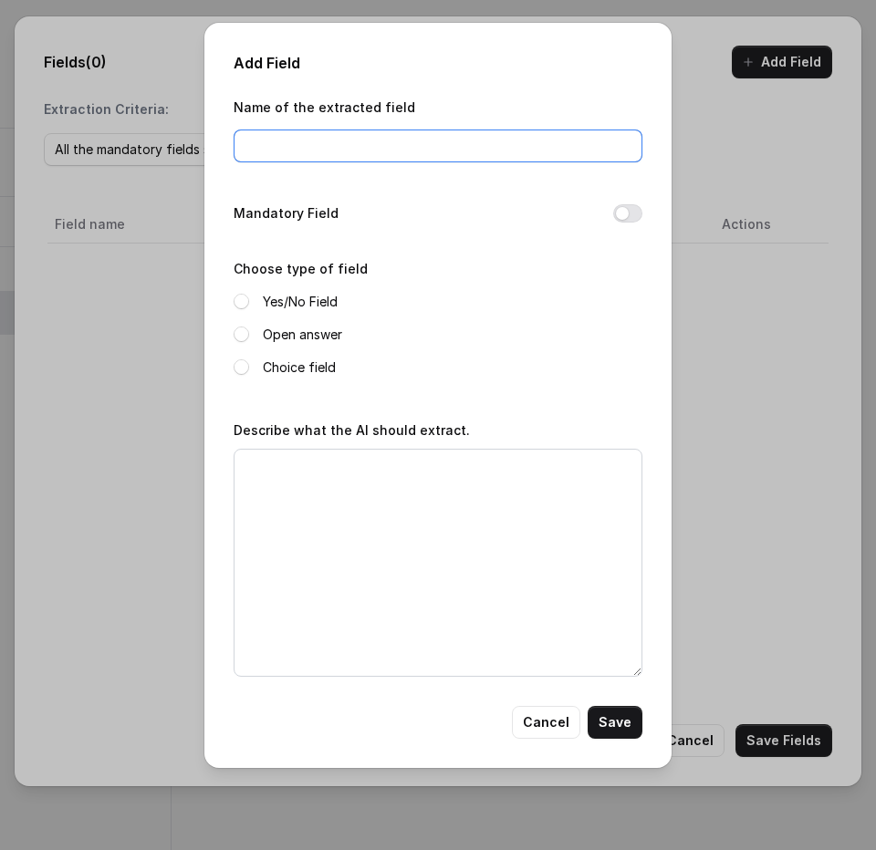
click at [361, 150] on input "Name of the extracted field" at bounding box center [438, 146] width 409 height 33
type input "Polarity"
click at [274, 369] on label "Choice field" at bounding box center [299, 368] width 73 height 22
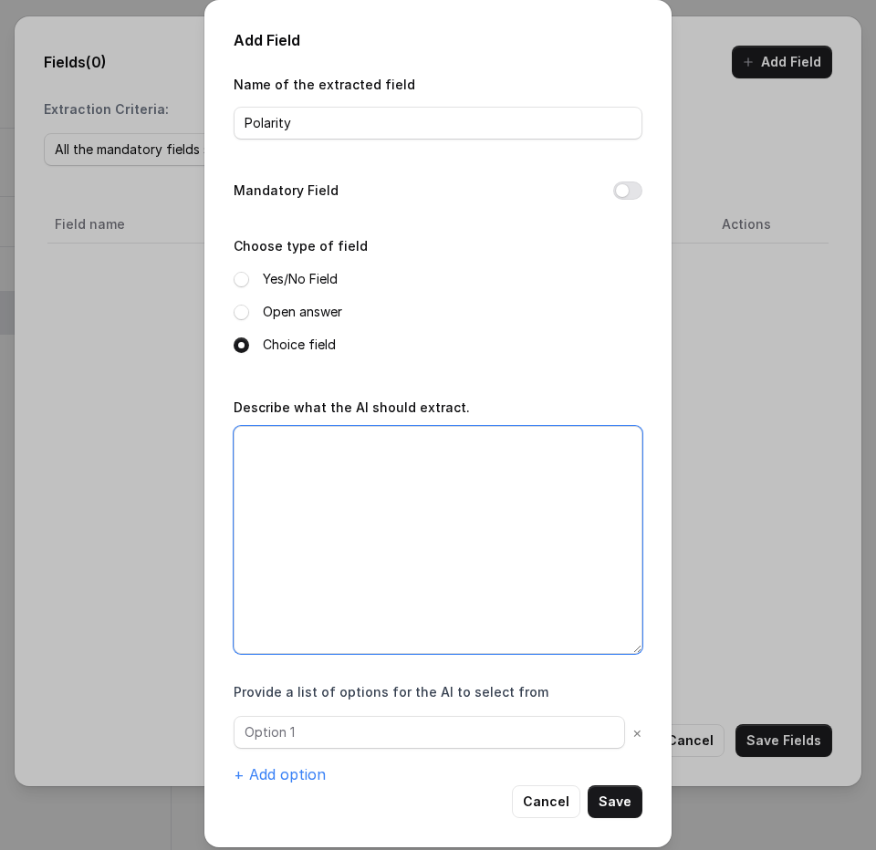
click at [285, 462] on textarea "Describe what the AI should extract." at bounding box center [438, 540] width 409 height 228
paste textarea "0-If caller is unanswered 1 –respond rudely or in a hostile manner. 2 –clearly …"
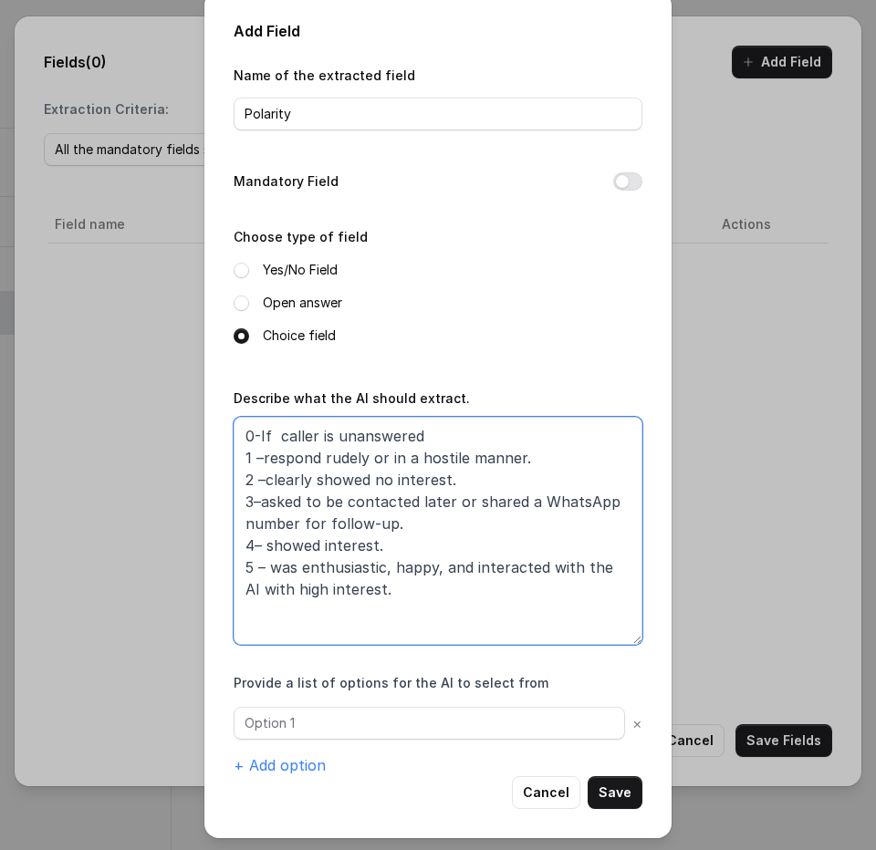
scroll to position [12, 0]
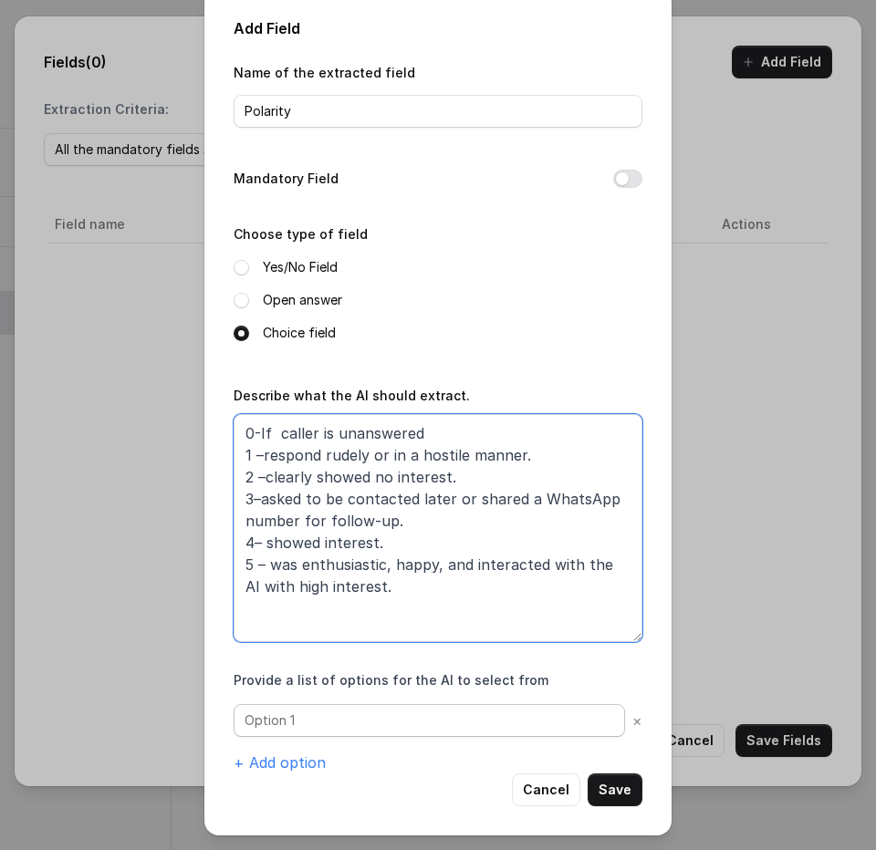
type textarea "0-If caller is unanswered 1 –respond rudely or in a hostile manner. 2 –clearly …"
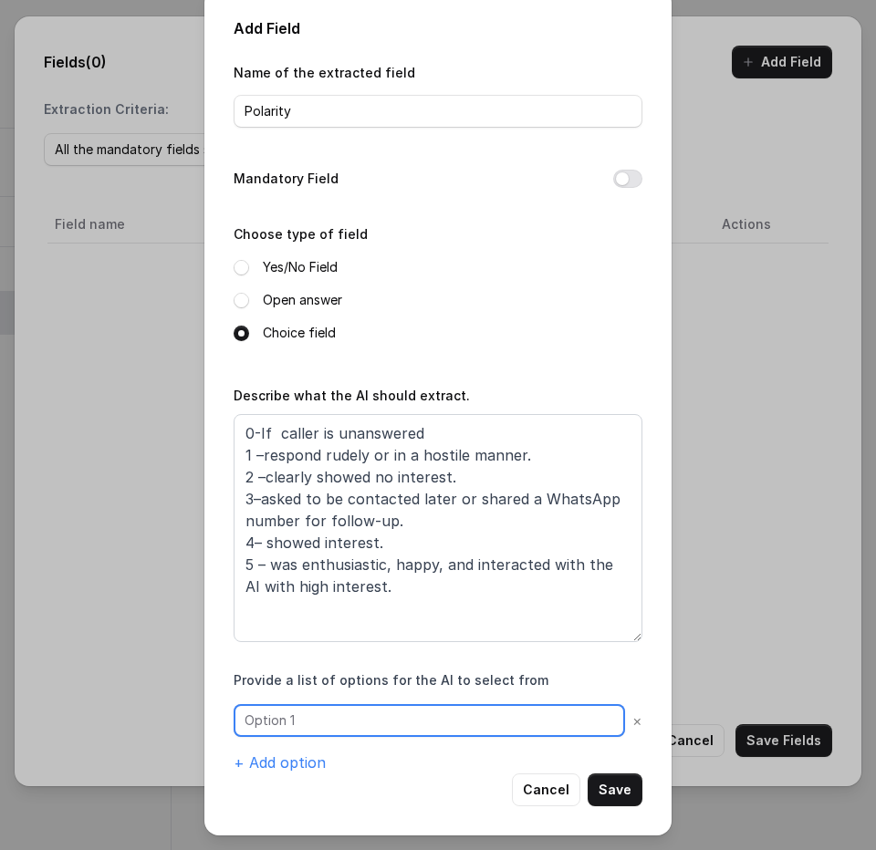
click at [471, 727] on input "text" at bounding box center [429, 720] width 391 height 33
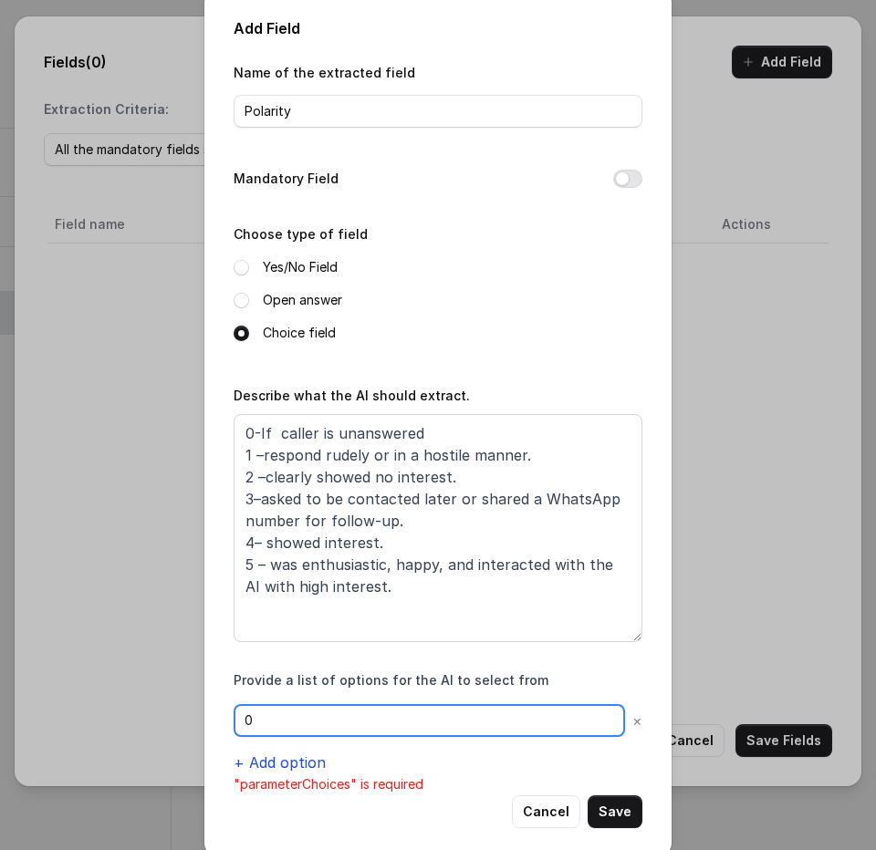
type input "0"
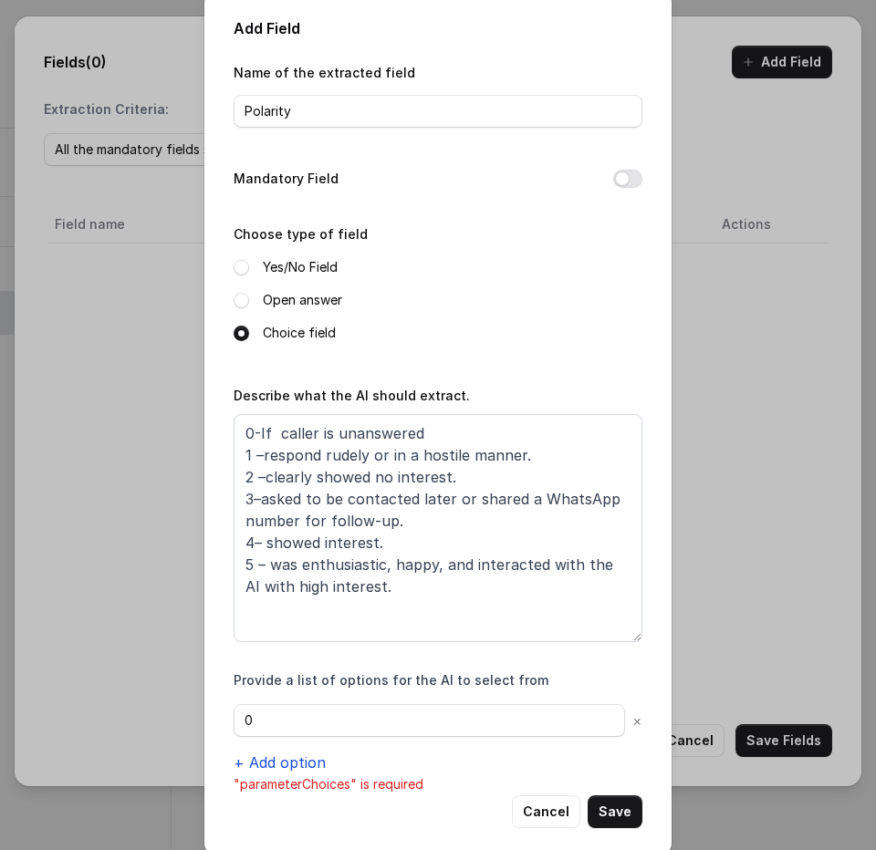
click at [257, 761] on button "+ Add option" at bounding box center [280, 763] width 92 height 22
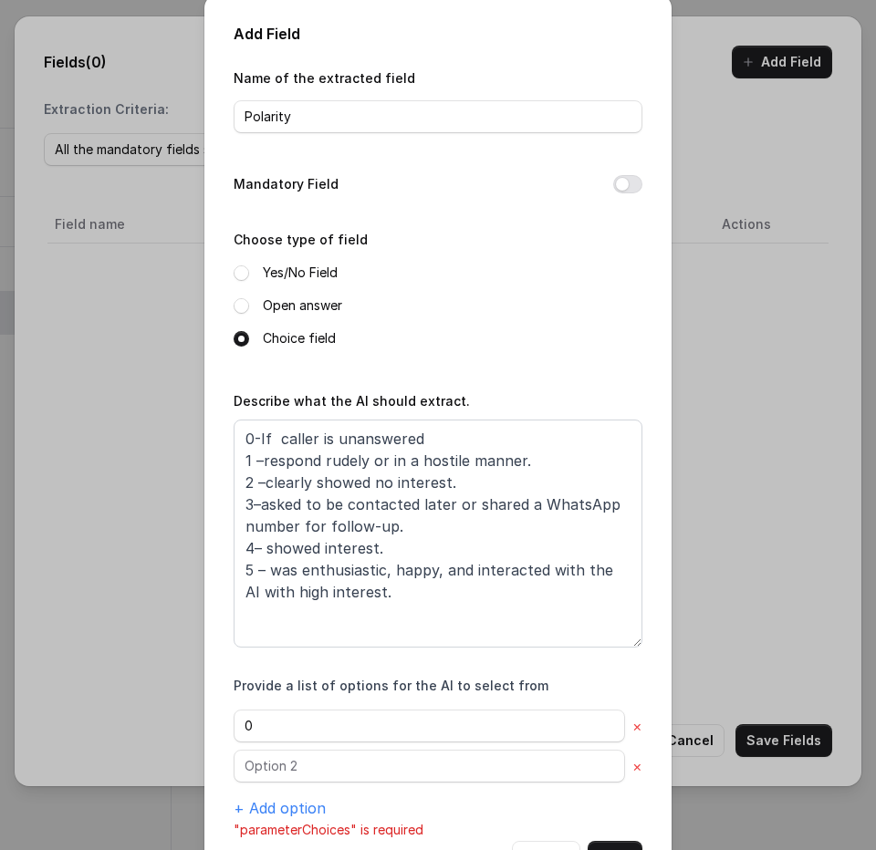
scroll to position [7, 0]
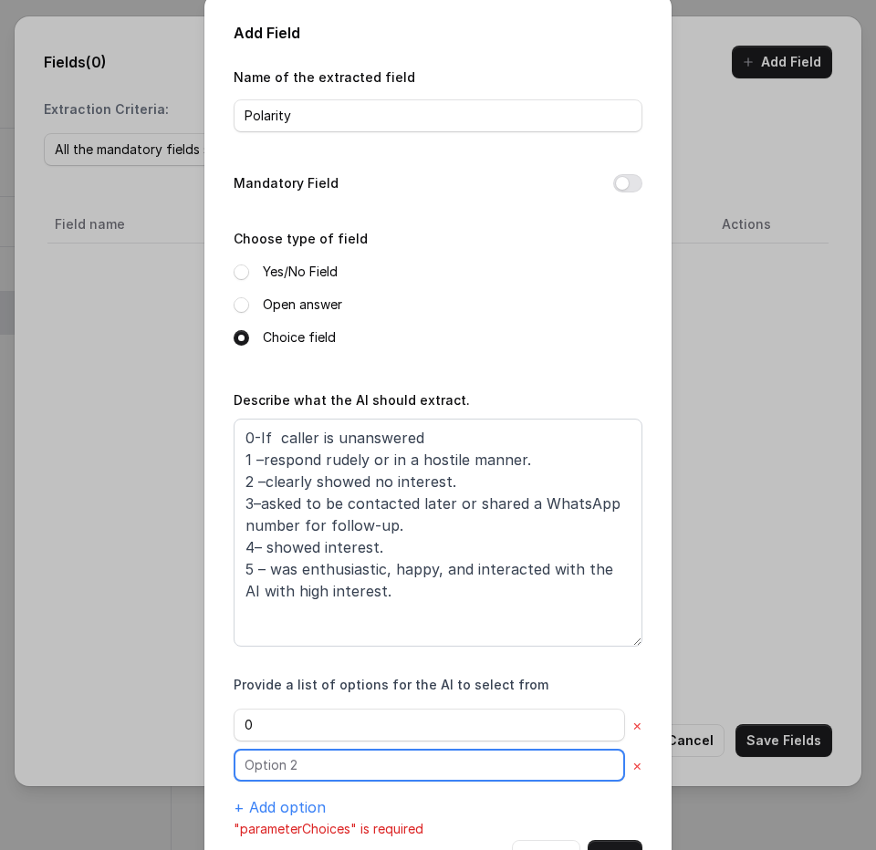
click at [274, 742] on input "text" at bounding box center [429, 725] width 391 height 33
type input "1"
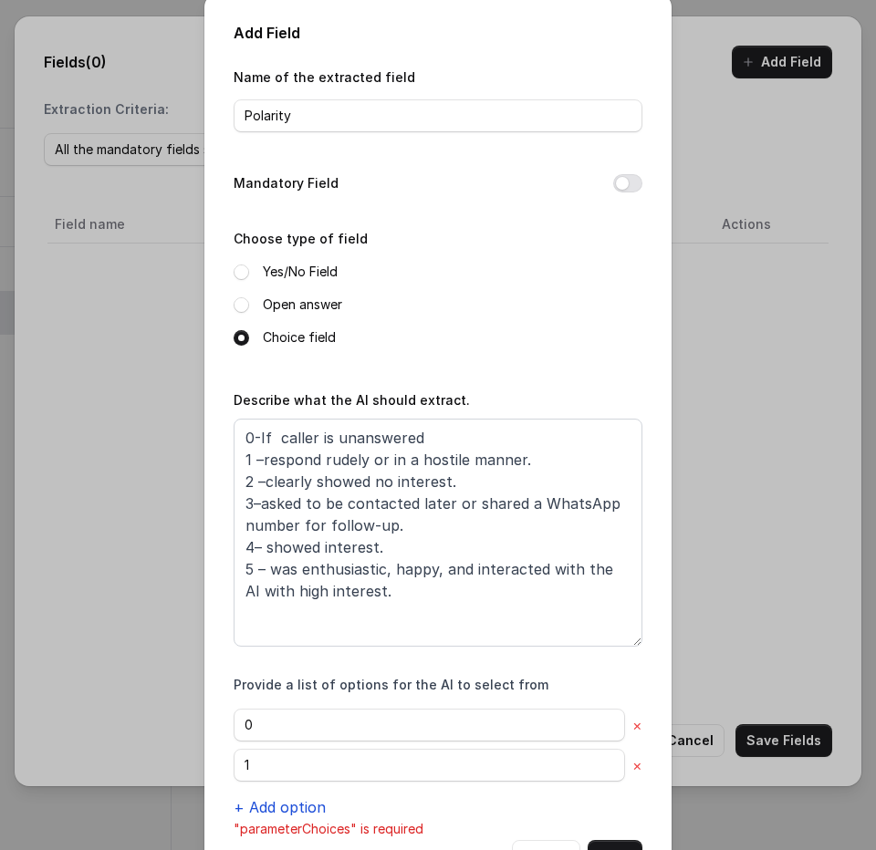
click at [288, 799] on button "+ Add option" at bounding box center [280, 807] width 92 height 22
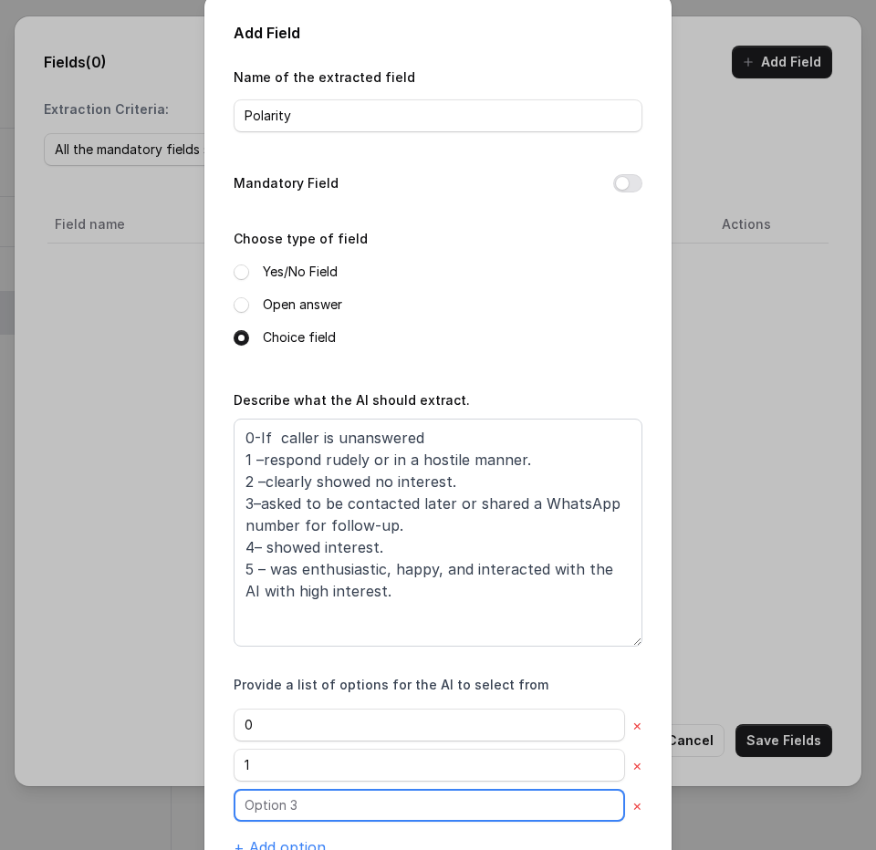
click at [288, 742] on input "text" at bounding box center [429, 725] width 391 height 33
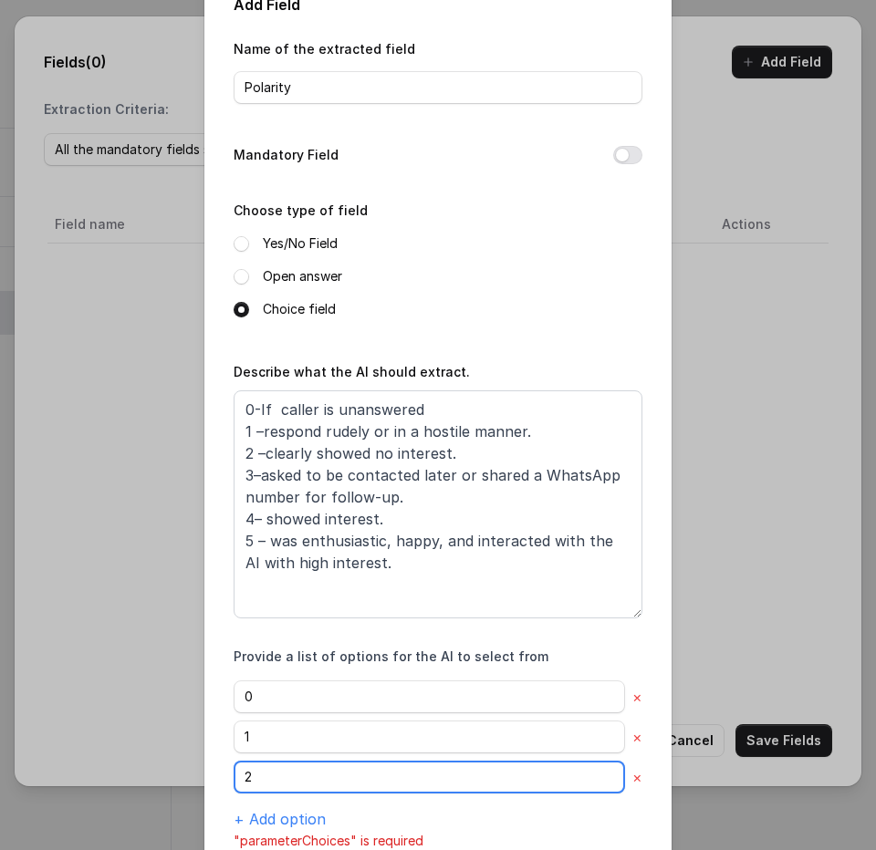
scroll to position [0, 0]
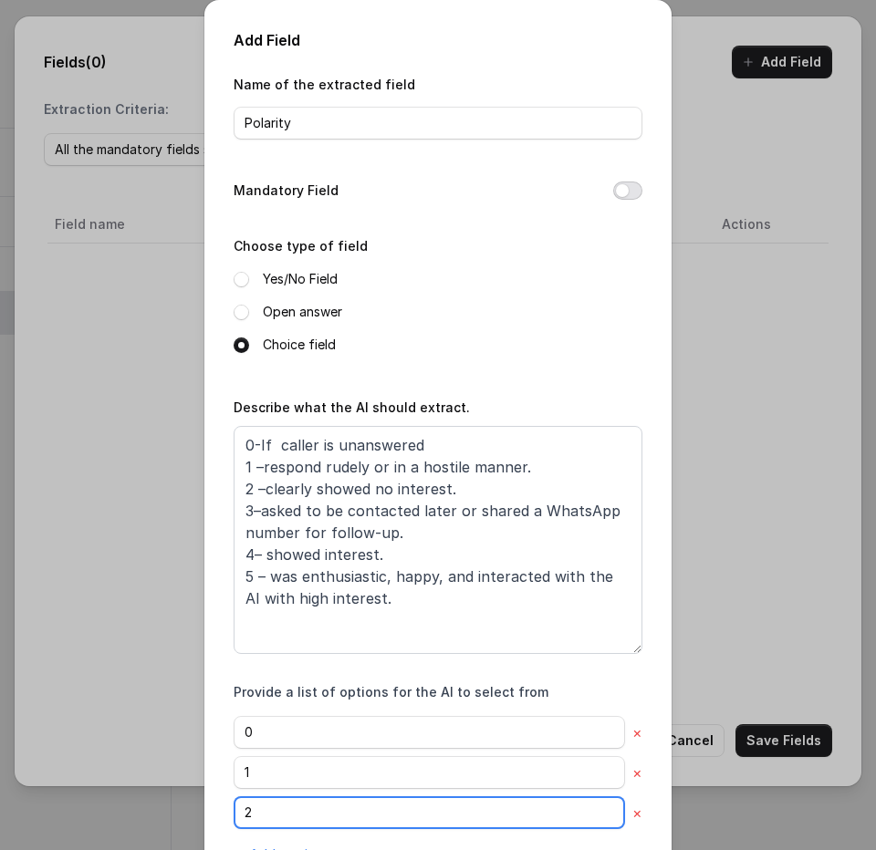
type input "2"
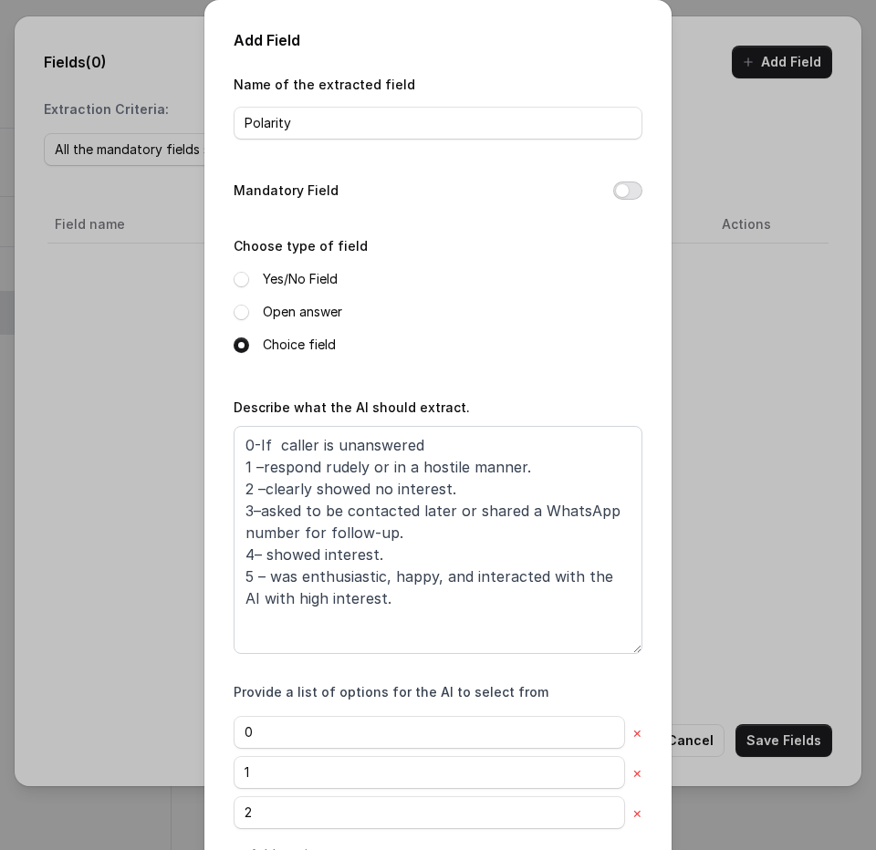
click at [613, 193] on button "Mandatory Field" at bounding box center [627, 191] width 29 height 18
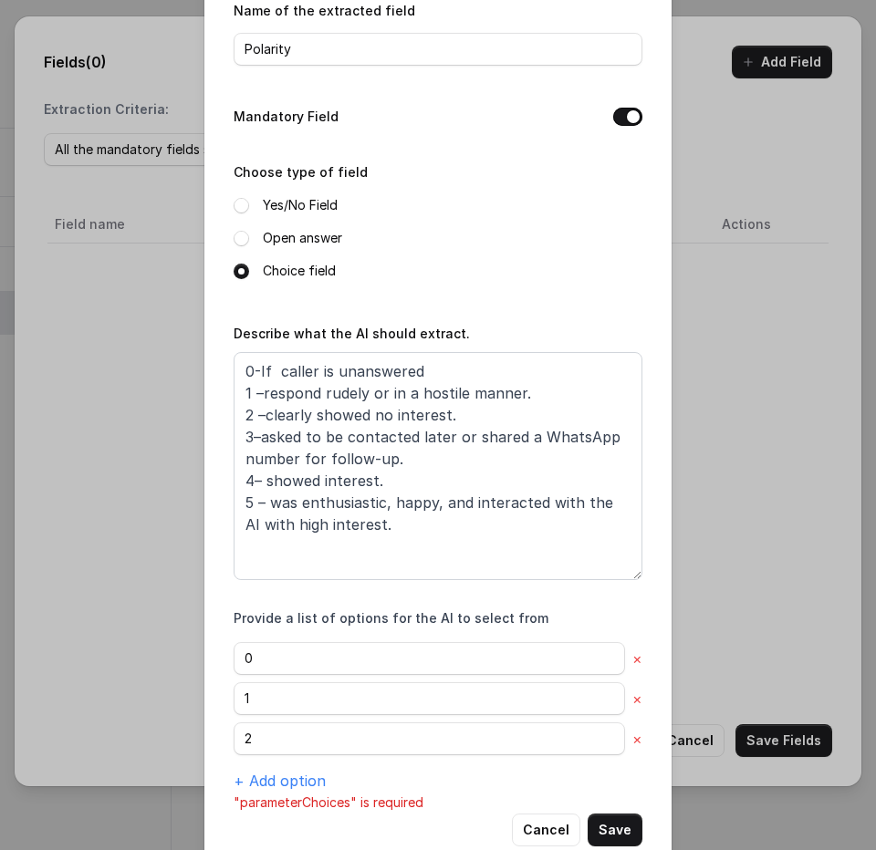
scroll to position [114, 0]
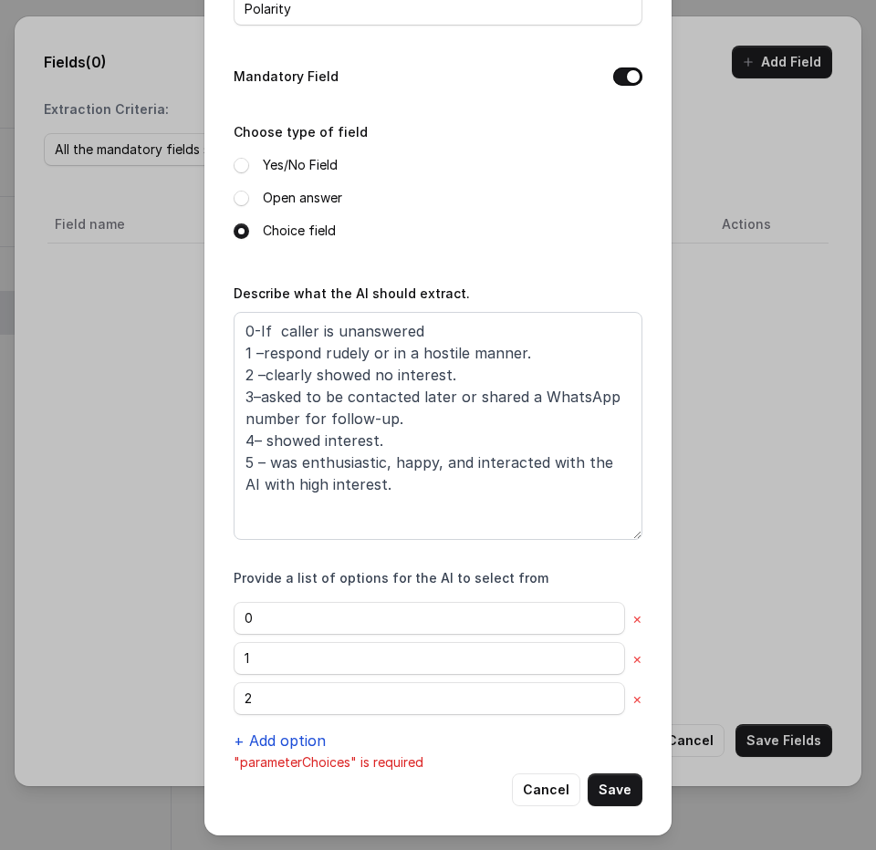
click at [296, 743] on button "+ Add option" at bounding box center [280, 741] width 92 height 22
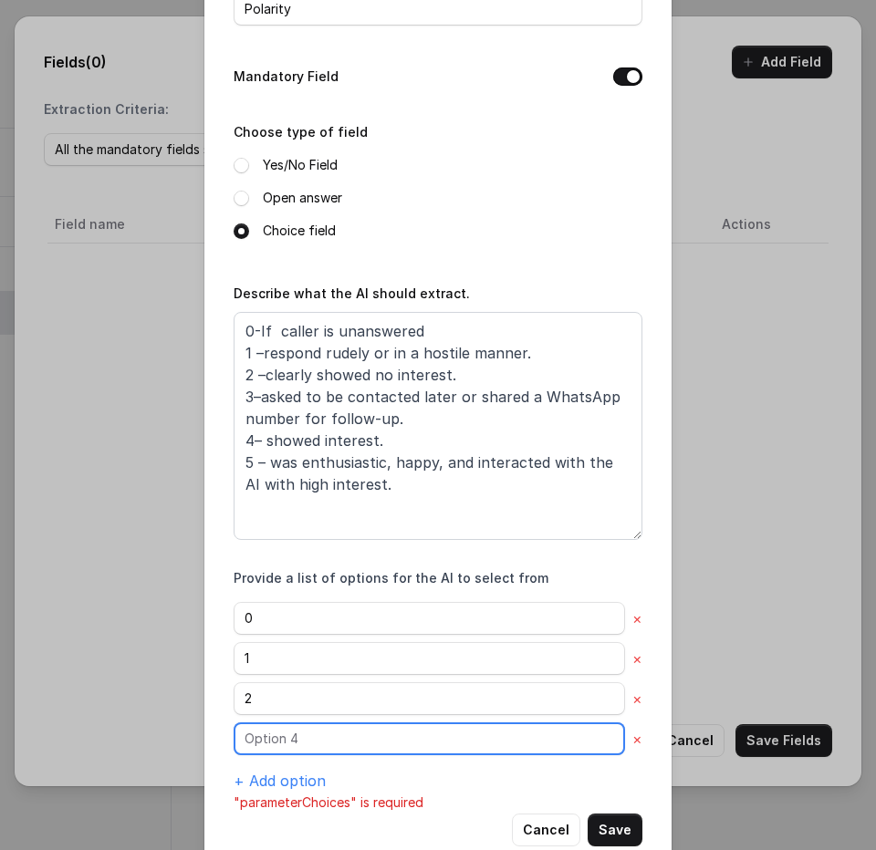
click at [279, 635] on input "text" at bounding box center [429, 618] width 391 height 33
type input "4"
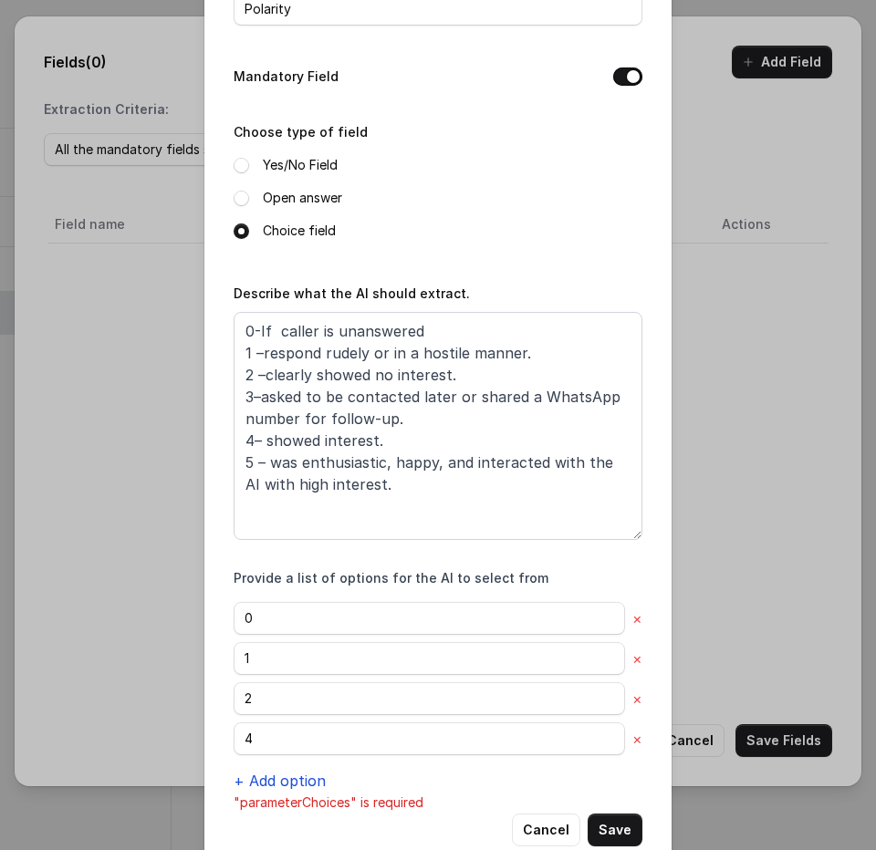
click at [286, 784] on button "+ Add option" at bounding box center [280, 781] width 92 height 22
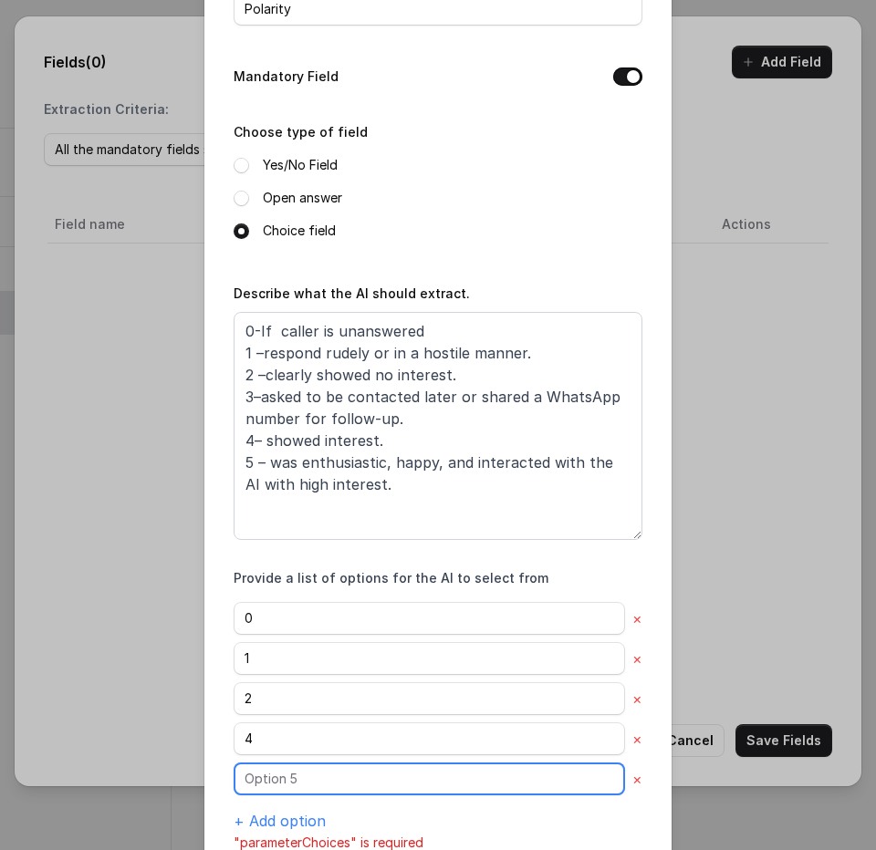
click at [292, 635] on input "text" at bounding box center [429, 618] width 391 height 33
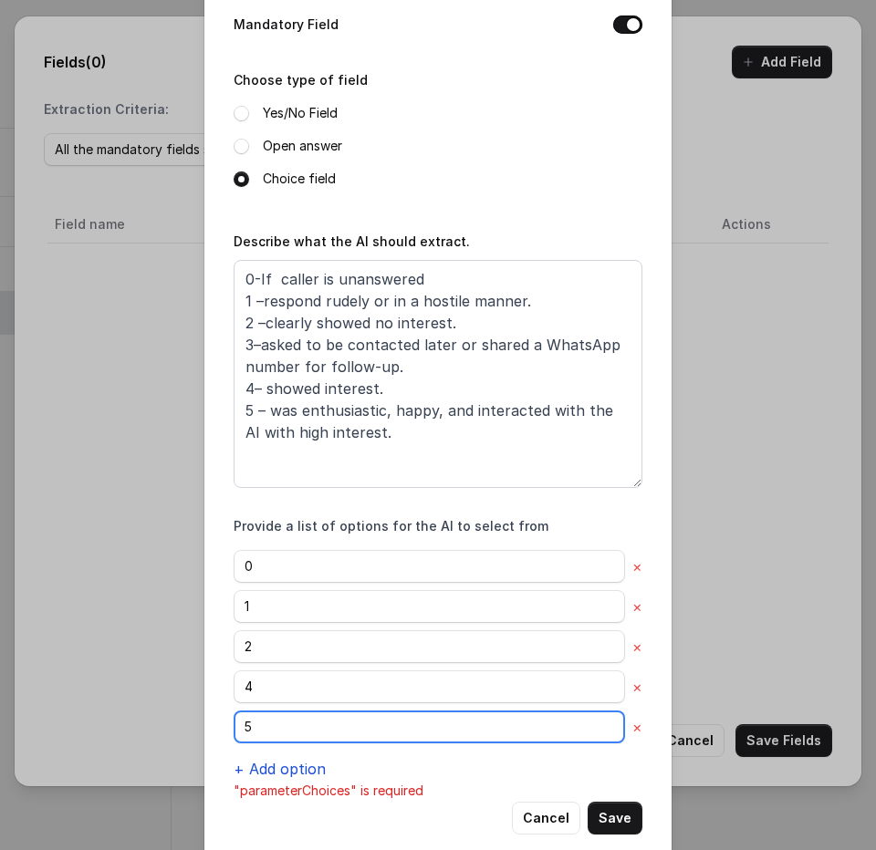
scroll to position [194, 0]
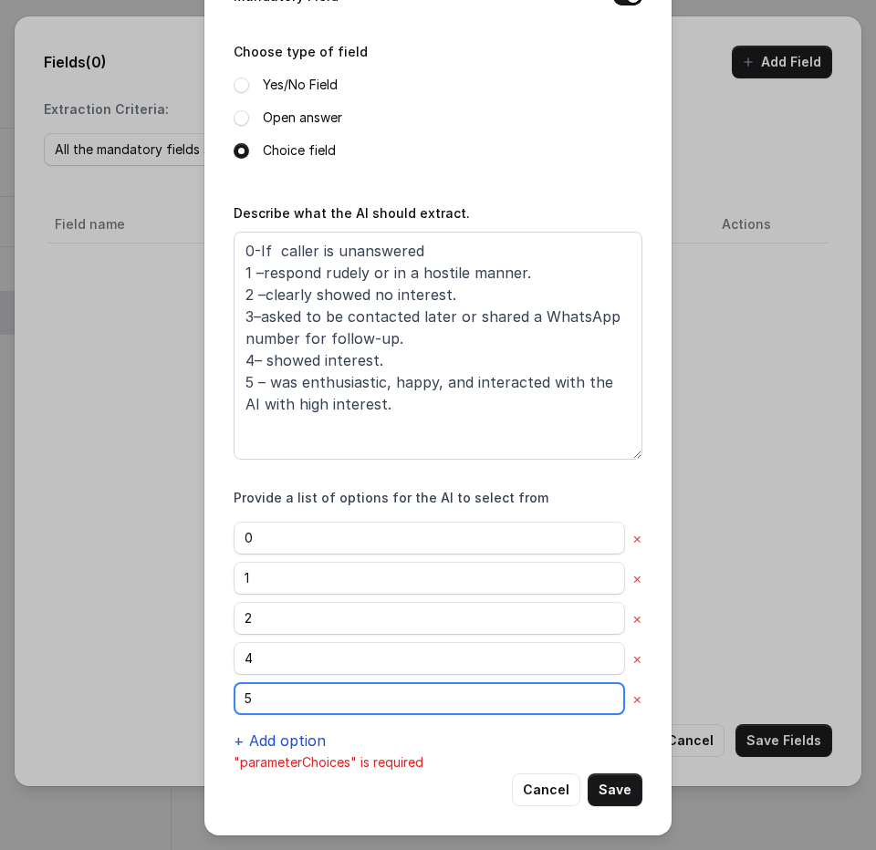
type input "5"
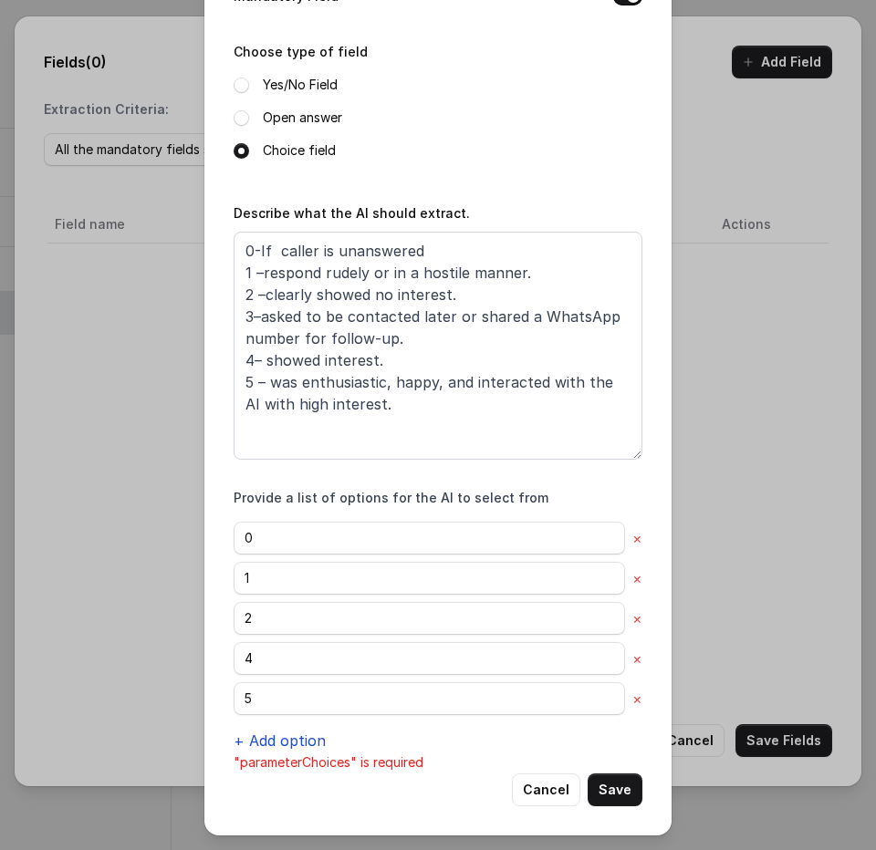
click at [299, 738] on button "+ Add option" at bounding box center [280, 741] width 92 height 22
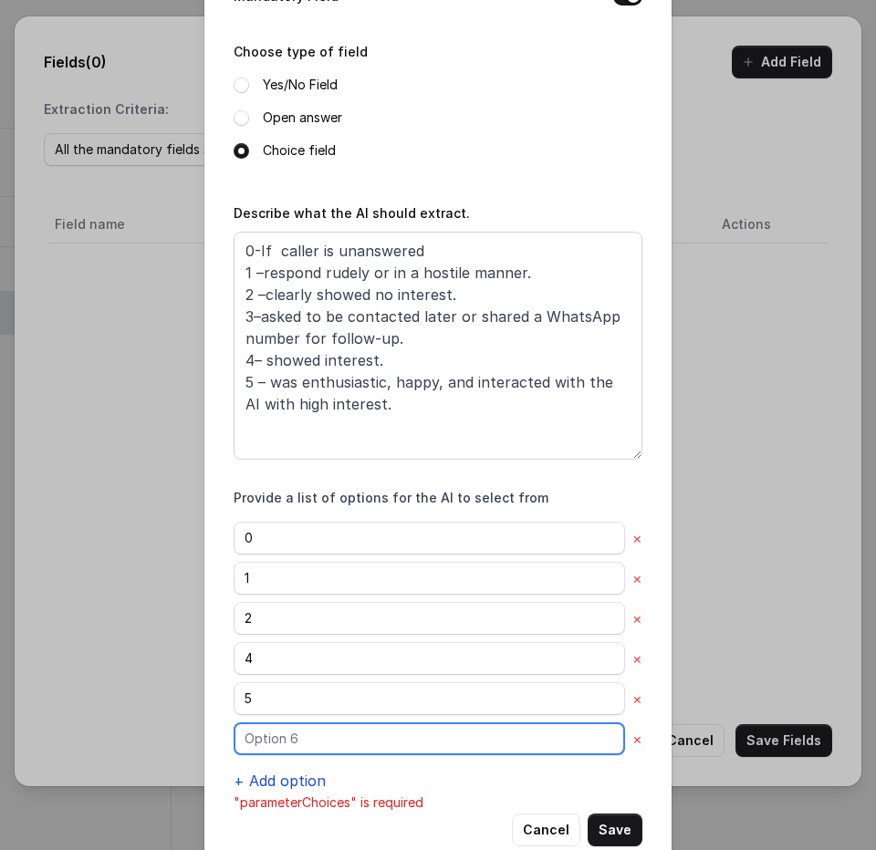
click at [291, 555] on input "text" at bounding box center [429, 538] width 391 height 33
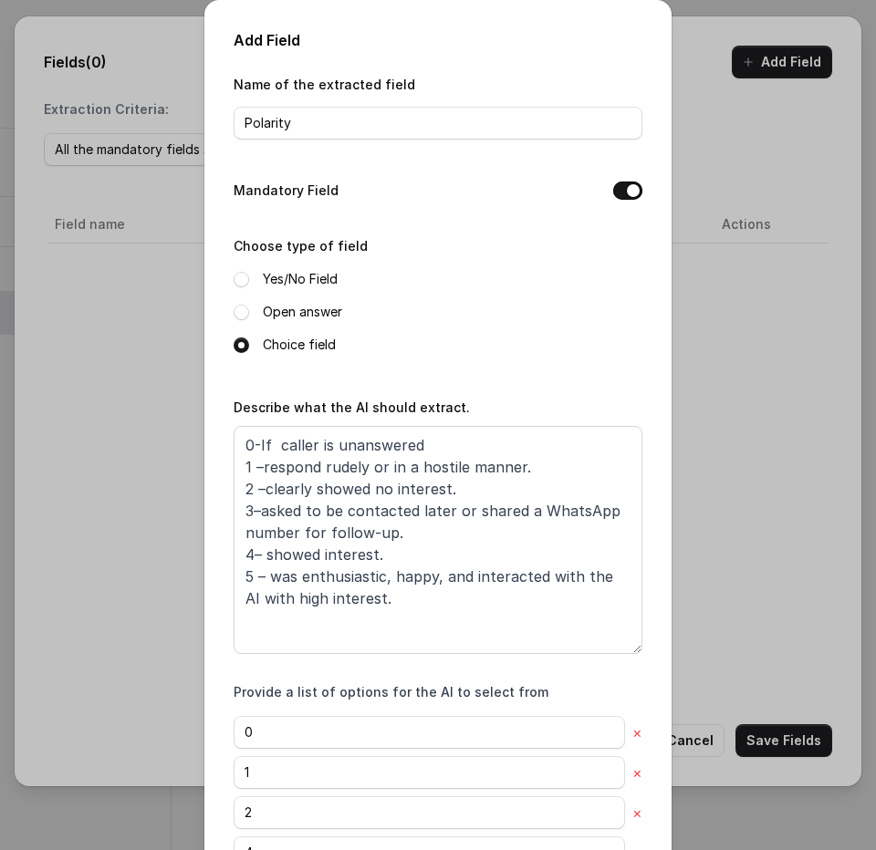
scroll to position [234, 0]
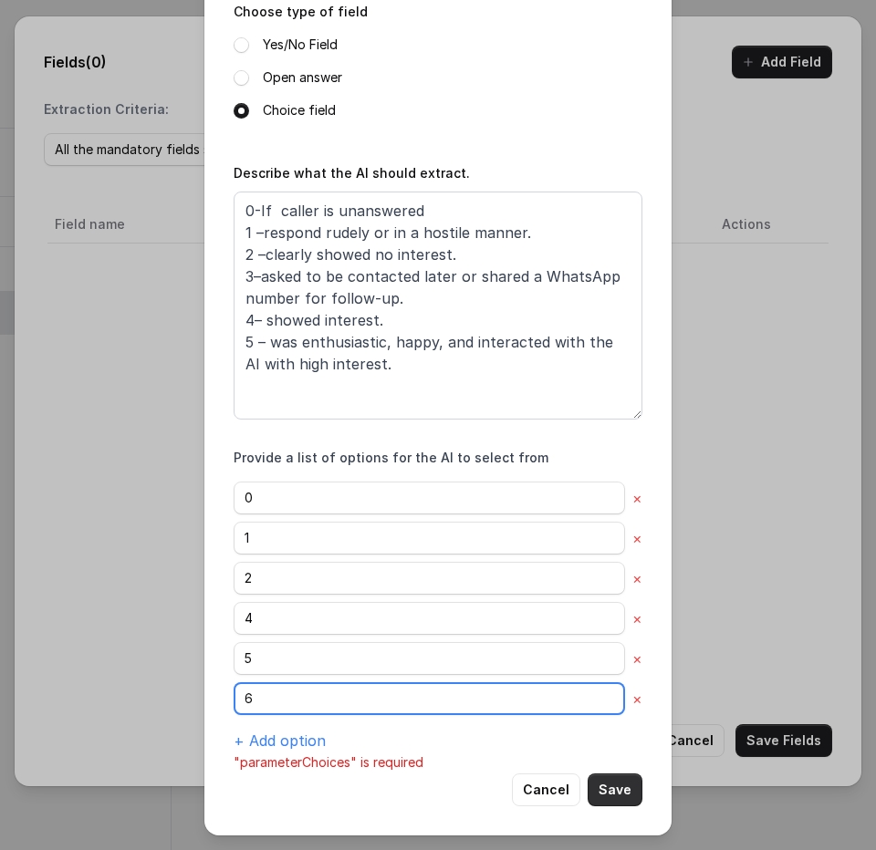
type input "6"
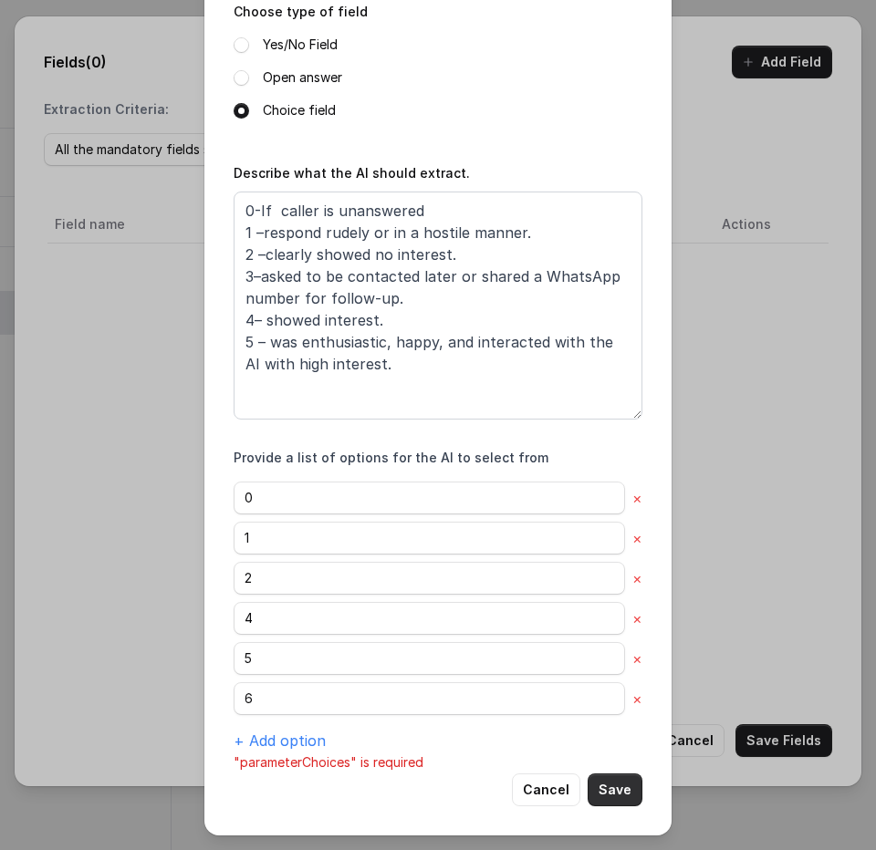
click at [617, 781] on button "Save" at bounding box center [614, 790] width 55 height 33
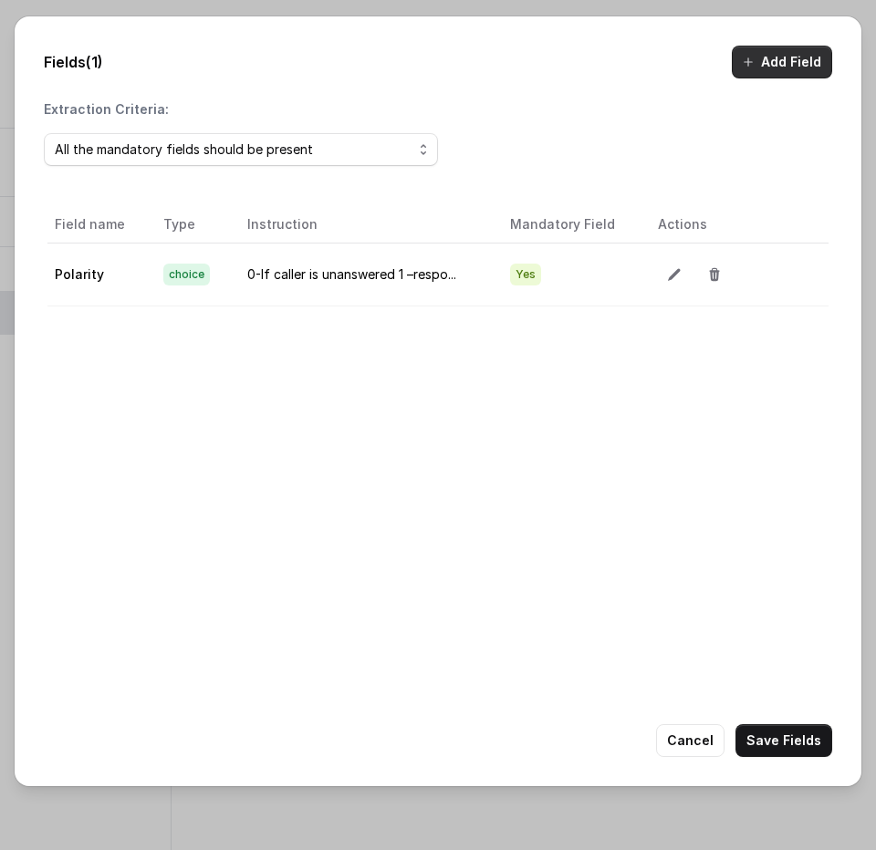
click at [789, 72] on button "Add Field" at bounding box center [782, 62] width 100 height 33
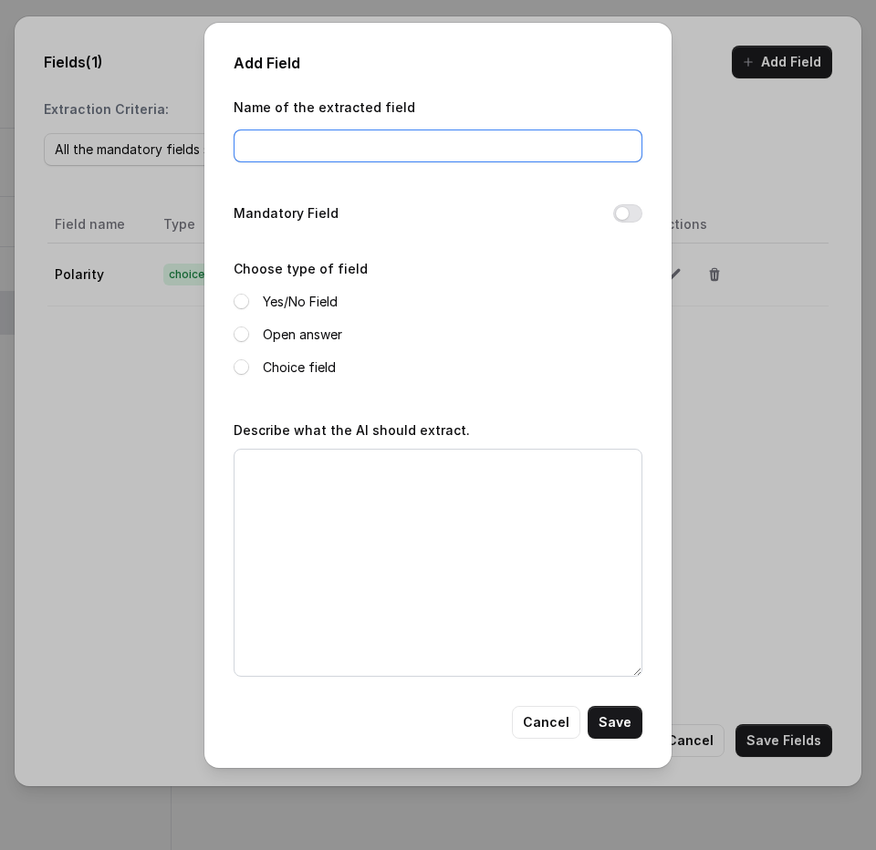
click at [391, 150] on input "Name of the extracted field" at bounding box center [438, 146] width 409 height 33
type input "Whatsapp Number"
click at [261, 328] on div "Open answer" at bounding box center [438, 335] width 409 height 22
click at [242, 330] on span at bounding box center [242, 335] width 16 height 16
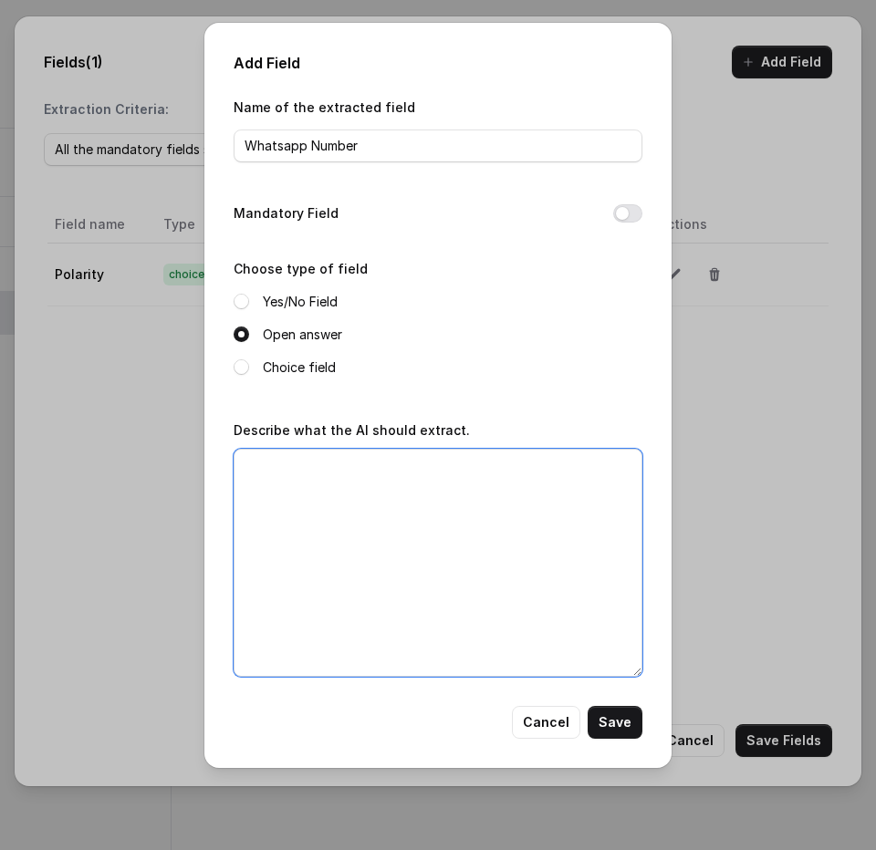
click at [287, 485] on textarea "Describe what the AI should extract." at bounding box center [438, 563] width 409 height 228
paste textarea "If the caller provides a WhatsApp number, use the Number parameter to capture i…"
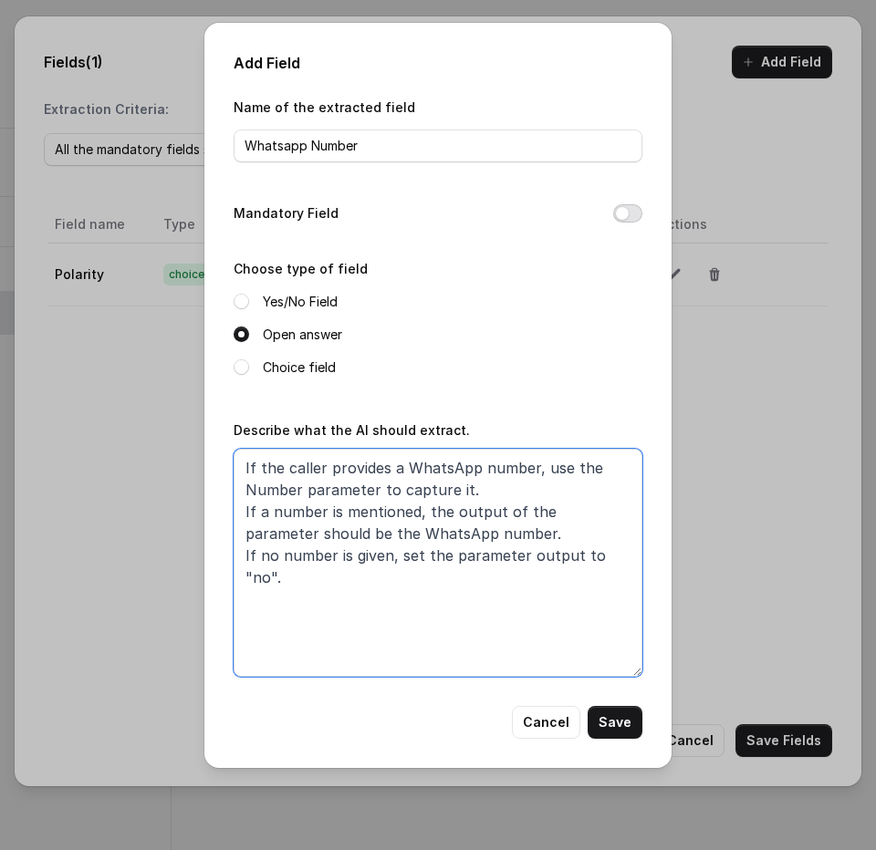
type textarea "If the caller provides a WhatsApp number, use the Number parameter to capture i…"
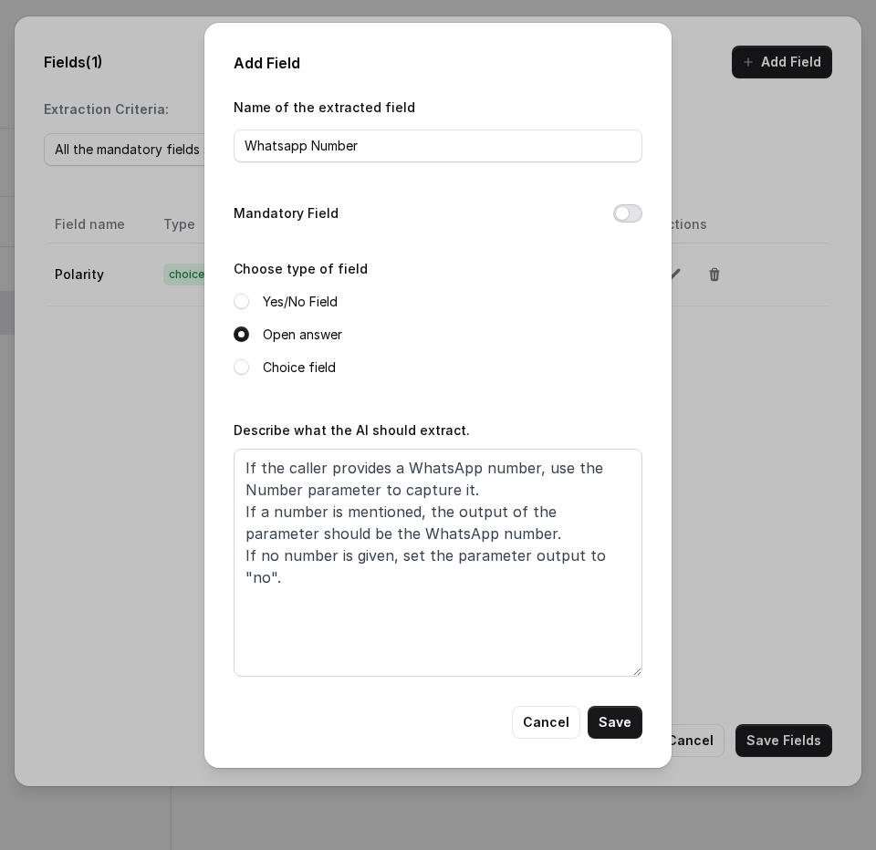
click at [630, 218] on button "Mandatory Field" at bounding box center [627, 213] width 29 height 18
click at [615, 724] on button "Save" at bounding box center [614, 722] width 55 height 33
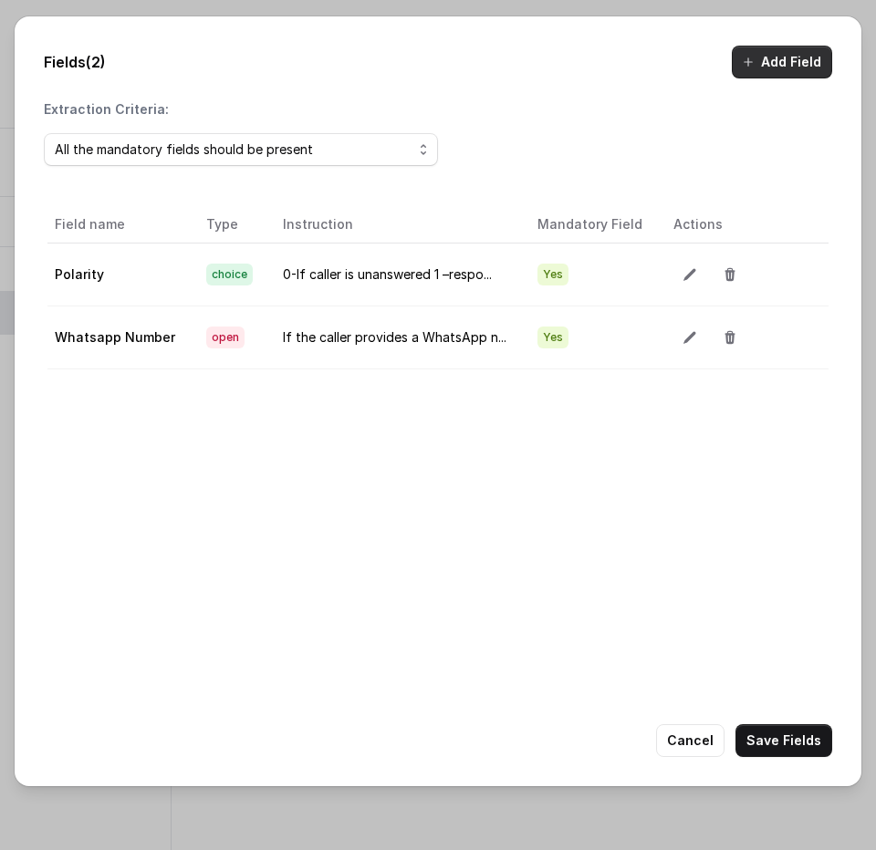
click at [775, 66] on button "Add Field" at bounding box center [782, 62] width 100 height 33
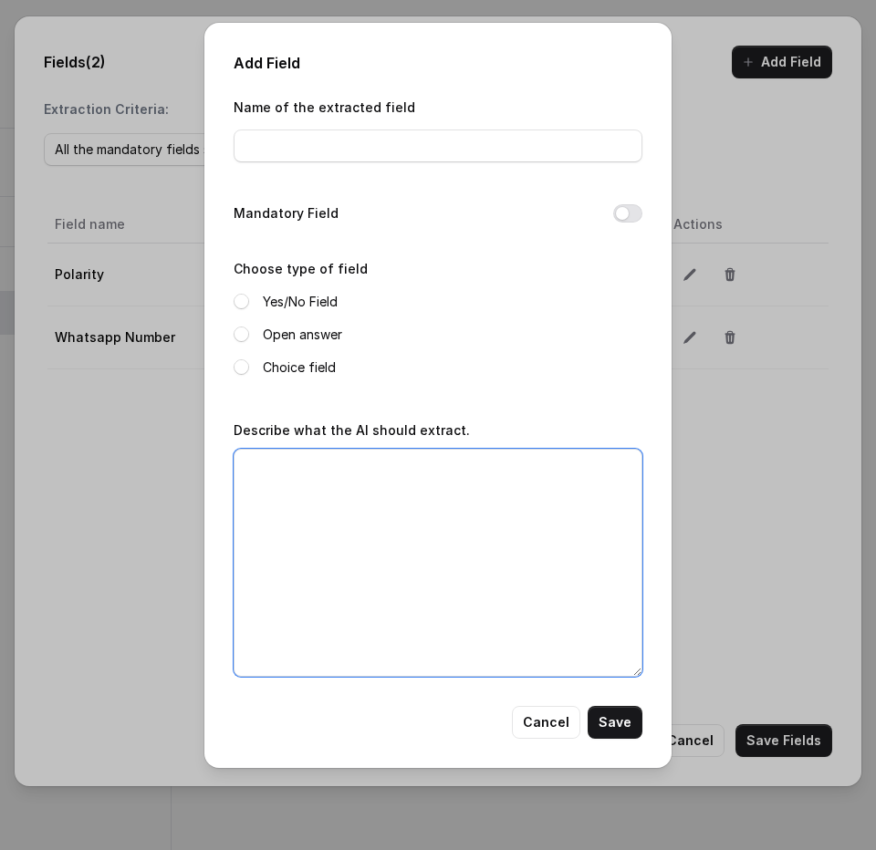
click at [324, 501] on textarea "Describe what the AI should extract." at bounding box center [438, 563] width 409 height 228
paste textarea "You need to provide the output for the Status parameter based on the following …"
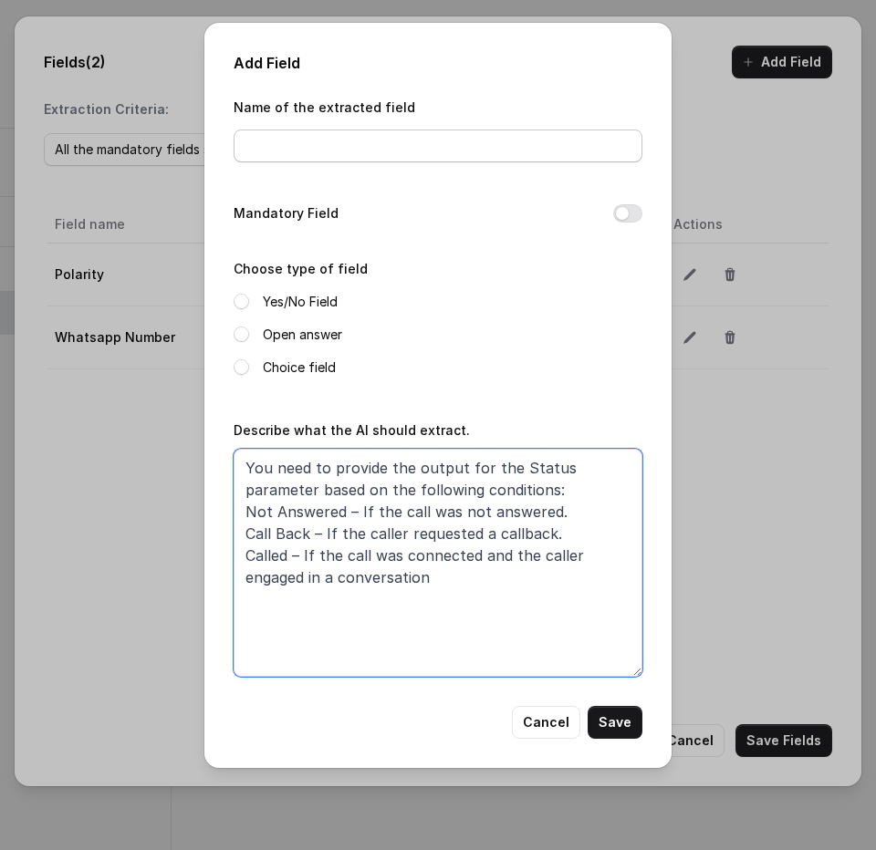
type textarea "You need to provide the output for the Status parameter based on the following …"
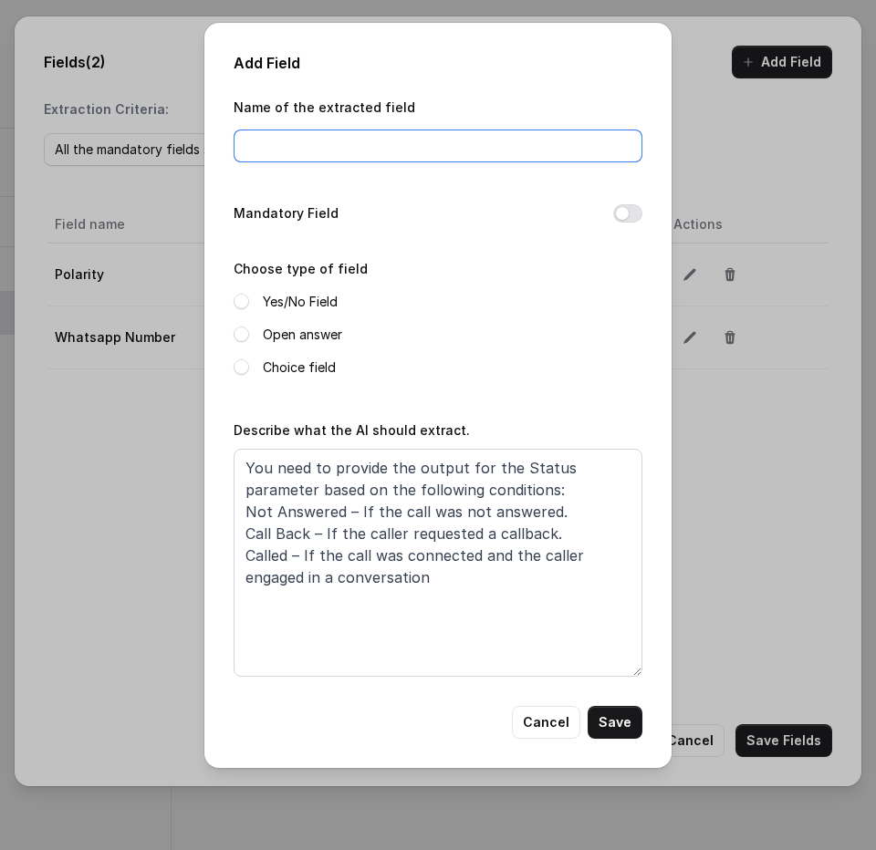
click at [339, 139] on input "Name of the extracted field" at bounding box center [438, 146] width 409 height 33
type input "Status"
click at [244, 374] on span at bounding box center [242, 367] width 16 height 16
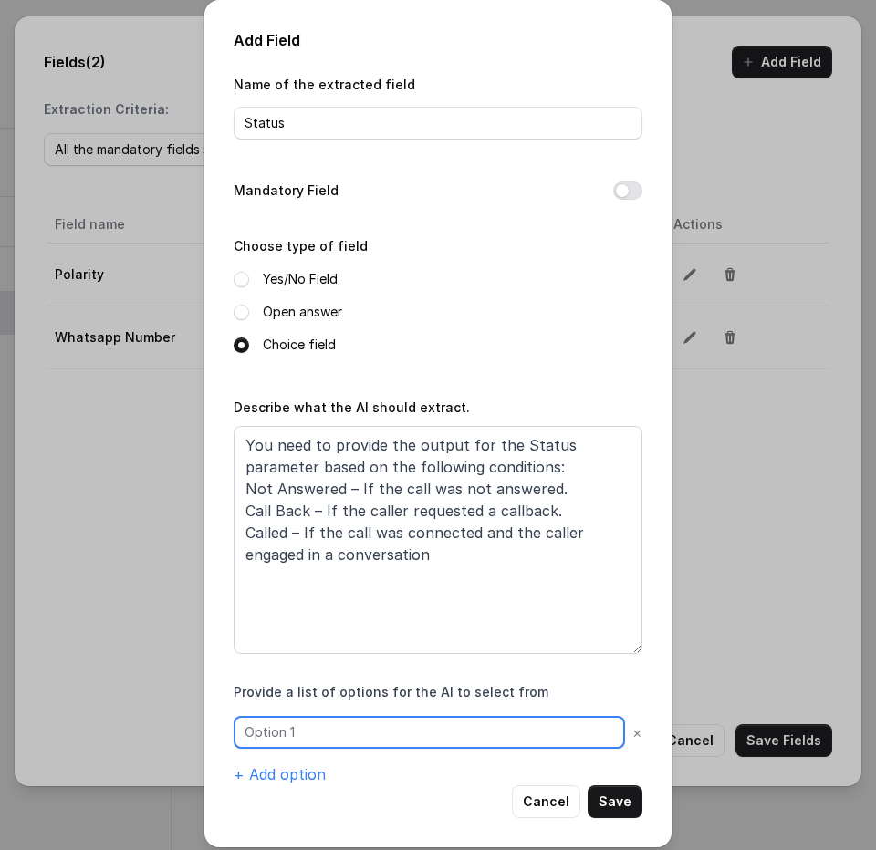
click at [529, 727] on input "text" at bounding box center [429, 732] width 391 height 33
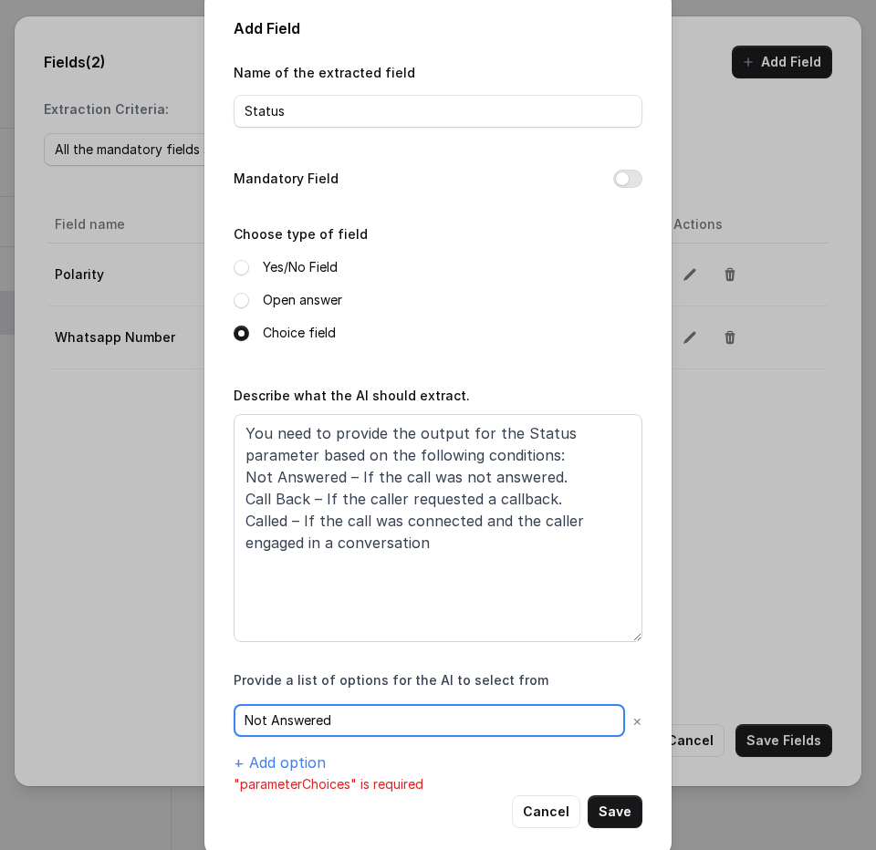
scroll to position [34, 0]
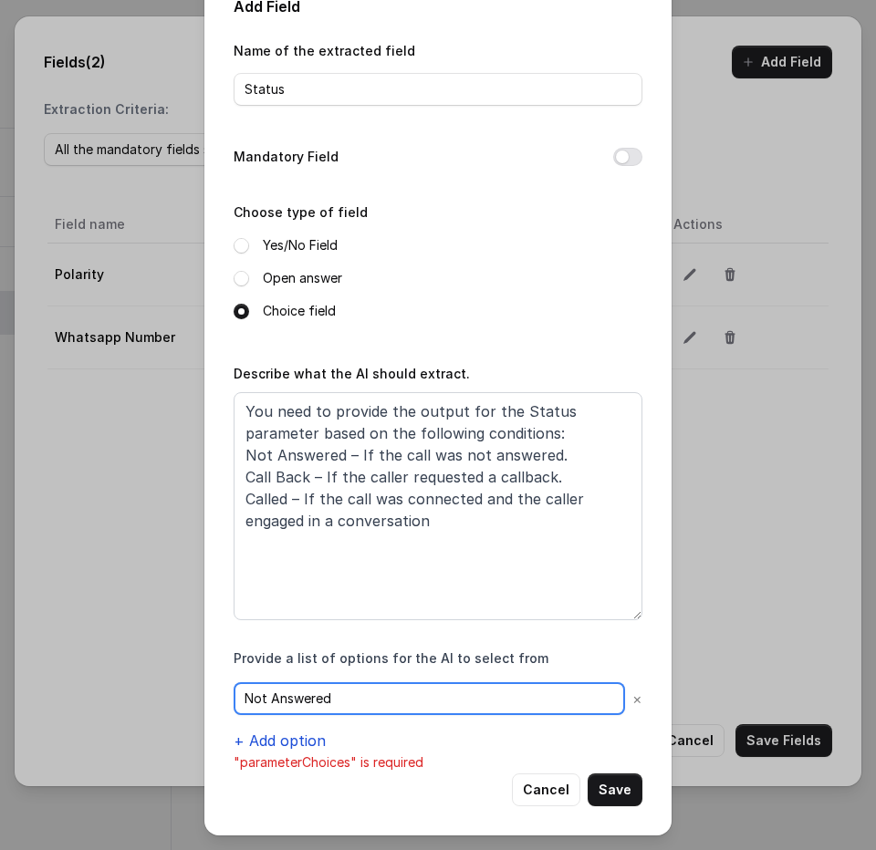
type input "Not Answered"
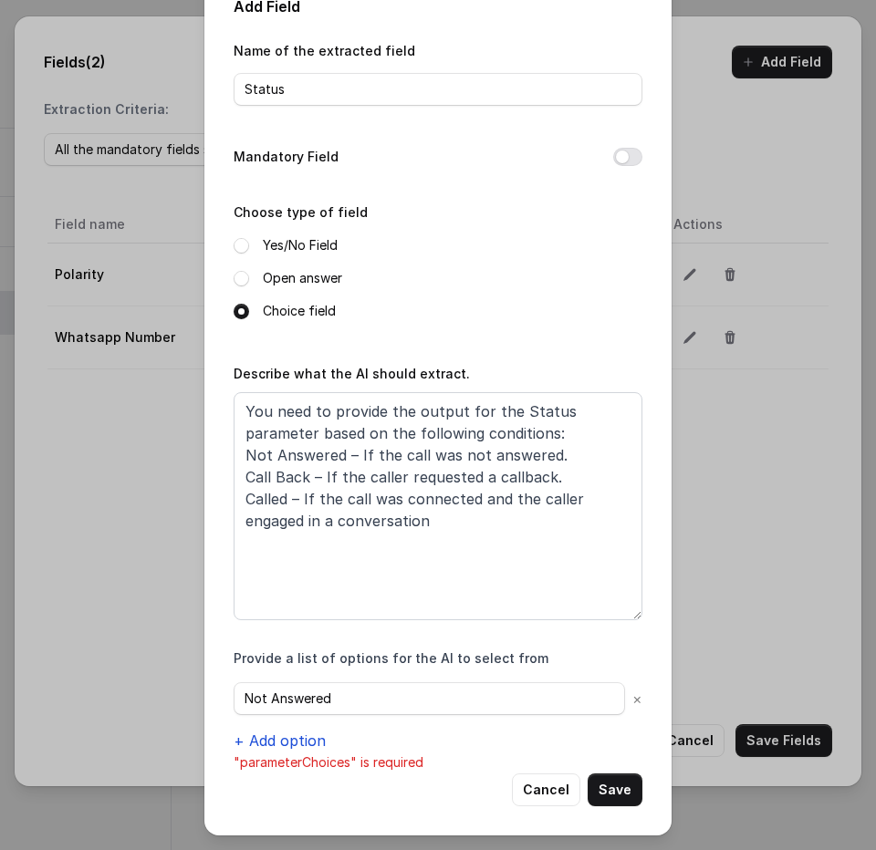
click at [274, 743] on button "+ Add option" at bounding box center [280, 741] width 92 height 22
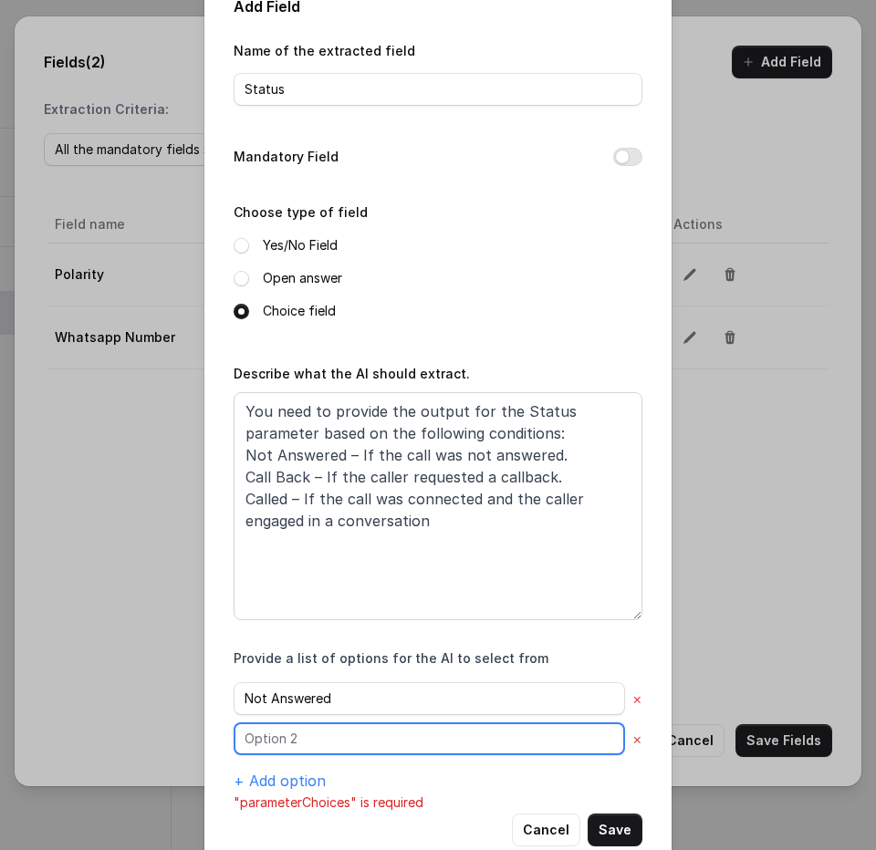
click at [279, 715] on input "text" at bounding box center [429, 698] width 391 height 33
type input "Call Back"
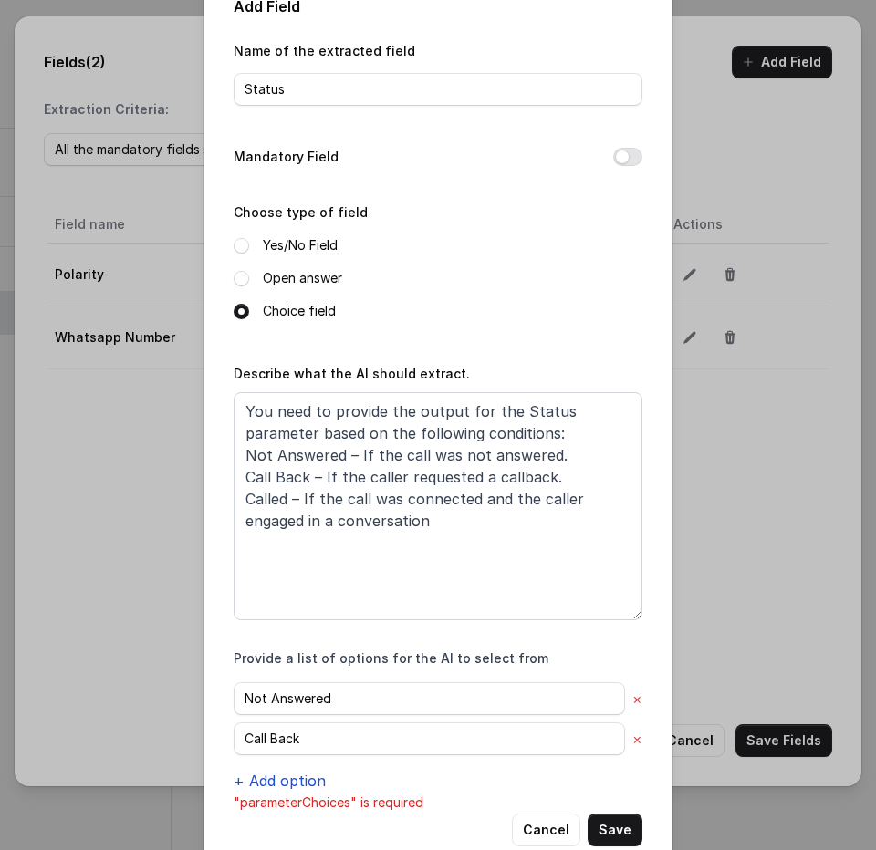
click at [293, 775] on button "+ Add option" at bounding box center [280, 781] width 92 height 22
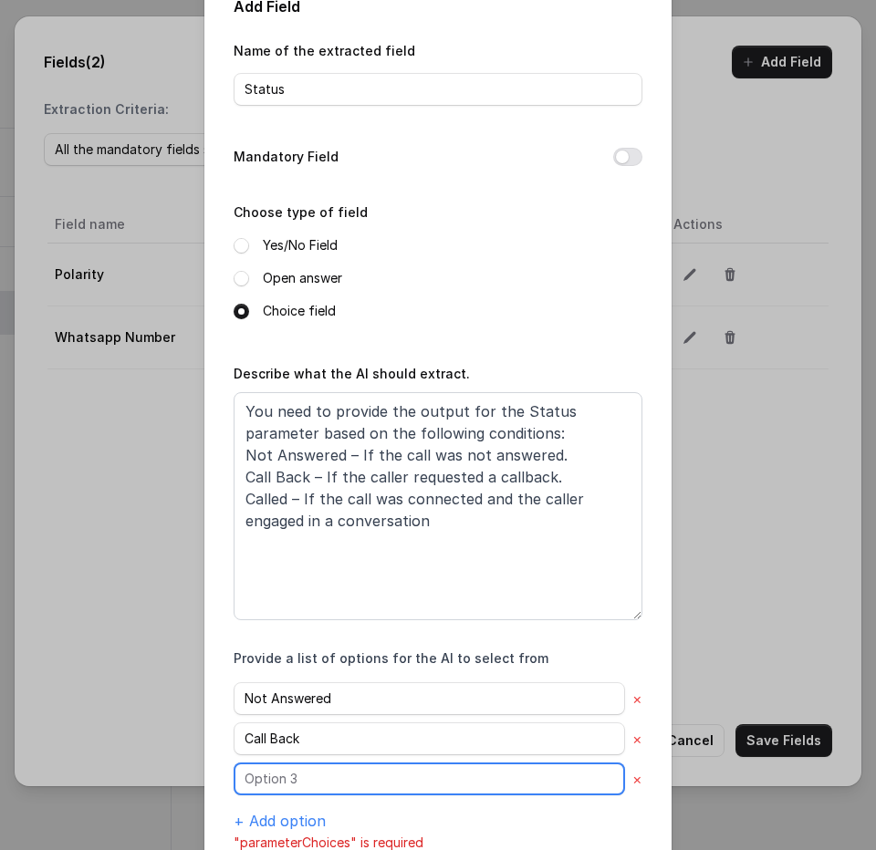
click at [307, 715] on input "text" at bounding box center [429, 698] width 391 height 33
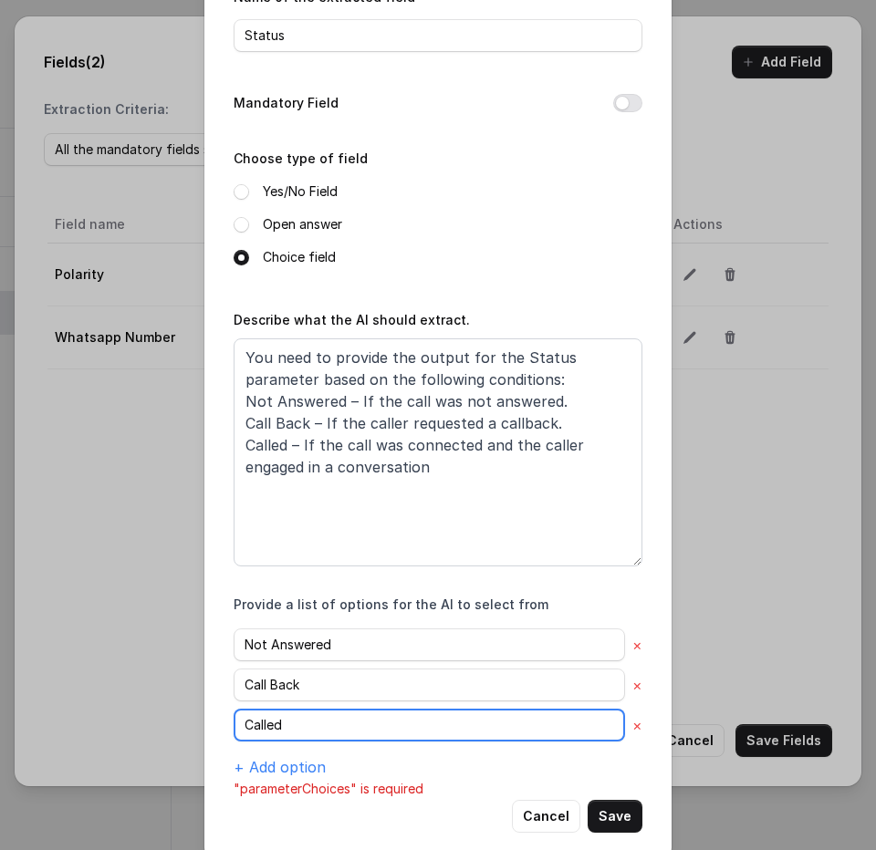
scroll to position [114, 0]
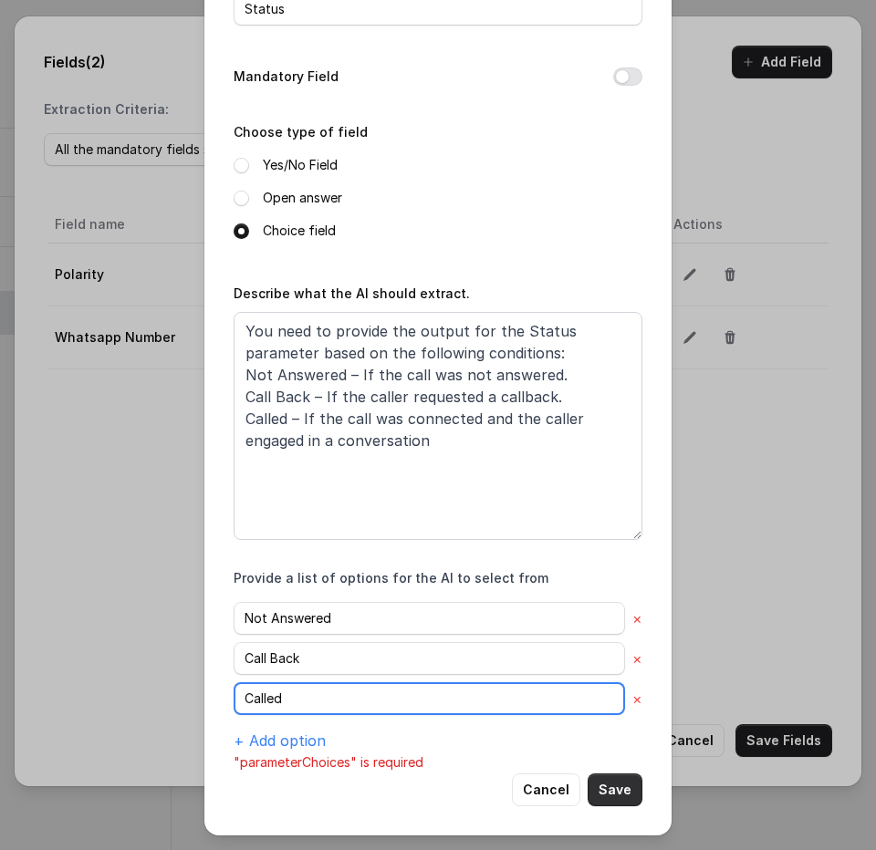
type input "Called"
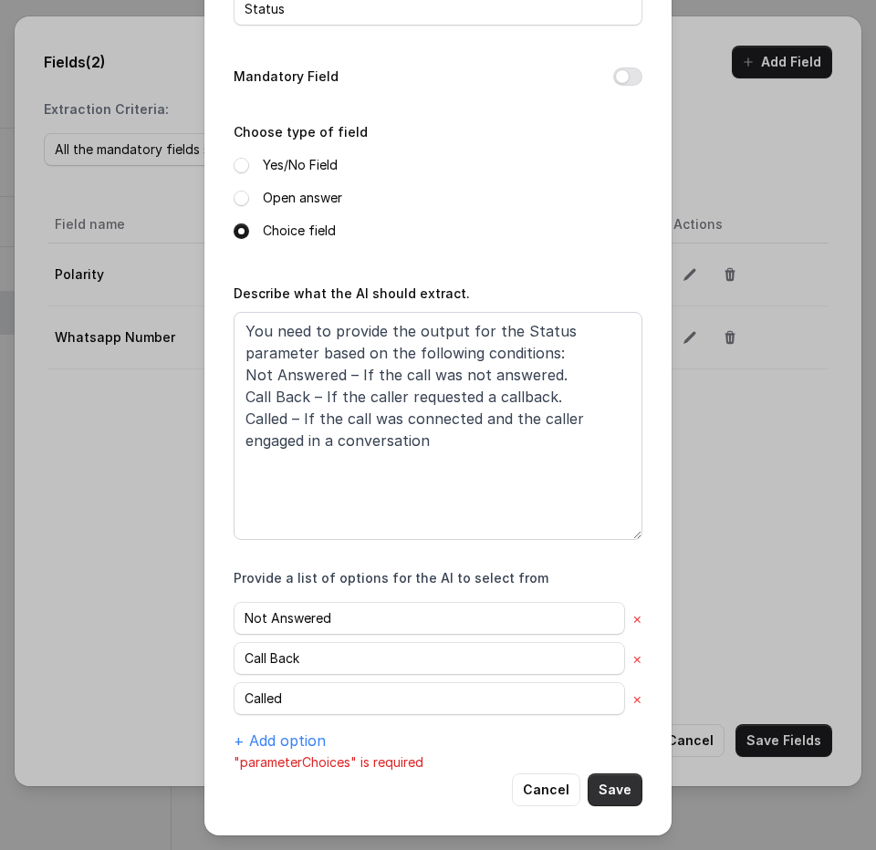
click at [617, 777] on button "Save" at bounding box center [614, 790] width 55 height 33
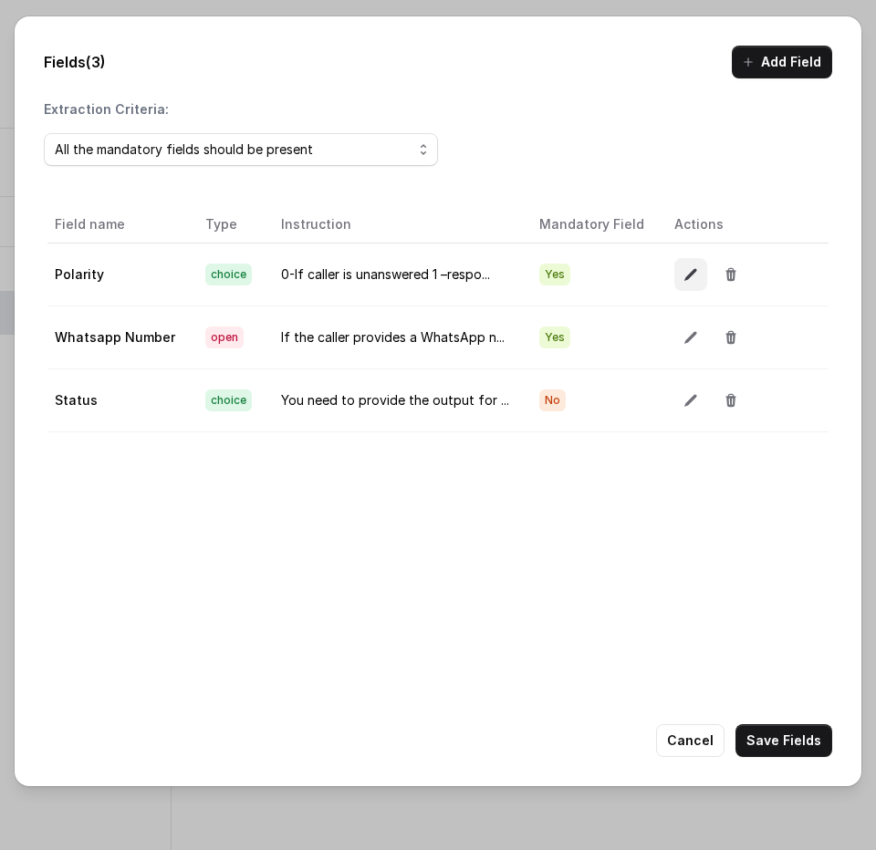
click at [674, 262] on button "button" at bounding box center [690, 274] width 33 height 33
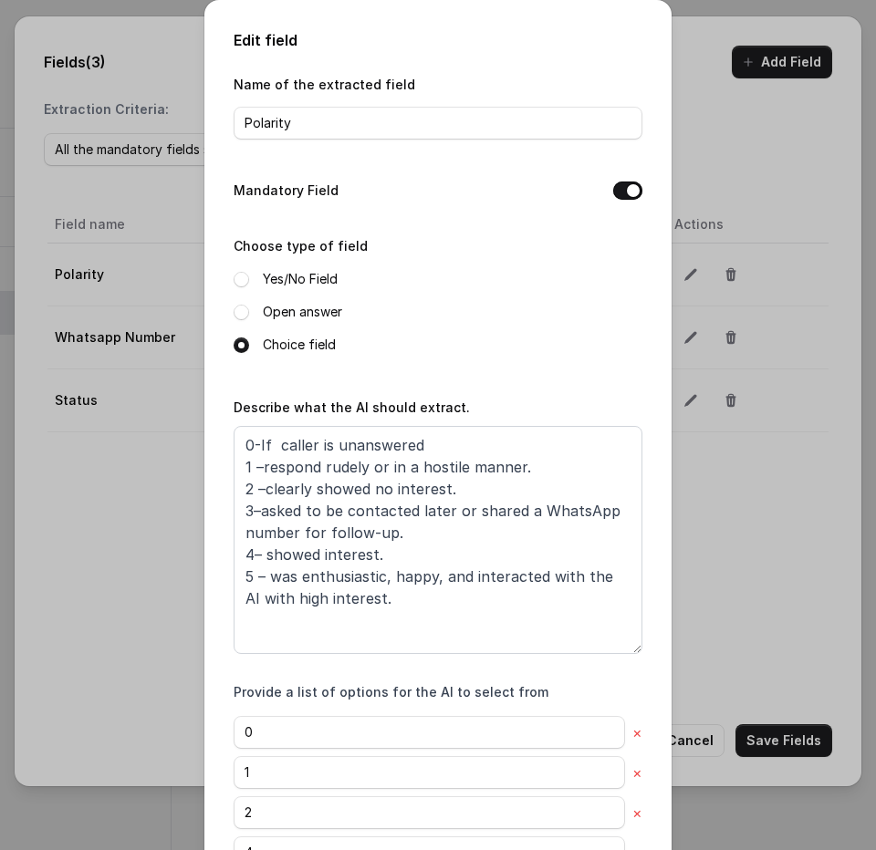
click at [721, 654] on div "Edit field Name of the extracted field Polarity Mandatory Field Choose type of …" at bounding box center [438, 425] width 876 height 850
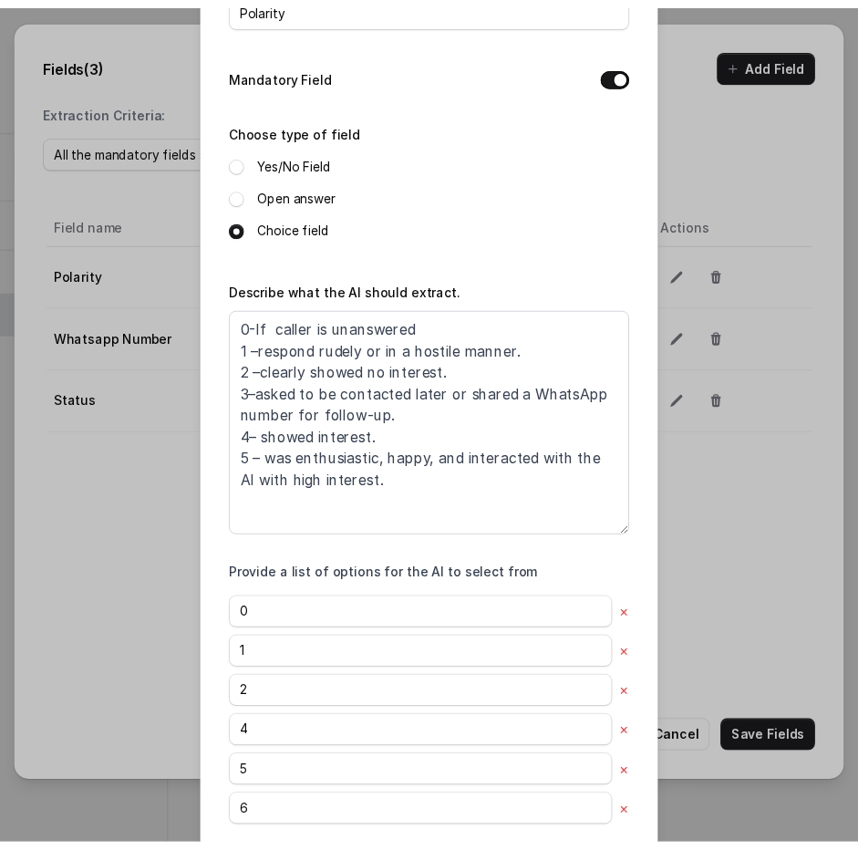
scroll to position [213, 0]
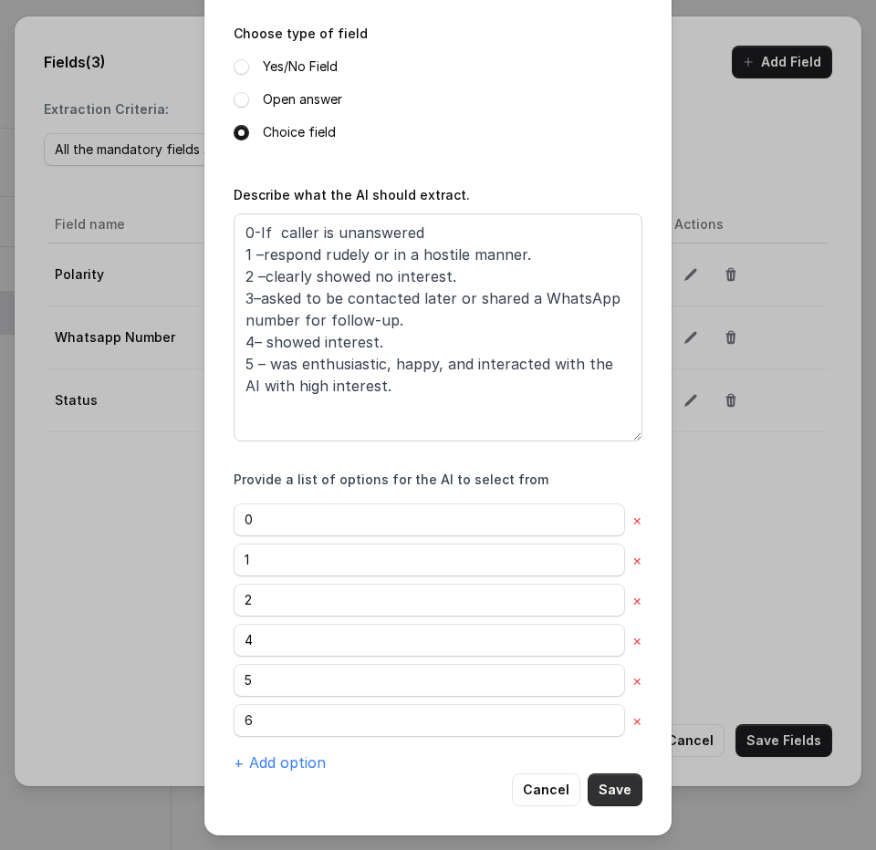
click at [617, 803] on button "Save" at bounding box center [614, 790] width 55 height 33
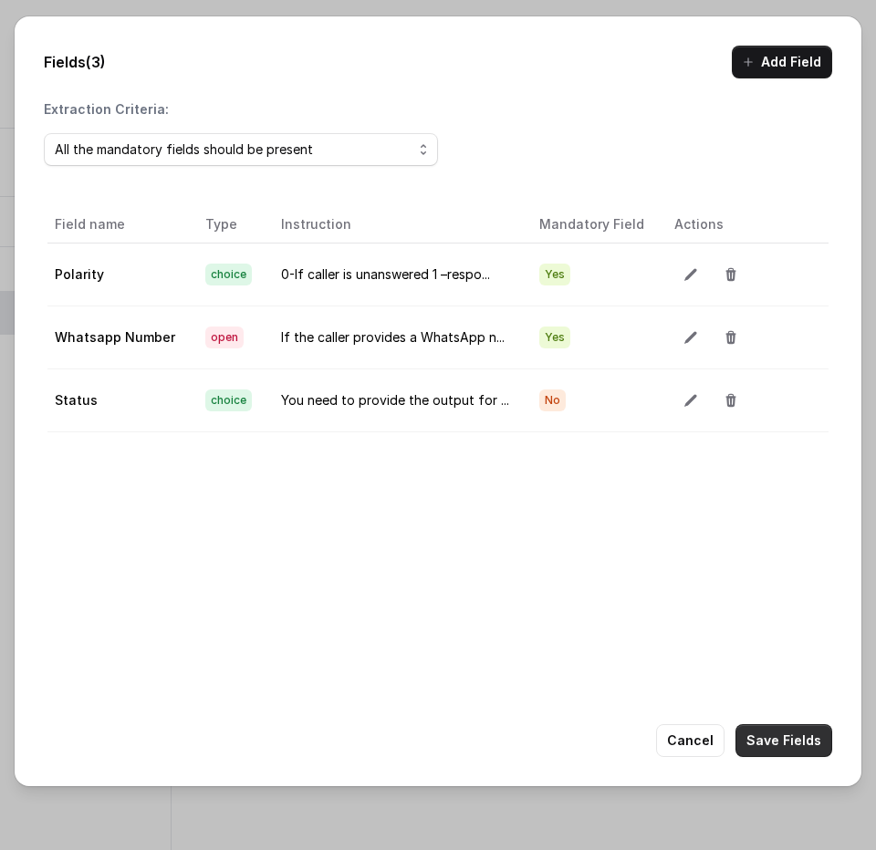
click at [793, 738] on button "Save Fields" at bounding box center [783, 740] width 97 height 33
